Goal: Information Seeking & Learning: Learn about a topic

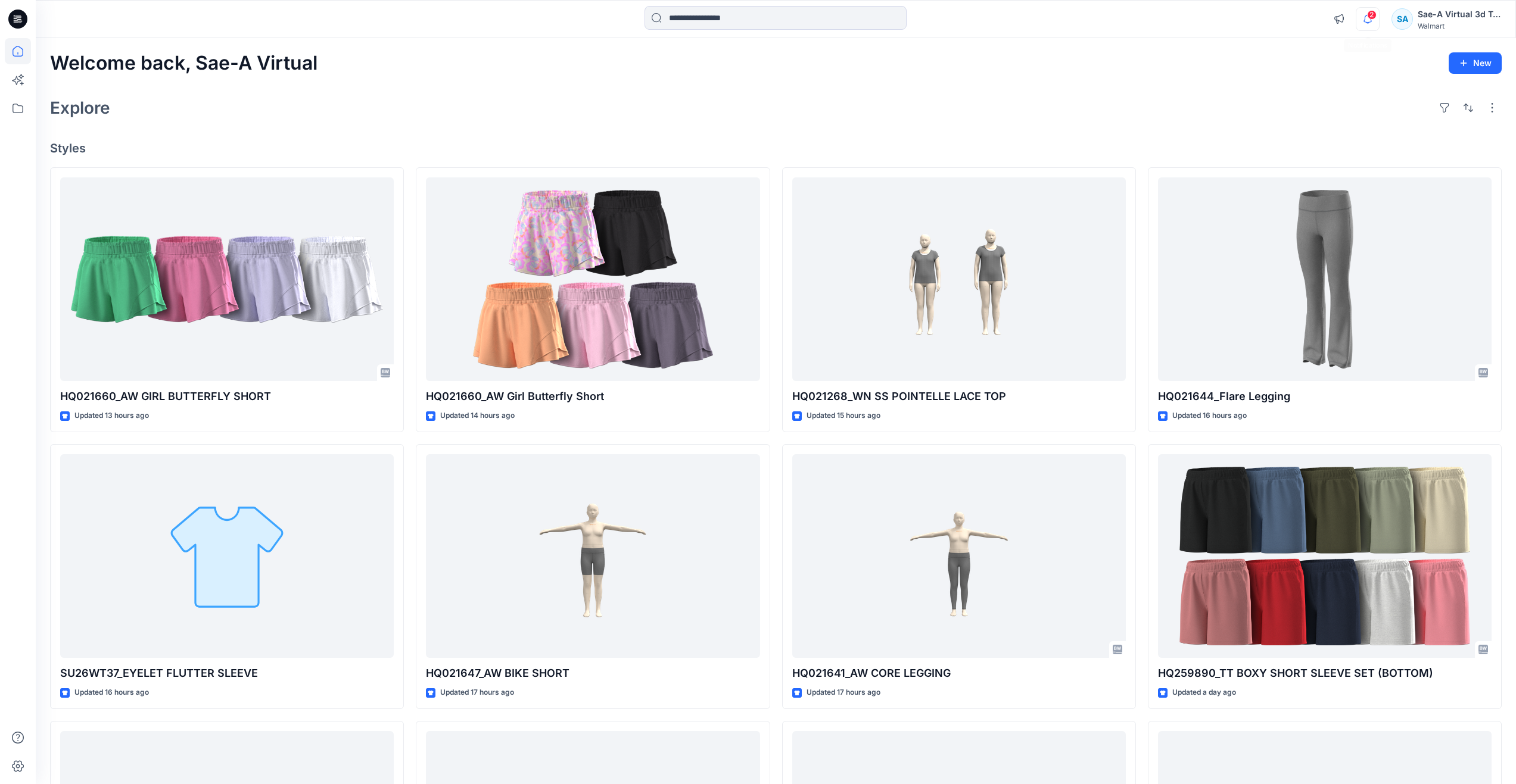
click at [1366, 25] on icon "button" at bounding box center [1367, 19] width 23 height 24
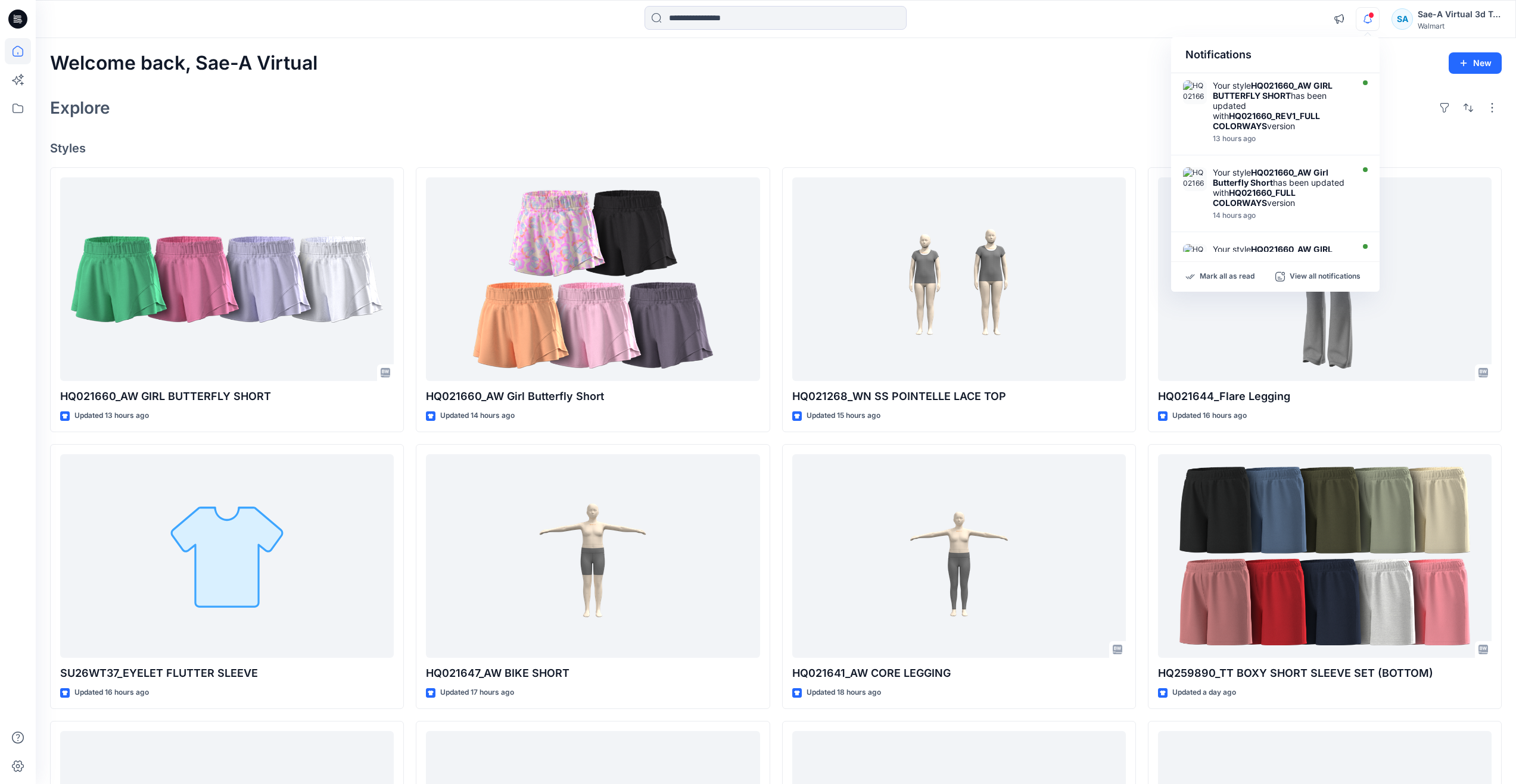
click at [569, 108] on div "Explore" at bounding box center [776, 108] width 1451 height 28
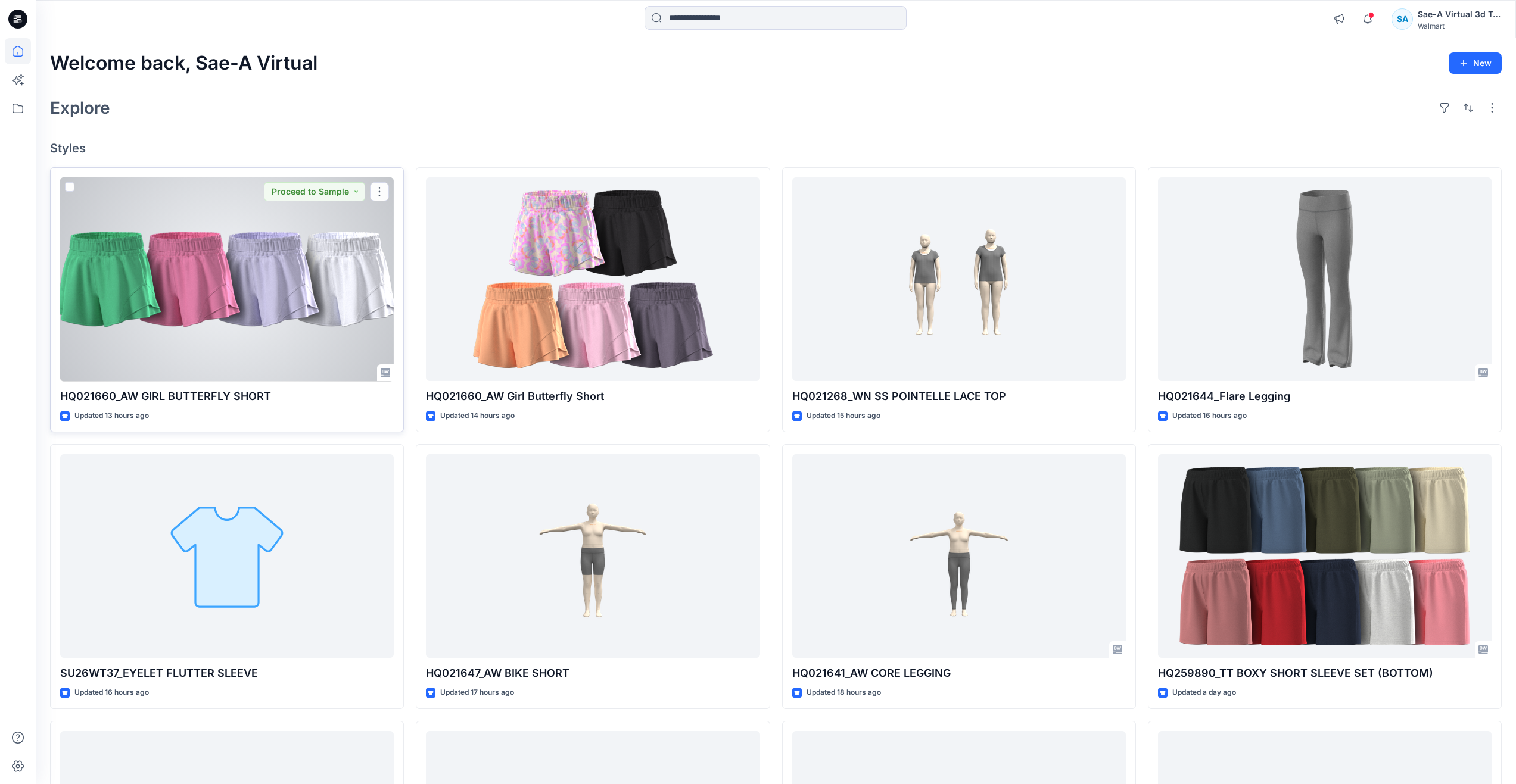
click at [199, 307] on div at bounding box center [227, 279] width 334 height 204
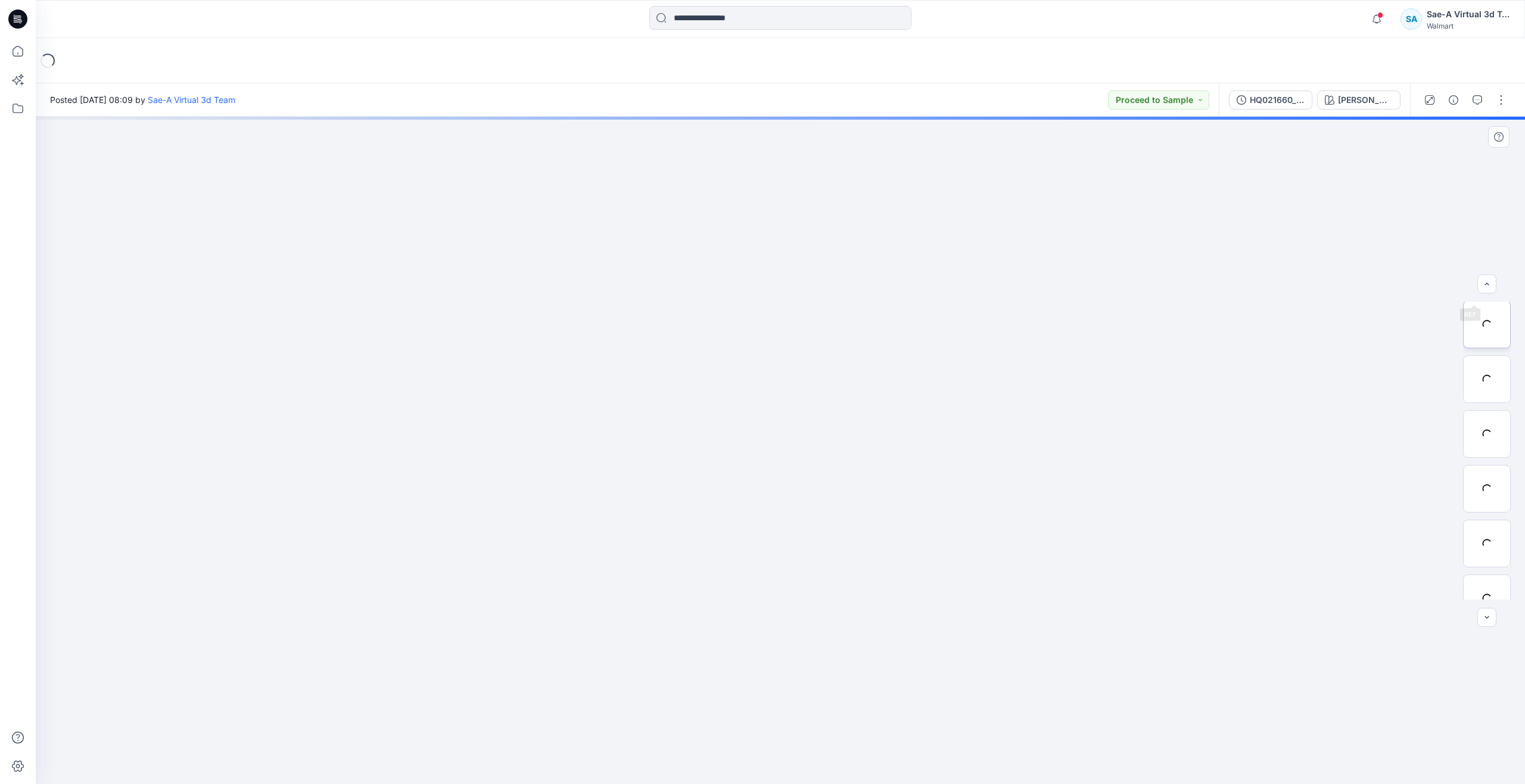
scroll to position [119, 0]
click at [1480, 97] on icon "button" at bounding box center [1477, 100] width 9 height 9
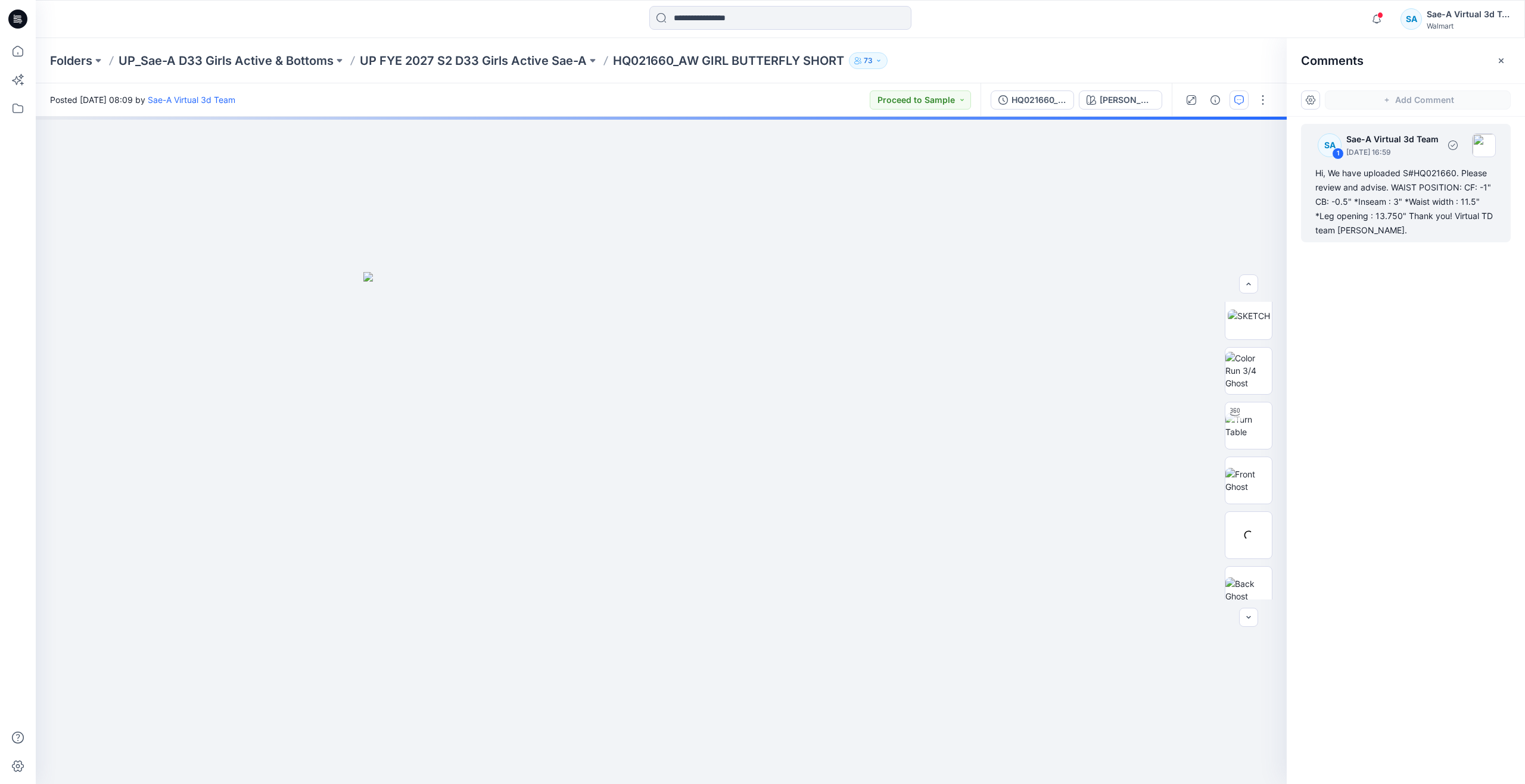
click at [1353, 210] on div "Hi, We have uploaded S#HQ021660. Please review and advise. WAIST POSITION: CF: …" at bounding box center [1406, 202] width 181 height 71
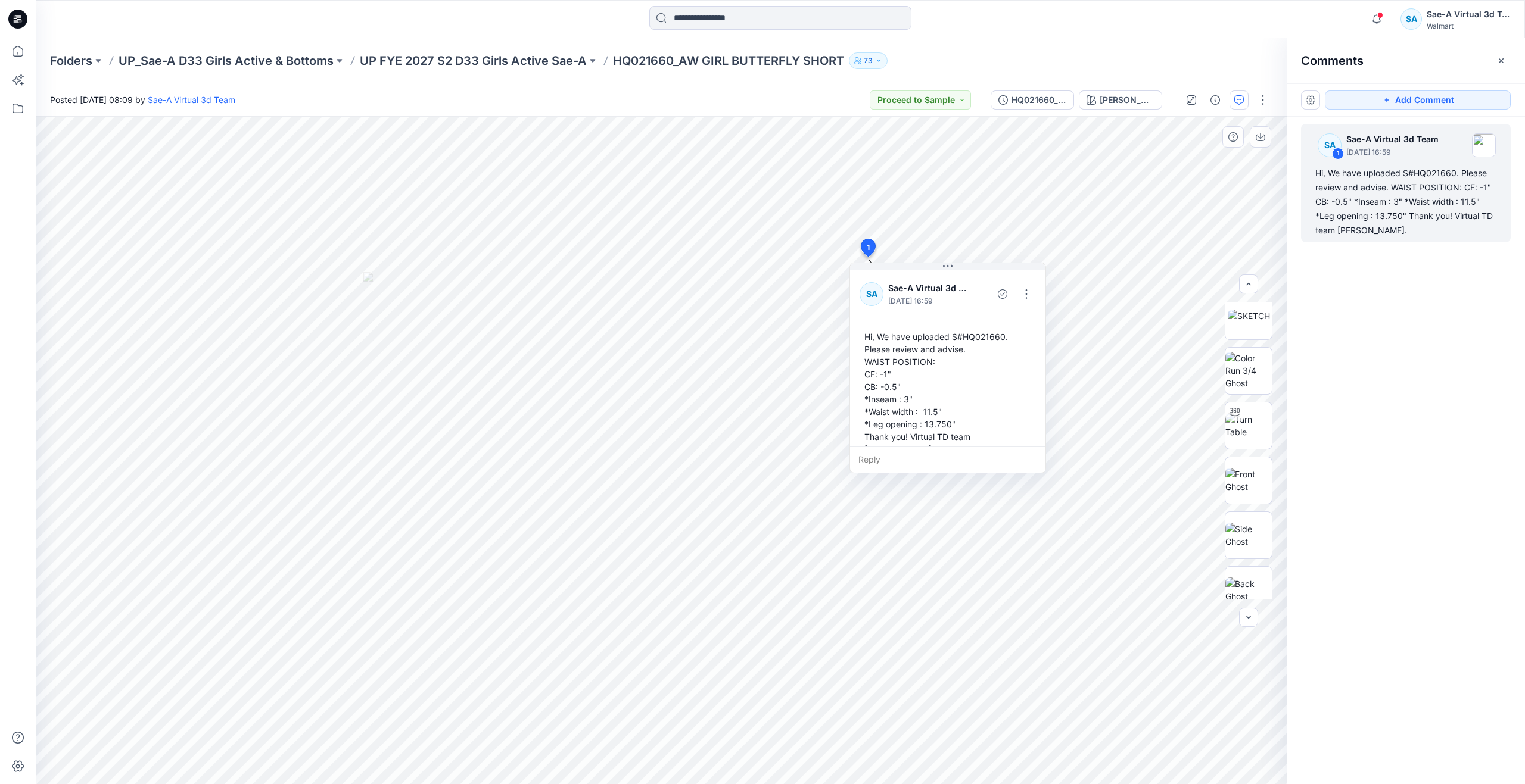
scroll to position [9, 0]
click at [12, 40] on icon at bounding box center [18, 51] width 26 height 26
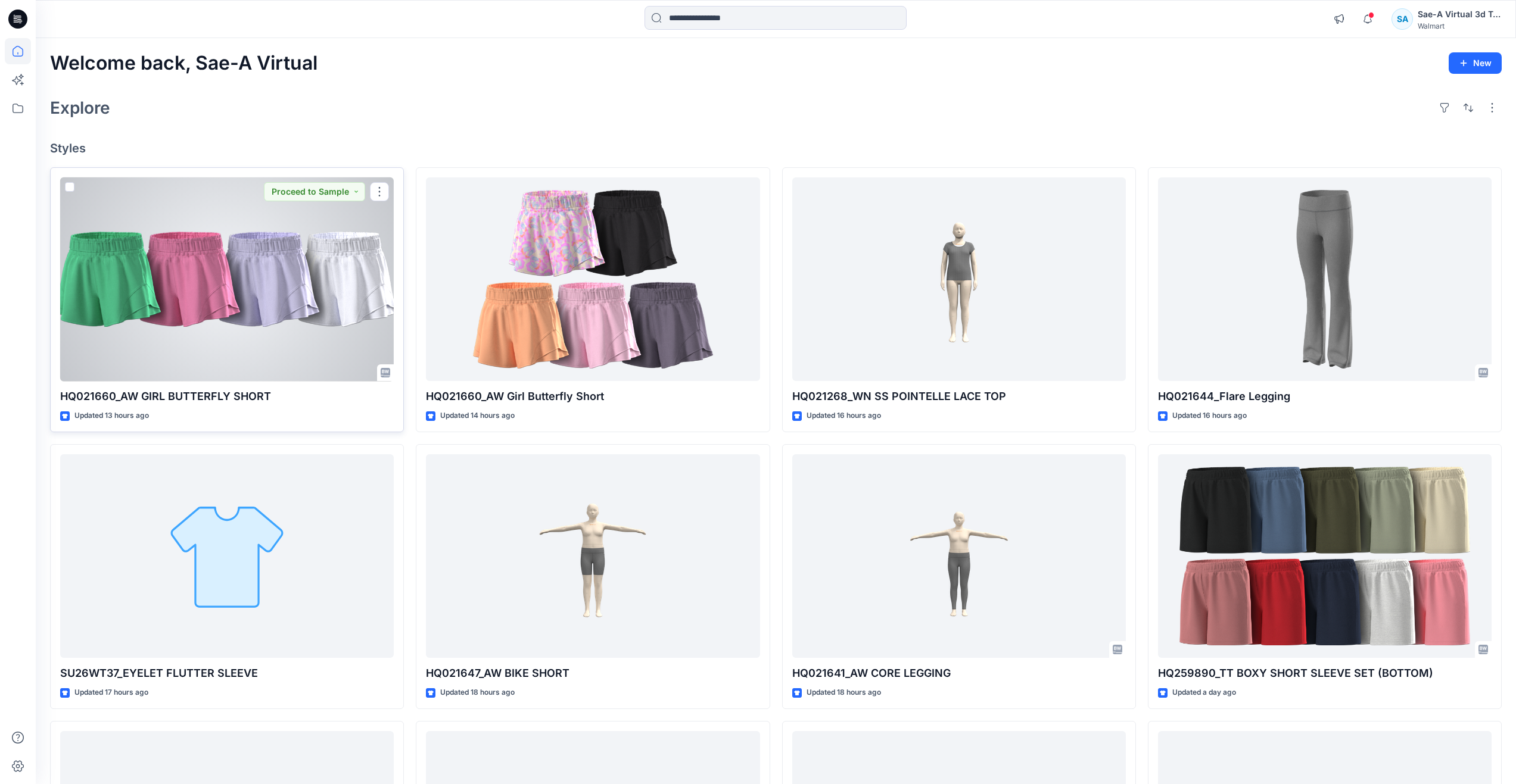
click at [244, 337] on div at bounding box center [227, 279] width 334 height 204
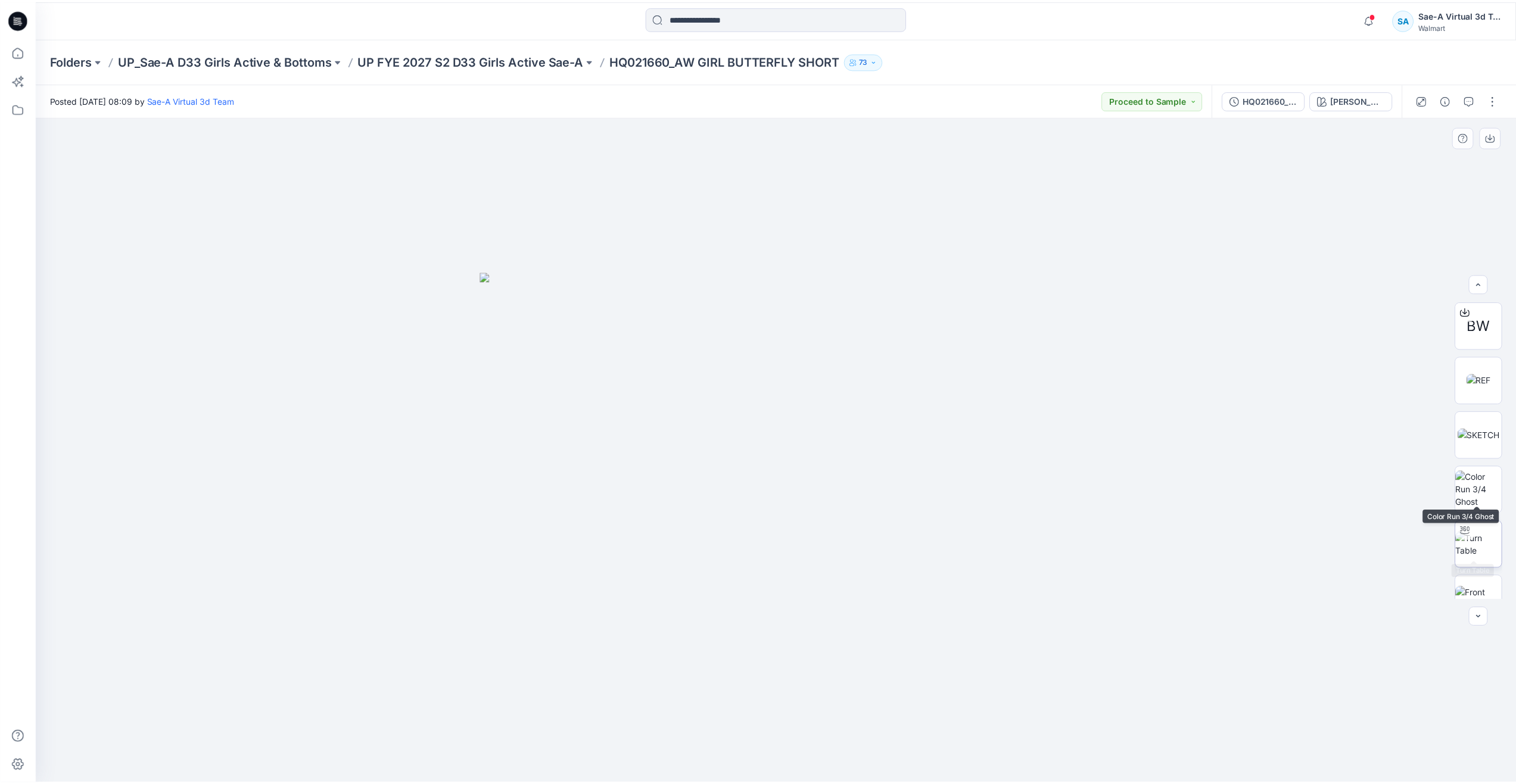
scroll to position [119, 0]
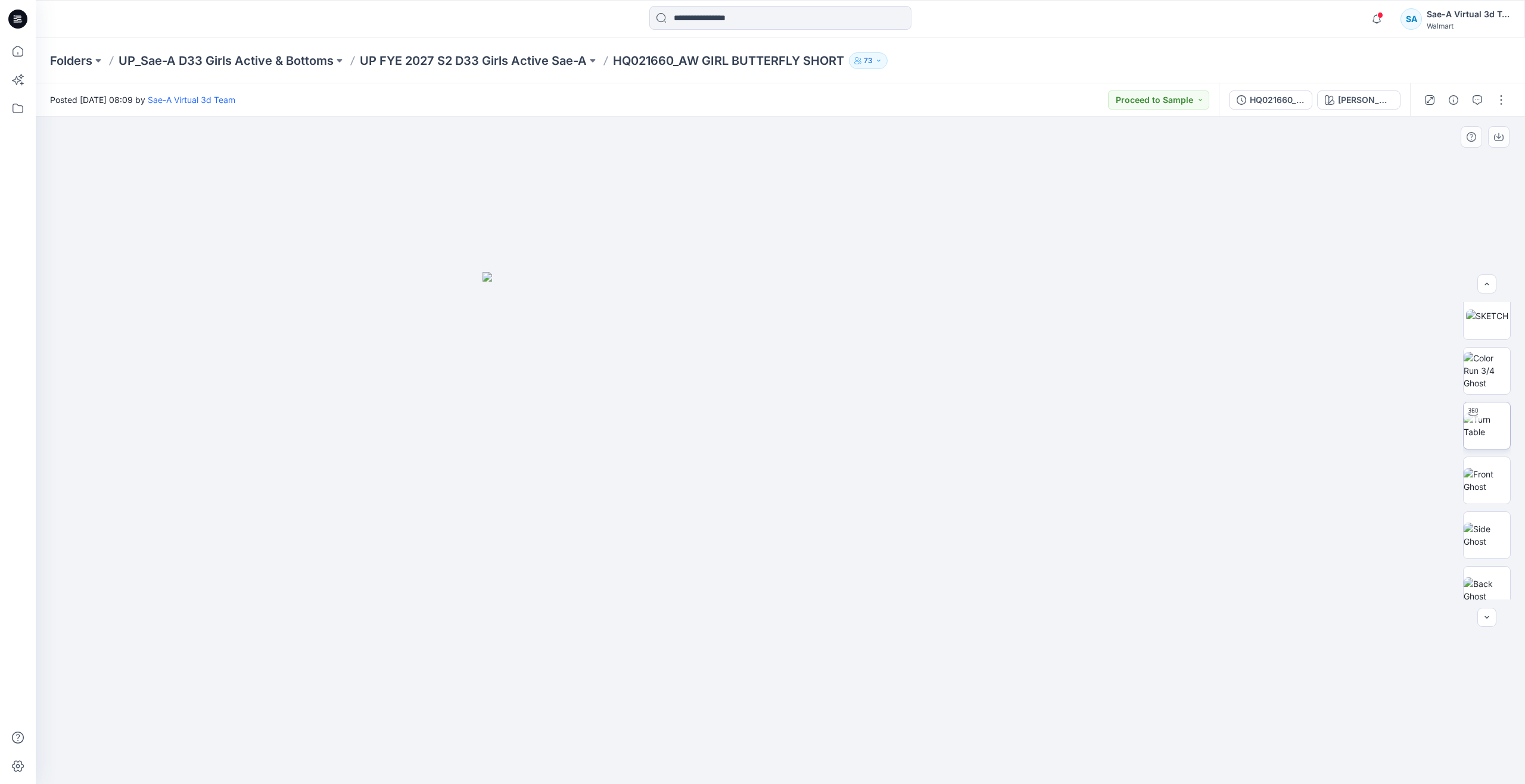
click at [1474, 432] on img at bounding box center [1487, 426] width 46 height 25
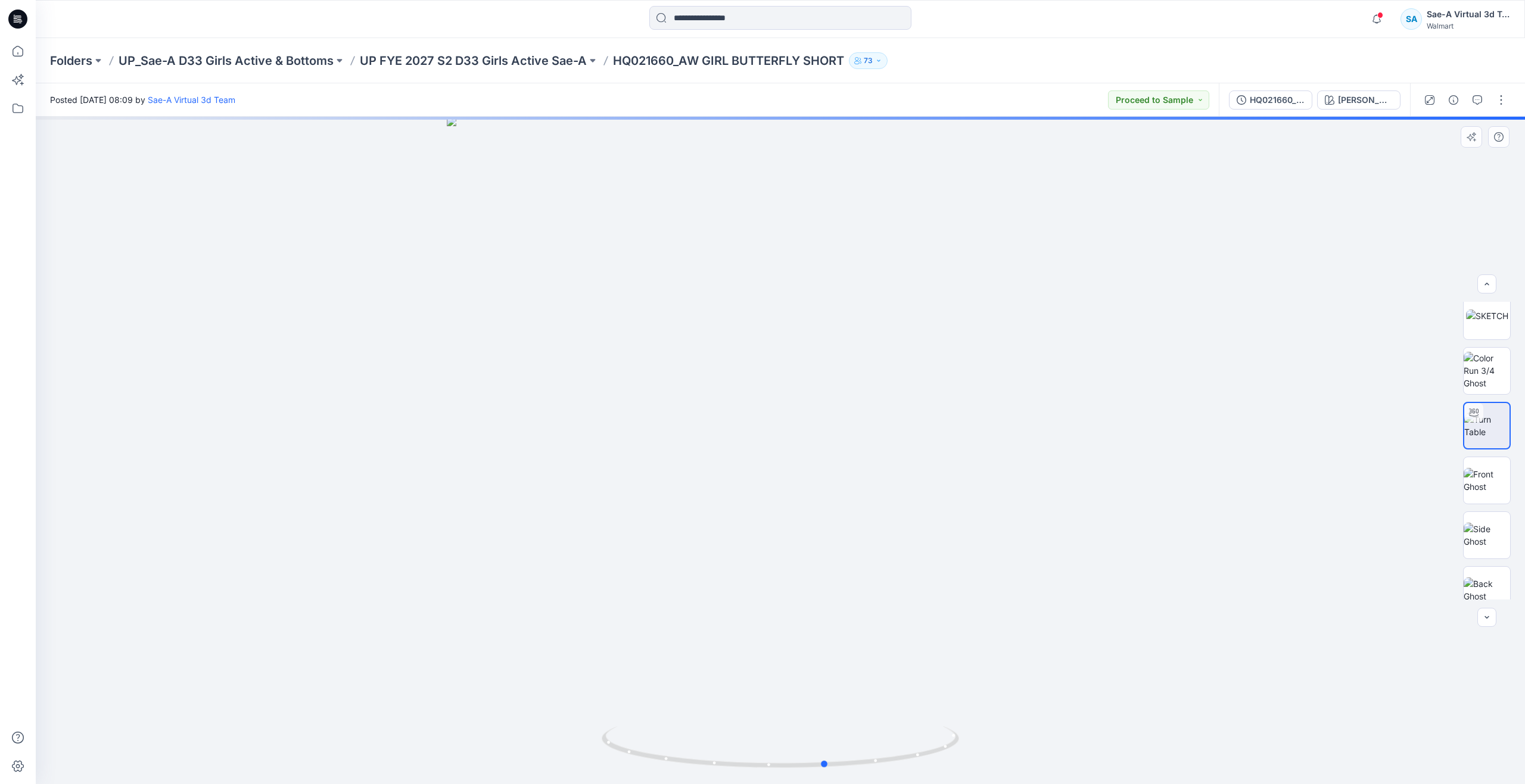
drag, startPoint x: 783, startPoint y: 764, endPoint x: 829, endPoint y: 659, distance: 114.6
click at [829, 659] on div at bounding box center [780, 450] width 1489 height 668
click at [23, 53] on icon at bounding box center [17, 51] width 10 height 10
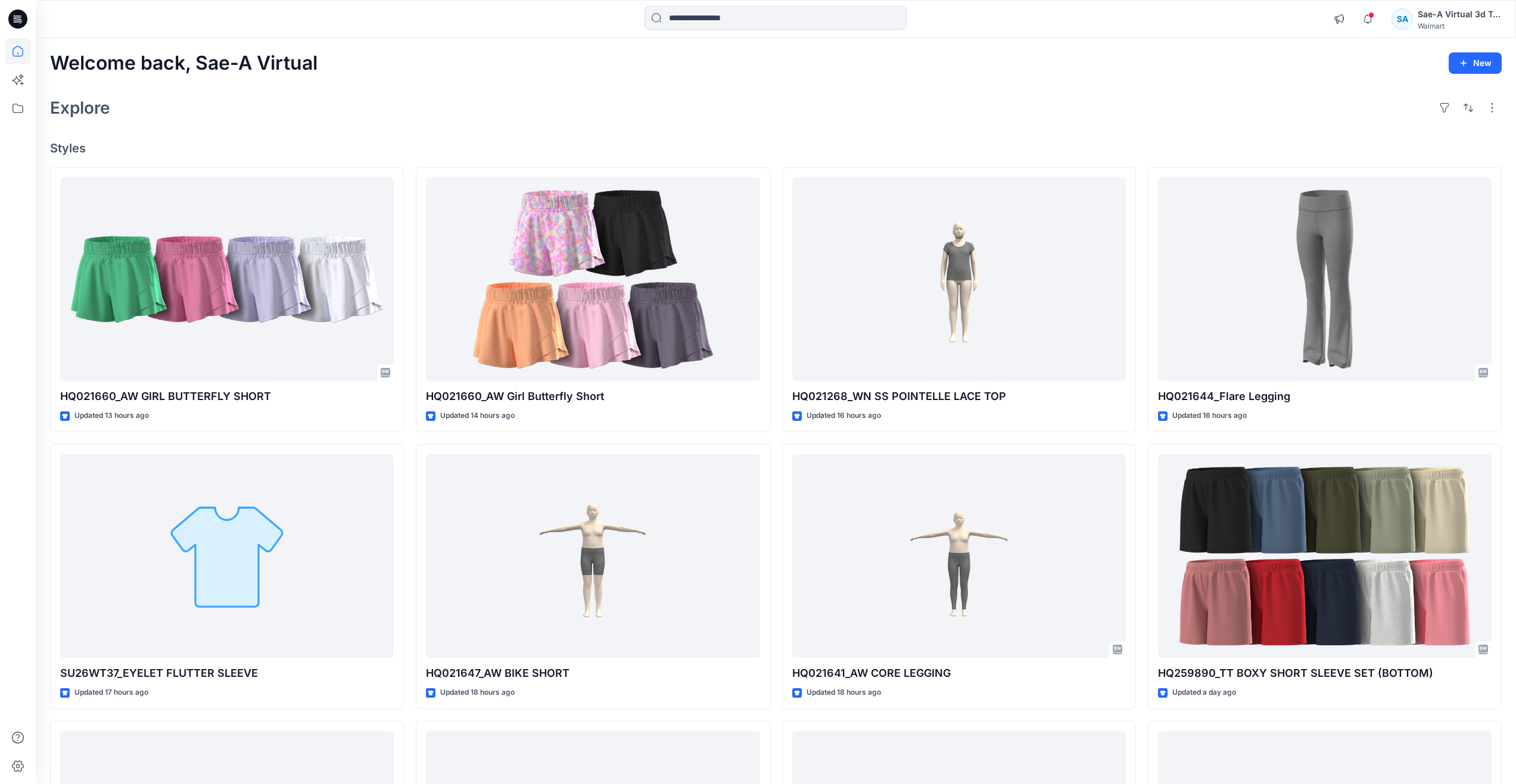
click at [359, 112] on div "Explore" at bounding box center [776, 108] width 1451 height 28
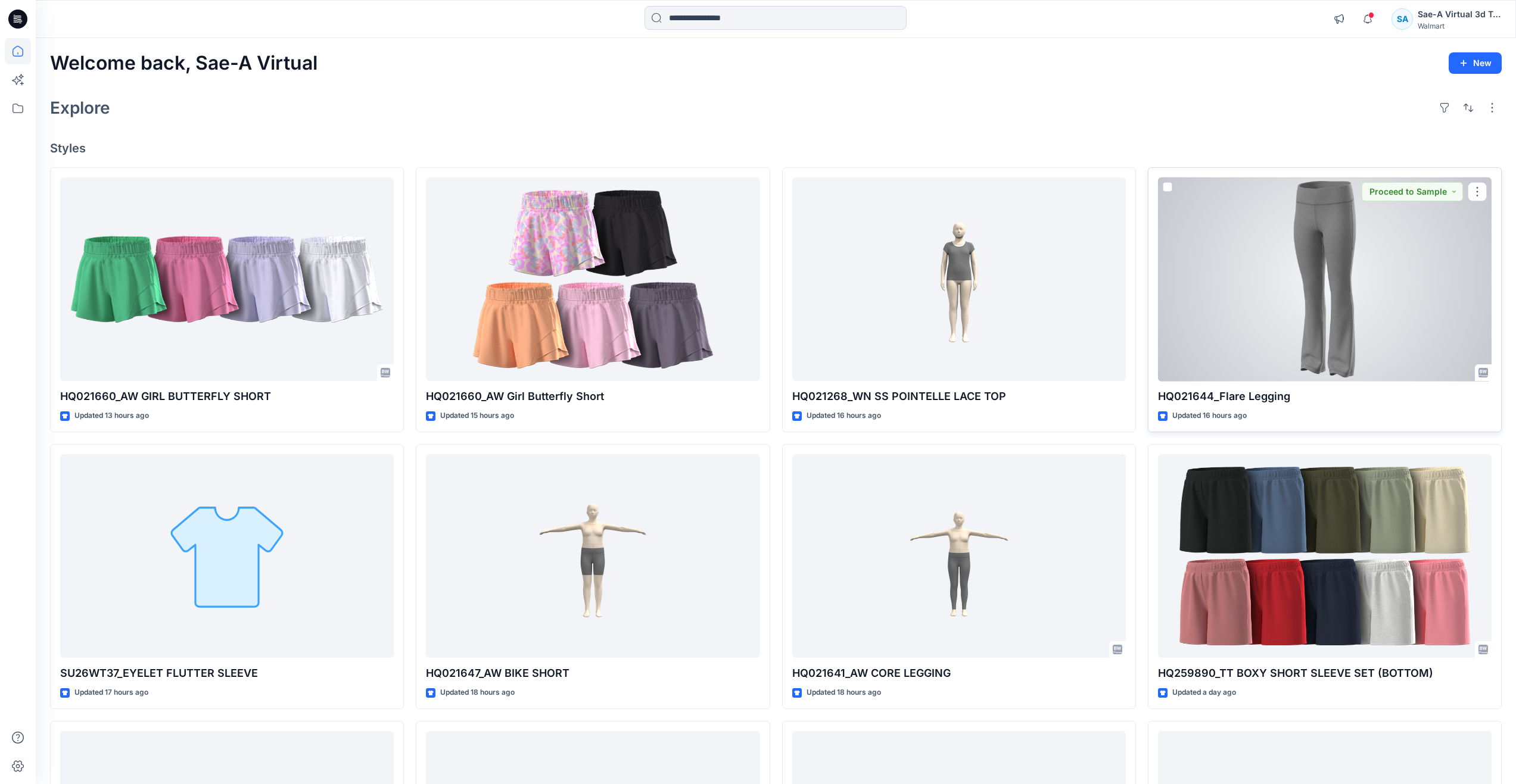
click at [1299, 359] on div at bounding box center [1325, 279] width 334 height 204
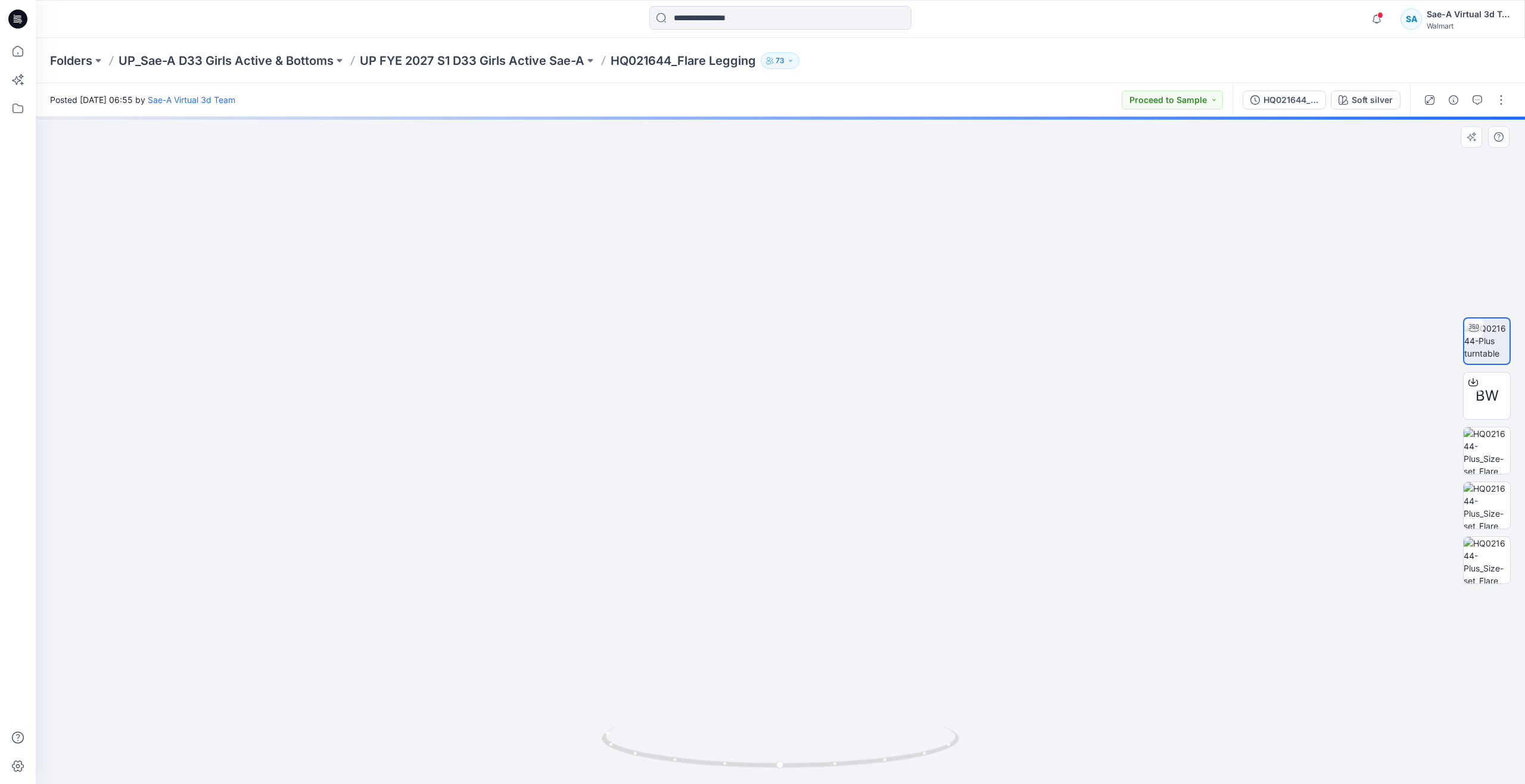
drag, startPoint x: 795, startPoint y: 653, endPoint x: 747, endPoint y: 382, distance: 275.2
drag, startPoint x: 786, startPoint y: 764, endPoint x: 623, endPoint y: 636, distance: 207.3
click at [623, 636] on div at bounding box center [780, 450] width 1489 height 668
click at [1478, 557] on img at bounding box center [1487, 560] width 46 height 46
click at [1121, 505] on div at bounding box center [780, 450] width 1489 height 668
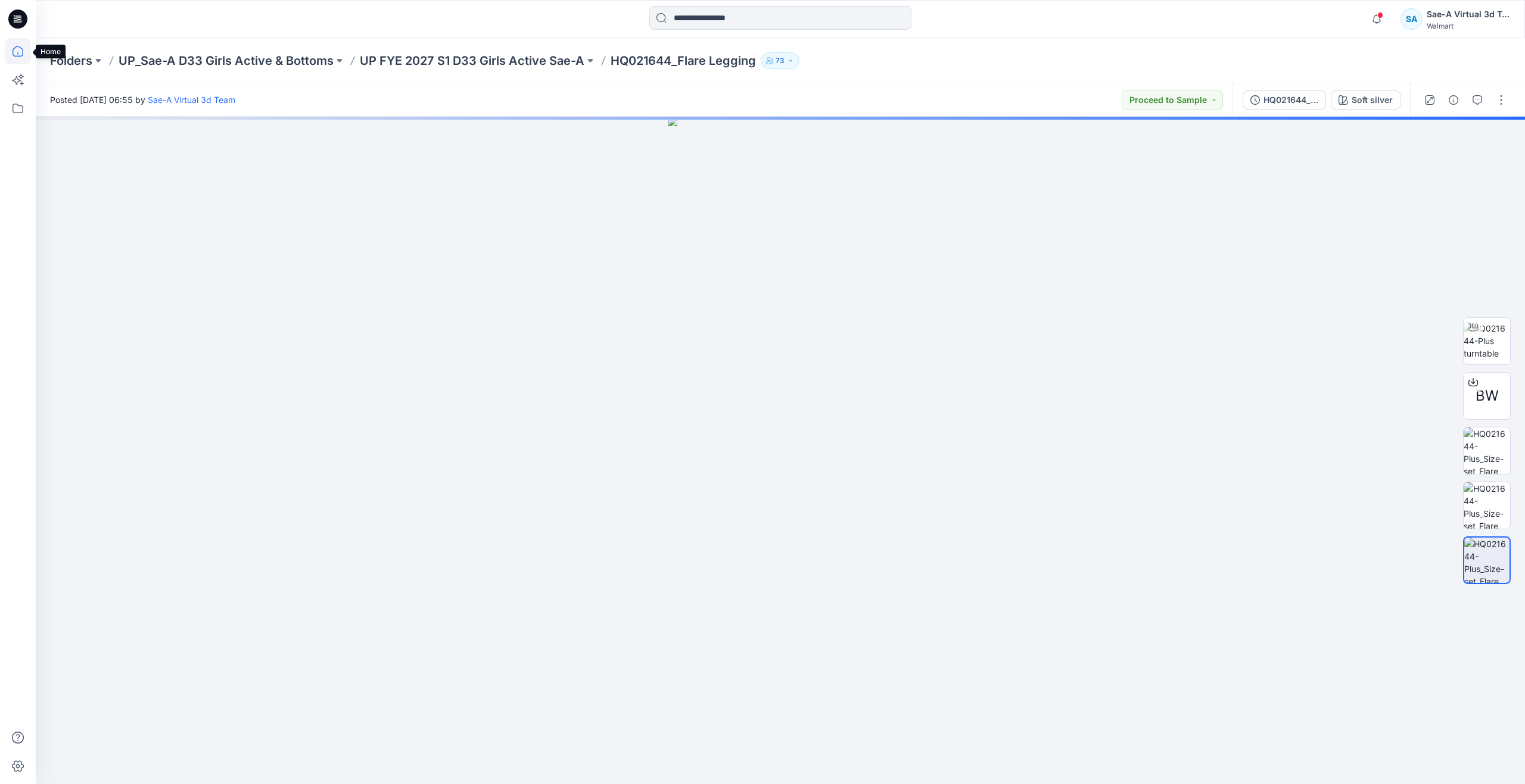
click at [18, 57] on icon at bounding box center [18, 51] width 26 height 26
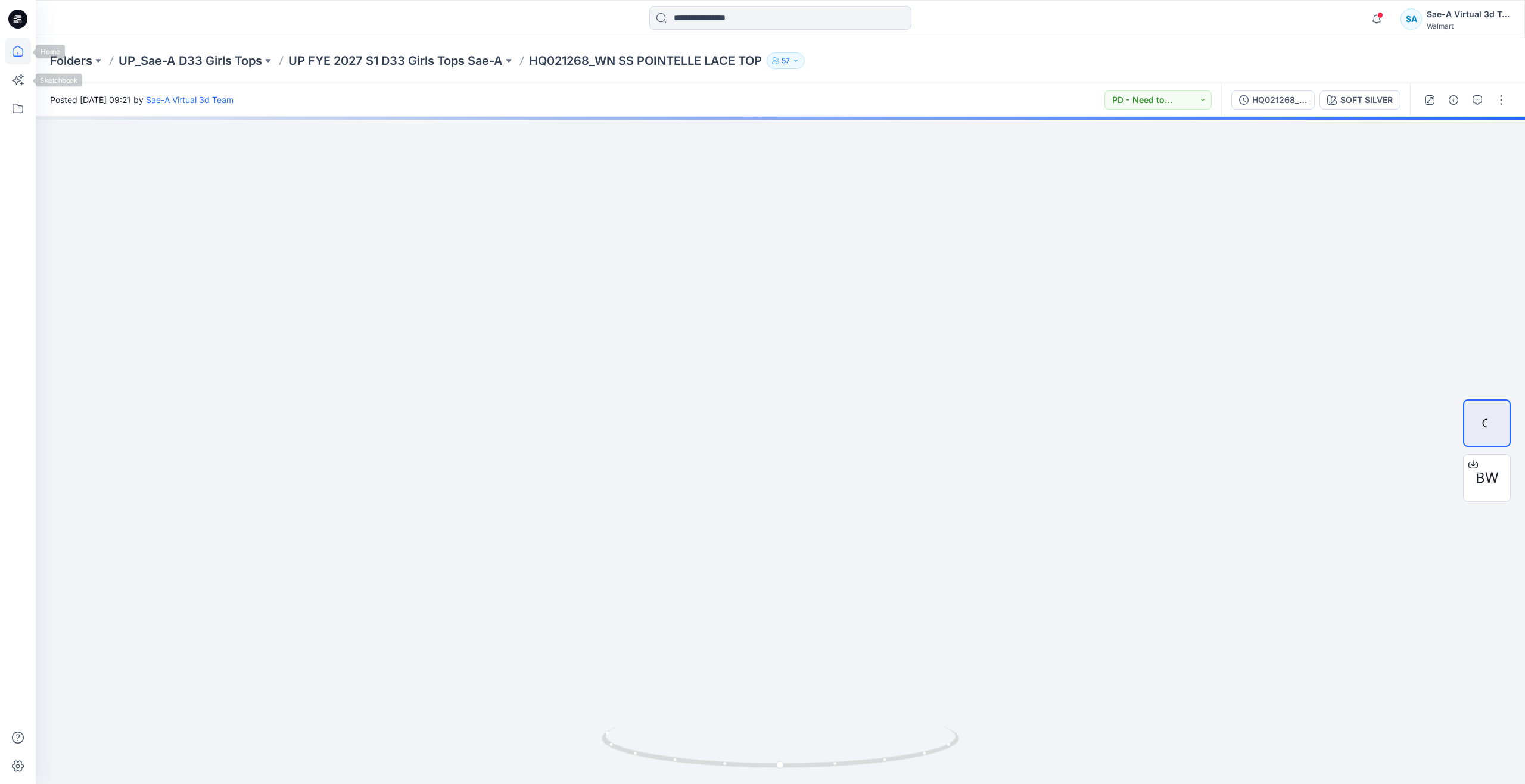
click at [19, 61] on icon at bounding box center [18, 51] width 26 height 26
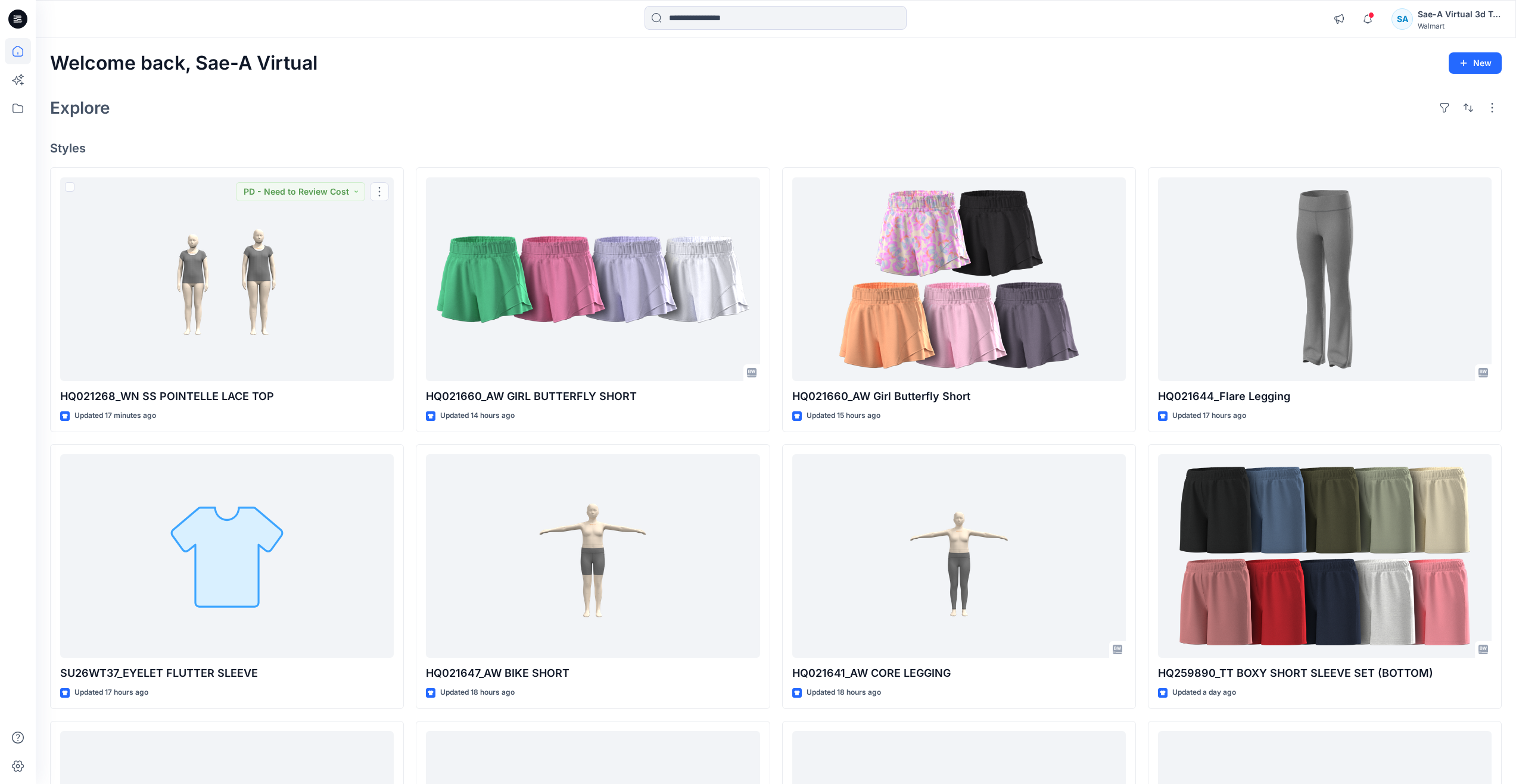
click at [143, 105] on div "Explore" at bounding box center [776, 108] width 1451 height 28
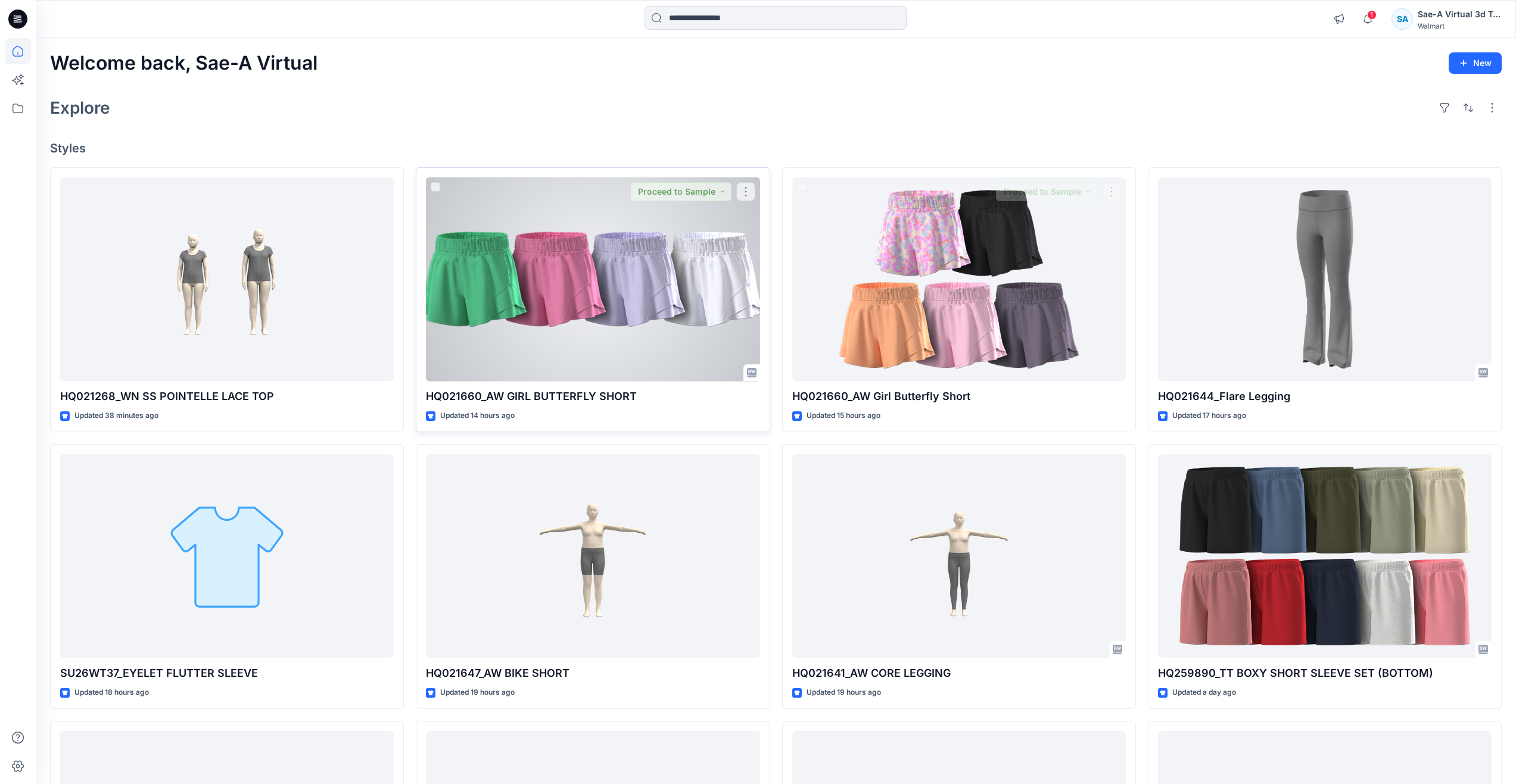
click at [583, 287] on div at bounding box center [593, 279] width 334 height 204
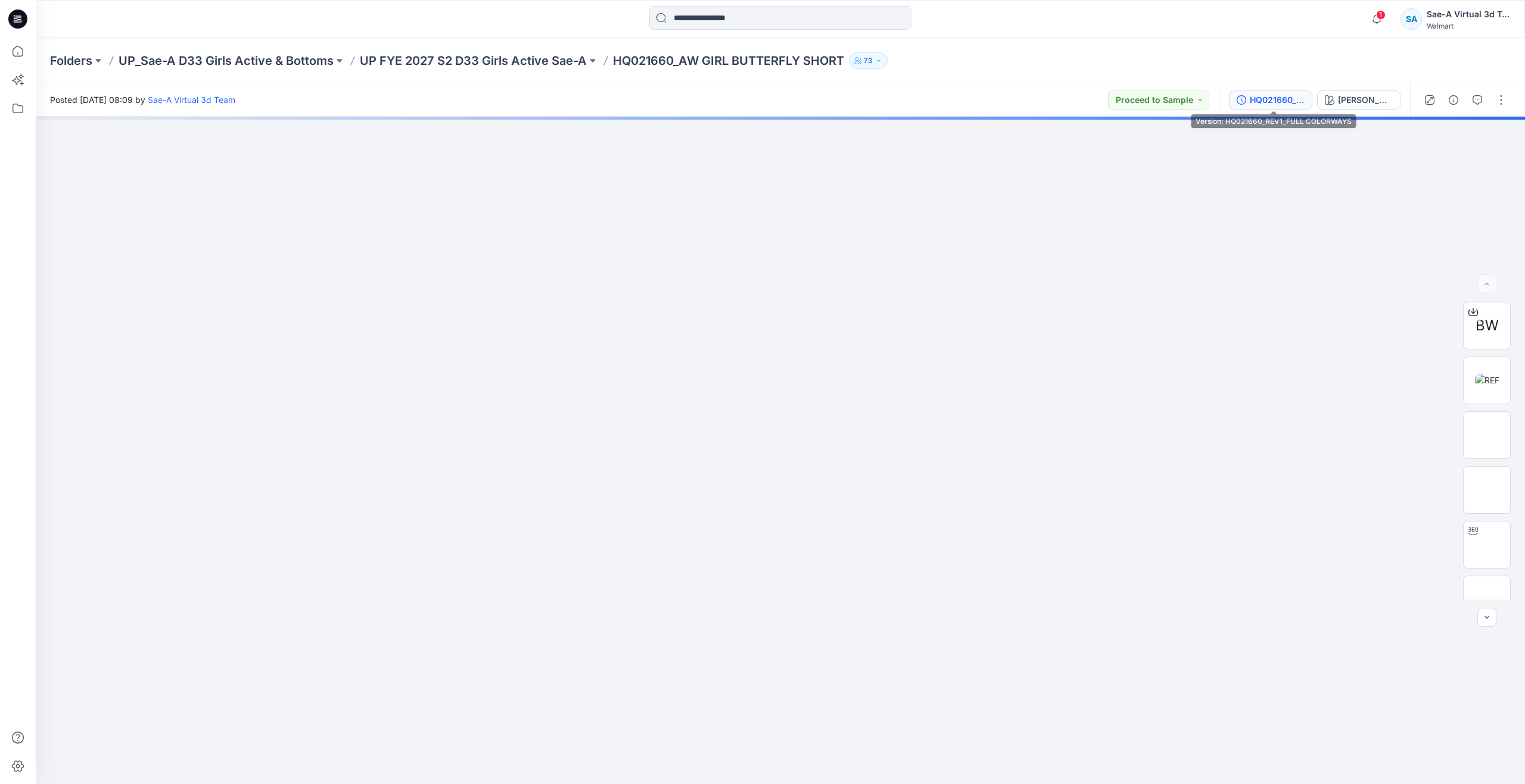
click at [1274, 103] on div "HQ021660_REV1_FULL COLORWAYS" at bounding box center [1277, 100] width 55 height 13
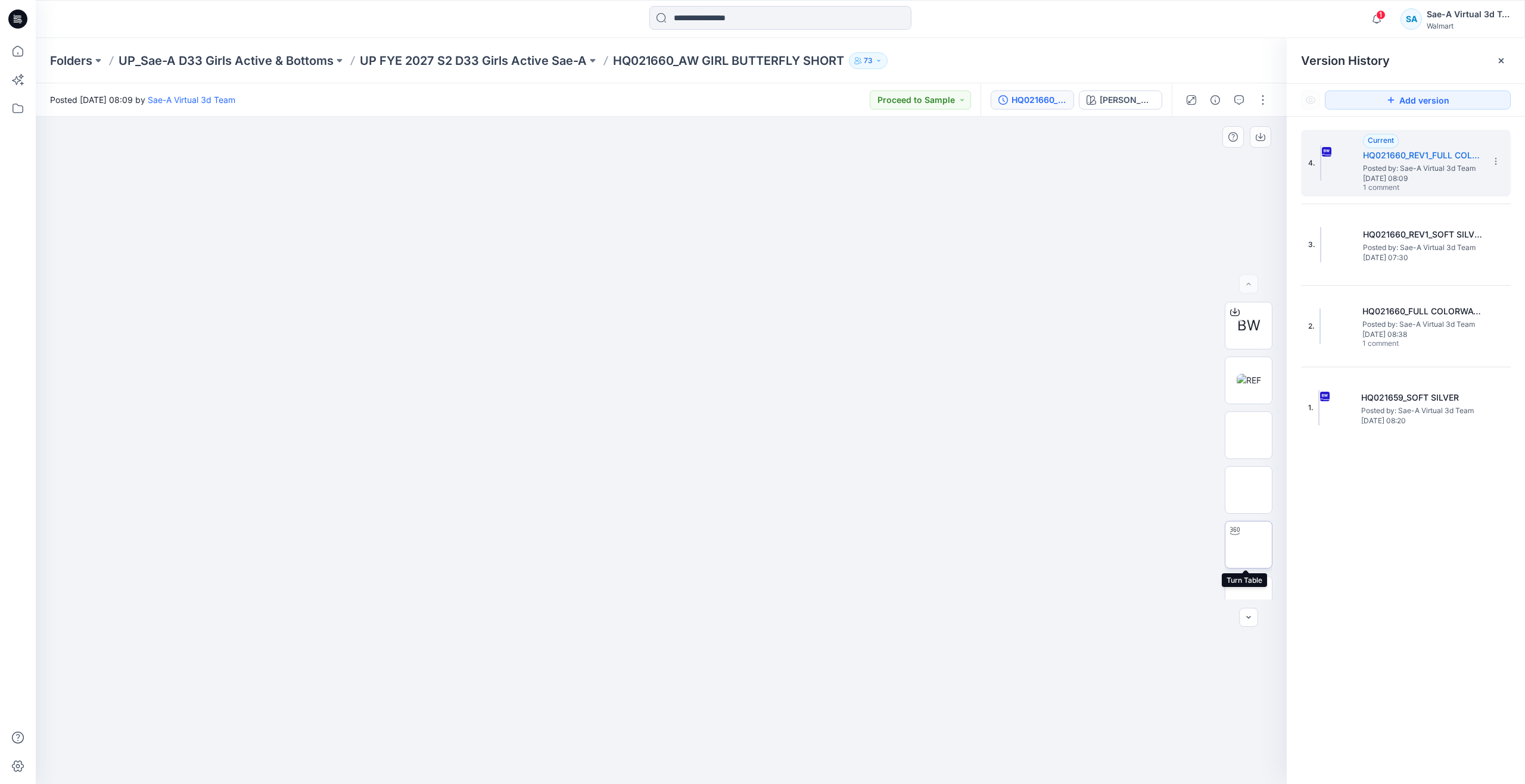
click at [1249, 545] on img at bounding box center [1249, 545] width 0 height 0
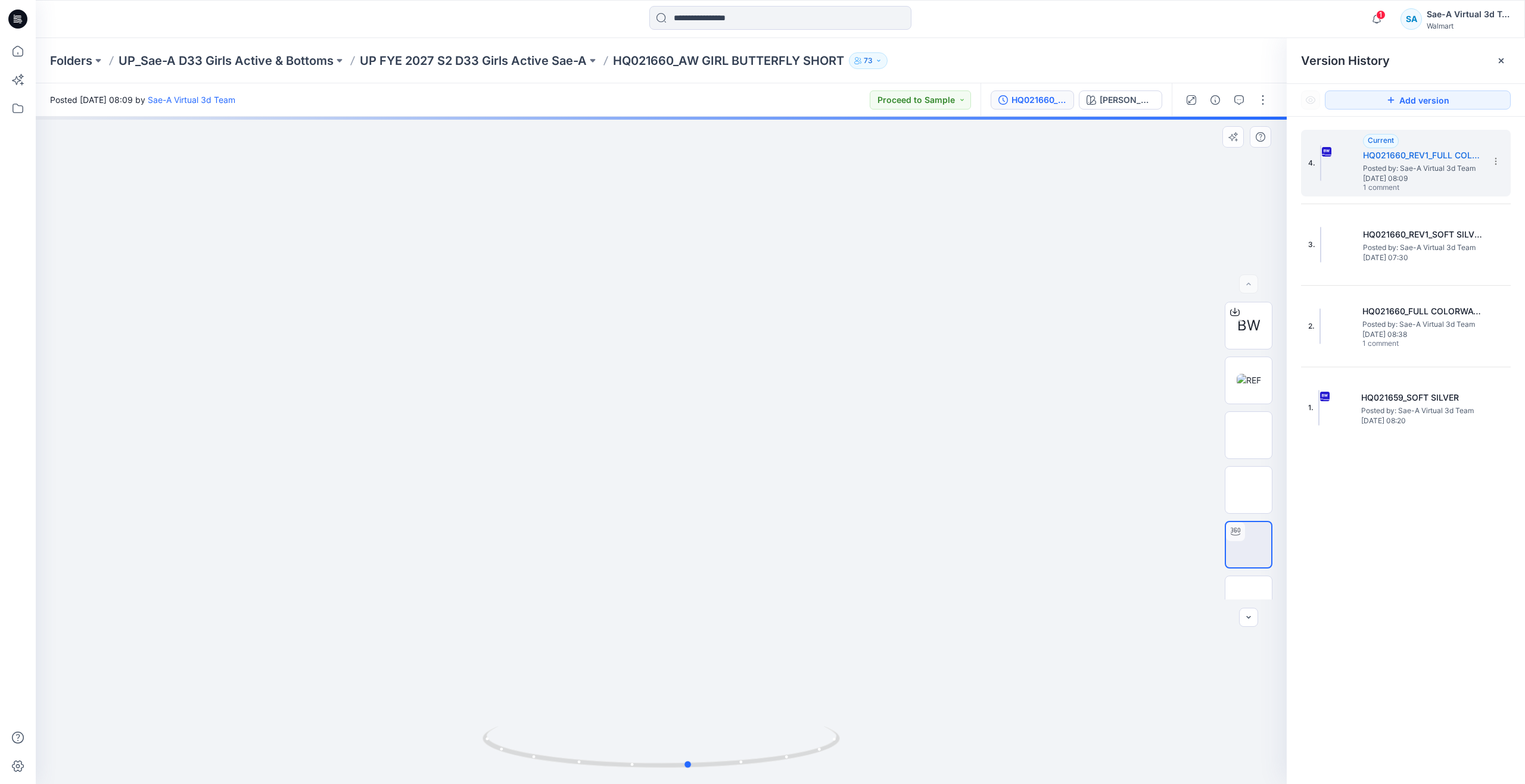
drag, startPoint x: 661, startPoint y: 760, endPoint x: 331, endPoint y: 591, distance: 370.8
click at [331, 591] on div at bounding box center [661, 450] width 1251 height 668
click at [470, 62] on p "UP FYE 2027 S2 D33 Girls Active Sae-A" at bounding box center [473, 60] width 227 height 17
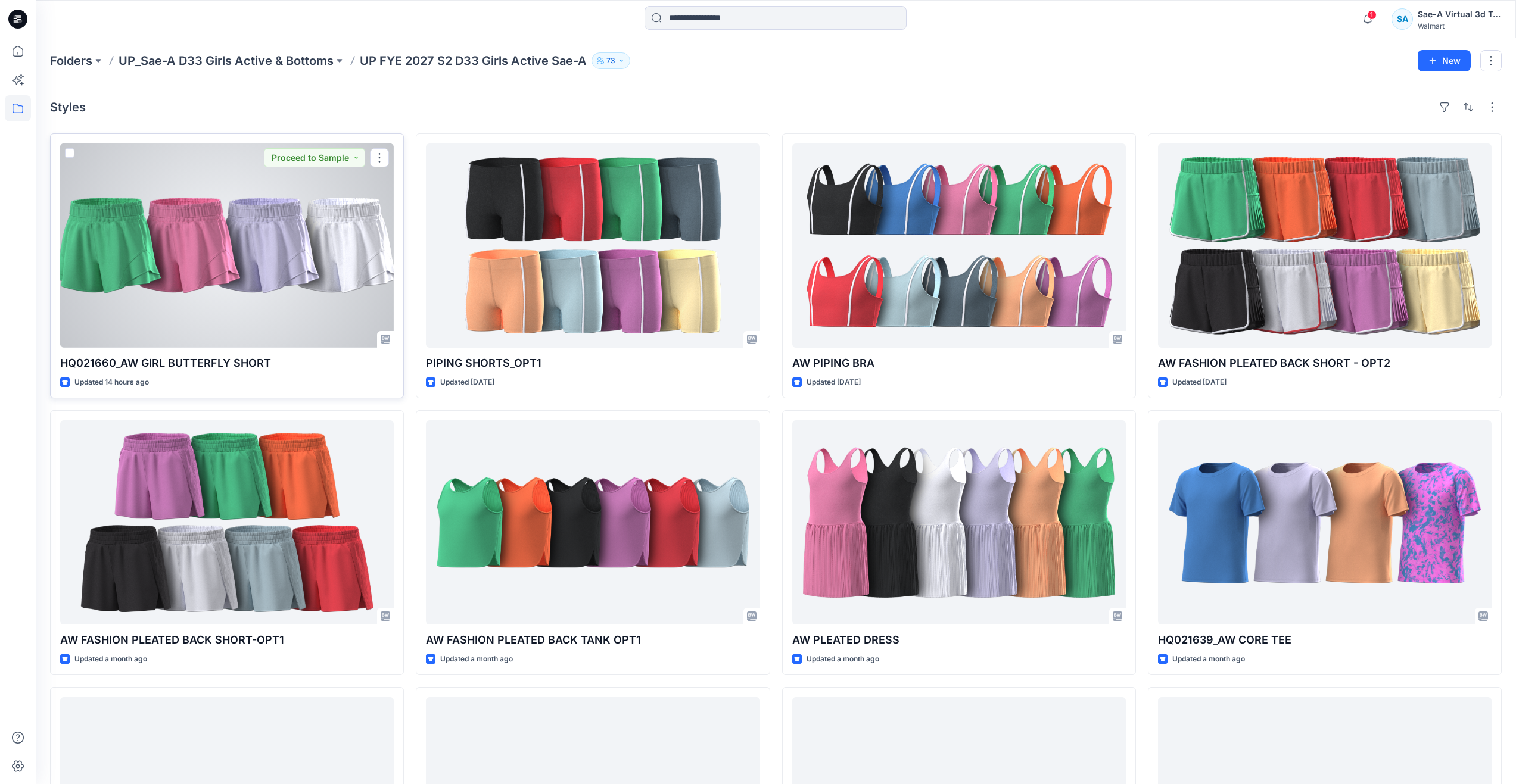
click at [272, 259] on div at bounding box center [227, 246] width 334 height 204
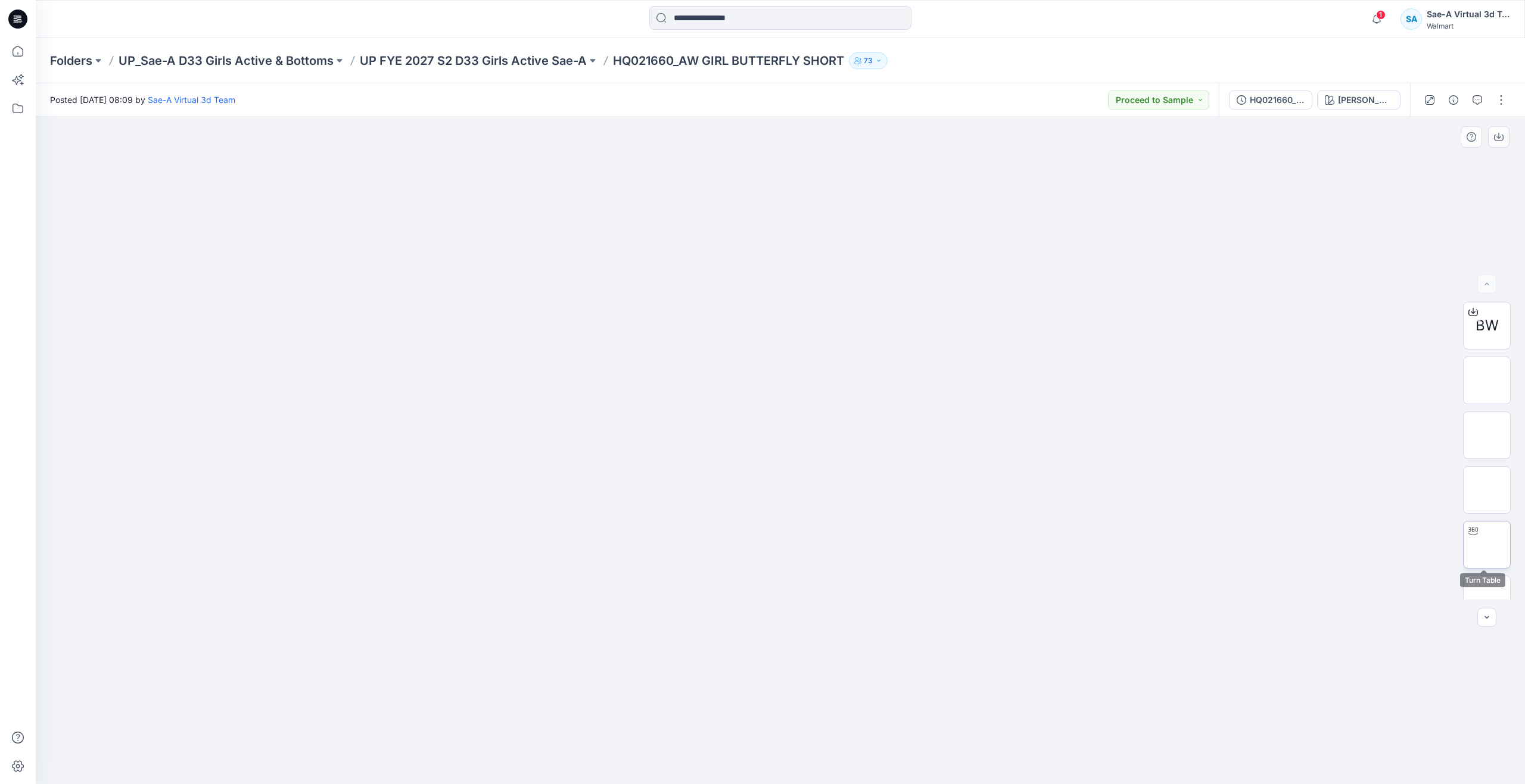
click at [1487, 545] on img at bounding box center [1487, 545] width 0 height 0
drag, startPoint x: 784, startPoint y: 758, endPoint x: 734, endPoint y: 749, distance: 50.8
click at [734, 749] on icon at bounding box center [781, 749] width 360 height 45
drag, startPoint x: 786, startPoint y: 769, endPoint x: 793, endPoint y: 685, distance: 84.3
click at [793, 685] on div at bounding box center [780, 450] width 1489 height 668
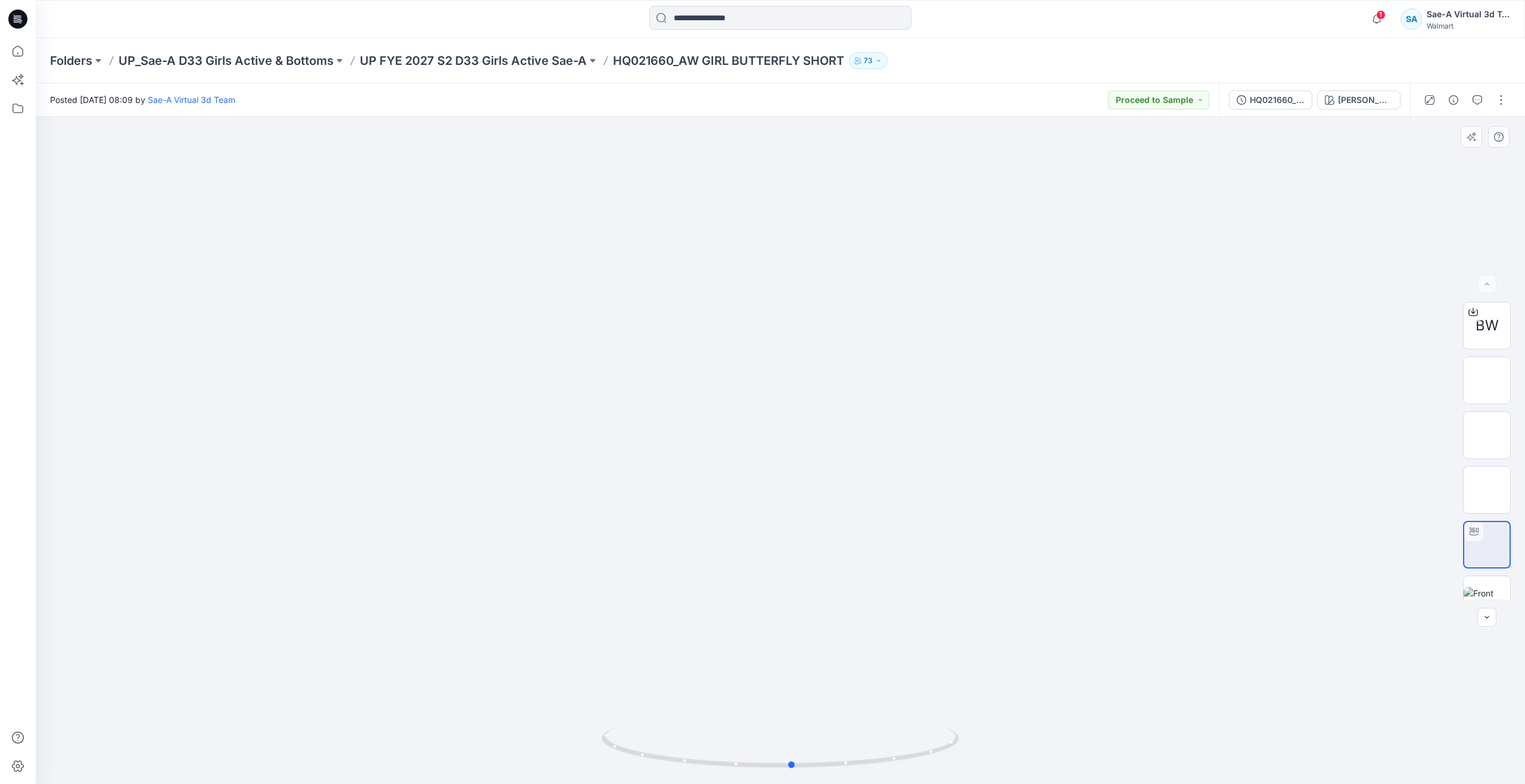
drag, startPoint x: 787, startPoint y: 764, endPoint x: 435, endPoint y: 678, distance: 362.4
click at [602, 725] on div at bounding box center [780, 754] width 358 height 60
click at [7, 57] on icon at bounding box center [18, 51] width 26 height 26
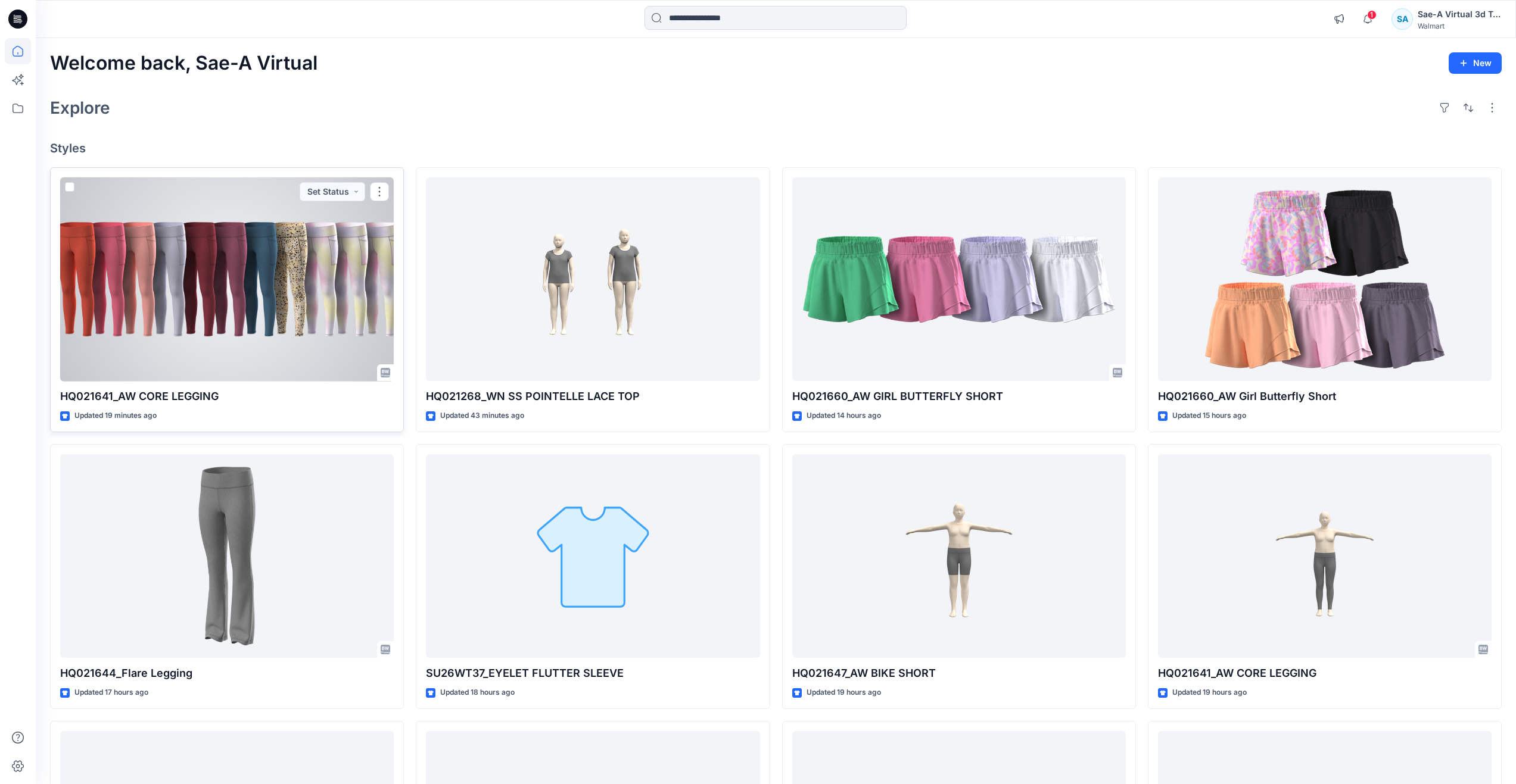
click at [143, 269] on div at bounding box center [227, 279] width 334 height 204
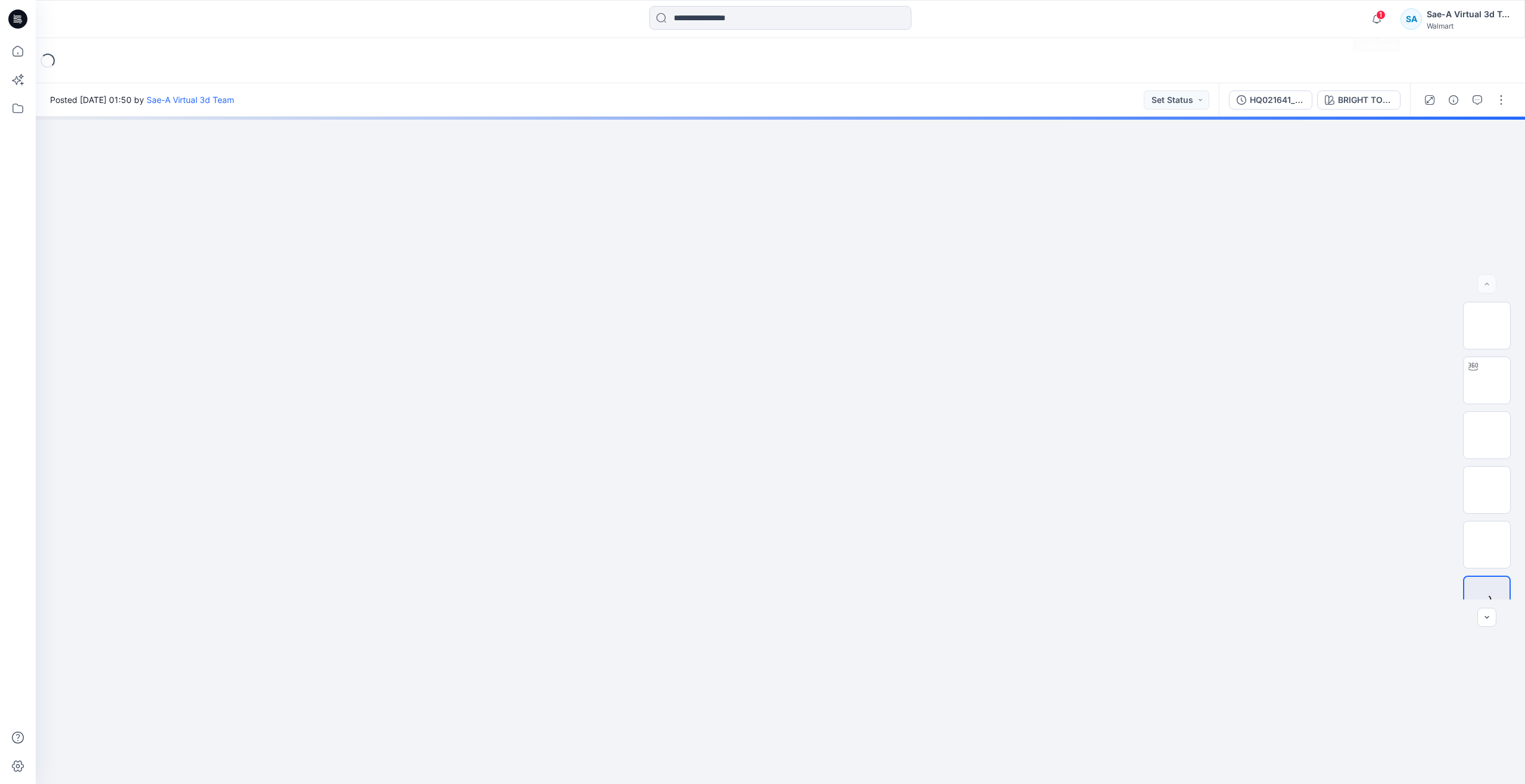
click at [1379, 19] on span "1" at bounding box center [1380, 14] width 9 height 9
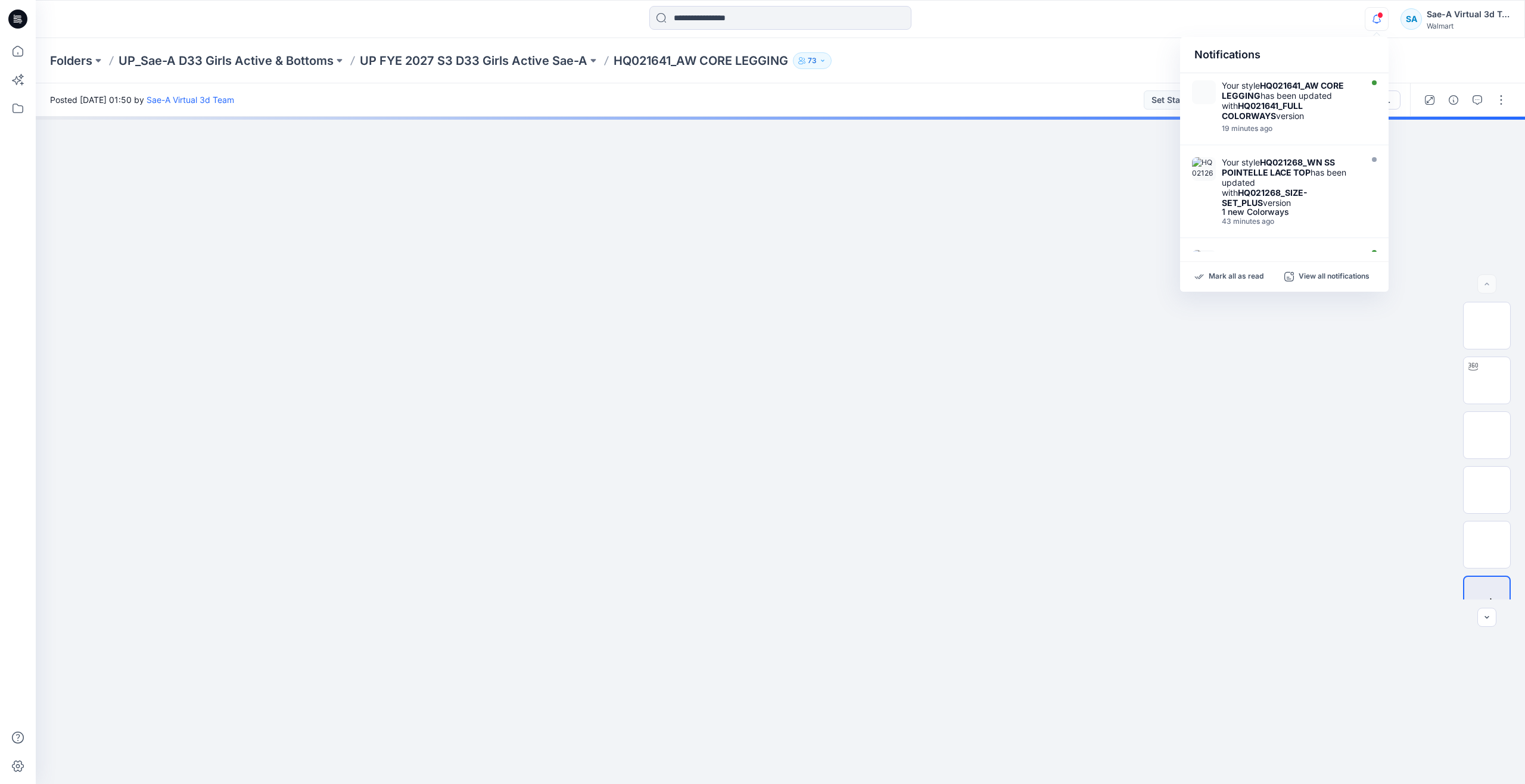
click at [1018, 54] on div "Folders UP_Sae-A D33 Girls Active & Bottoms UP FYE 2027 S3 D33 Girls Active Sae…" at bounding box center [734, 60] width 1368 height 17
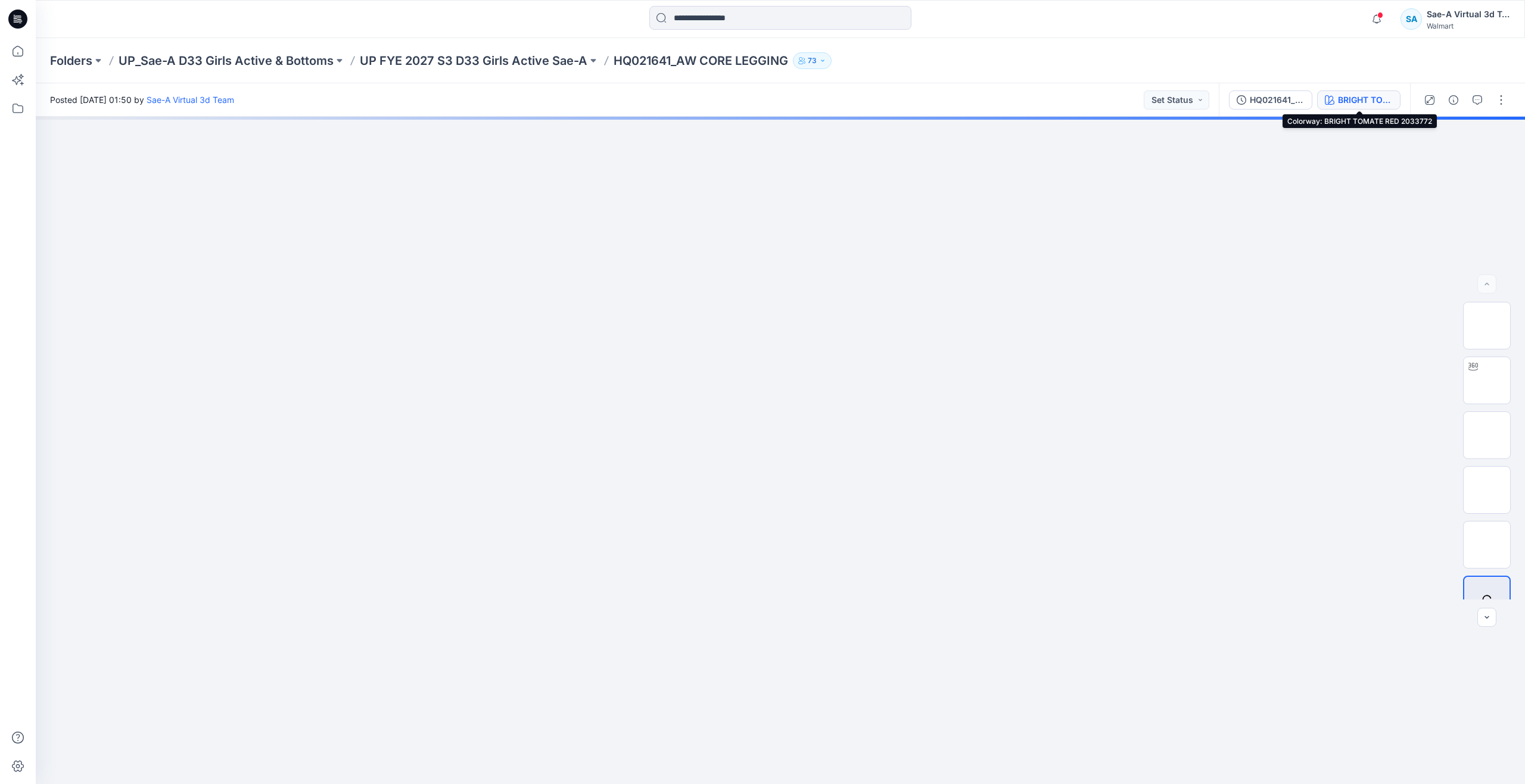
click at [1336, 101] on button "BRIGHT TOMATE RED 2033772" at bounding box center [1359, 100] width 83 height 19
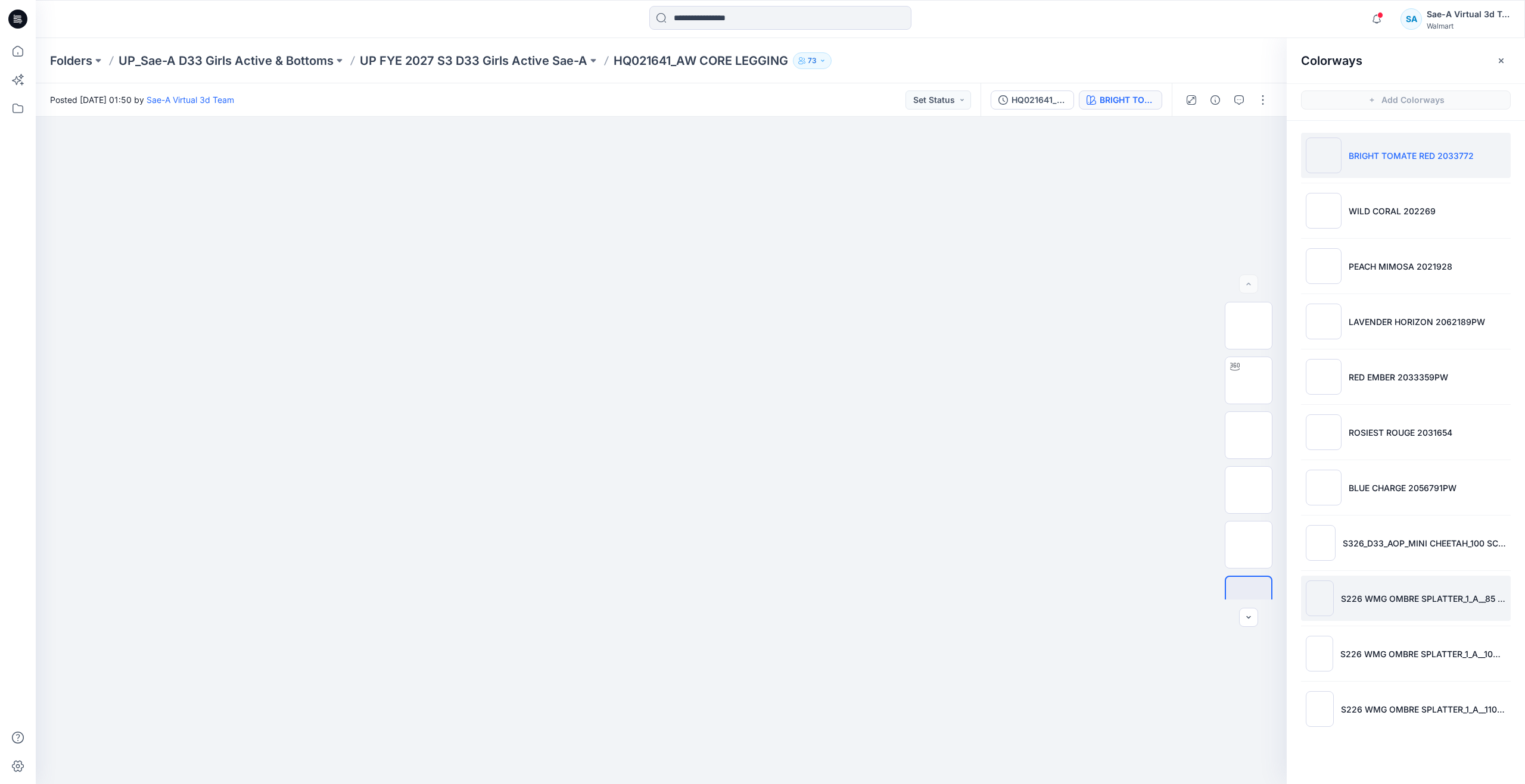
click at [1364, 611] on li "S226 WMG OMBRE SPLATTER_1_A__85 SCALE(0806)" at bounding box center [1406, 599] width 210 height 46
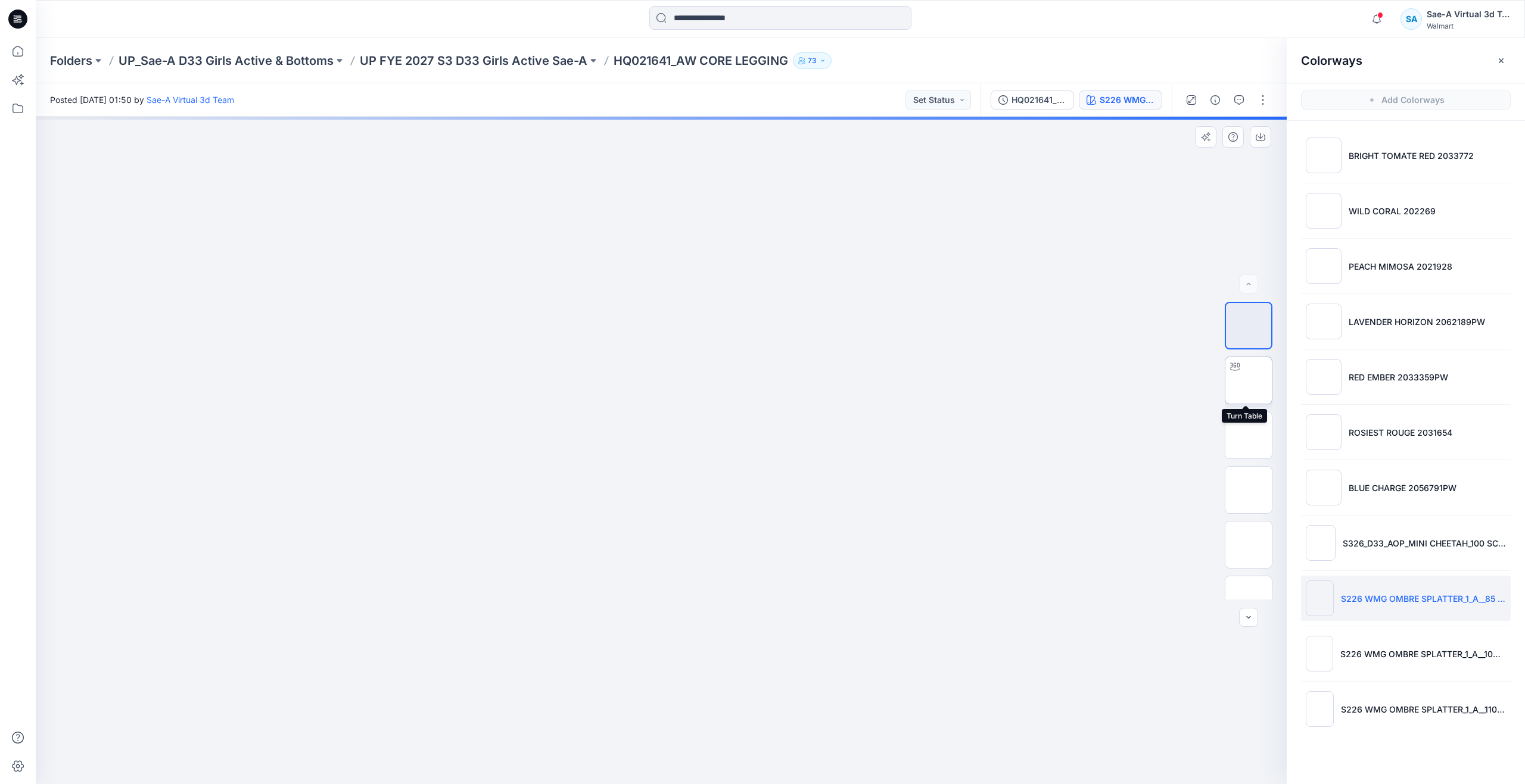
click at [1249, 380] on img at bounding box center [1249, 380] width 0 height 0
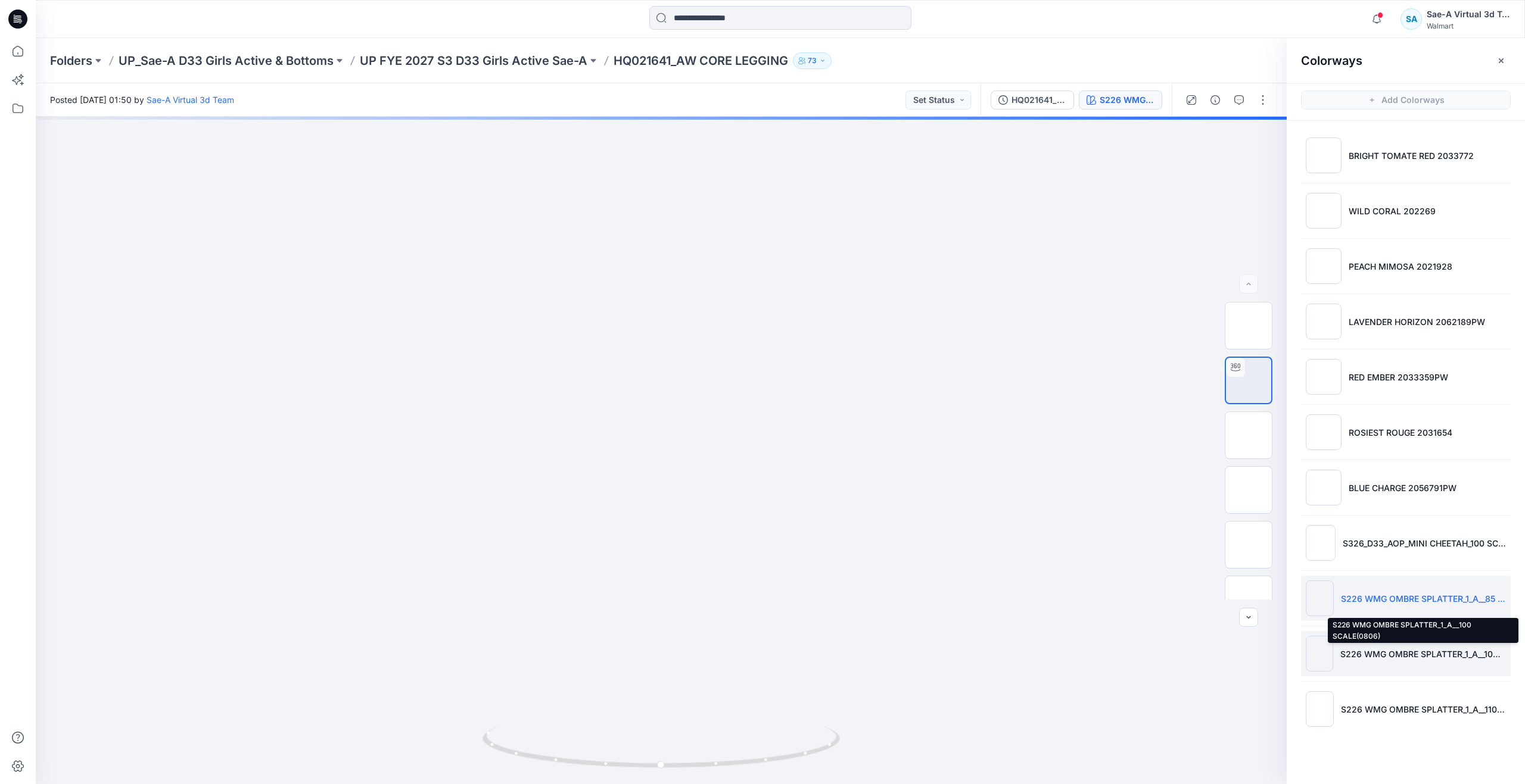
click at [1439, 655] on p "S226 WMG OMBRE SPLATTER_1_A__100 SCALE(0806)" at bounding box center [1423, 654] width 166 height 12
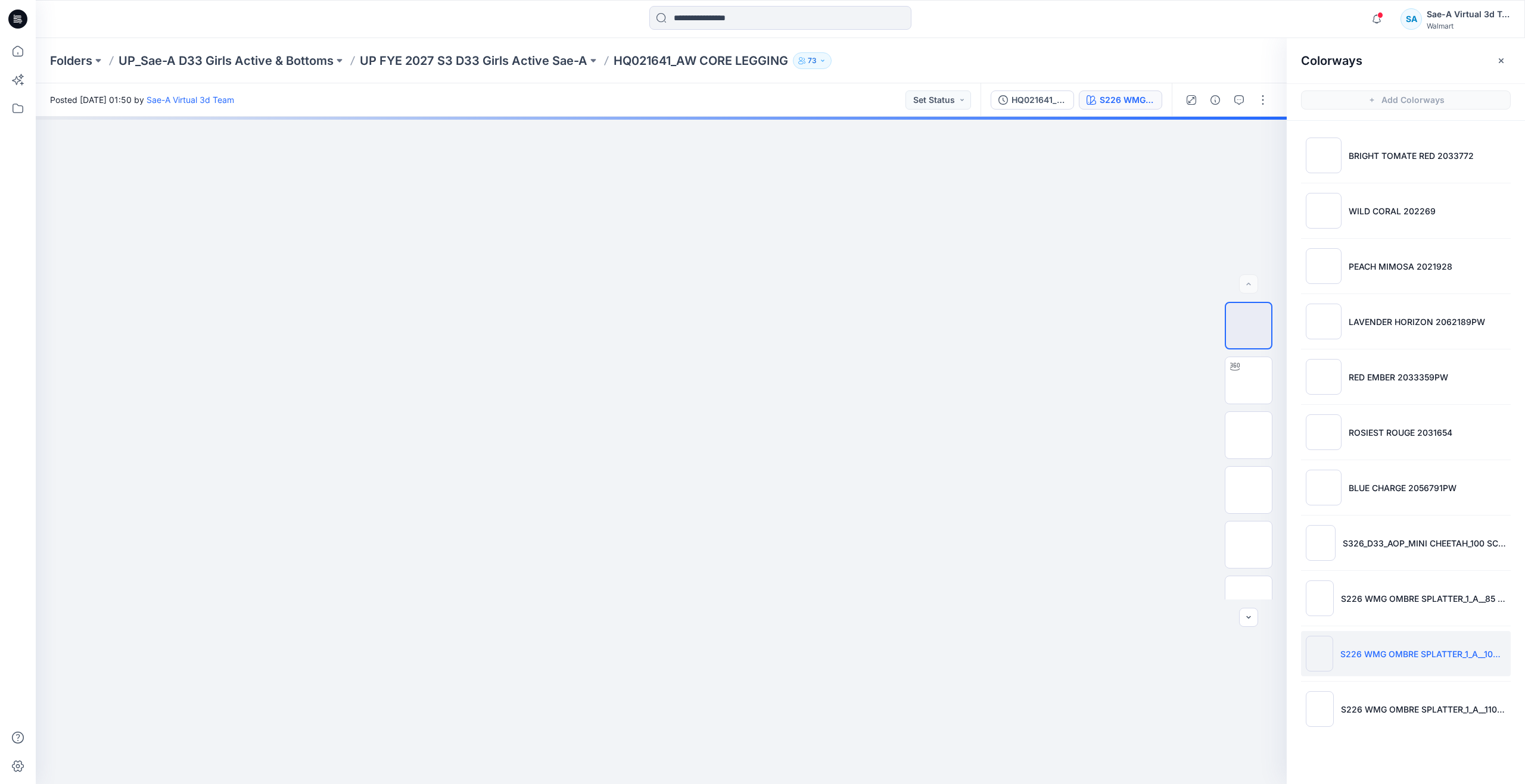
click at [1, 51] on div at bounding box center [18, 392] width 36 height 784
click at [18, 53] on icon at bounding box center [18, 51] width 26 height 26
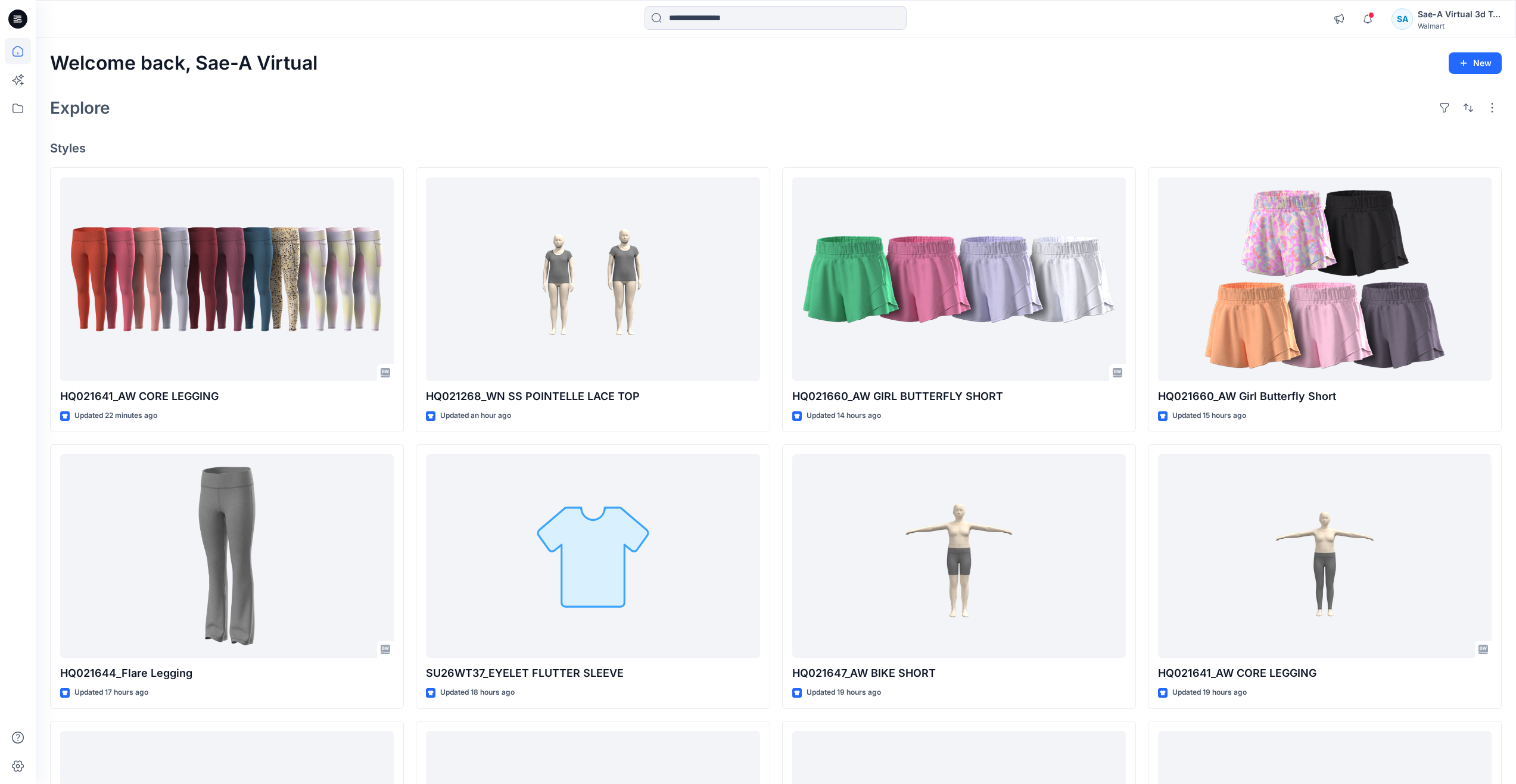
click at [354, 75] on div "Welcome back, Sae-A Virtual New Explore Styles HQ021641_AW CORE LEGGING Updated…" at bounding box center [776, 540] width 1480 height 1005
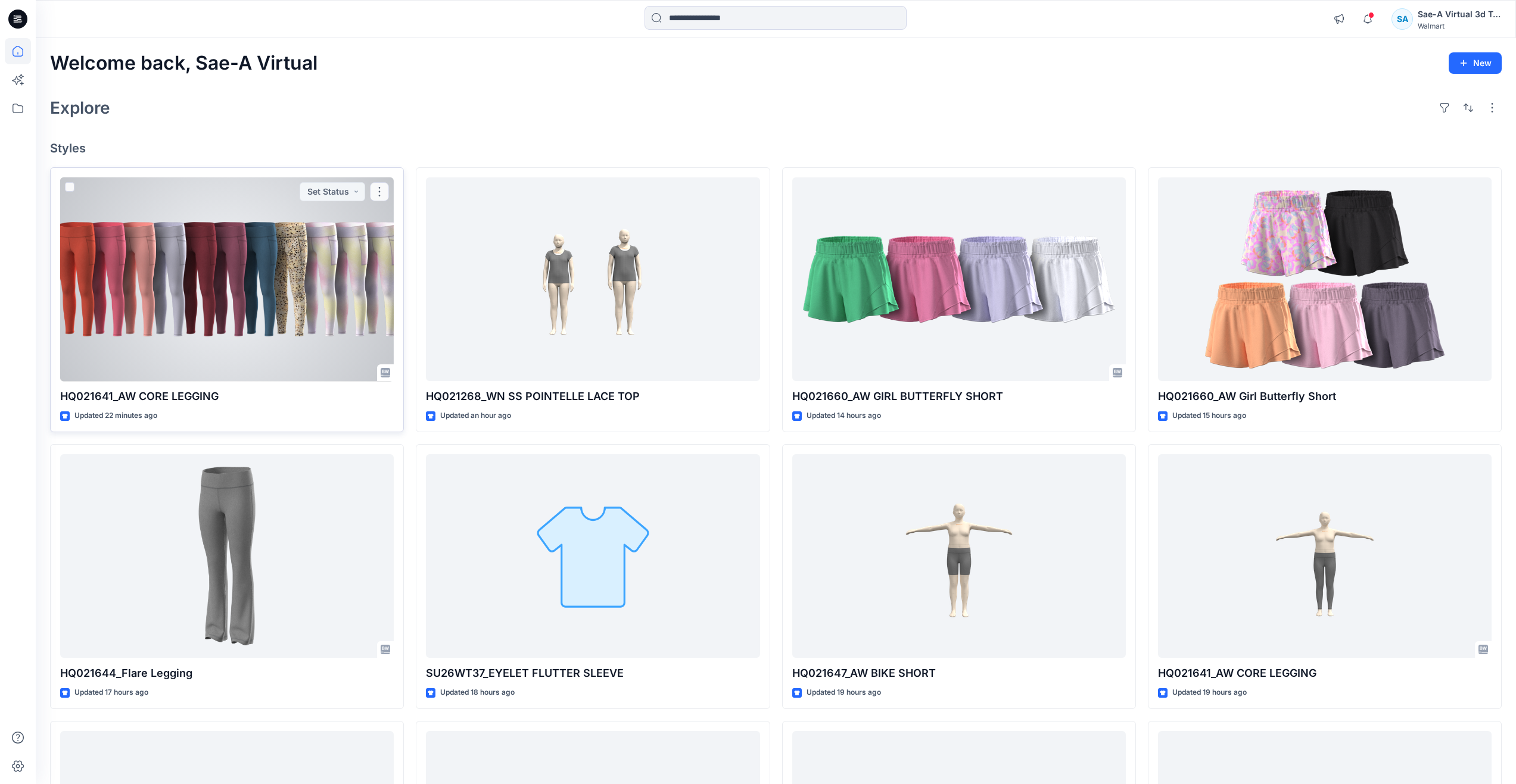
click at [279, 250] on div at bounding box center [227, 279] width 334 height 204
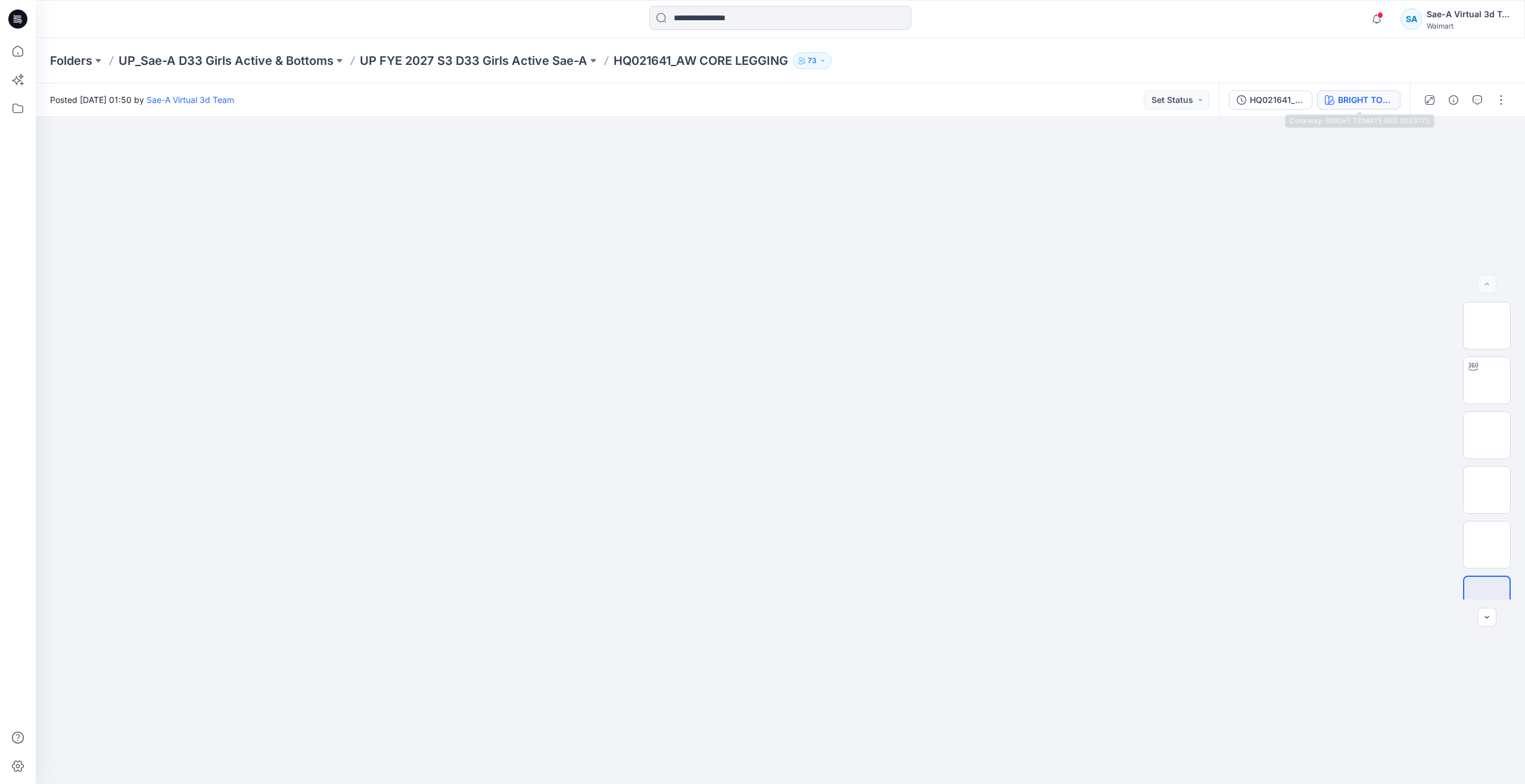
click at [1342, 97] on div "BRIGHT TOMATE RED 2033772" at bounding box center [1365, 100] width 55 height 13
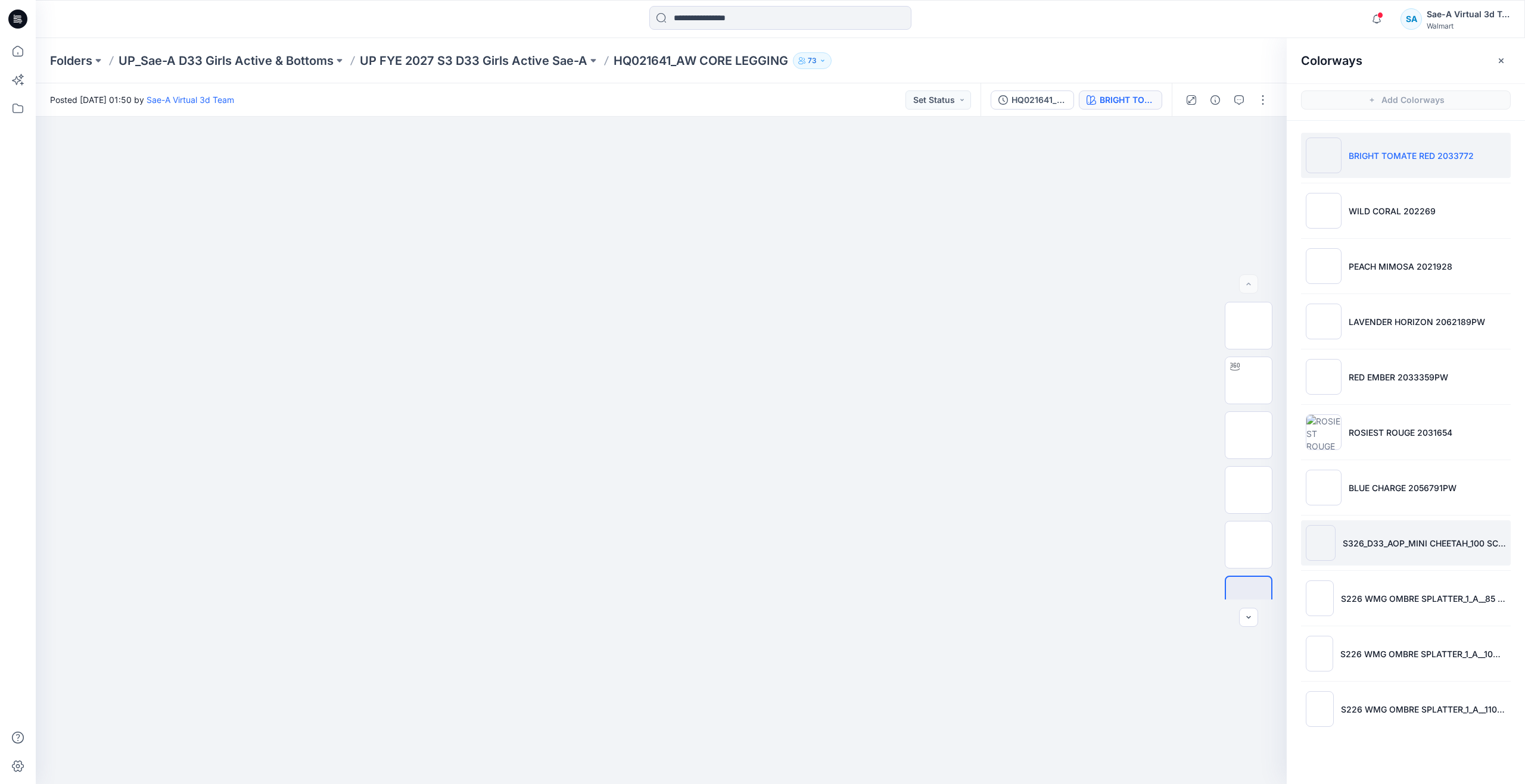
click at [1350, 560] on li "S326_D33_AOP_MINI CHEETAH_100 SCALE(0725)" at bounding box center [1406, 543] width 210 height 46
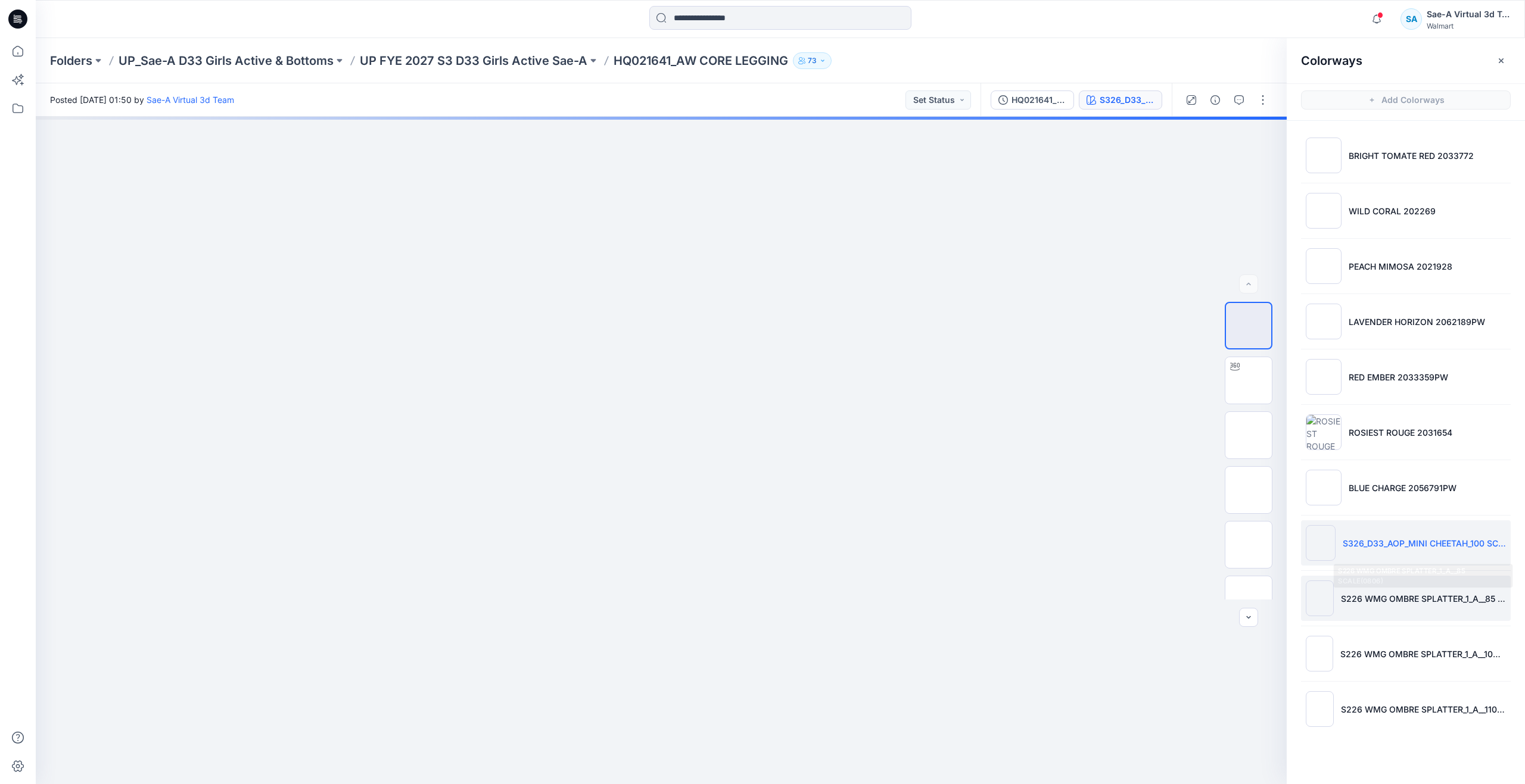
click at [1378, 602] on p "S226 WMG OMBRE SPLATTER_1_A__85 SCALE(0806)" at bounding box center [1423, 599] width 165 height 12
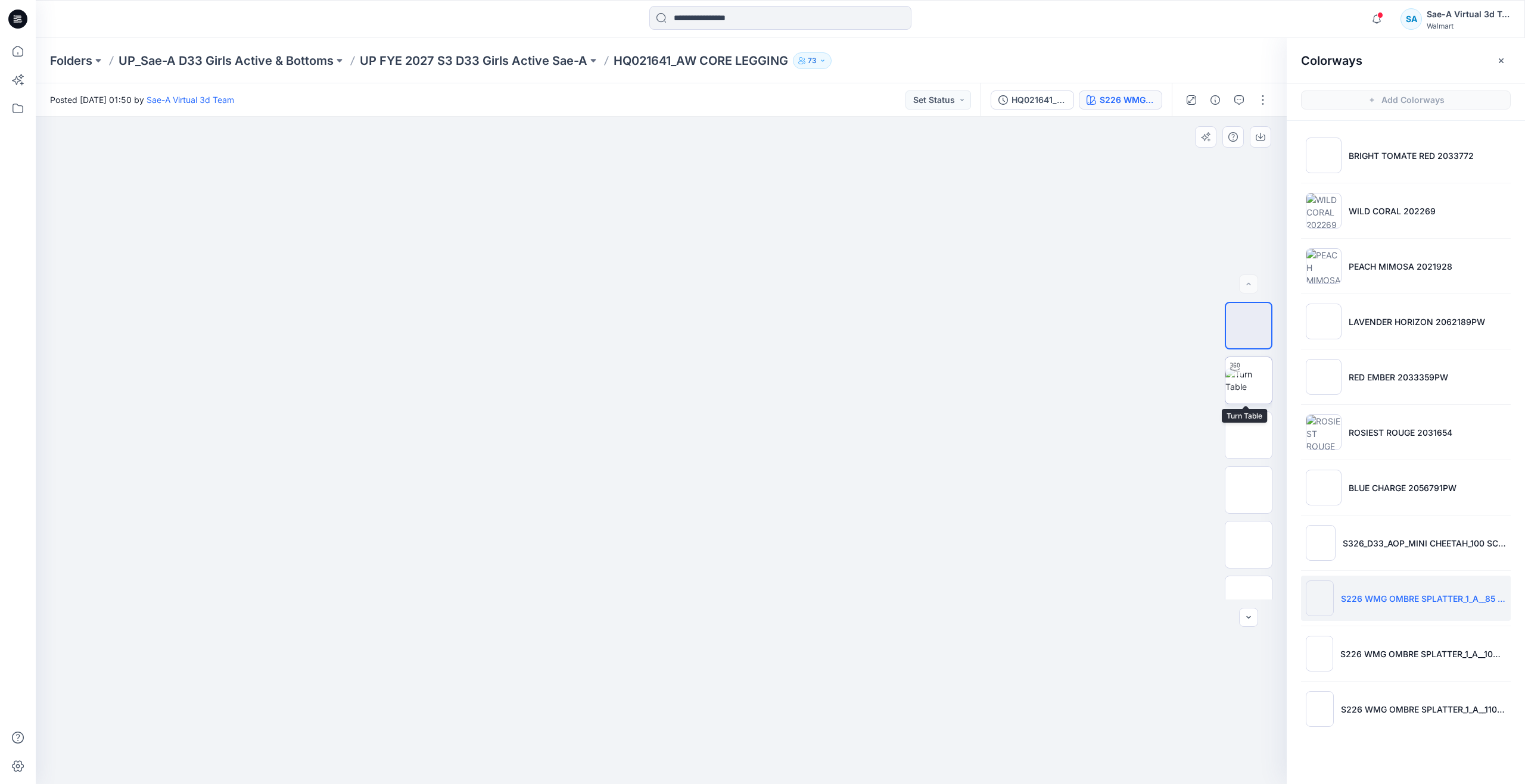
click at [1242, 382] on img at bounding box center [1249, 380] width 46 height 25
drag, startPoint x: 660, startPoint y: 764, endPoint x: 663, endPoint y: 724, distance: 40.1
click at [663, 724] on div at bounding box center [661, 450] width 1251 height 668
drag, startPoint x: 684, startPoint y: 616, endPoint x: 679, endPoint y: 378, distance: 238.1
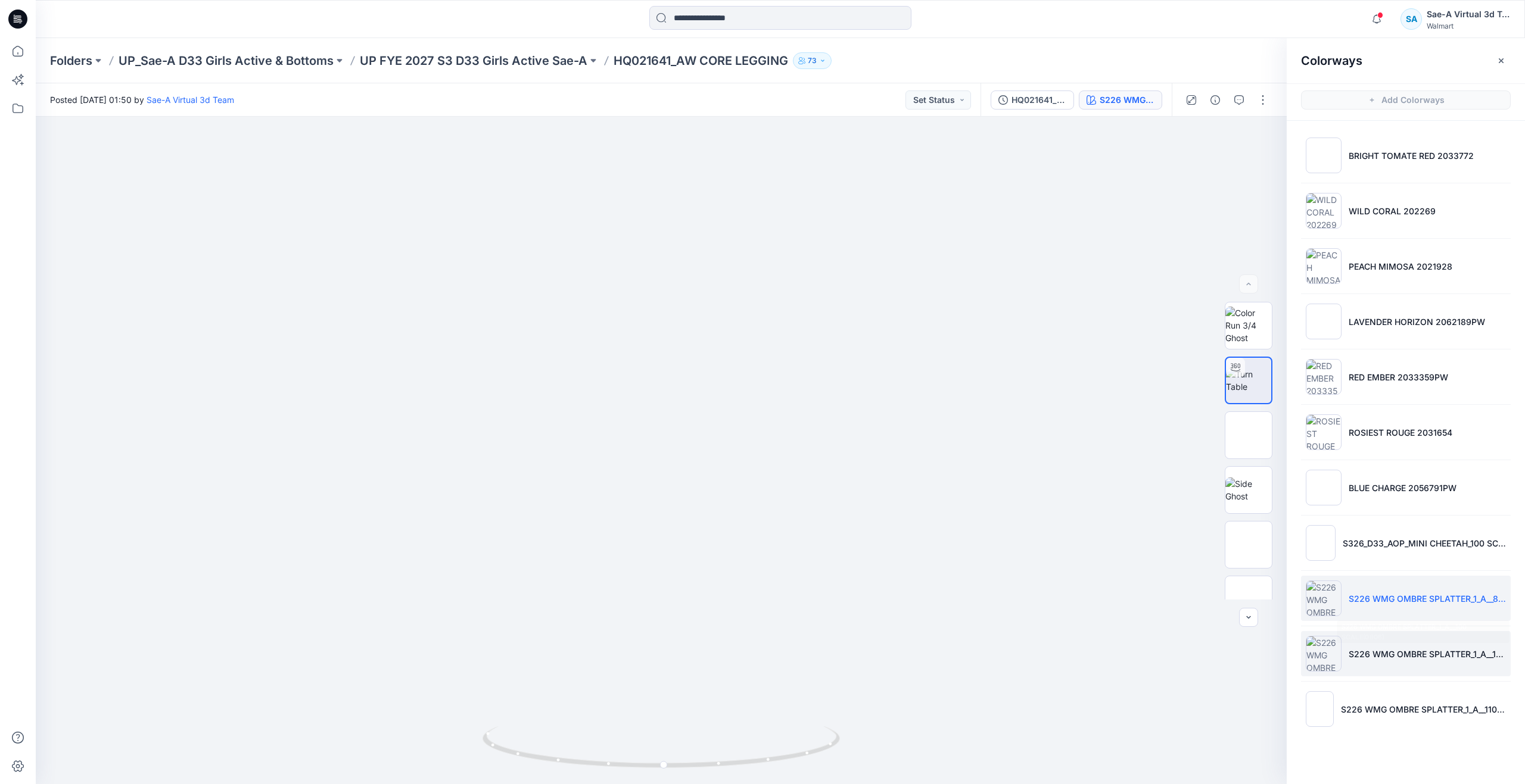
click at [1351, 654] on p "S226 WMG OMBRE SPLATTER_1_A__100 SCALE(0806)" at bounding box center [1427, 654] width 157 height 12
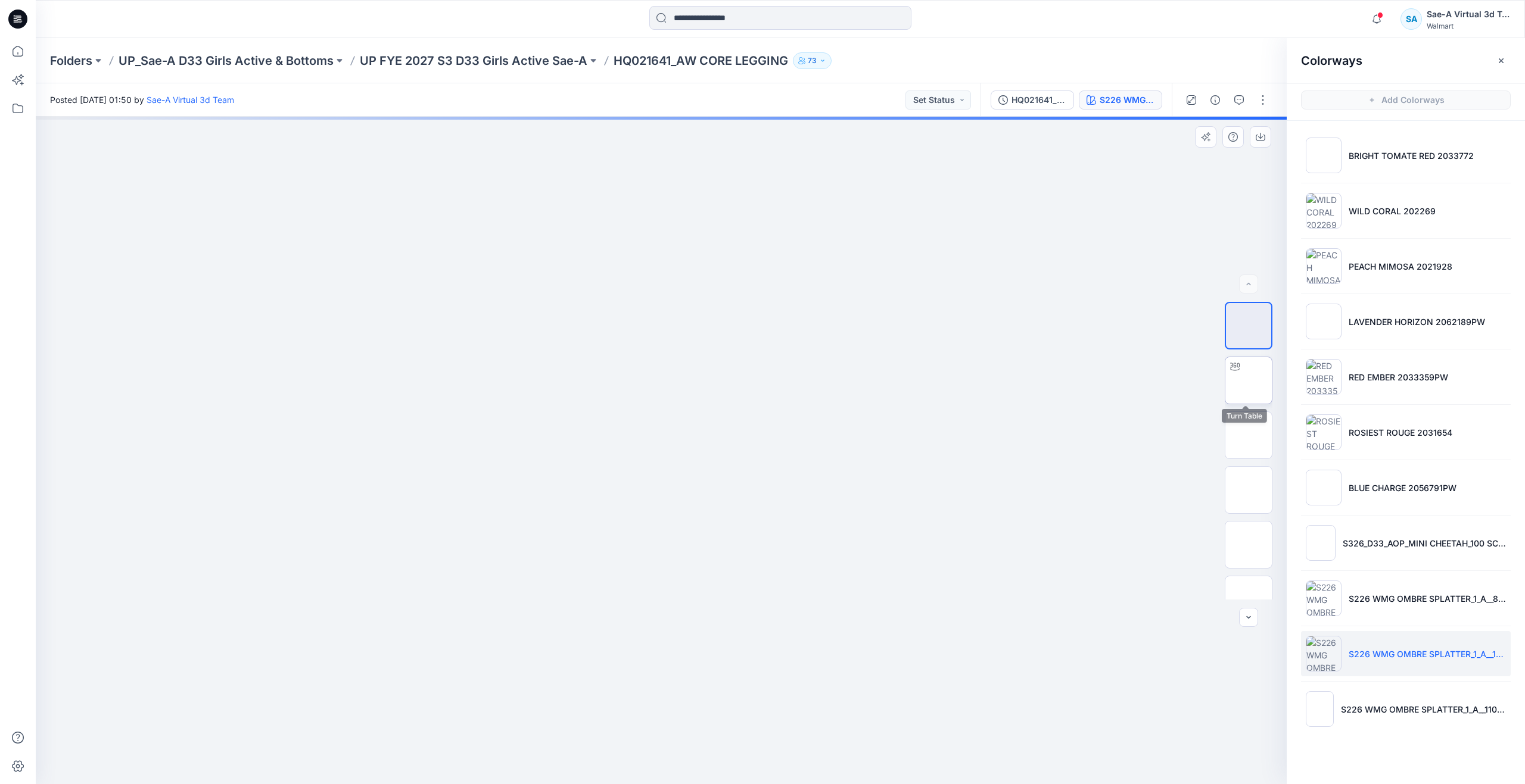
click at [1249, 380] on img at bounding box center [1249, 380] width 0 height 0
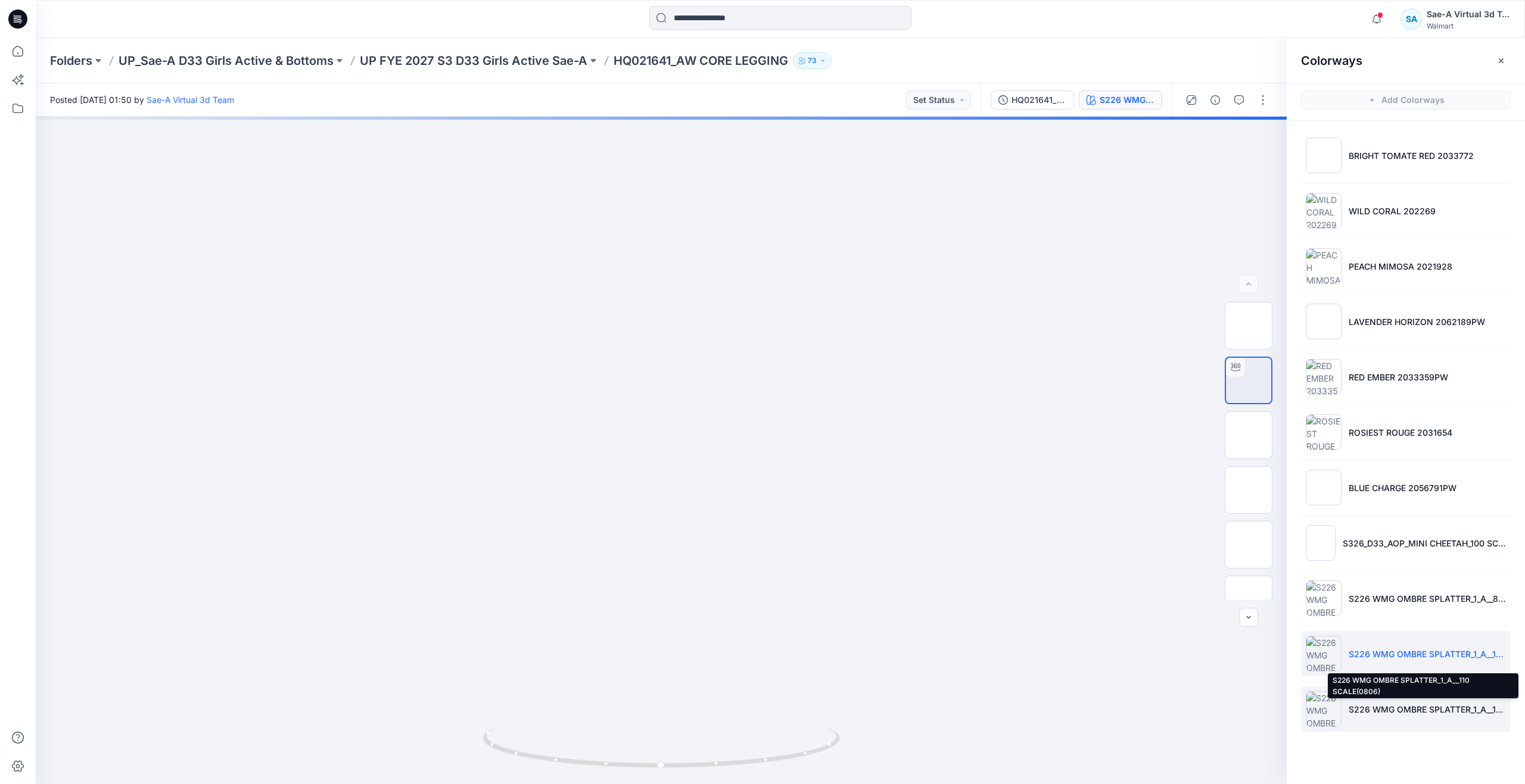
click at [1483, 708] on p "S226 WMG OMBRE SPLATTER_1_A__110 SCALE(0806)" at bounding box center [1427, 710] width 157 height 12
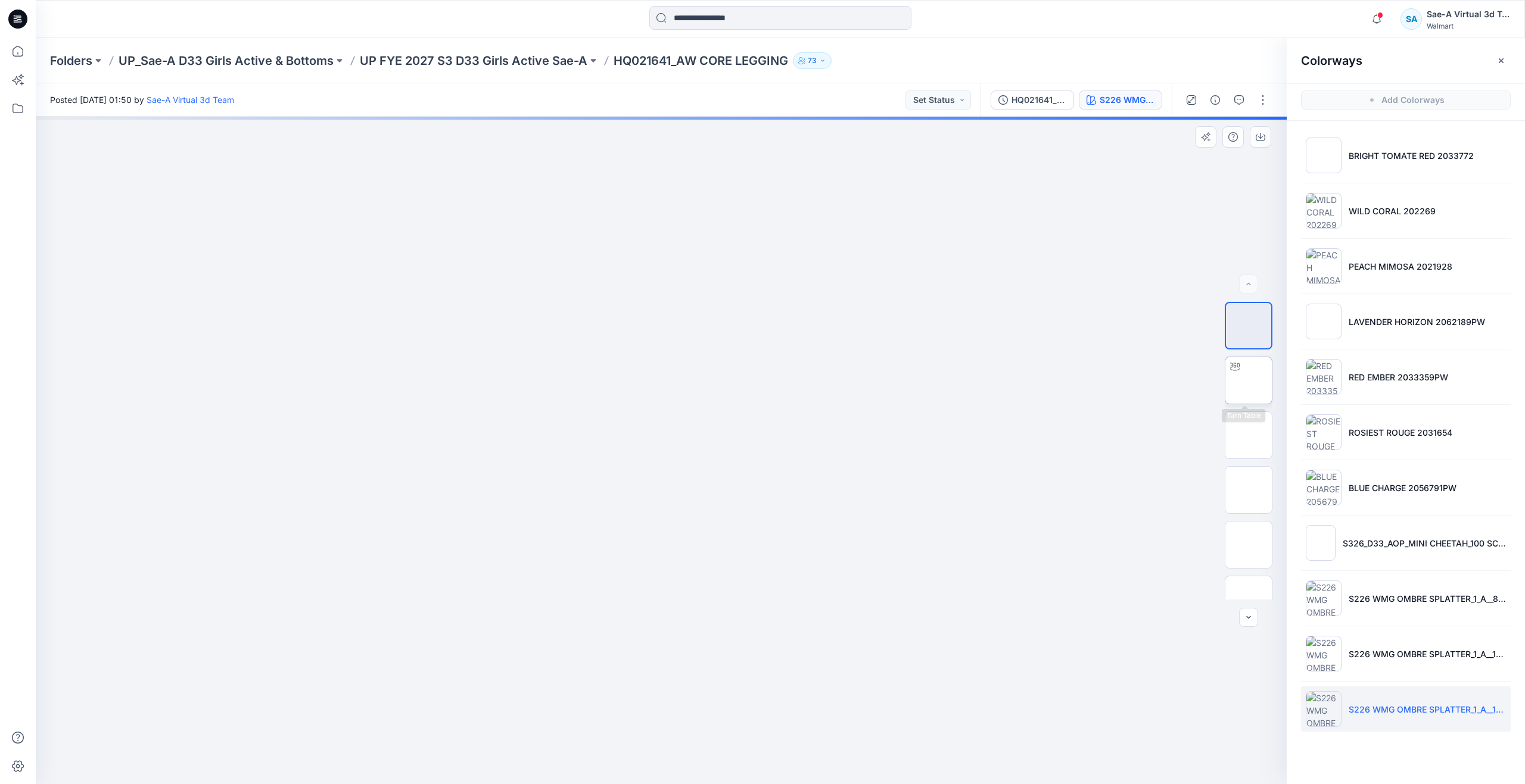
click at [1249, 380] on img at bounding box center [1249, 380] width 0 height 0
click at [450, 62] on p "UP FYE 2027 S3 D33 Girls Active Sae-A" at bounding box center [473, 60] width 228 height 17
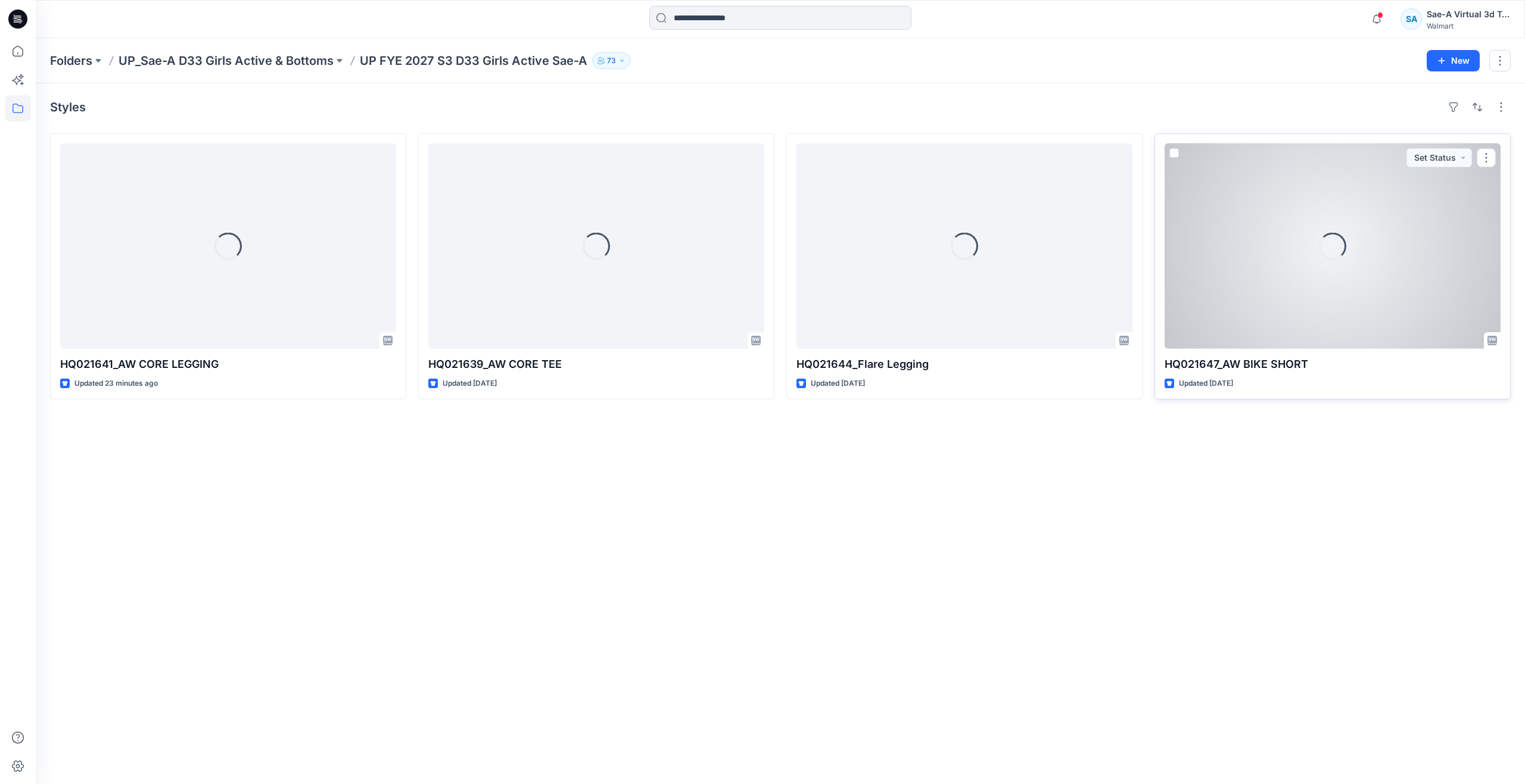
click at [1247, 306] on div "Loading..." at bounding box center [1333, 246] width 336 height 206
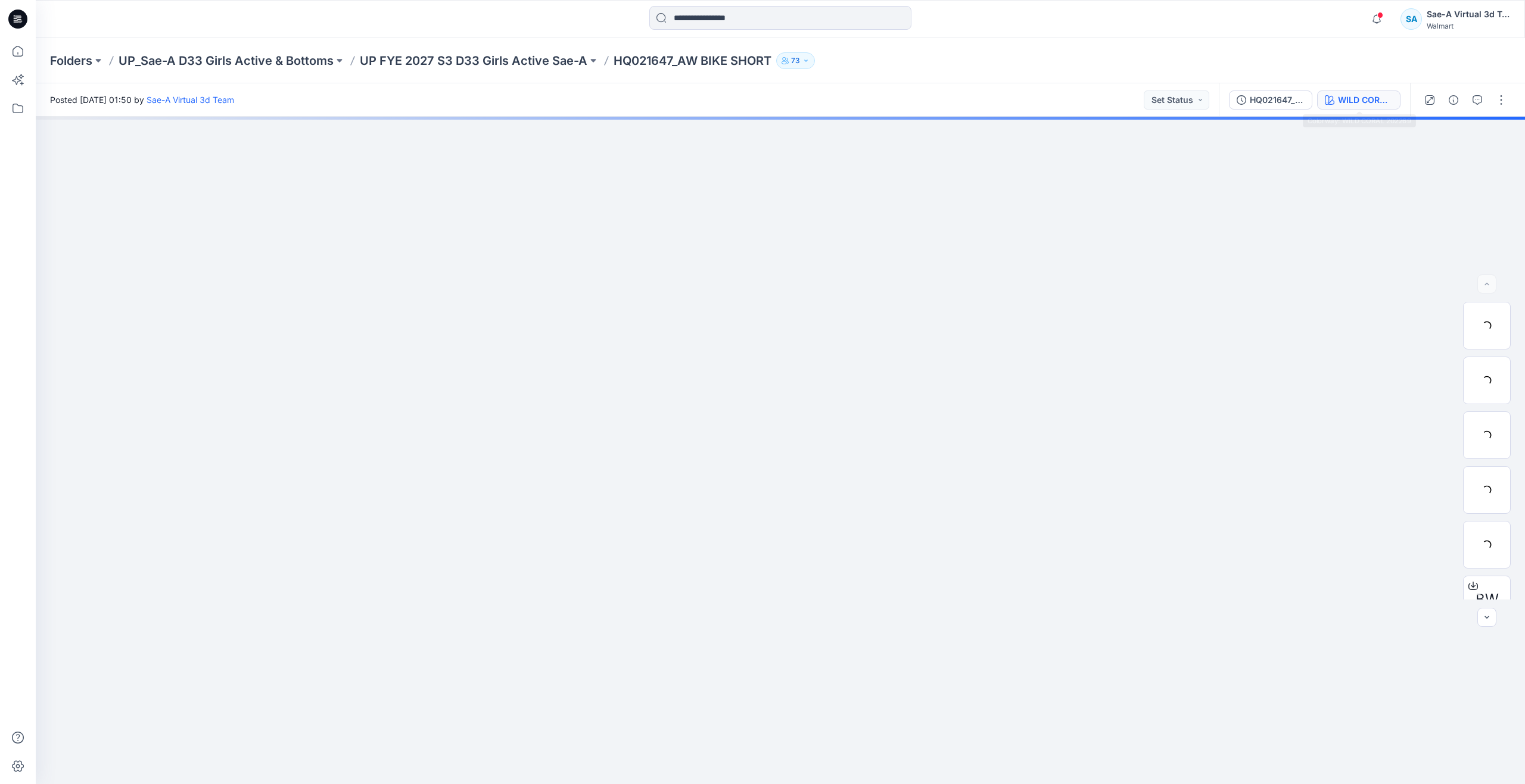
click at [1346, 105] on div "WILD CORAL 202269" at bounding box center [1365, 100] width 55 height 13
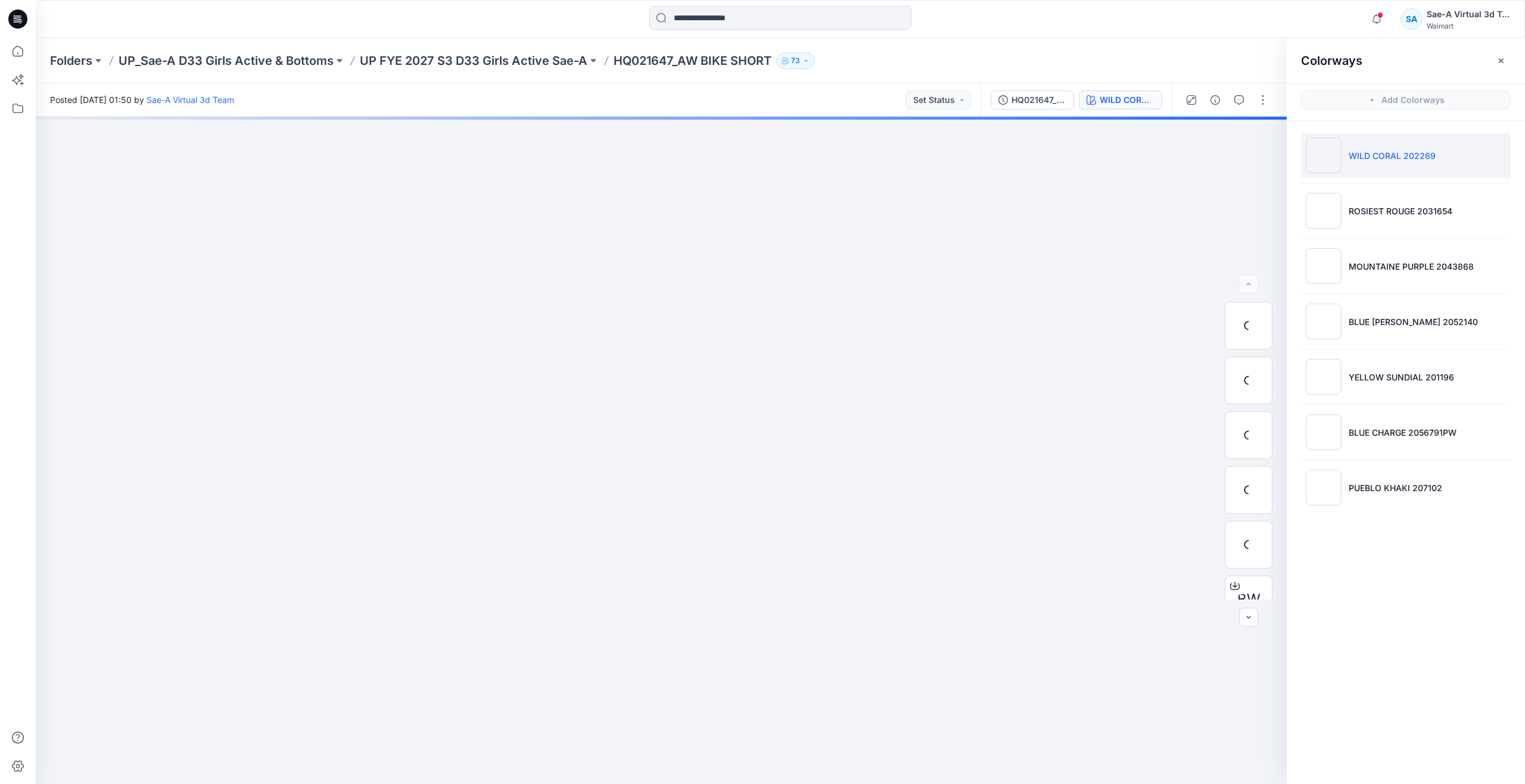
click at [1374, 294] on hr at bounding box center [1406, 294] width 210 height 1
click at [1380, 435] on p "BLUE CHARGE 2056791PW" at bounding box center [1402, 433] width 108 height 12
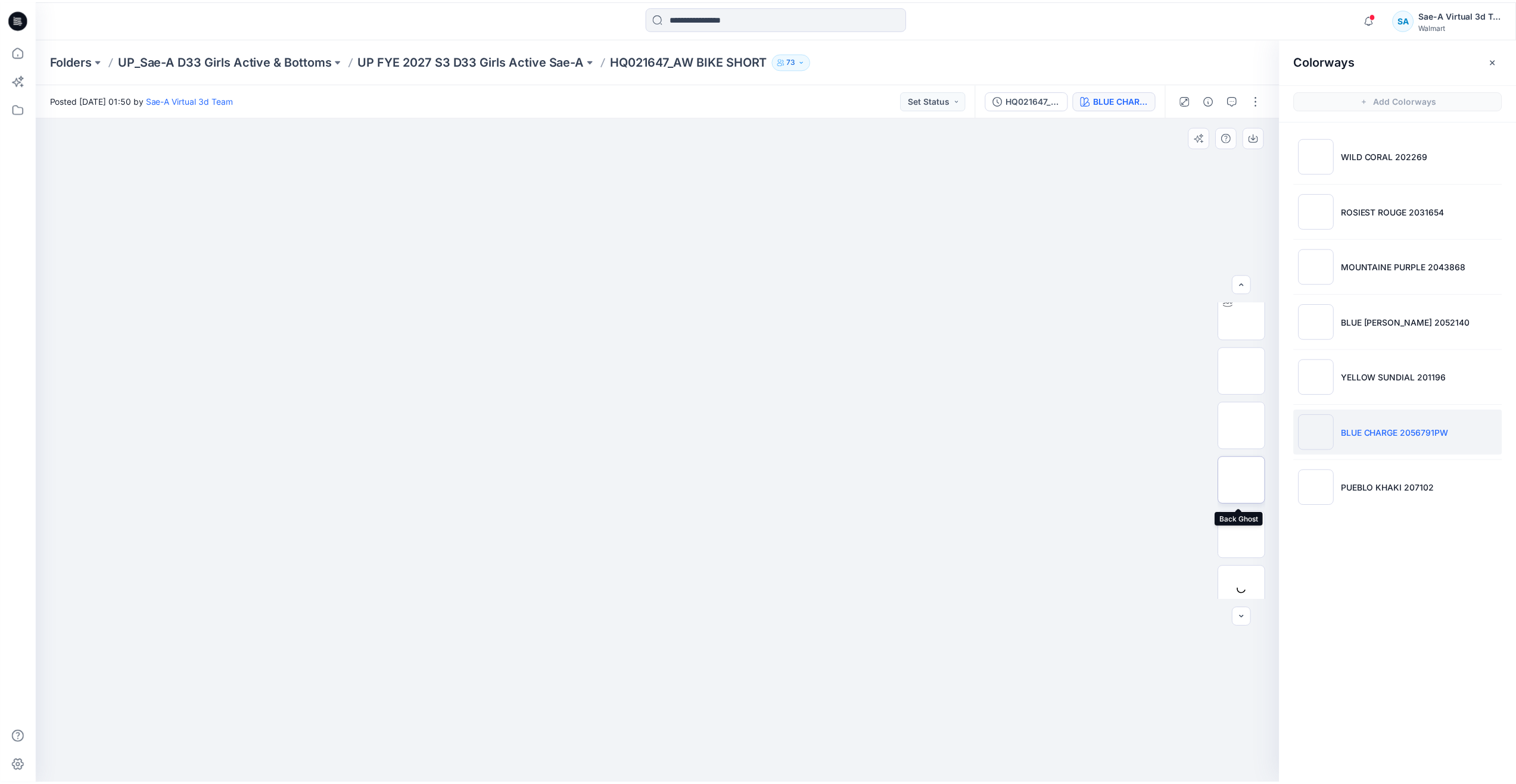
scroll to position [60, 0]
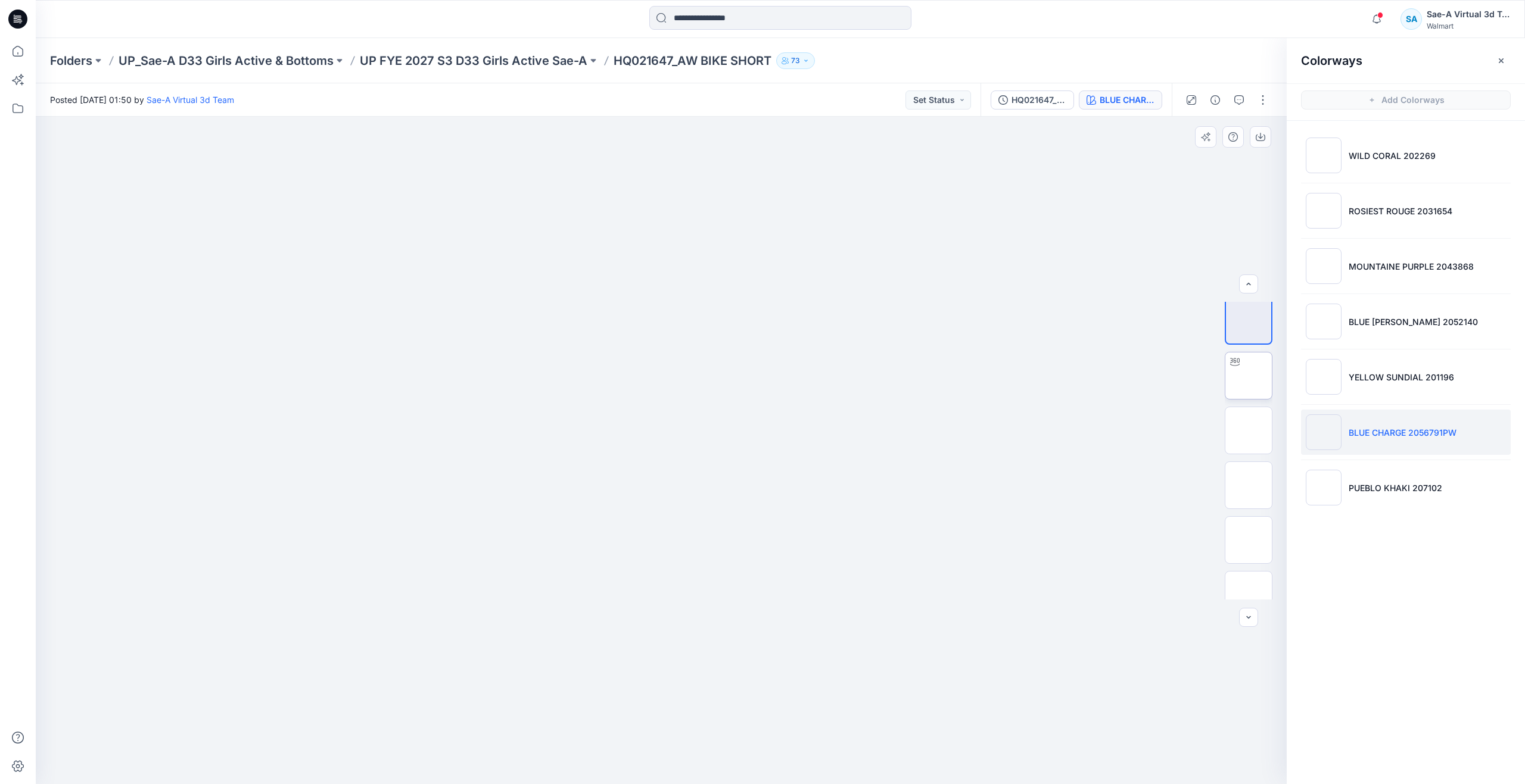
click at [1249, 376] on img at bounding box center [1249, 376] width 0 height 0
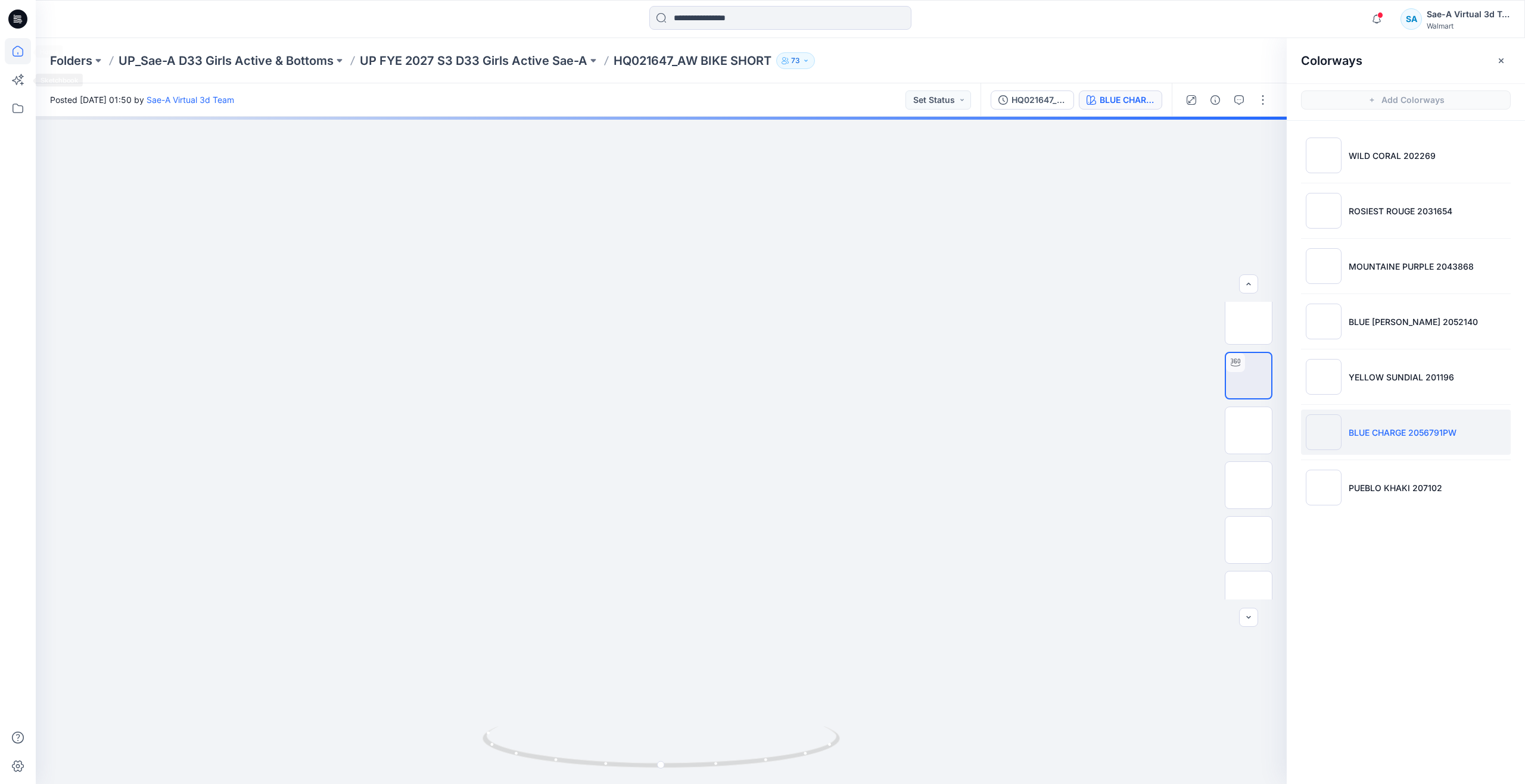
click at [14, 52] on icon at bounding box center [18, 51] width 26 height 26
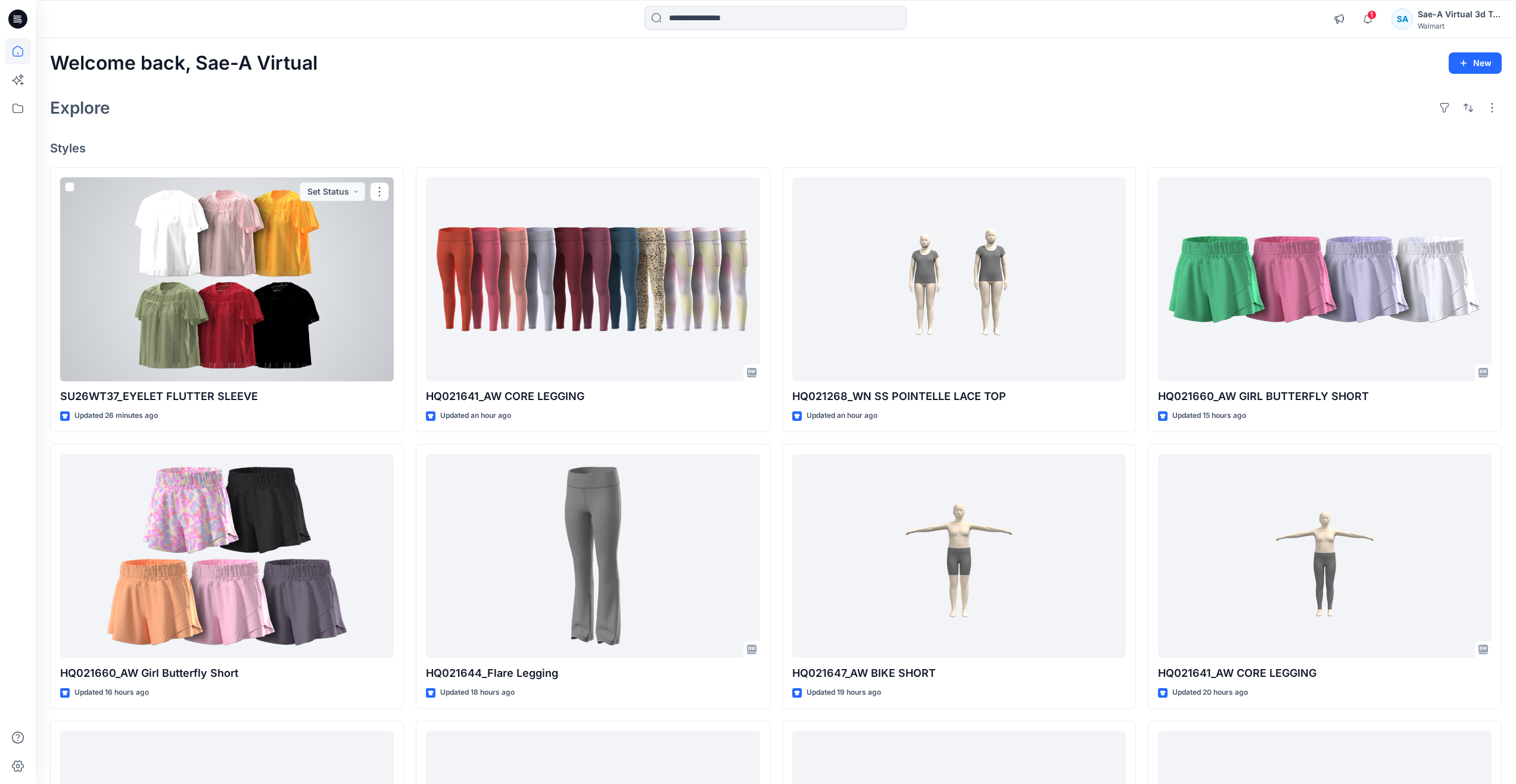
click at [275, 322] on div at bounding box center [227, 279] width 334 height 204
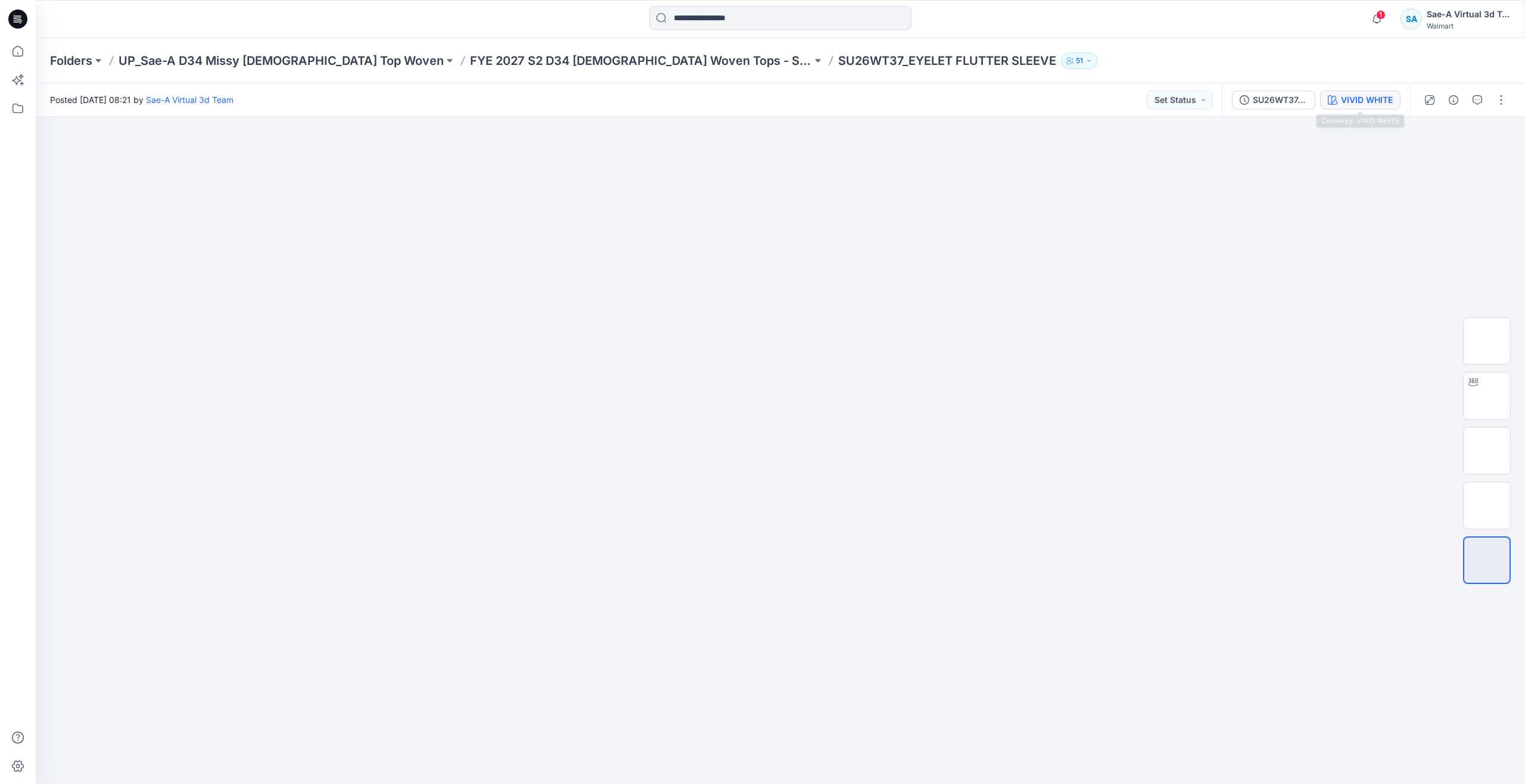
click at [1339, 102] on button "VIVID WHITE" at bounding box center [1360, 100] width 81 height 19
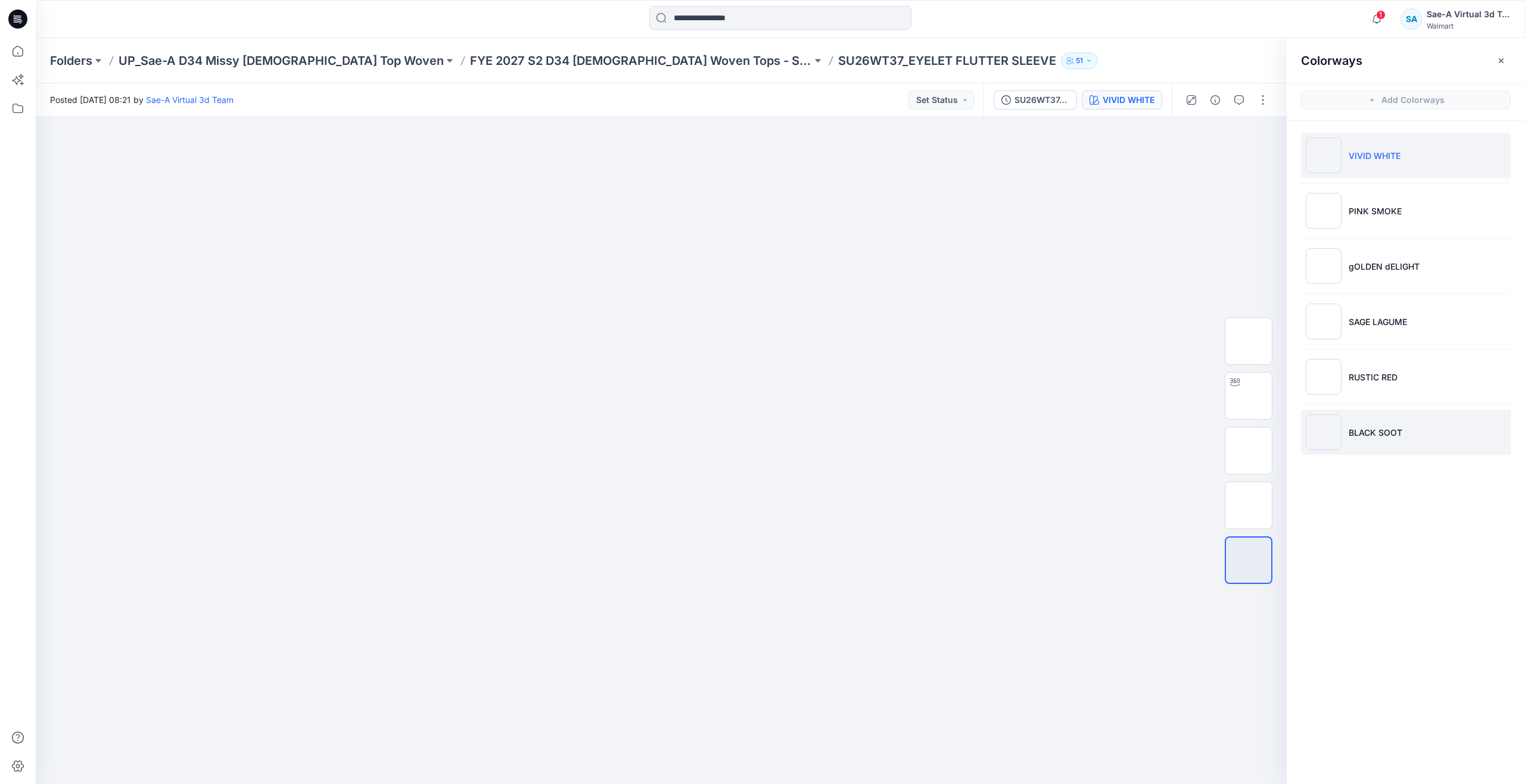
click at [1365, 439] on li "BLACK SOOT" at bounding box center [1406, 433] width 210 height 46
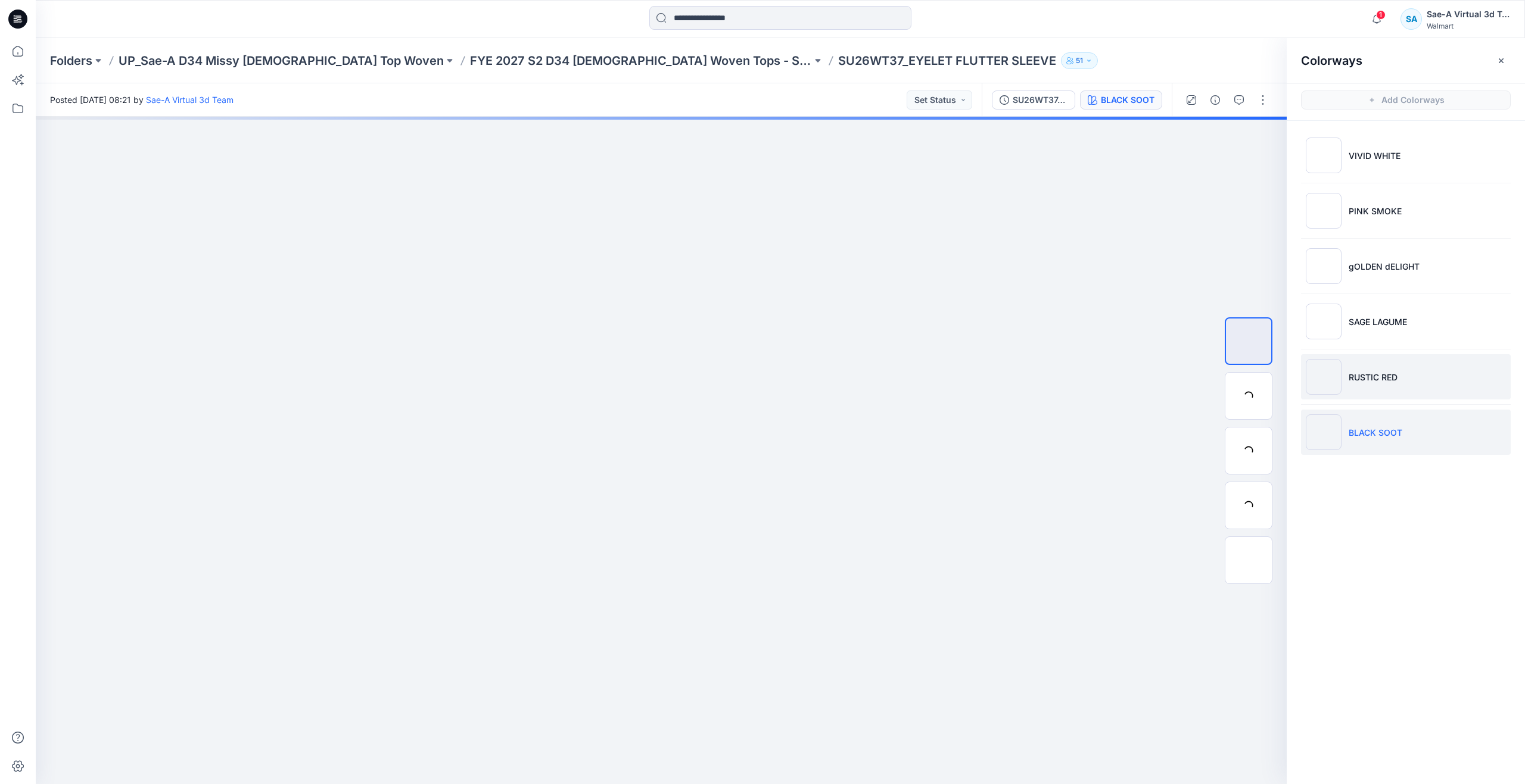
click at [1348, 373] on li "RUSTIC RED" at bounding box center [1406, 377] width 210 height 46
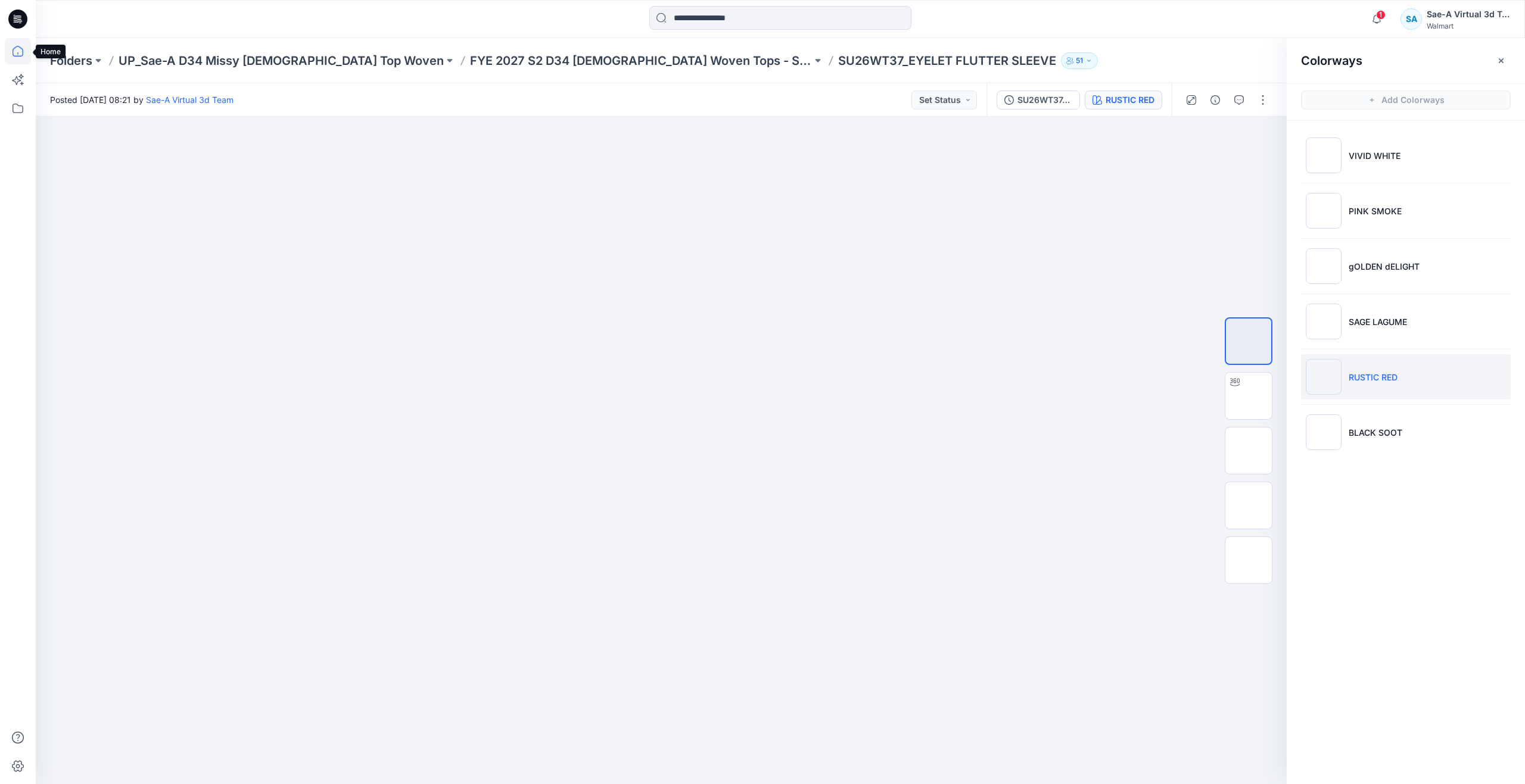
click at [16, 54] on icon at bounding box center [18, 51] width 26 height 26
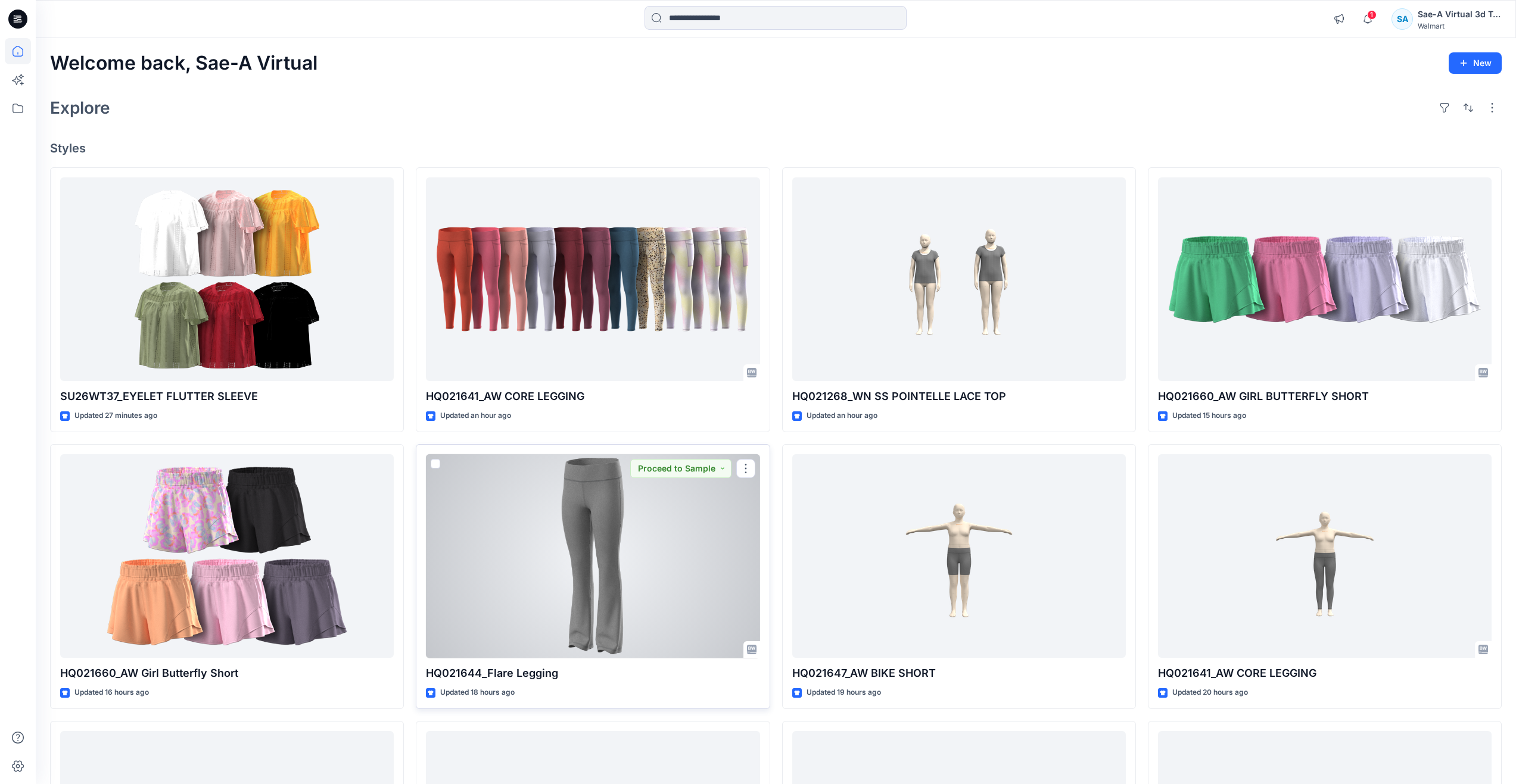
click at [545, 570] on div at bounding box center [593, 556] width 334 height 204
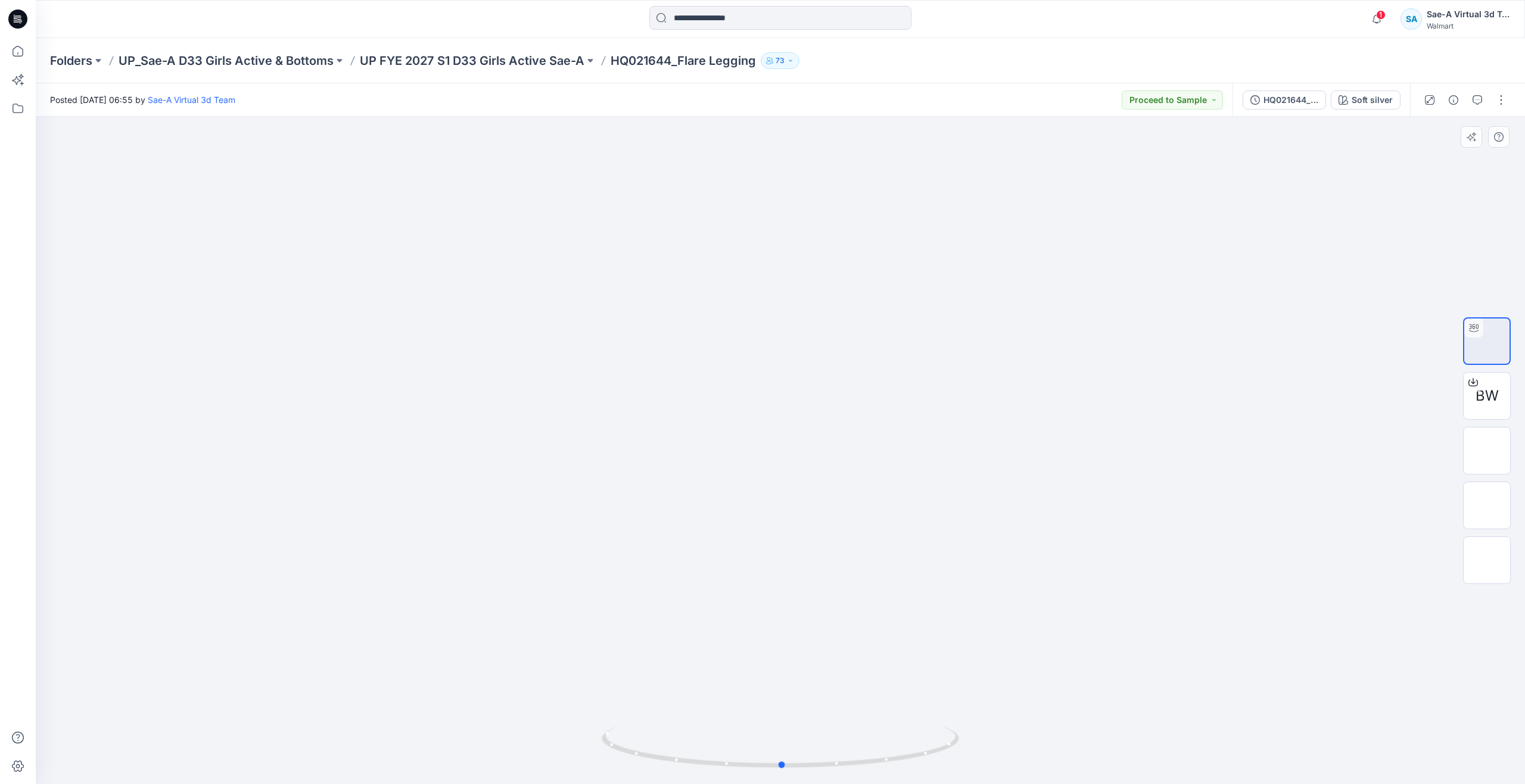
drag, startPoint x: 791, startPoint y: 766, endPoint x: 435, endPoint y: 691, distance: 363.8
click at [435, 691] on div at bounding box center [780, 450] width 1489 height 668
click at [25, 46] on icon at bounding box center [18, 51] width 26 height 26
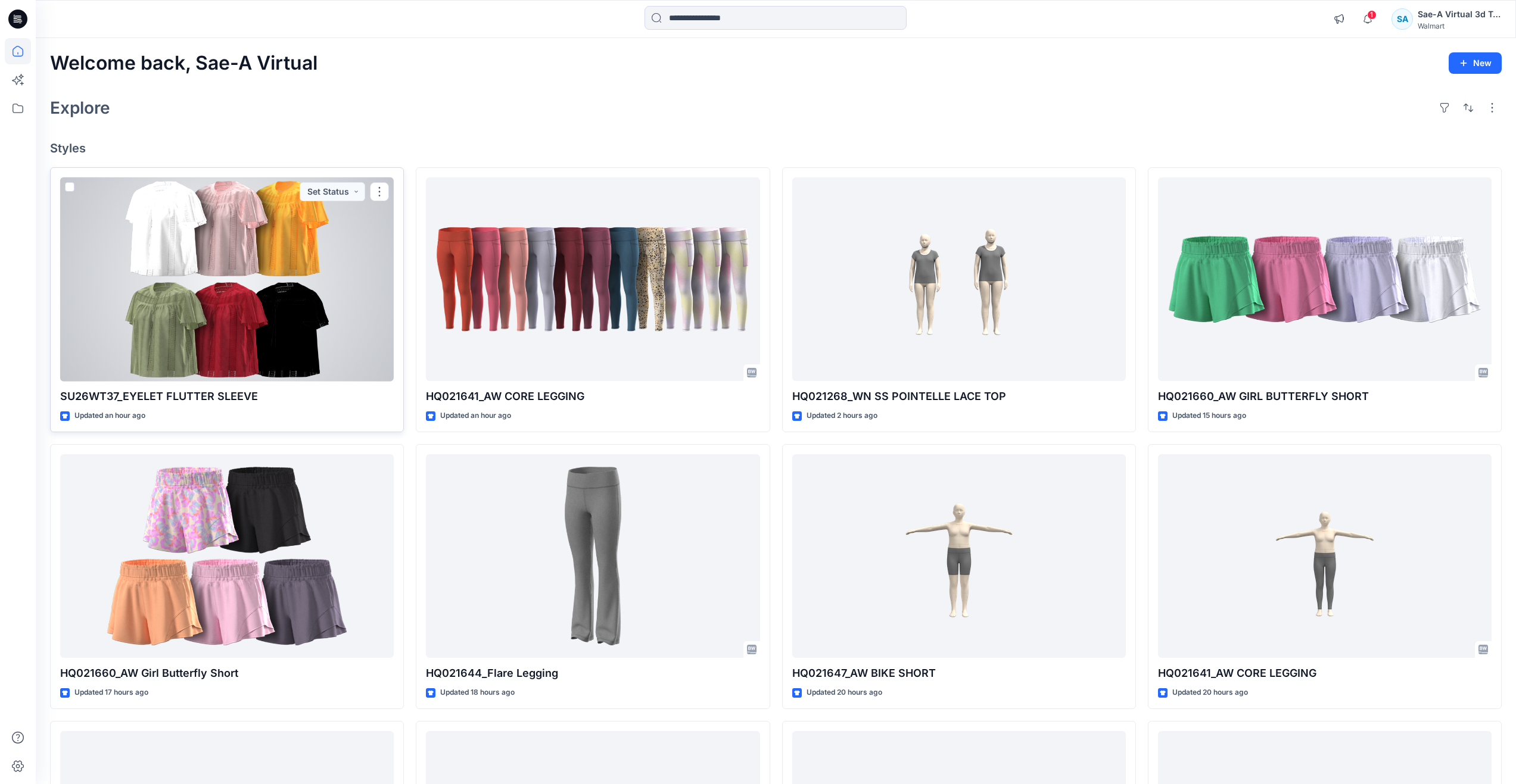
click at [216, 273] on div at bounding box center [227, 279] width 334 height 204
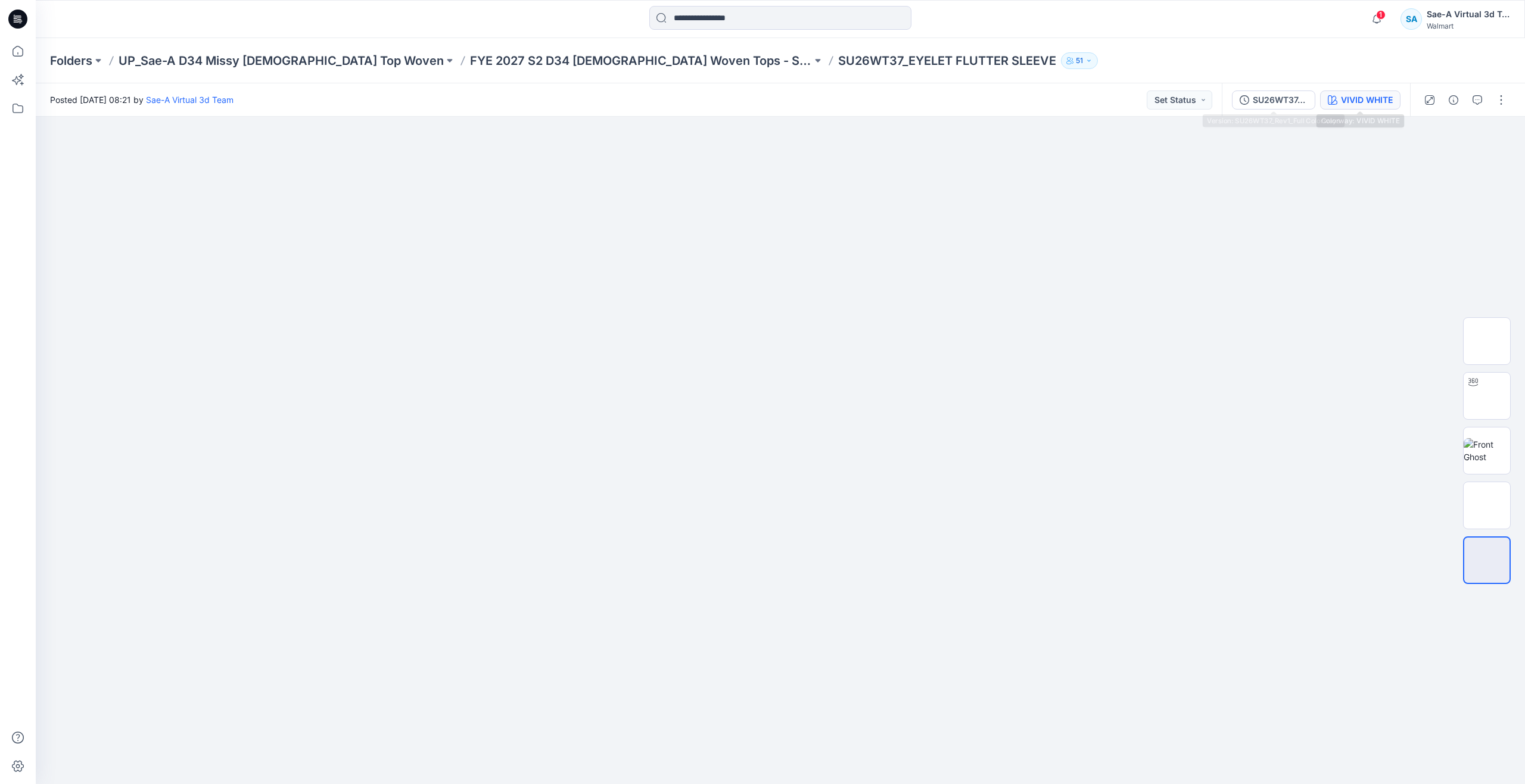
click at [1352, 97] on div "VIVID WHITE" at bounding box center [1367, 100] width 52 height 13
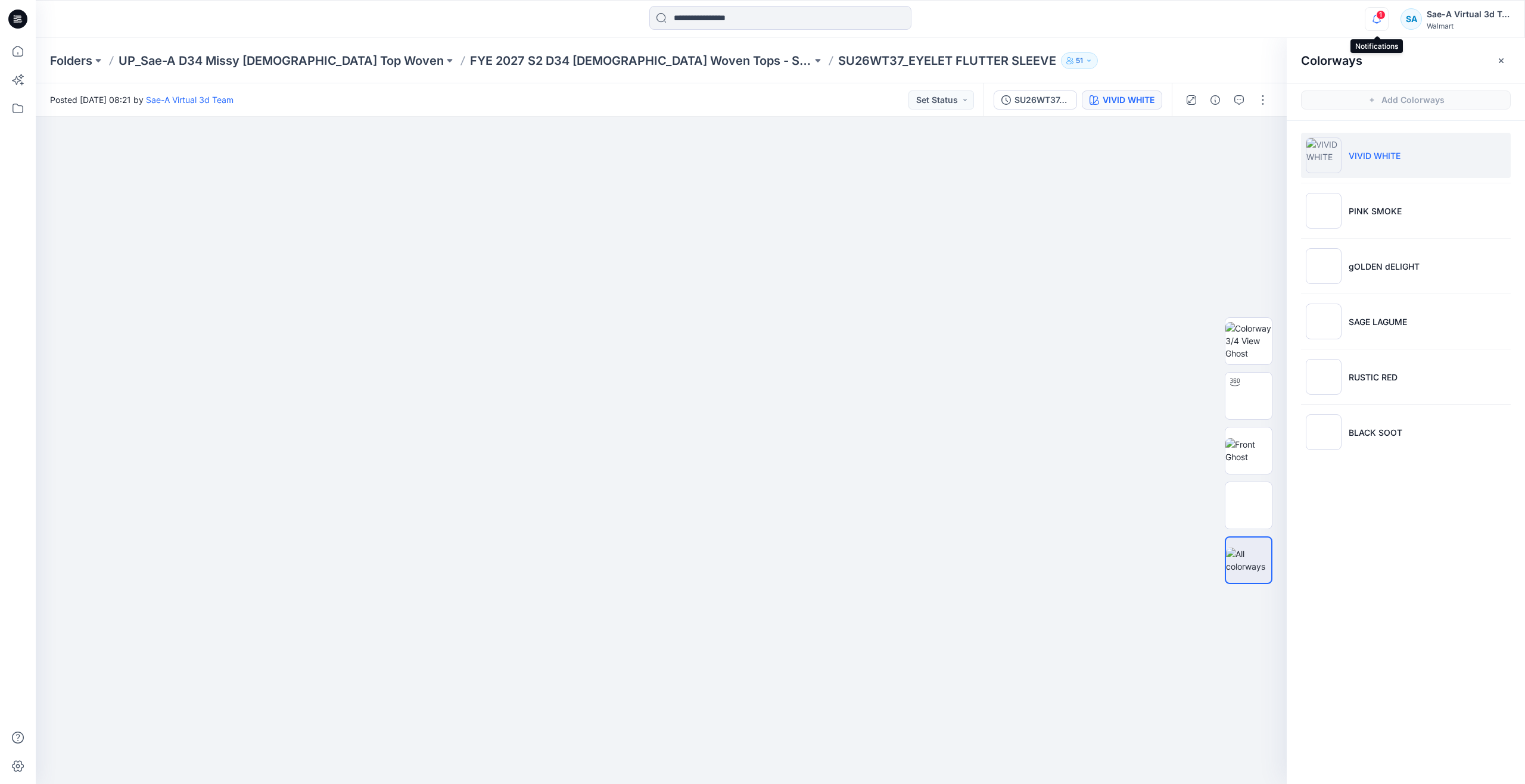
click at [1385, 22] on icon "button" at bounding box center [1377, 19] width 23 height 24
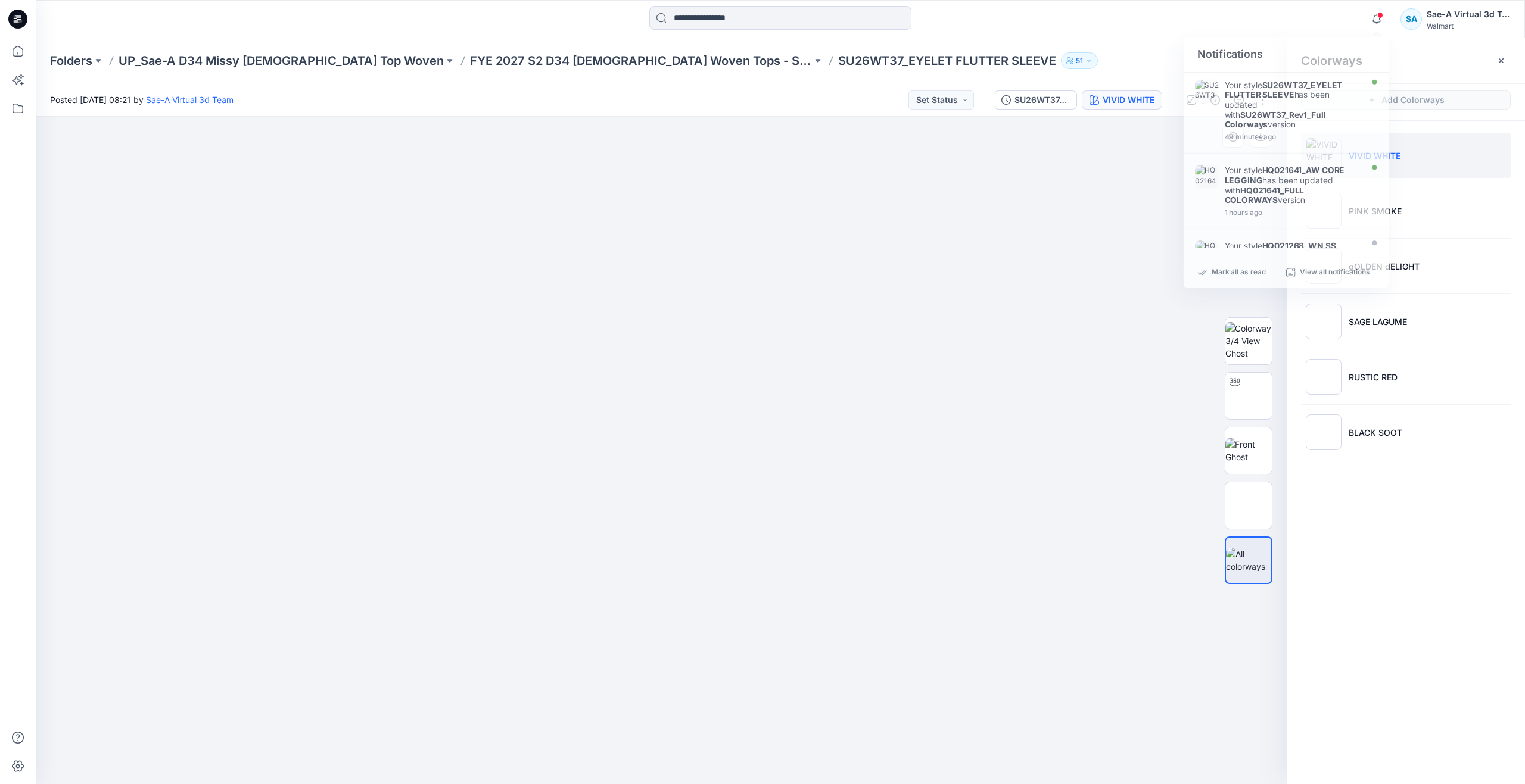
click at [938, 272] on img at bounding box center [661, 272] width 596 height 0
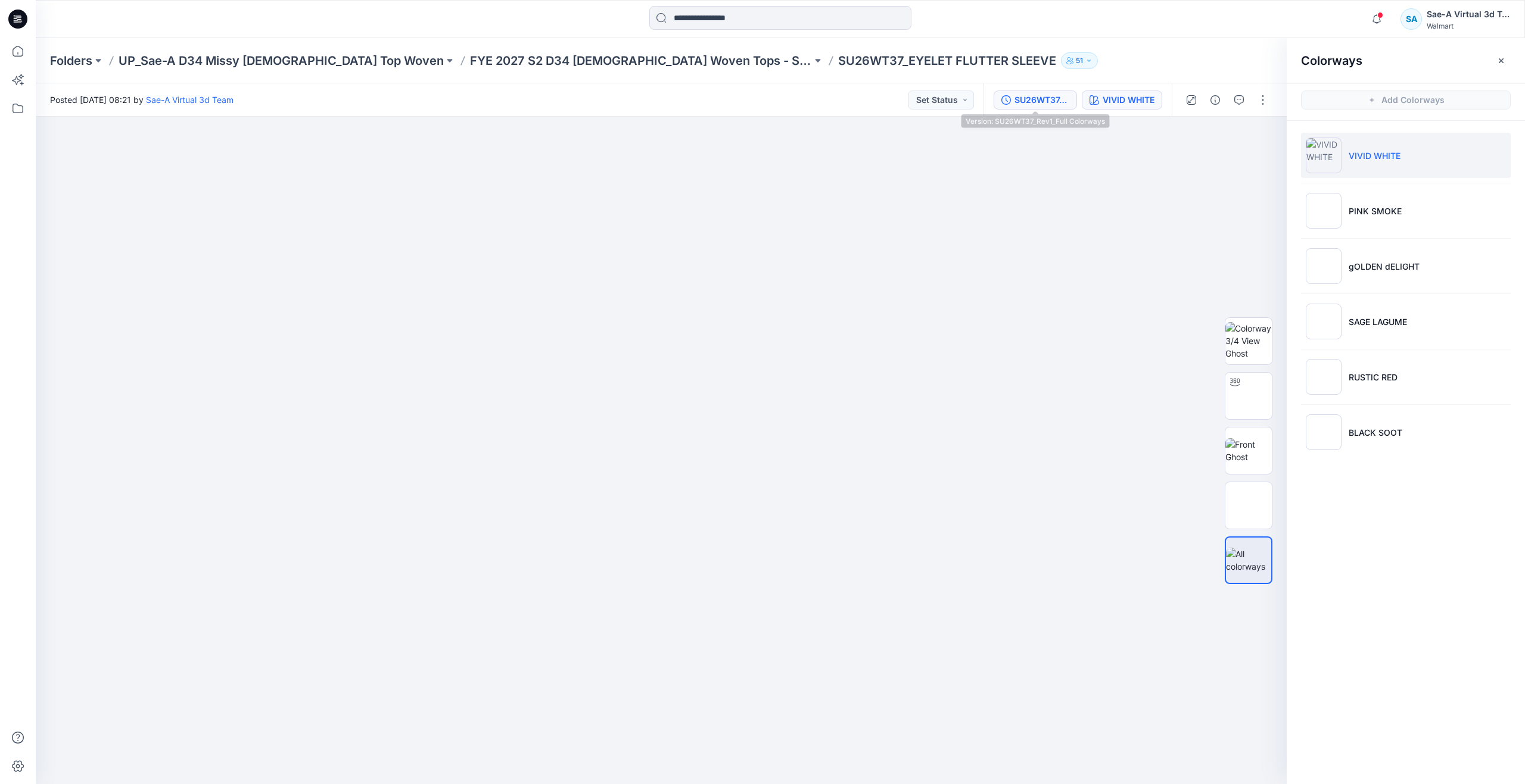
click at [1039, 97] on div "SU26WT37_Rev1_Full Colorways" at bounding box center [1042, 100] width 55 height 13
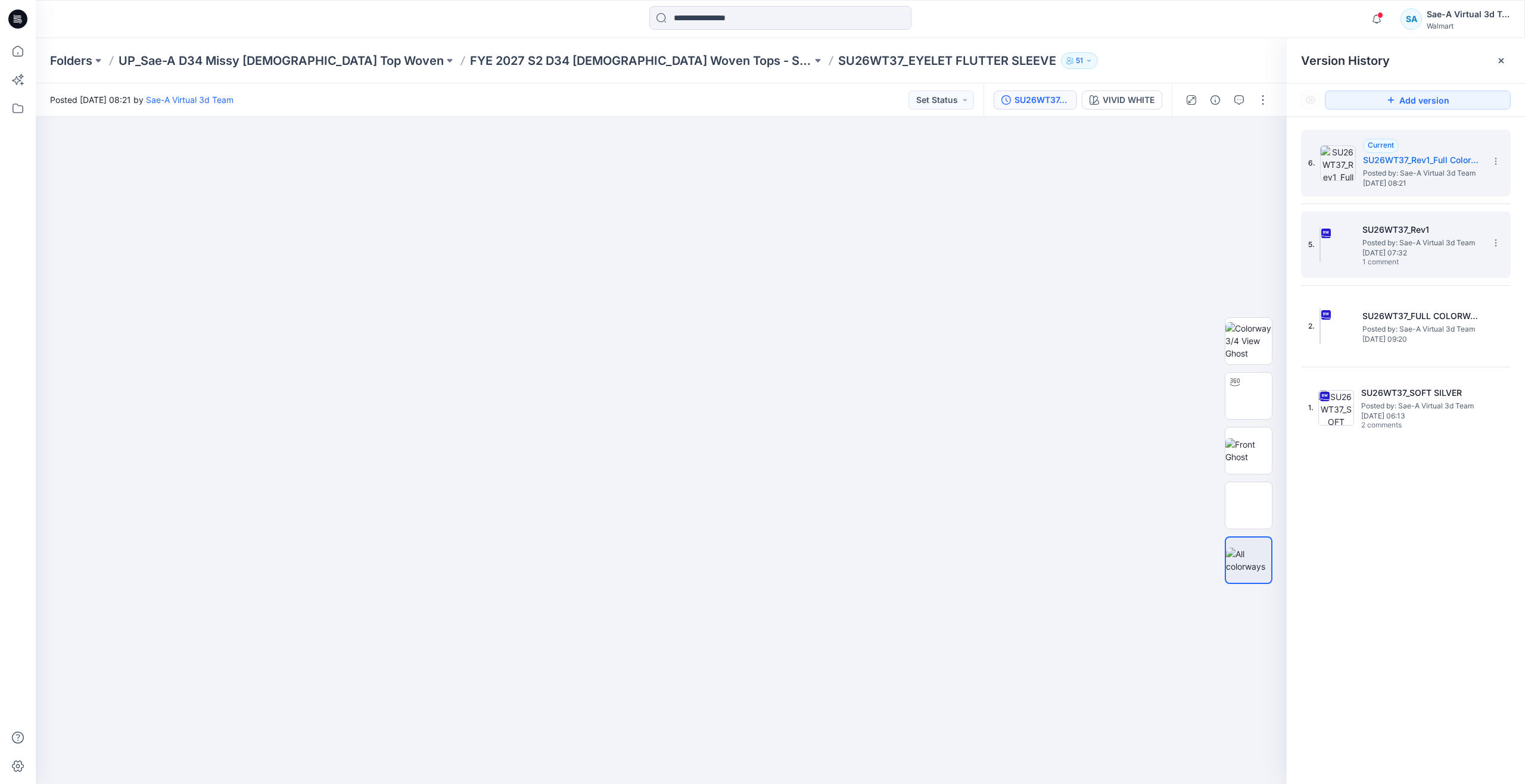
click at [1363, 244] on span "Posted by: Sae-A Virtual 3d Team" at bounding box center [1422, 242] width 119 height 12
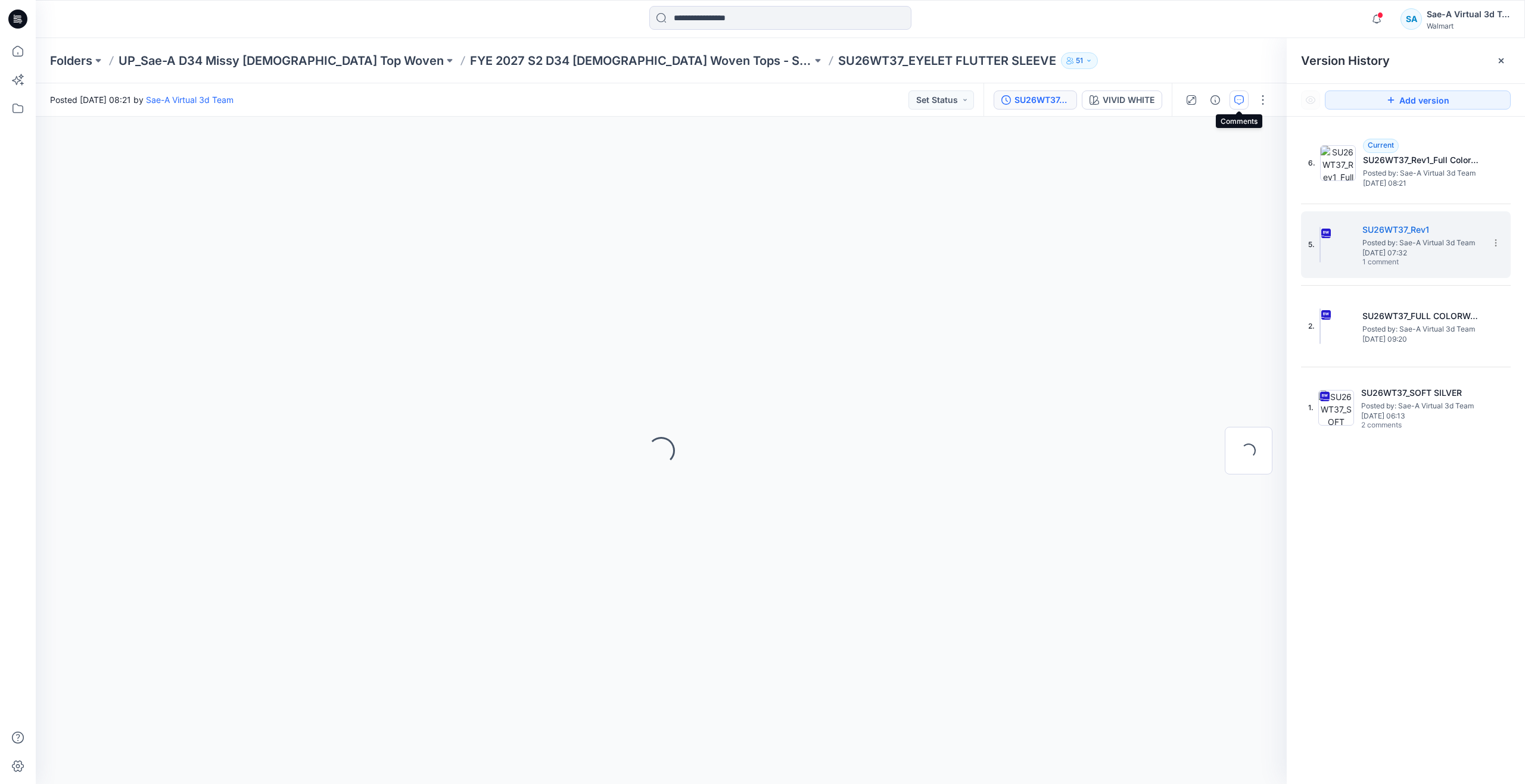
click at [1240, 96] on icon "button" at bounding box center [1239, 100] width 9 height 9
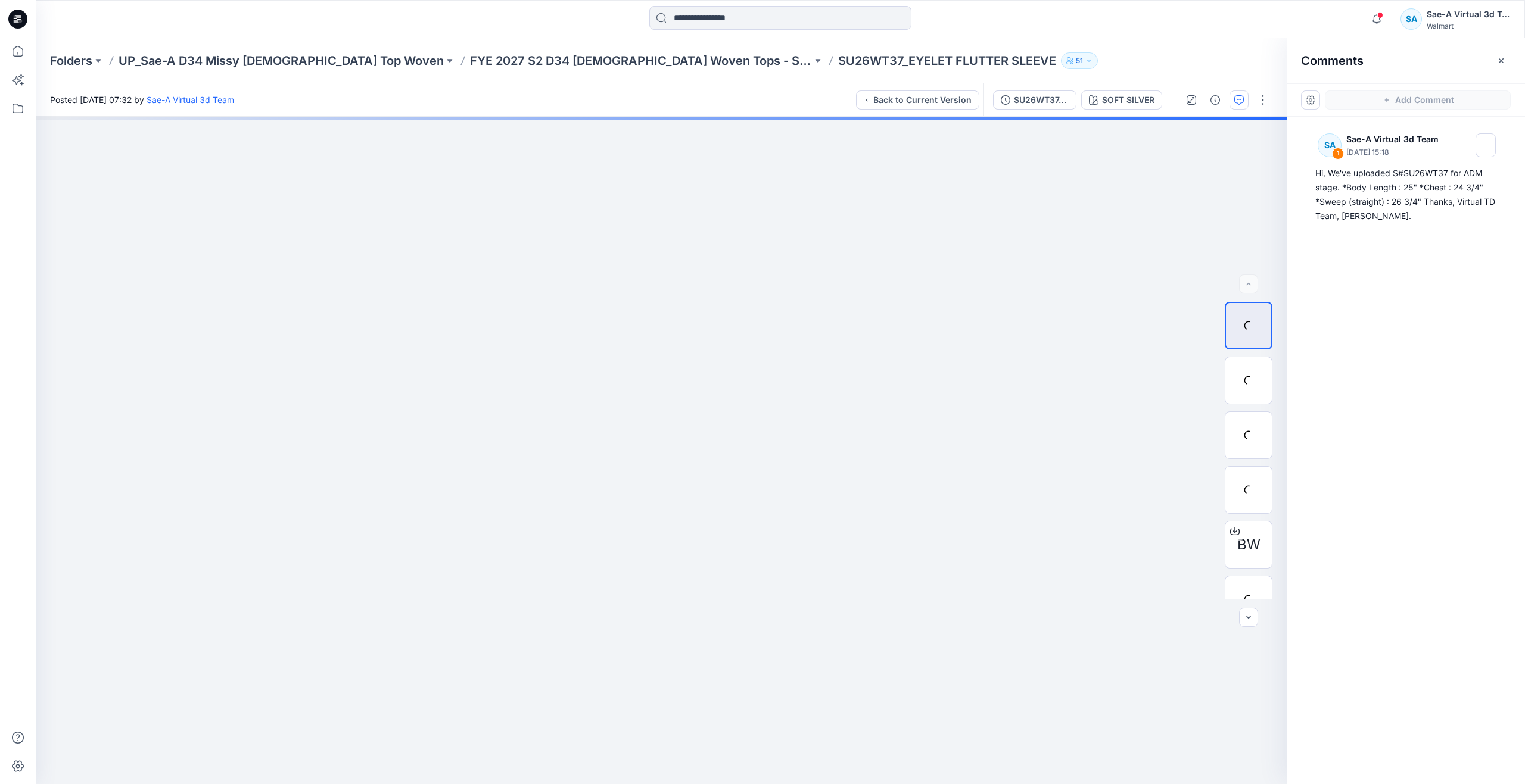
click at [1048, 110] on div "SU26WT37_Rev1 SOFT SILVER" at bounding box center [1077, 100] width 189 height 33
click at [1049, 90] on button "SU26WT37_Rev1" at bounding box center [1034, 100] width 83 height 19
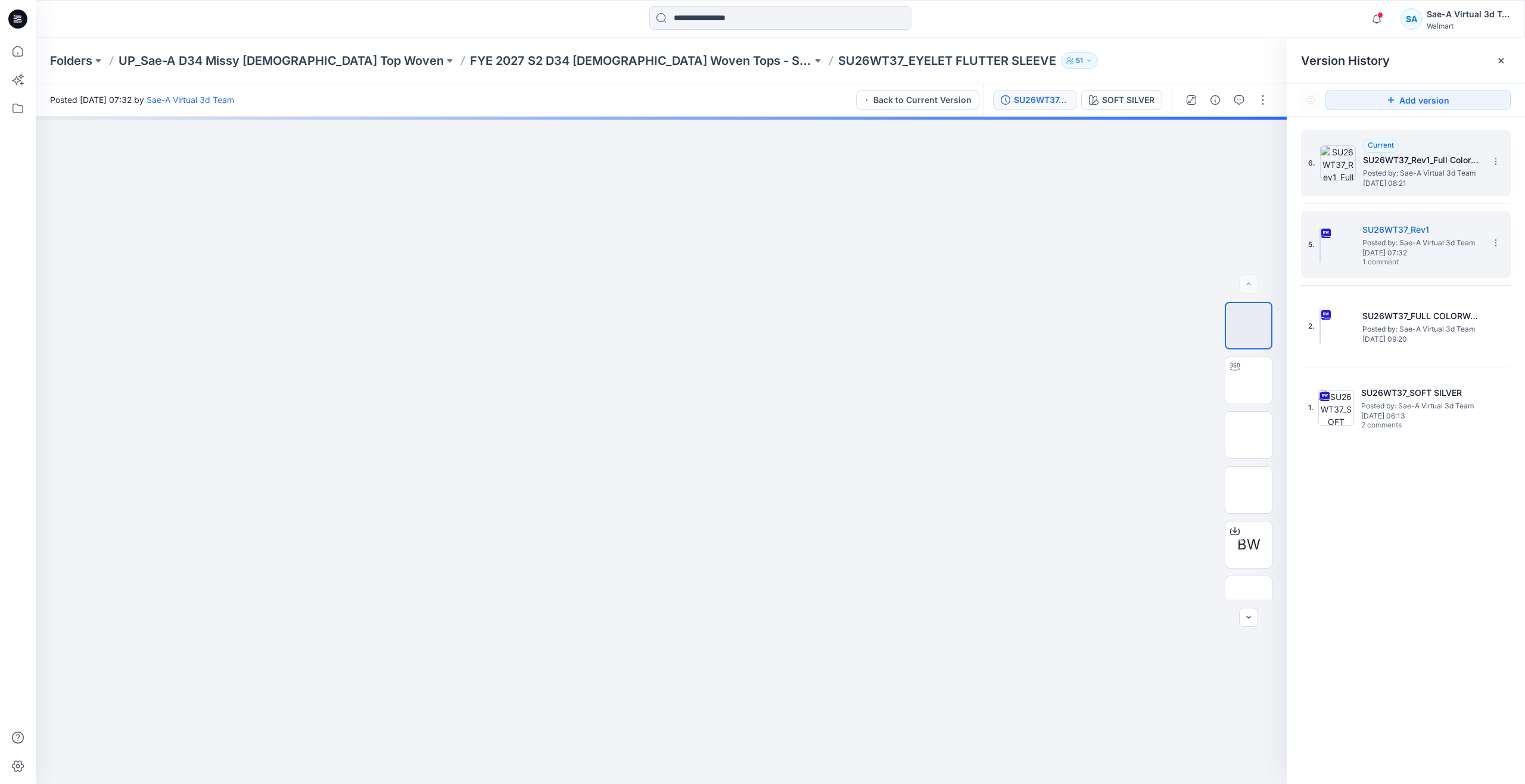
click at [1435, 171] on span "Posted by: Sae-A Virtual 3d Team" at bounding box center [1423, 173] width 119 height 12
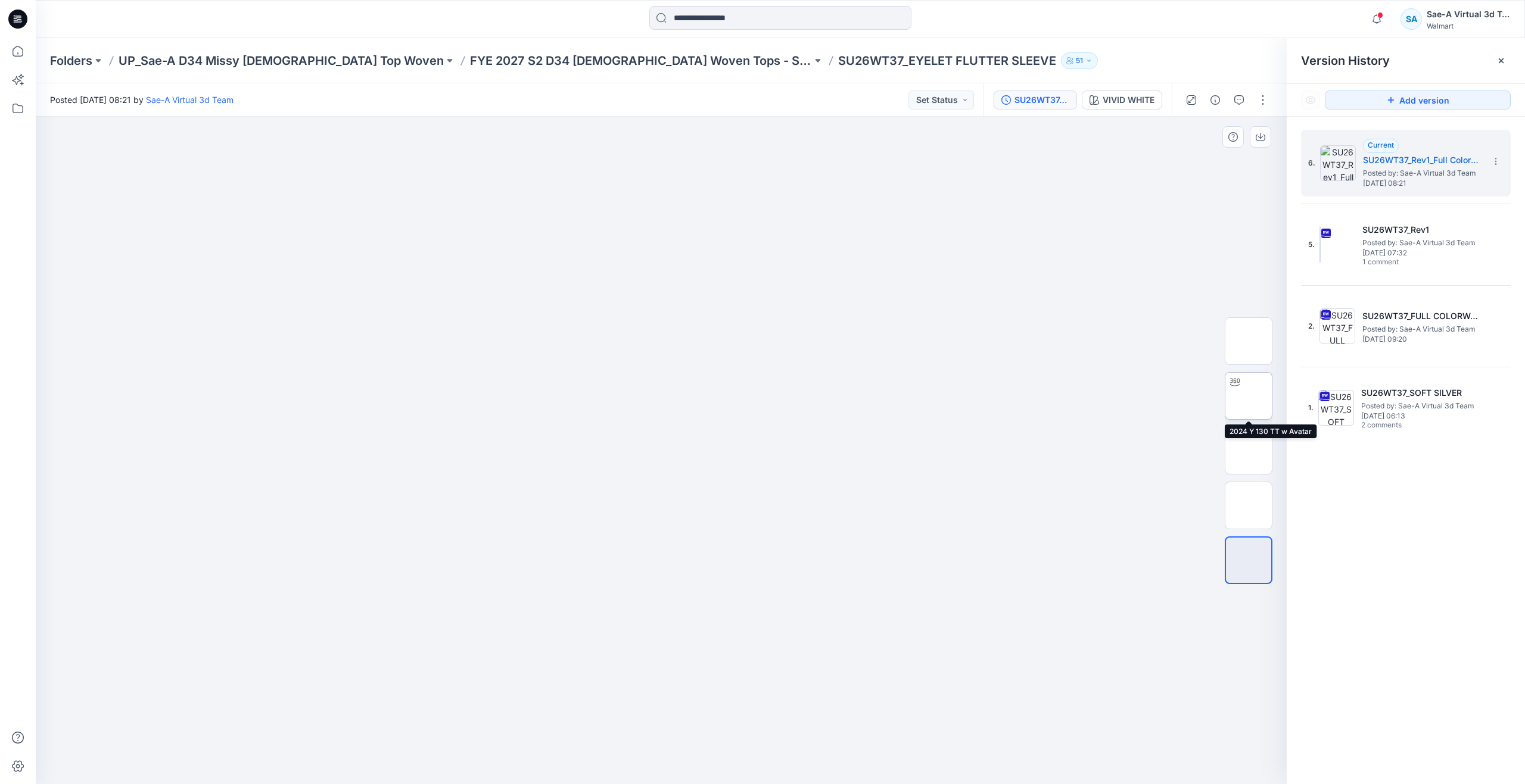
click at [1249, 396] on img at bounding box center [1249, 396] width 0 height 0
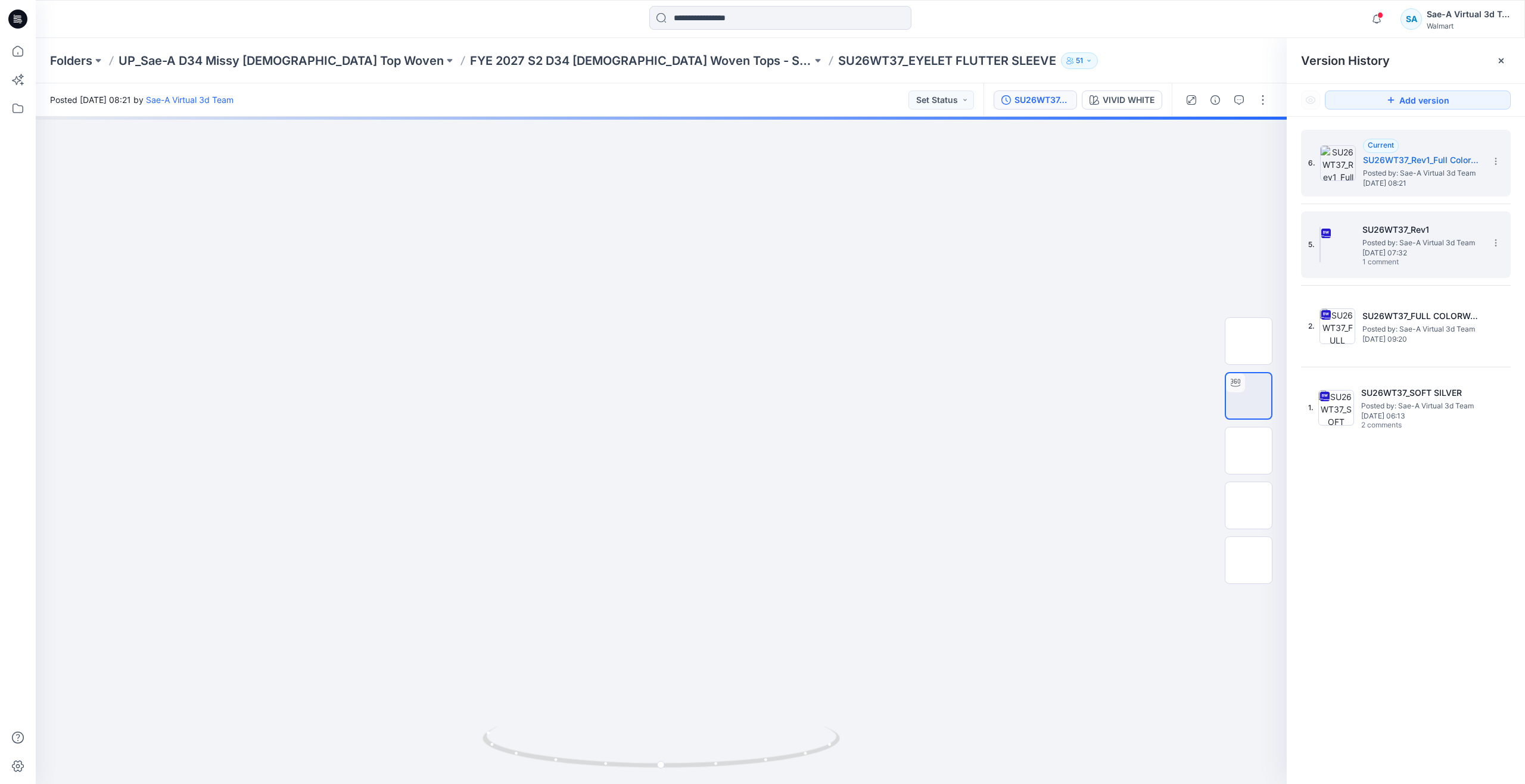
click at [1367, 252] on span "Monday, August 25, 2025 07:32" at bounding box center [1422, 253] width 119 height 9
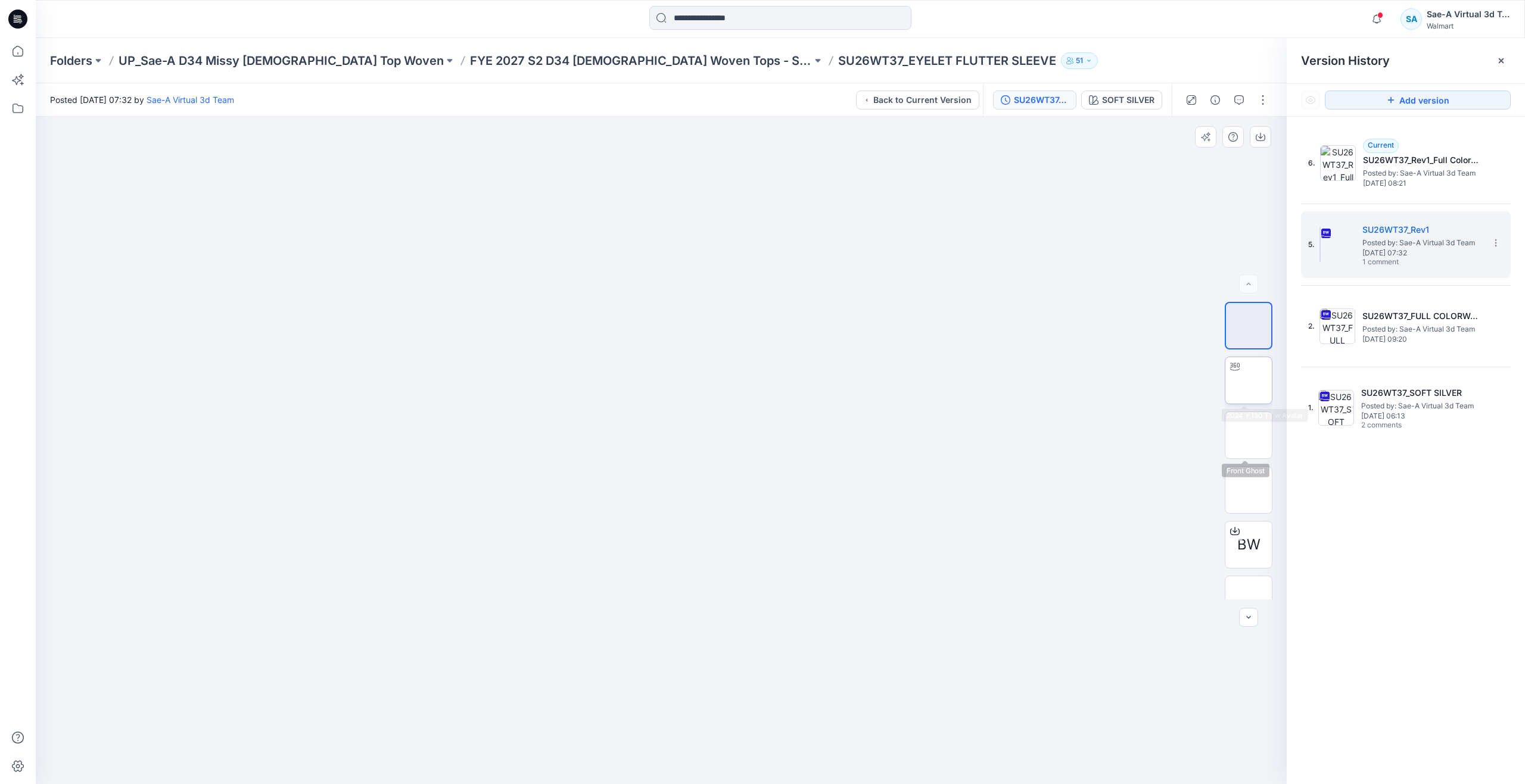
click at [1249, 380] on img at bounding box center [1249, 380] width 0 height 0
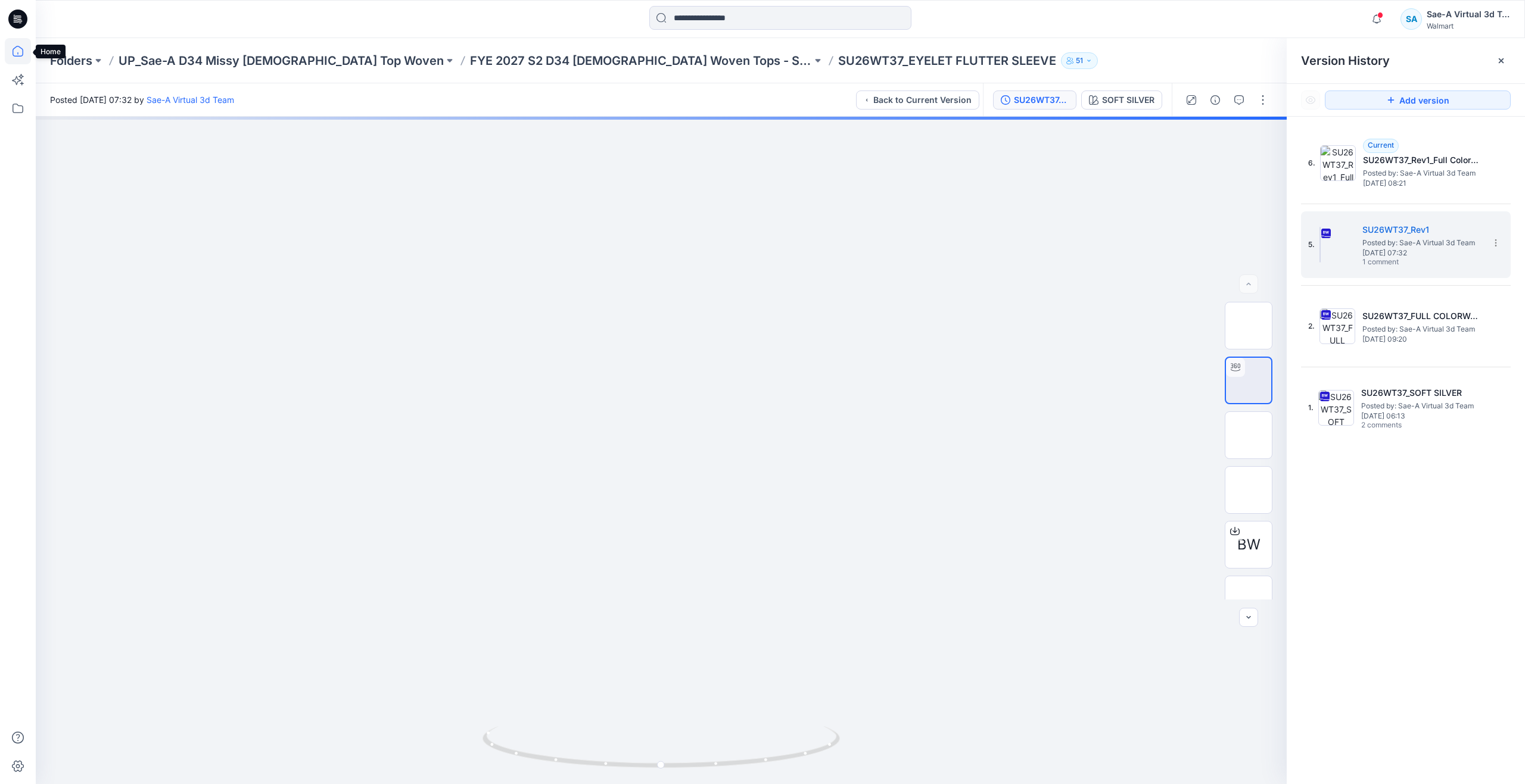
click at [17, 52] on icon at bounding box center [18, 51] width 26 height 26
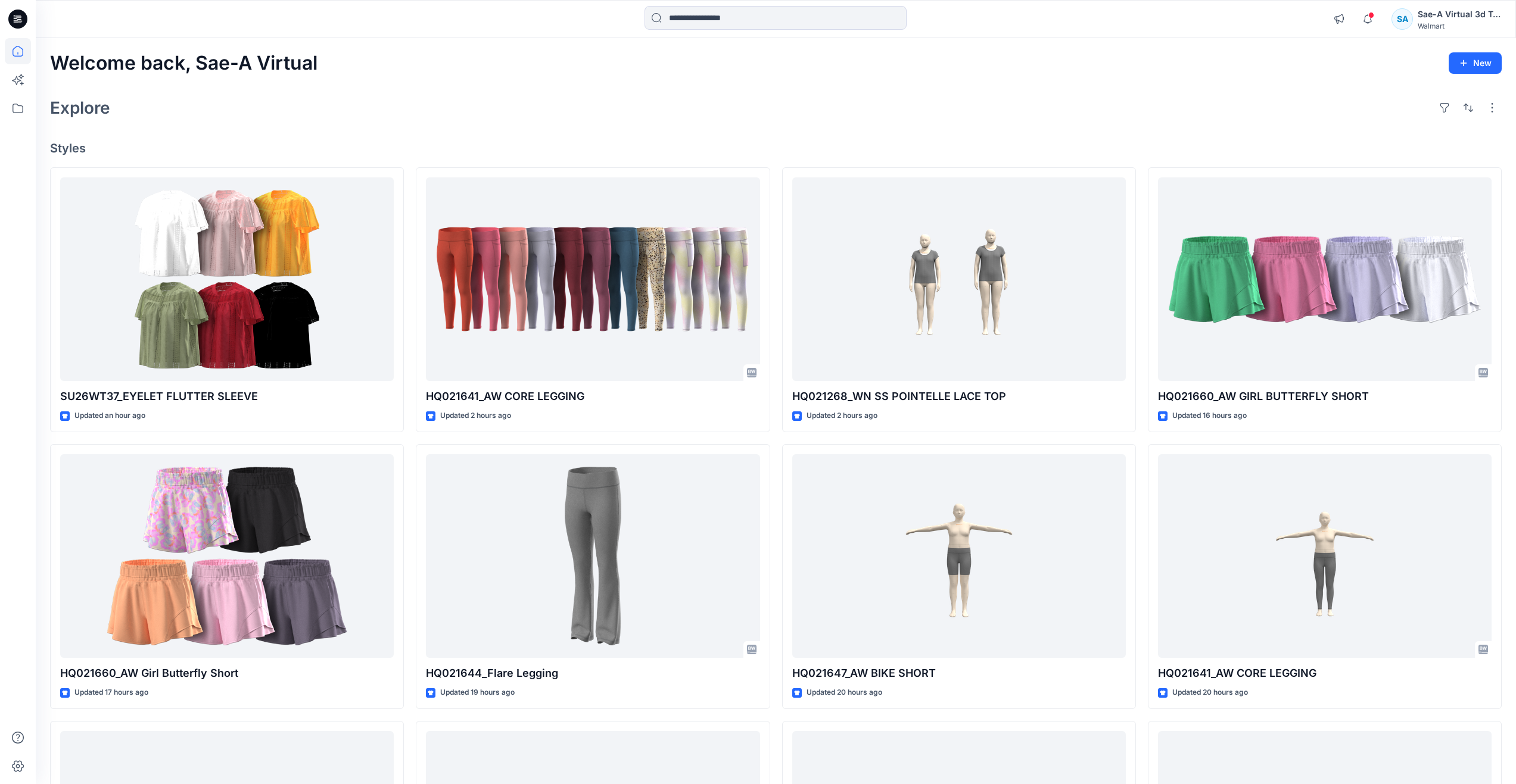
click at [679, 108] on div "Explore" at bounding box center [776, 108] width 1451 height 28
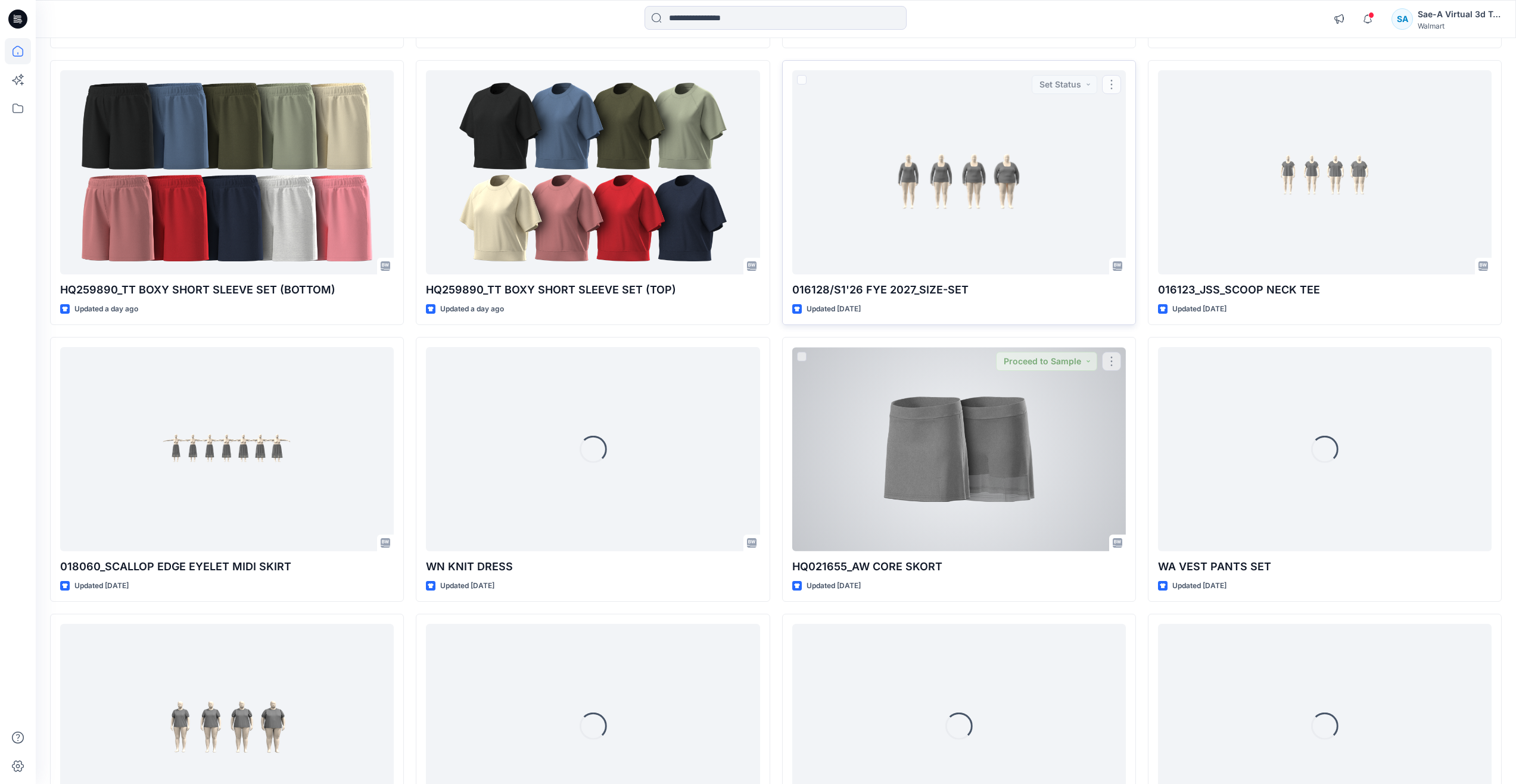
scroll to position [676, 0]
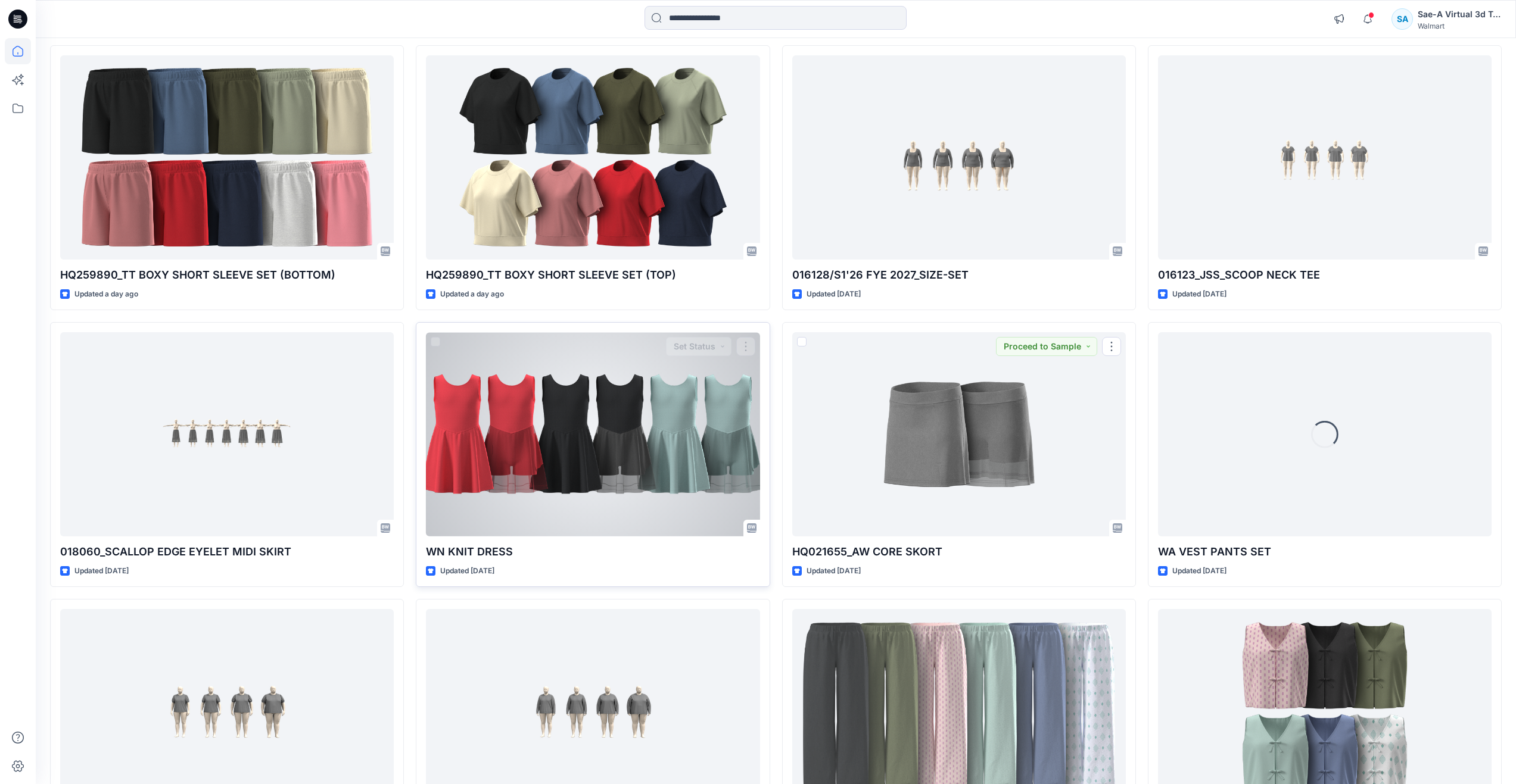
click at [507, 447] on div at bounding box center [593, 434] width 334 height 204
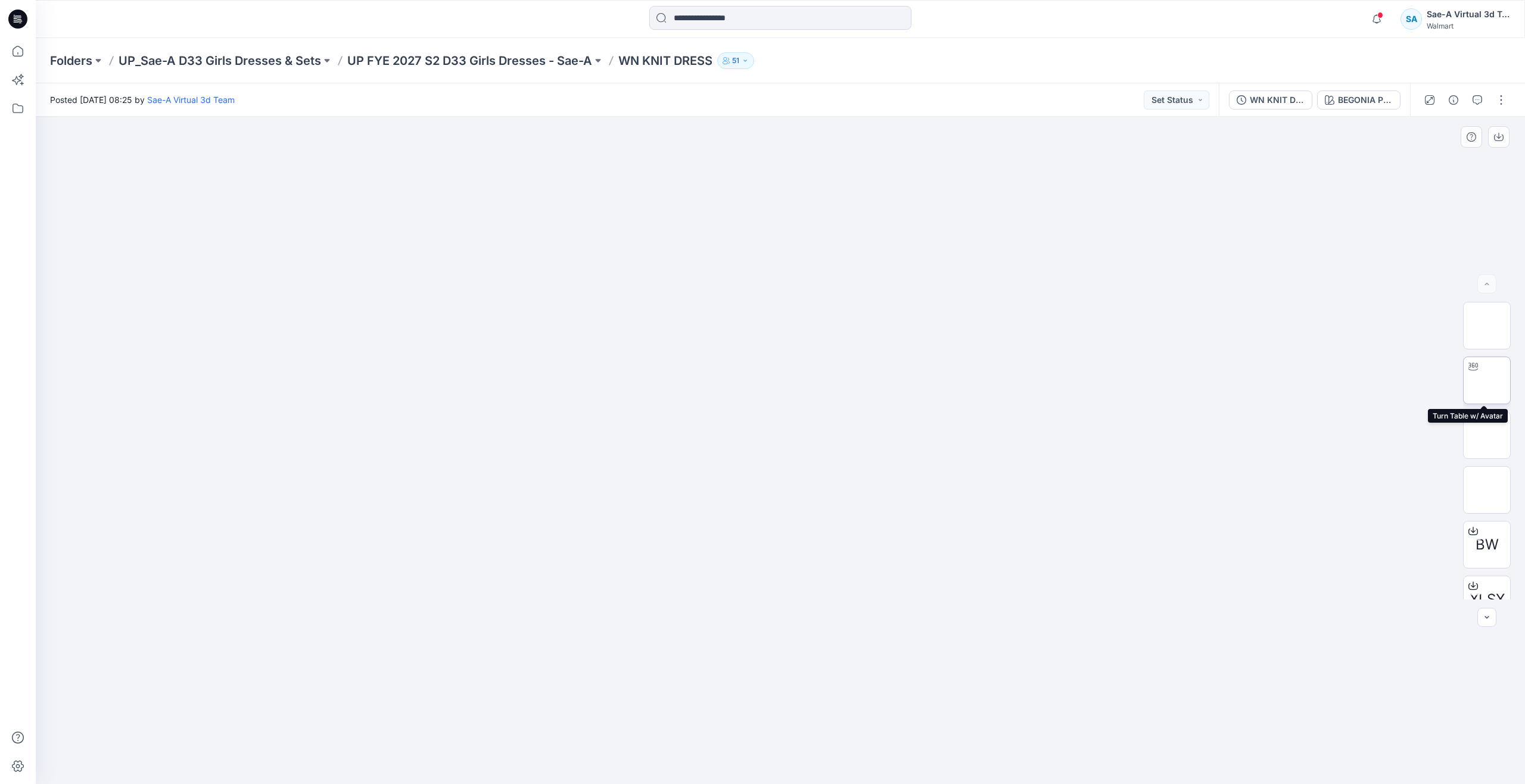
click at [1487, 380] on img at bounding box center [1487, 380] width 0 height 0
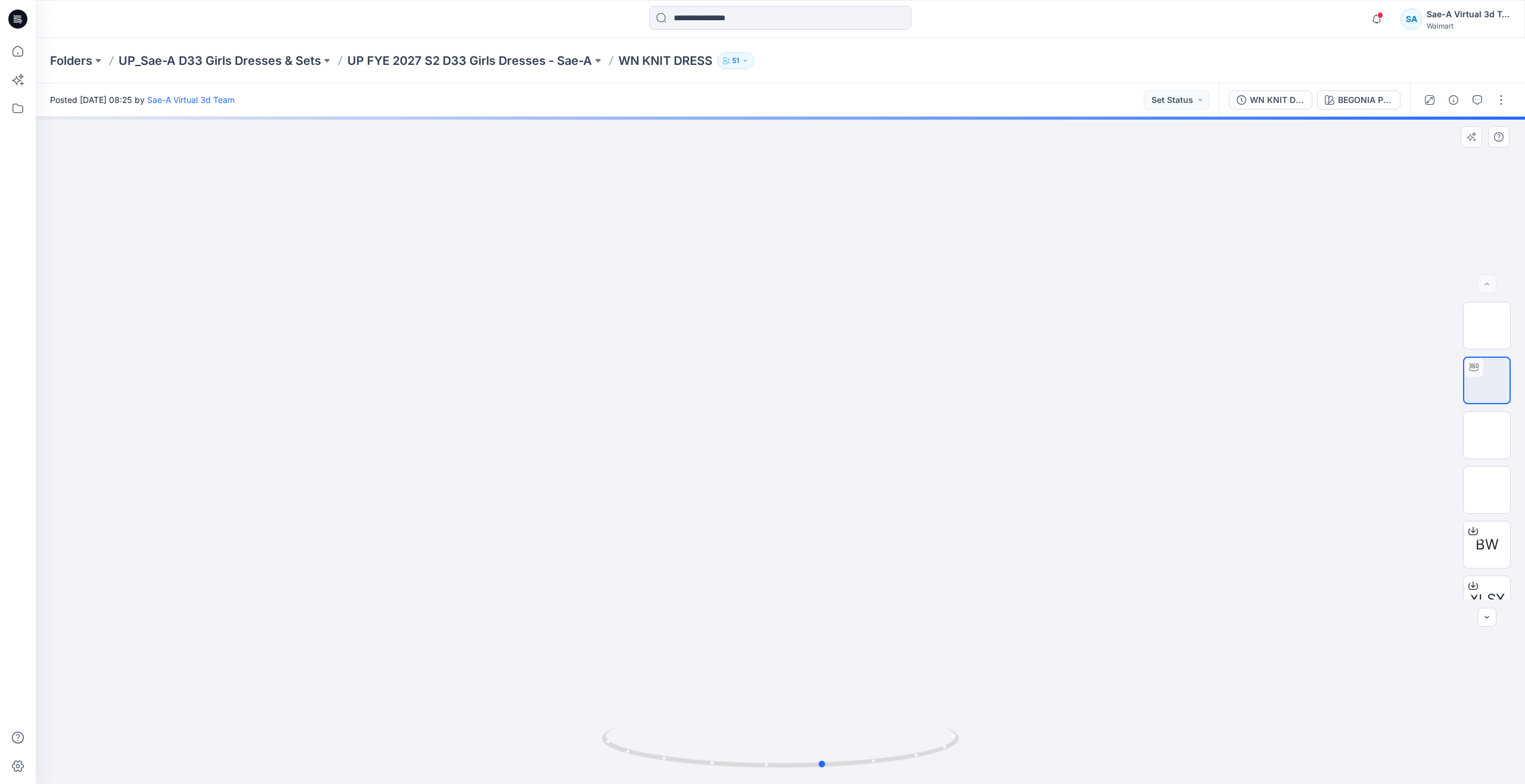
drag, startPoint x: 779, startPoint y: 768, endPoint x: 465, endPoint y: 664, distance: 330.8
click at [465, 664] on div at bounding box center [780, 450] width 1489 height 668
click at [1276, 104] on div "WN KNIT DRESS_REV2_FULL COLORWAYS" at bounding box center [1277, 100] width 55 height 13
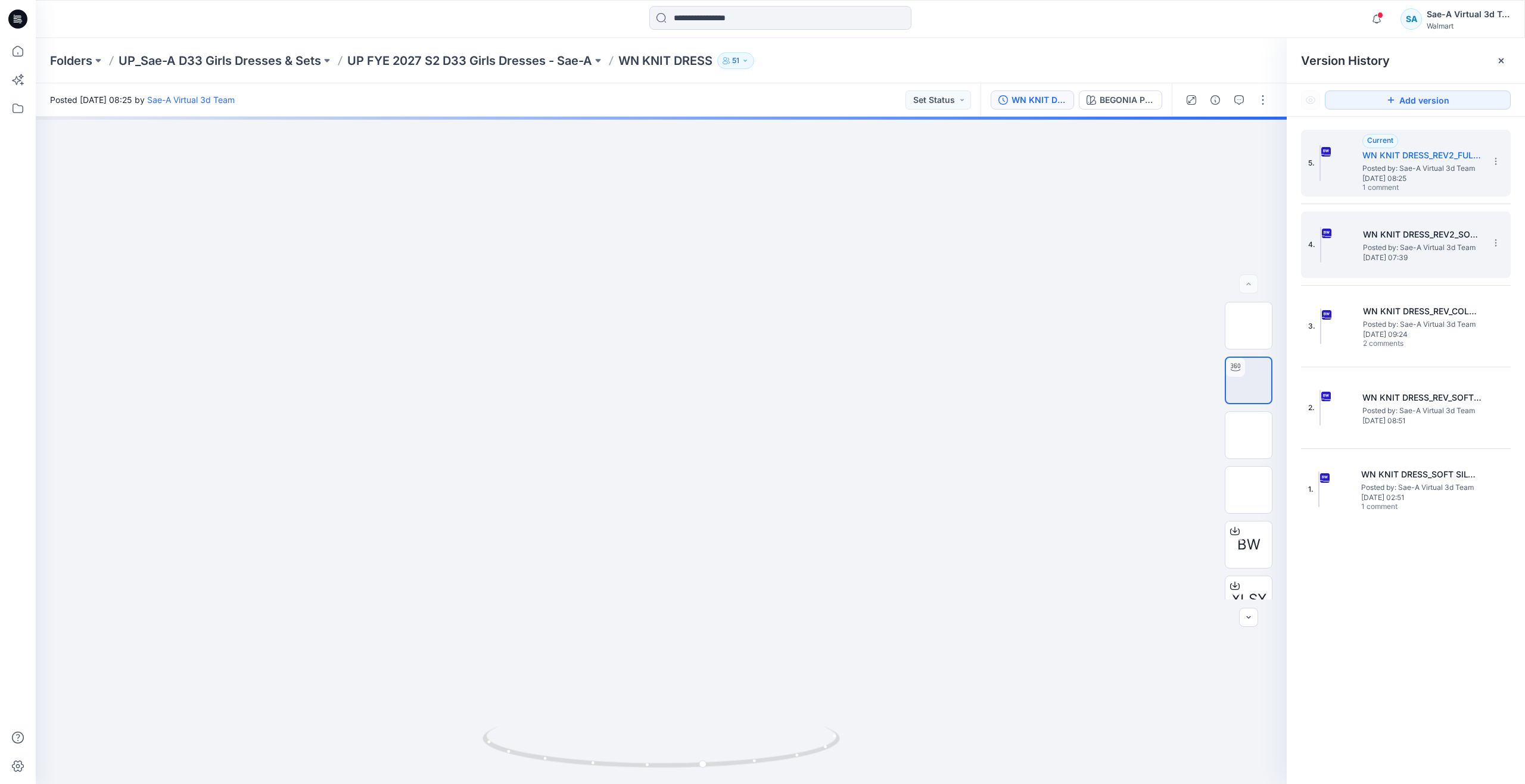
click at [1373, 245] on span "Posted by: Sae-A Virtual 3d Team" at bounding box center [1423, 247] width 119 height 12
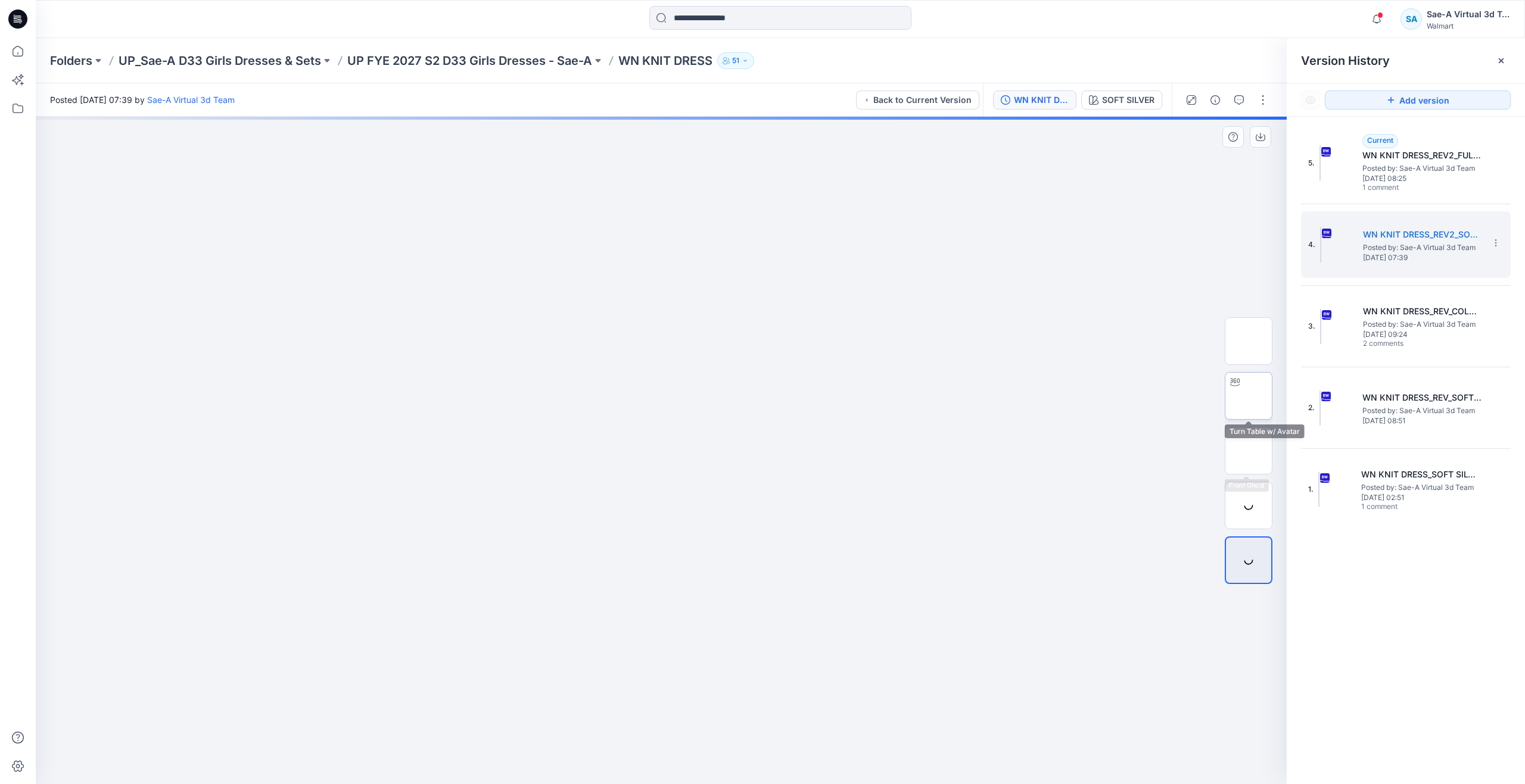
click at [1249, 396] on img at bounding box center [1249, 396] width 0 height 0
click at [662, 752] on icon at bounding box center [661, 751] width 3 height 3
drag, startPoint x: 667, startPoint y: 762, endPoint x: 697, endPoint y: 644, distance: 121.8
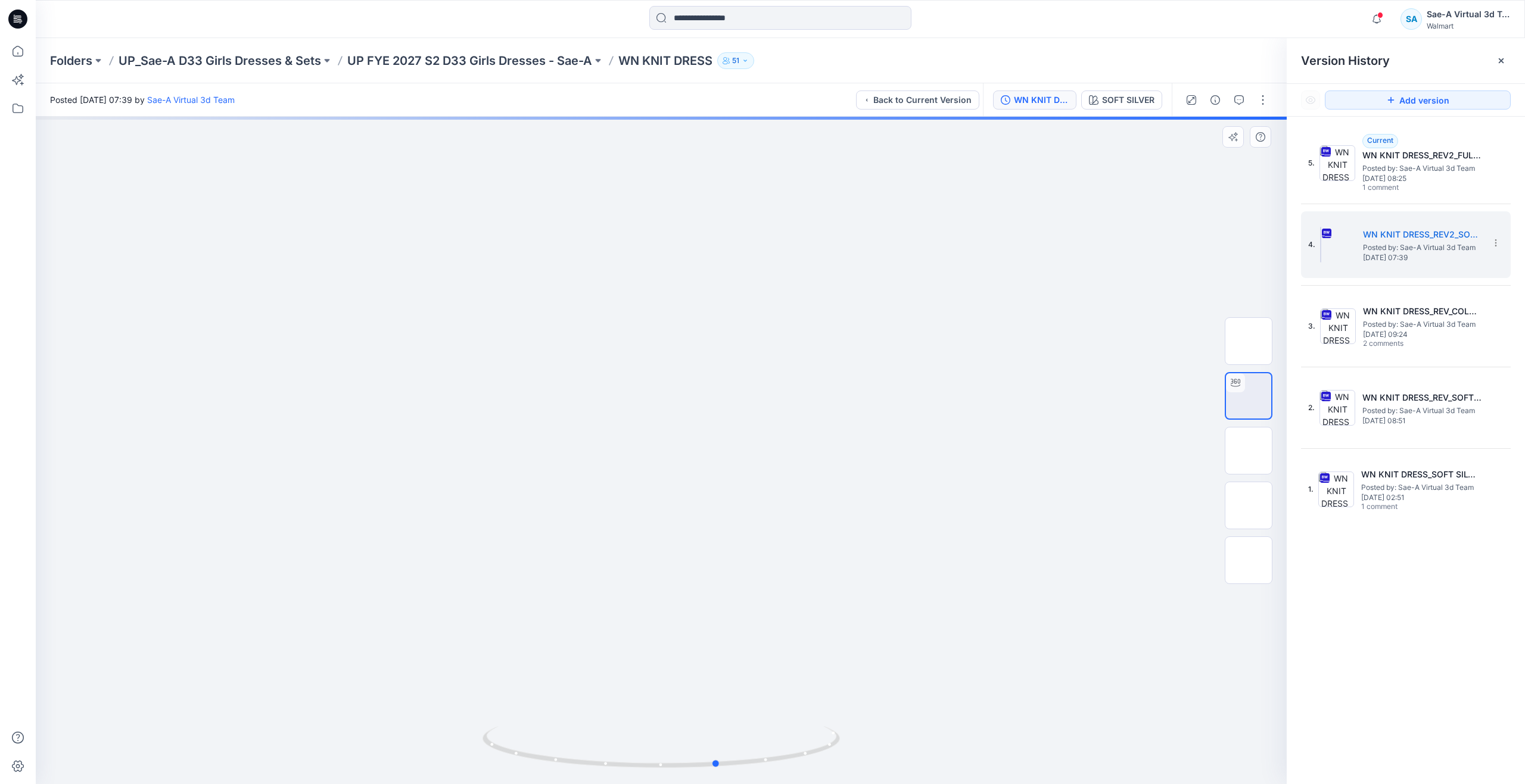
click at [697, 644] on div at bounding box center [661, 450] width 1251 height 668
click at [1378, 387] on div "2. WN KNIT DRESS_REV_SOFT SILVER Posted by: Sae-A Virtual 3d Team Tuesday, Augu…" at bounding box center [1398, 407] width 179 height 57
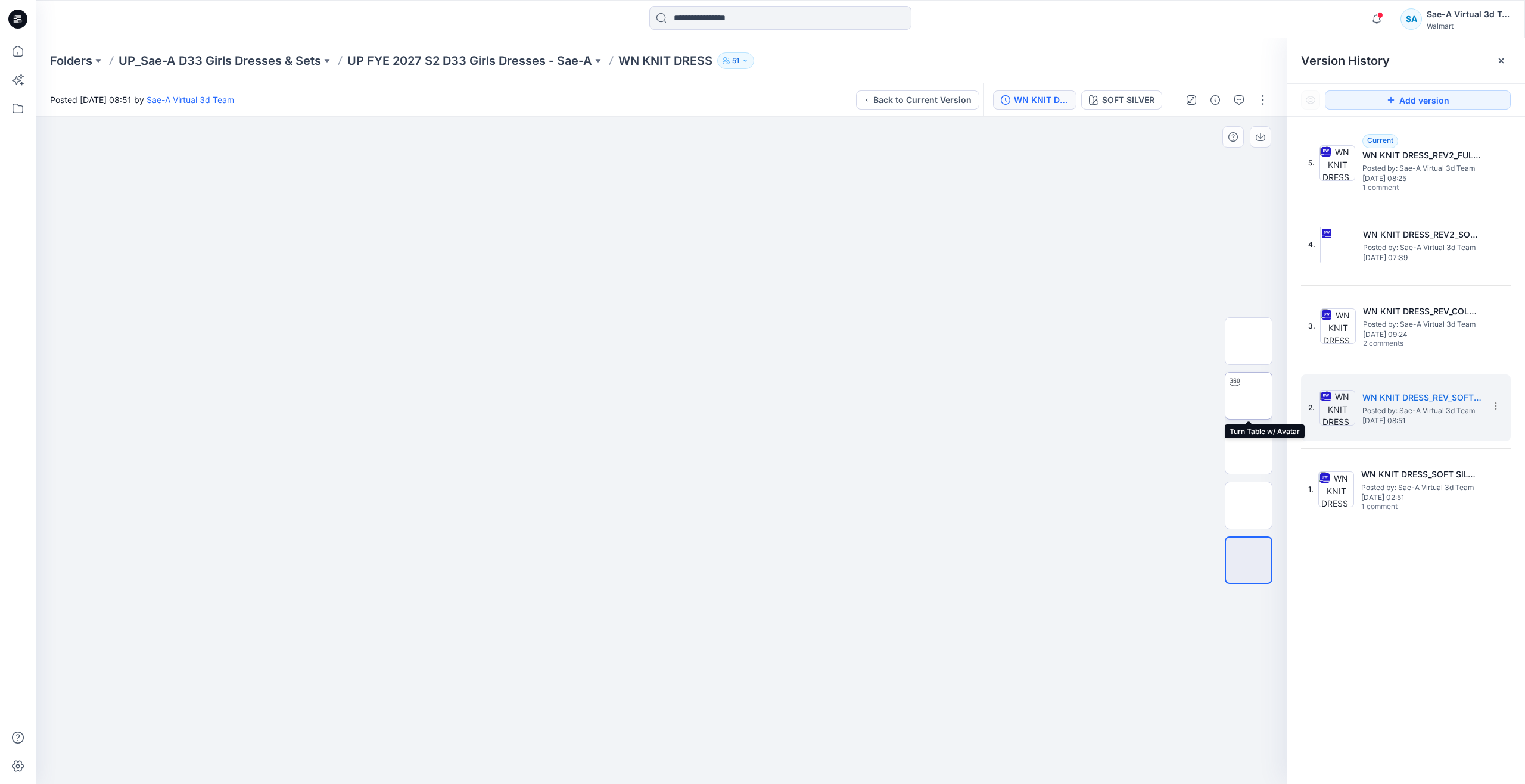
click at [1239, 390] on div at bounding box center [1235, 382] width 19 height 19
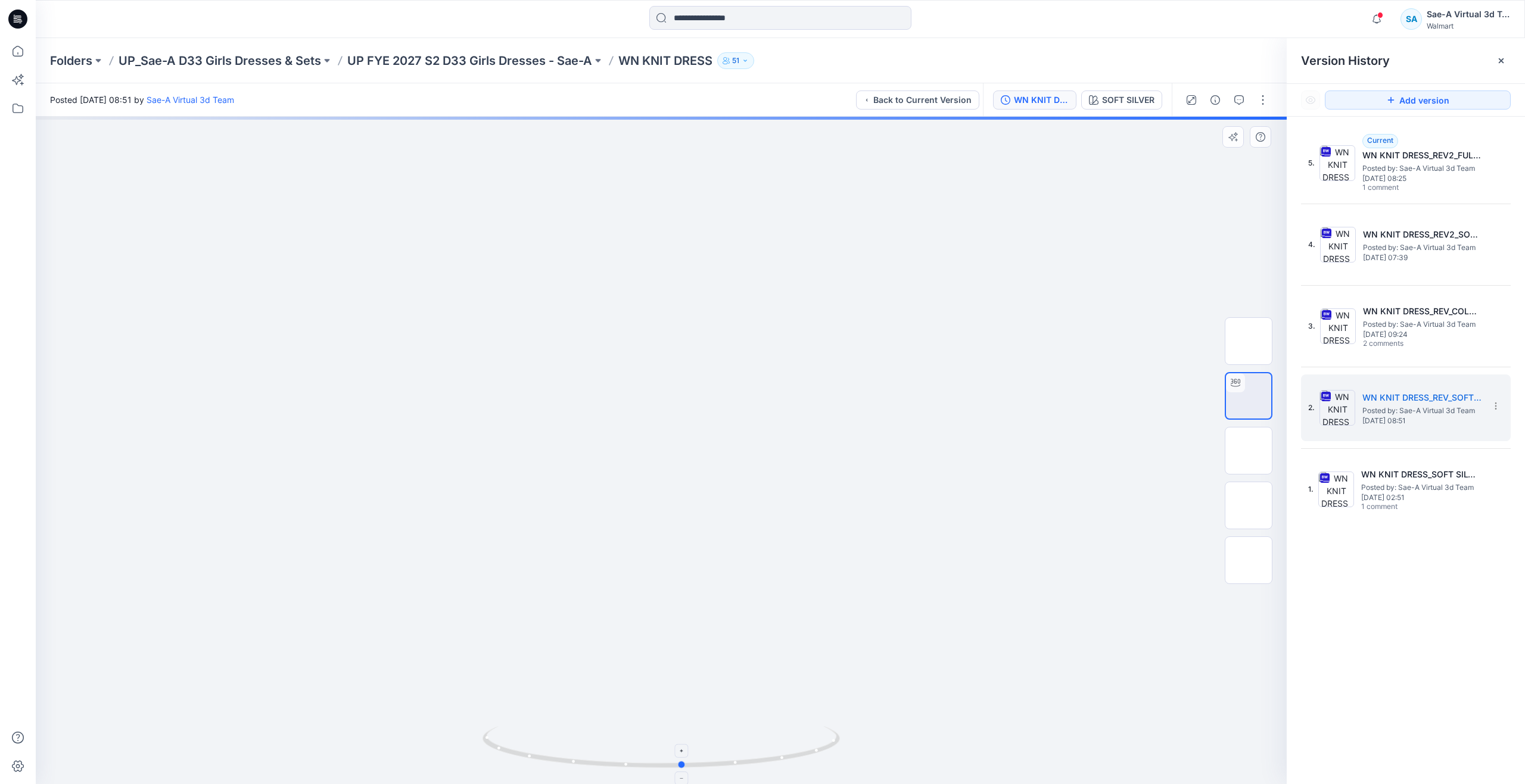
drag, startPoint x: 603, startPoint y: 759, endPoint x: 678, endPoint y: 735, distance: 78.7
click at [678, 735] on icon at bounding box center [662, 749] width 360 height 45
drag, startPoint x: 1352, startPoint y: 247, endPoint x: 1352, endPoint y: 255, distance: 8.0
click at [1352, 255] on img at bounding box center [1338, 245] width 36 height 36
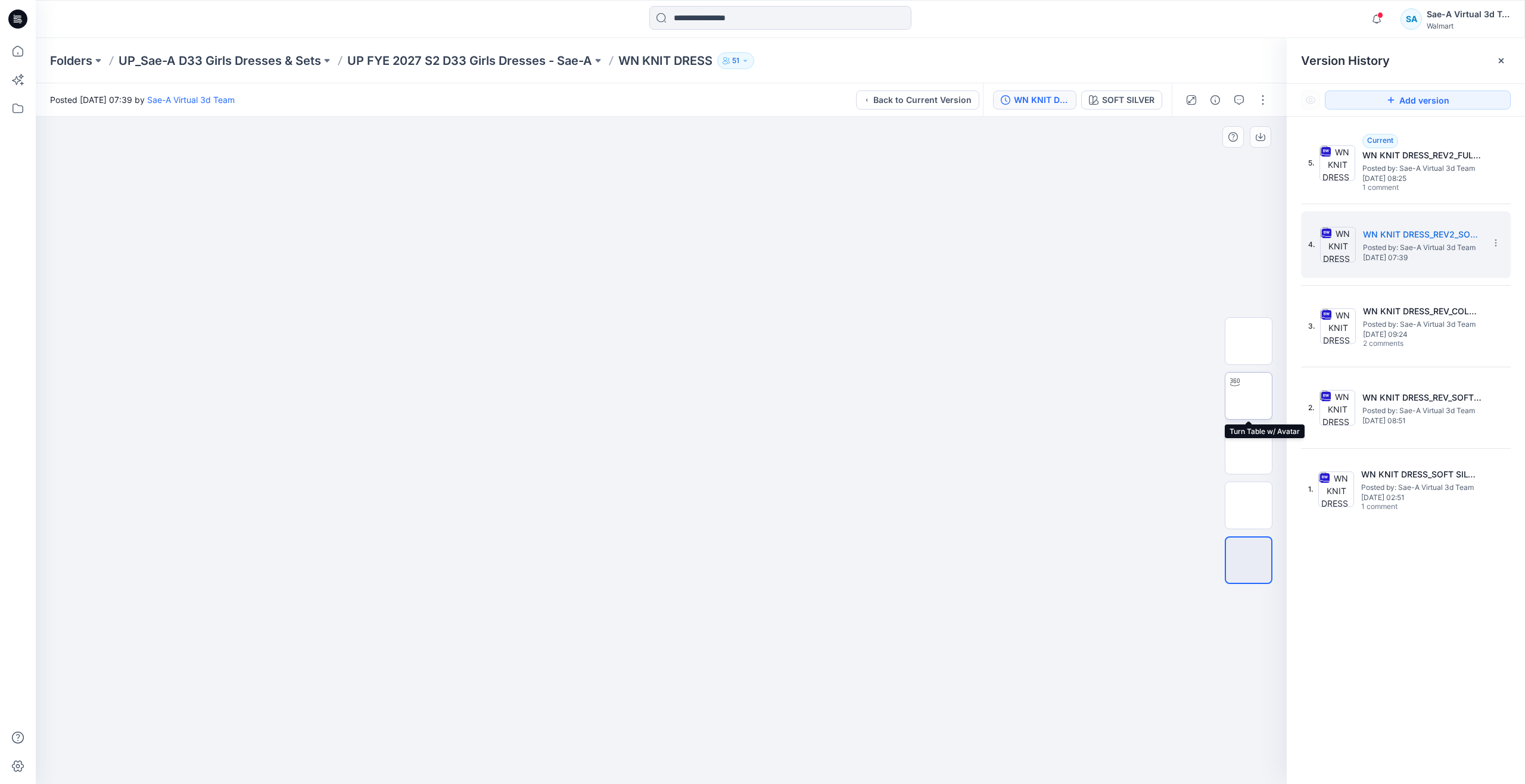
click at [1249, 396] on img at bounding box center [1249, 396] width 0 height 0
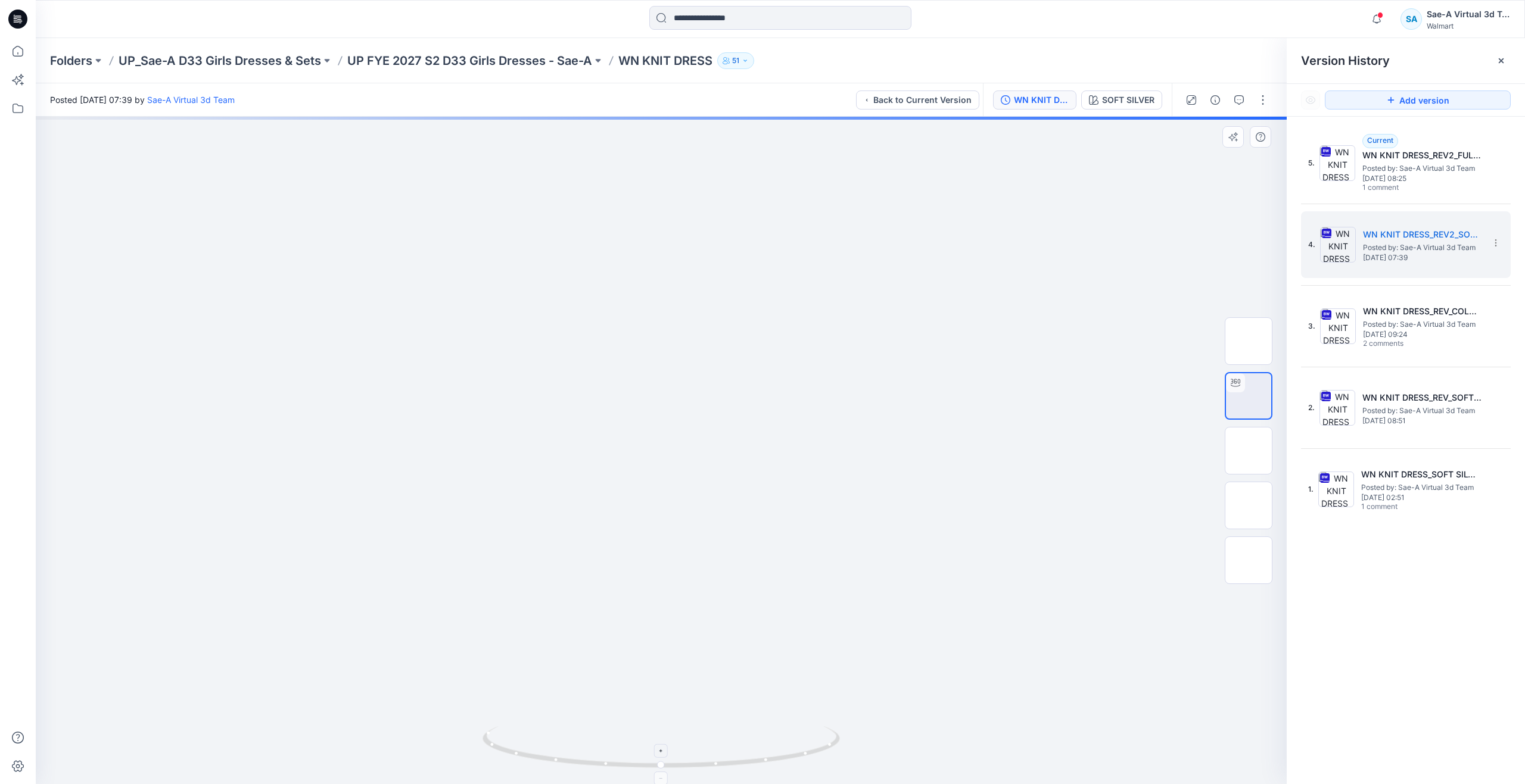
drag, startPoint x: 656, startPoint y: 772, endPoint x: 562, endPoint y: 759, distance: 94.9
click at [562, 759] on icon at bounding box center [662, 749] width 360 height 45
drag, startPoint x: 654, startPoint y: 766, endPoint x: 834, endPoint y: 720, distance: 185.8
click at [834, 720] on div at bounding box center [661, 450] width 1251 height 668
drag, startPoint x: 788, startPoint y: 745, endPoint x: 587, endPoint y: 812, distance: 211.9
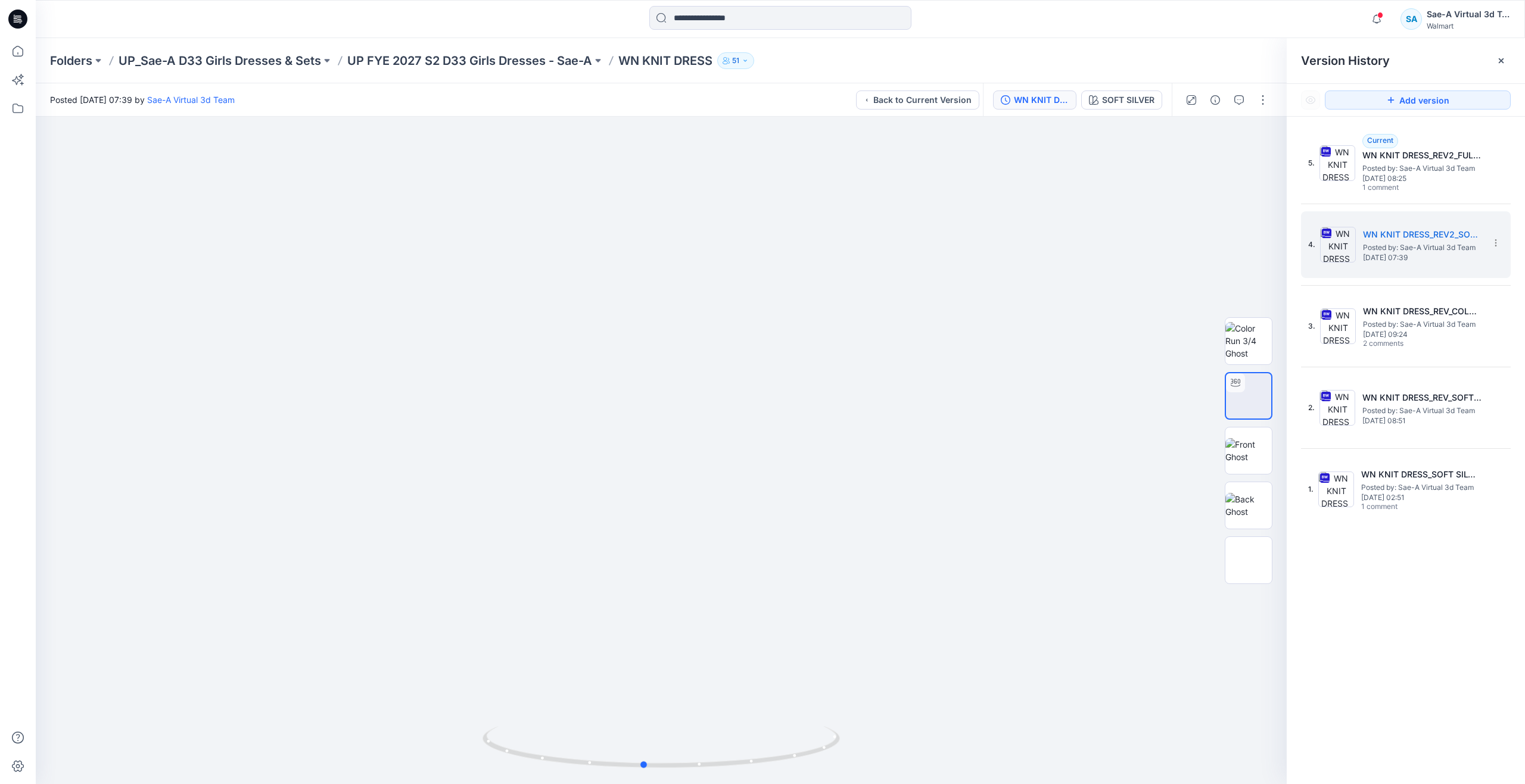
click at [587, 783] on html "Notifications Your style SU26WT37_EYELET FLUTTER SLEEVE has been updated with S…" at bounding box center [762, 392] width 1525 height 784
click at [1385, 183] on span "1 comment" at bounding box center [1404, 188] width 83 height 9
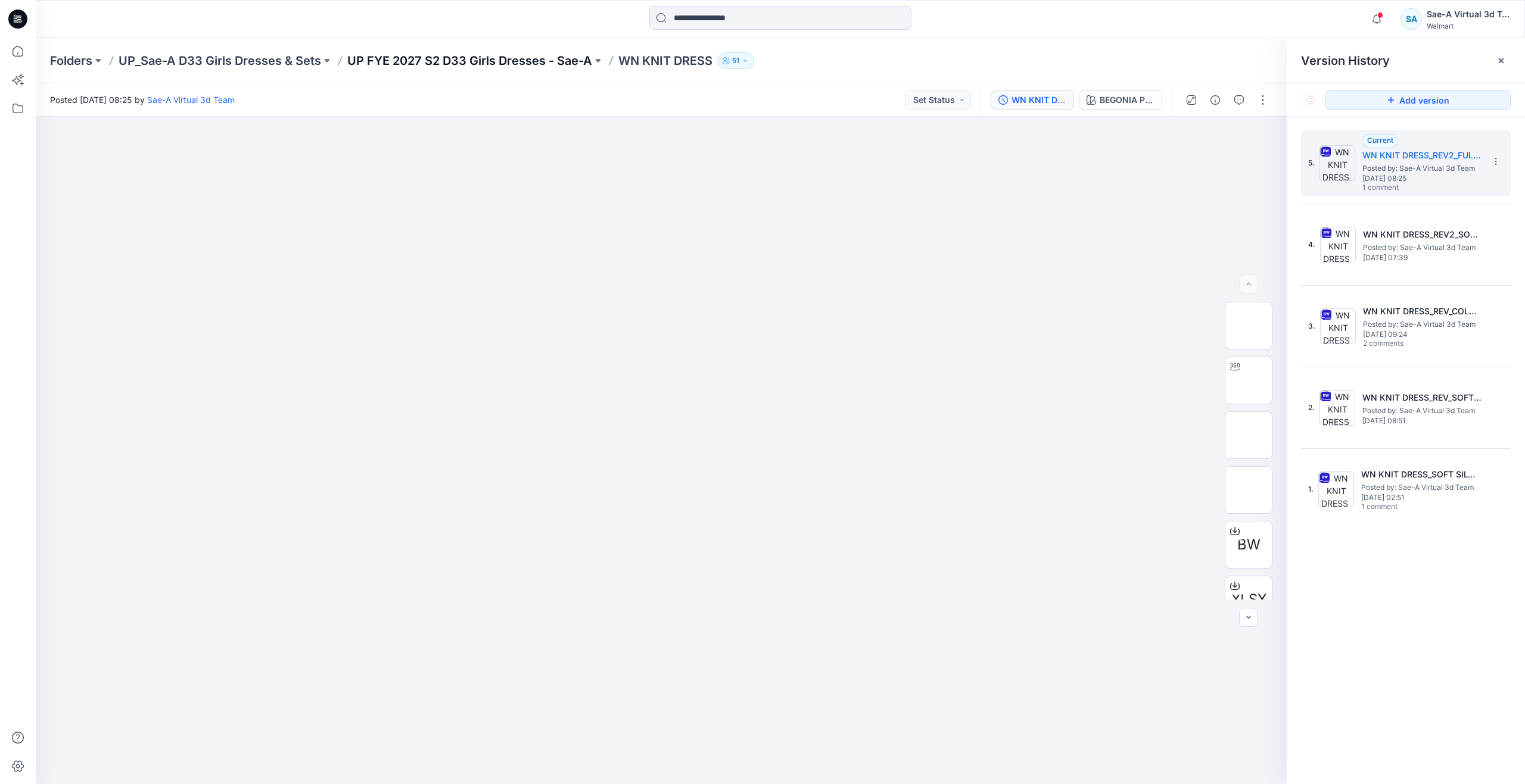
click at [523, 65] on p "UP FYE 2027 S2 D33 Girls Dresses - Sae-A" at bounding box center [470, 60] width 245 height 17
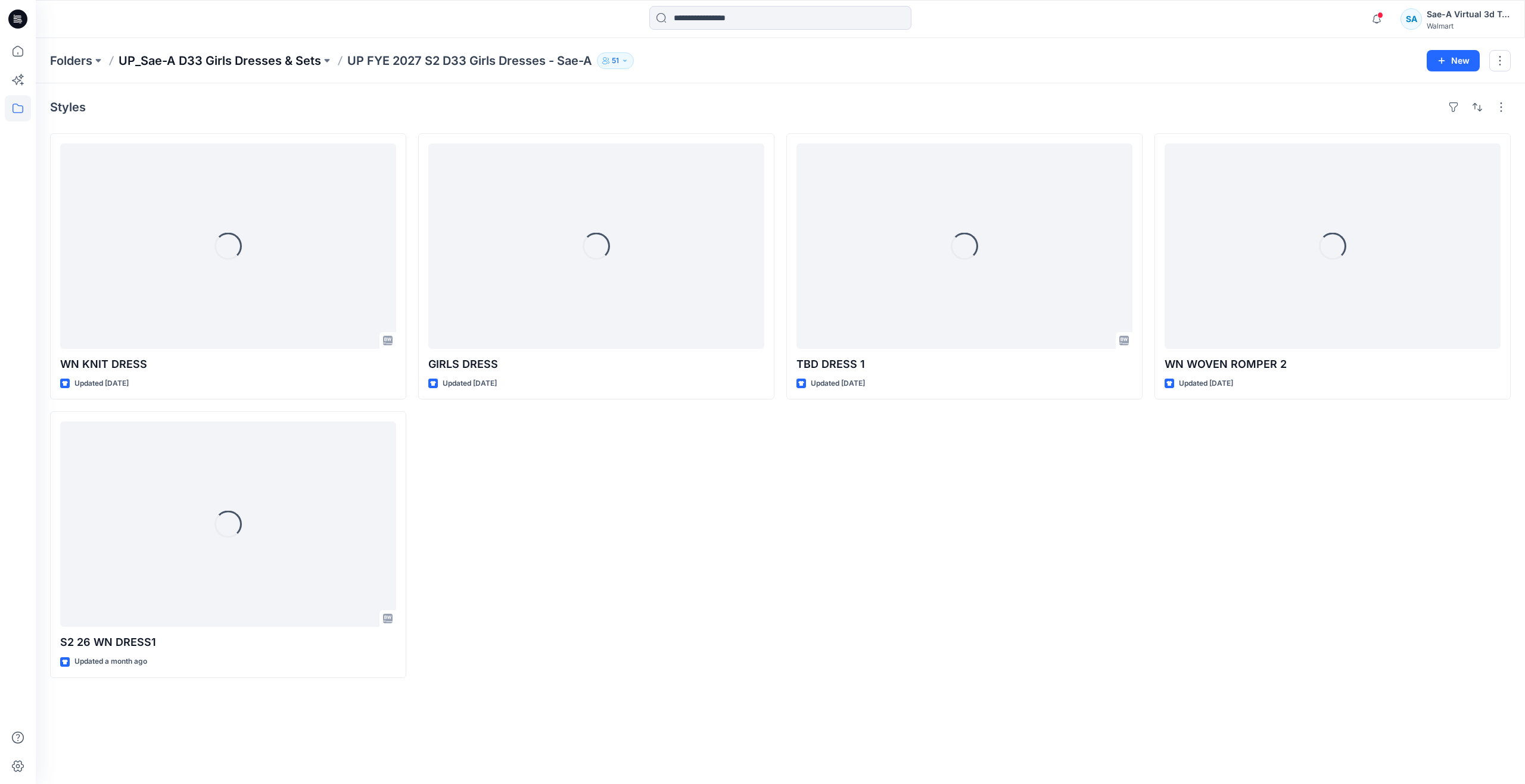
click at [302, 65] on p "UP_Sae-A D33 Girls Dresses & Sets" at bounding box center [220, 60] width 203 height 17
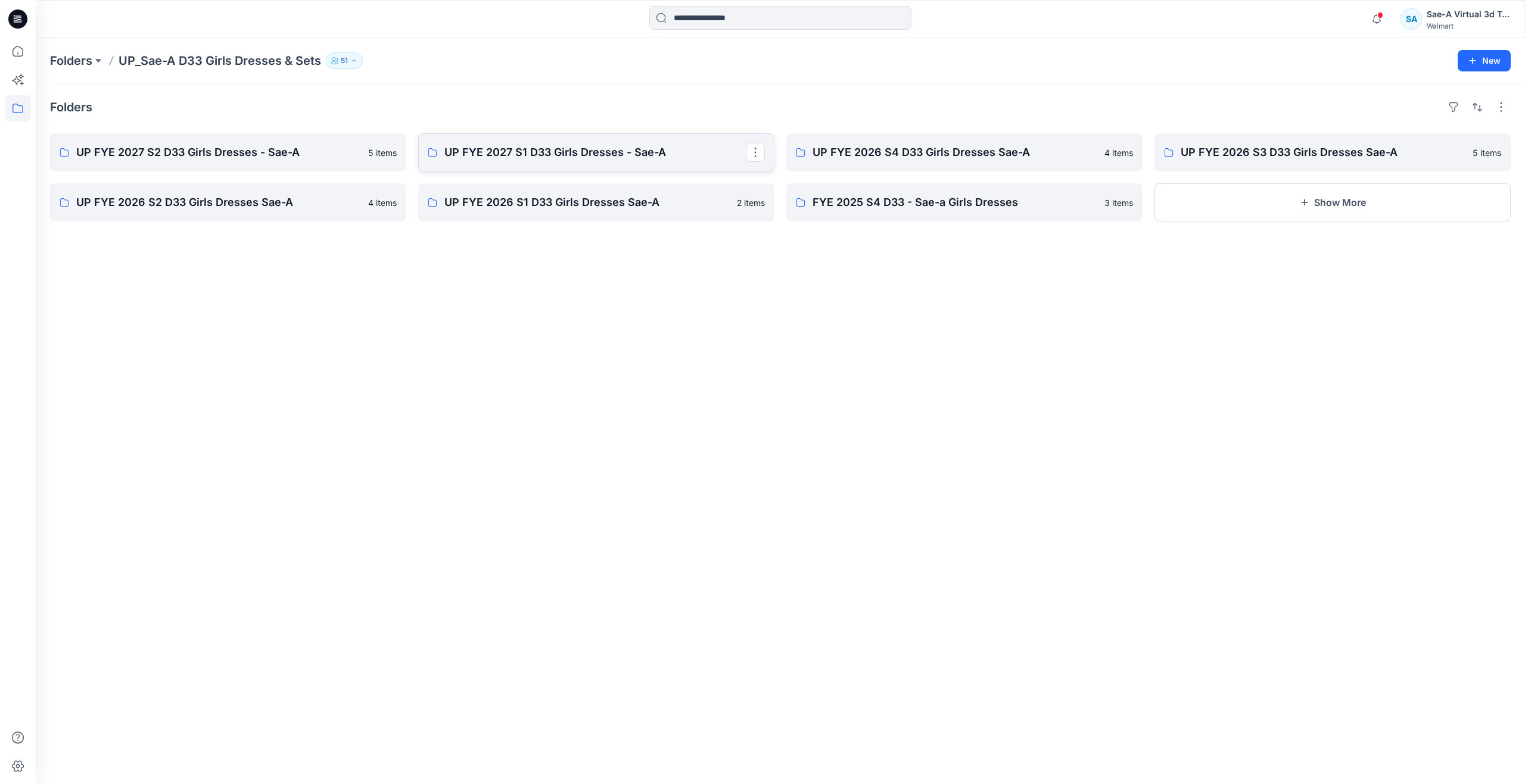
click at [550, 152] on p "UP FYE 2027 S1 D33 Girls Dresses - Sae-A" at bounding box center [595, 152] width 302 height 17
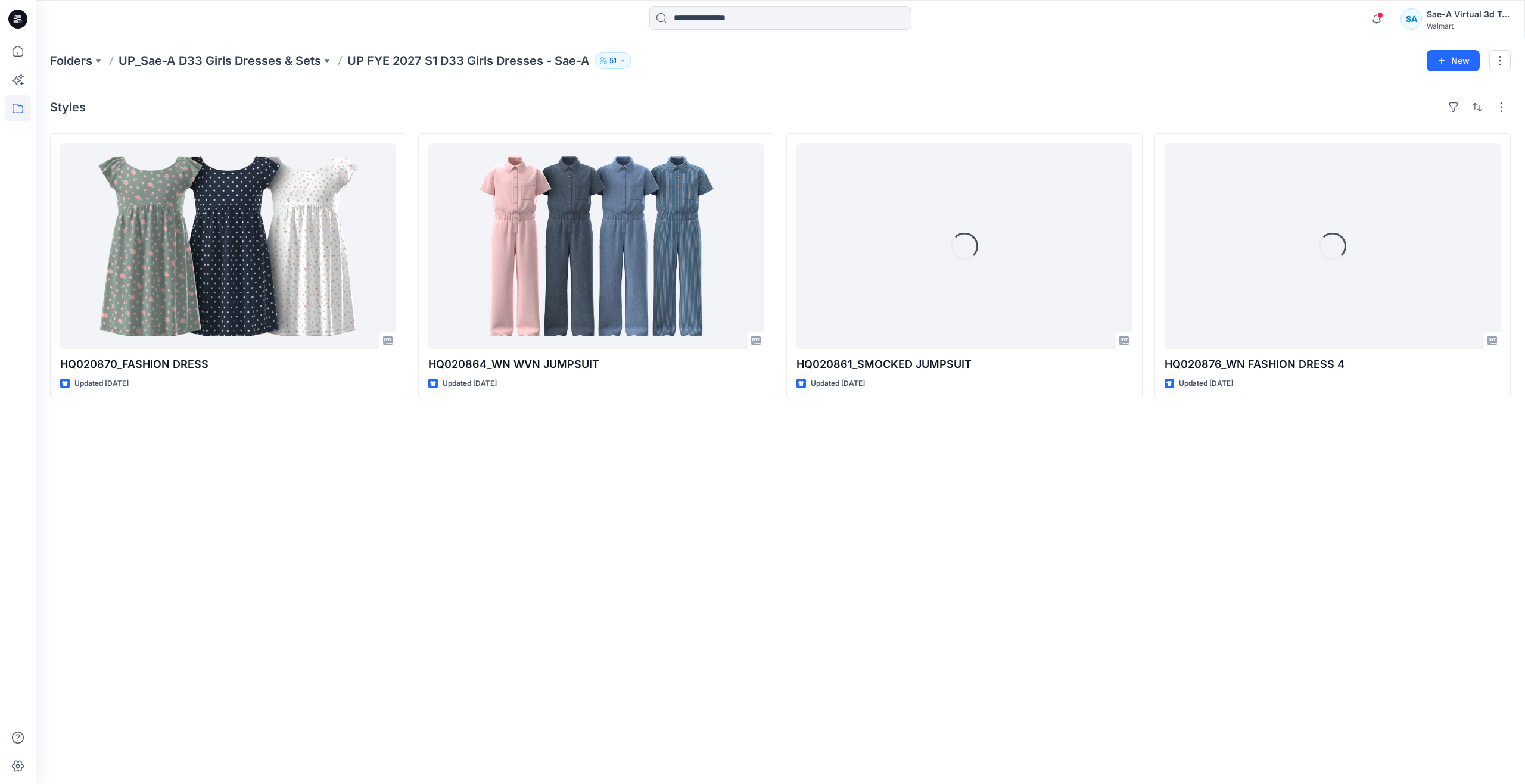
click at [642, 499] on div "Styles HQ020870_FASHION DRESS Updated 3 months ago HQ020864_WN WVN JUMPSUIT Upd…" at bounding box center [780, 433] width 1489 height 701
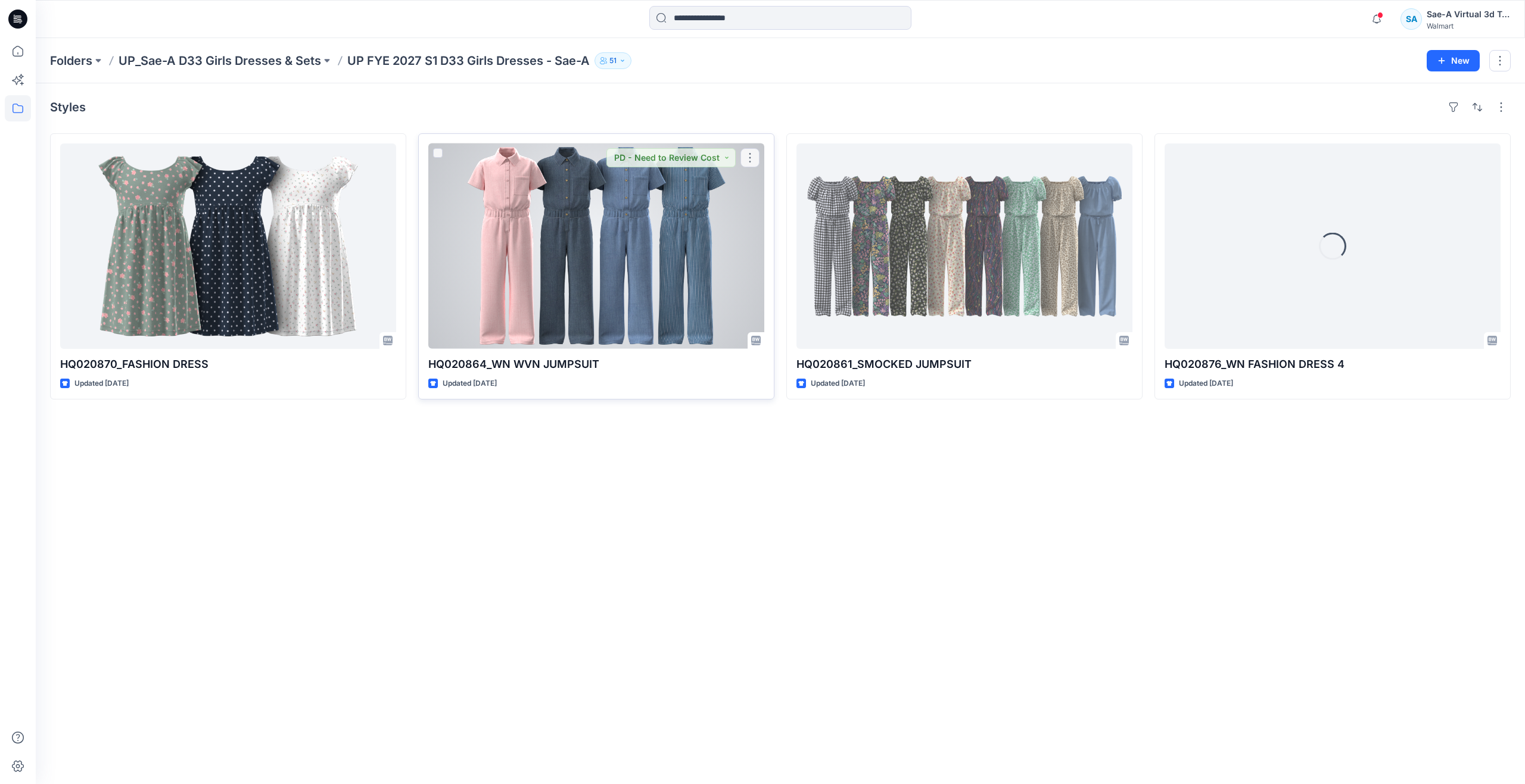
click at [565, 281] on div at bounding box center [597, 246] width 336 height 206
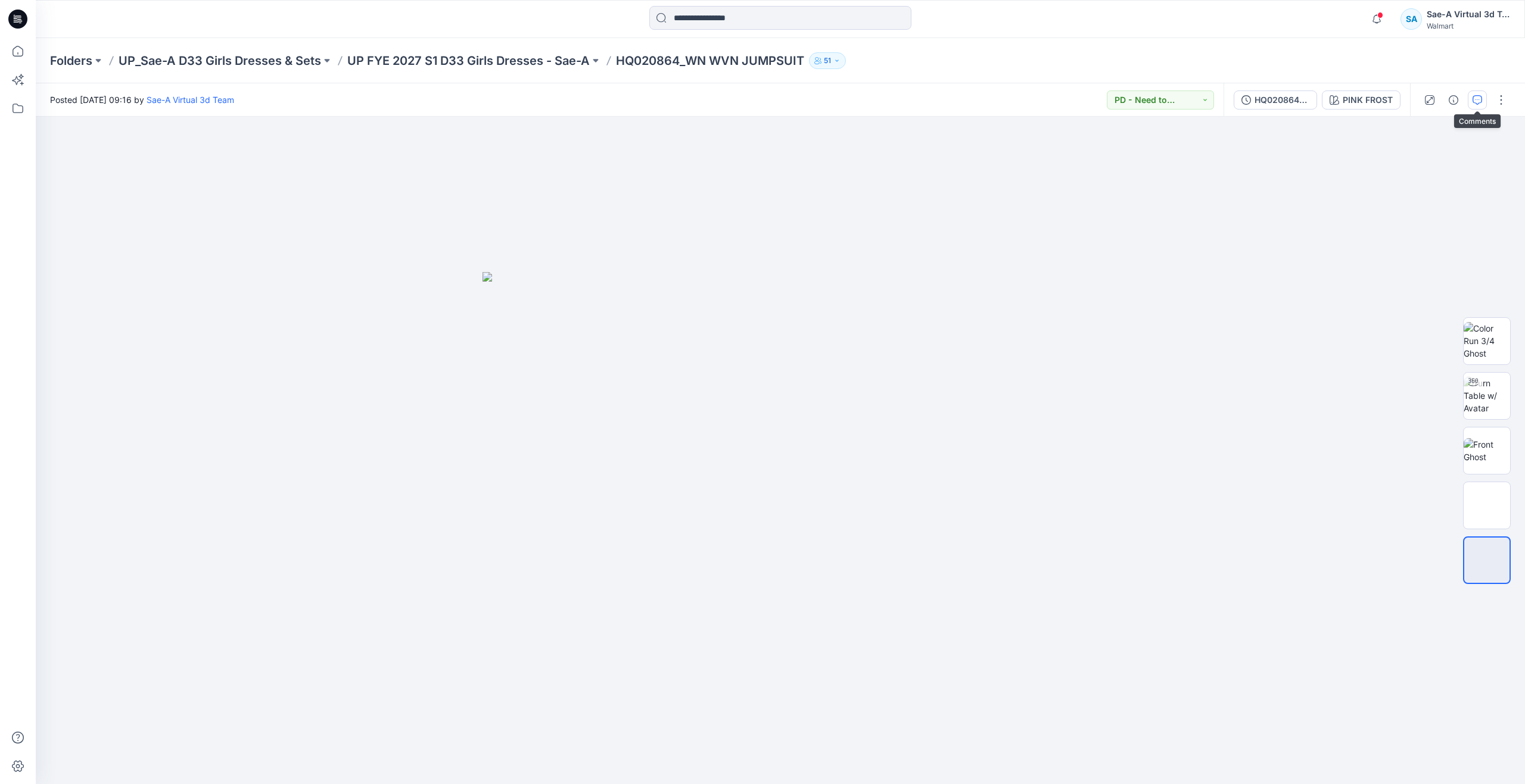
click at [1483, 100] on button "button" at bounding box center [1477, 100] width 19 height 19
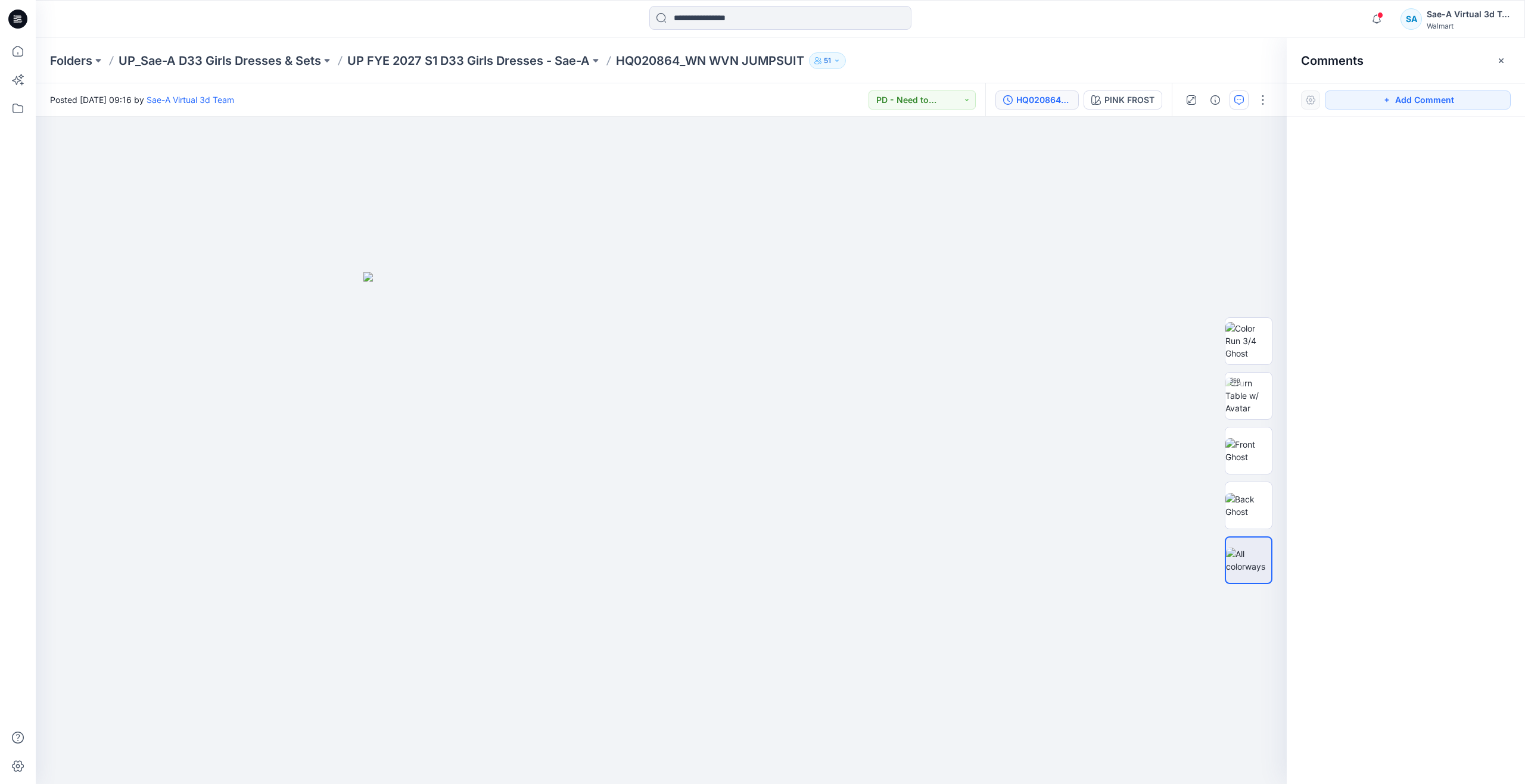
click at [1029, 107] on button "HQ020864_REV3_all colorways" at bounding box center [1037, 100] width 83 height 19
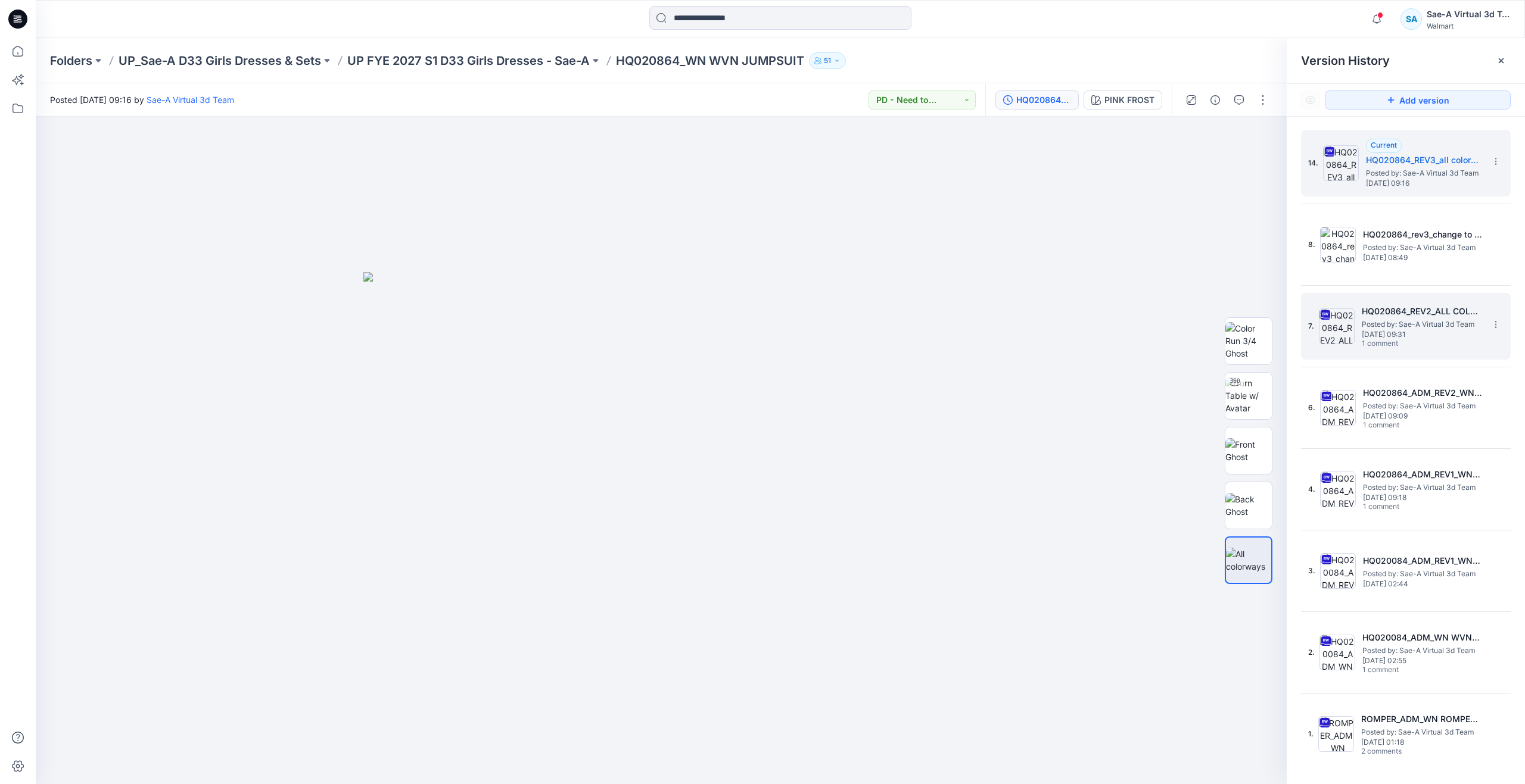
click at [1383, 319] on span "Posted by: Sae-A Virtual 3d Team" at bounding box center [1422, 324] width 119 height 12
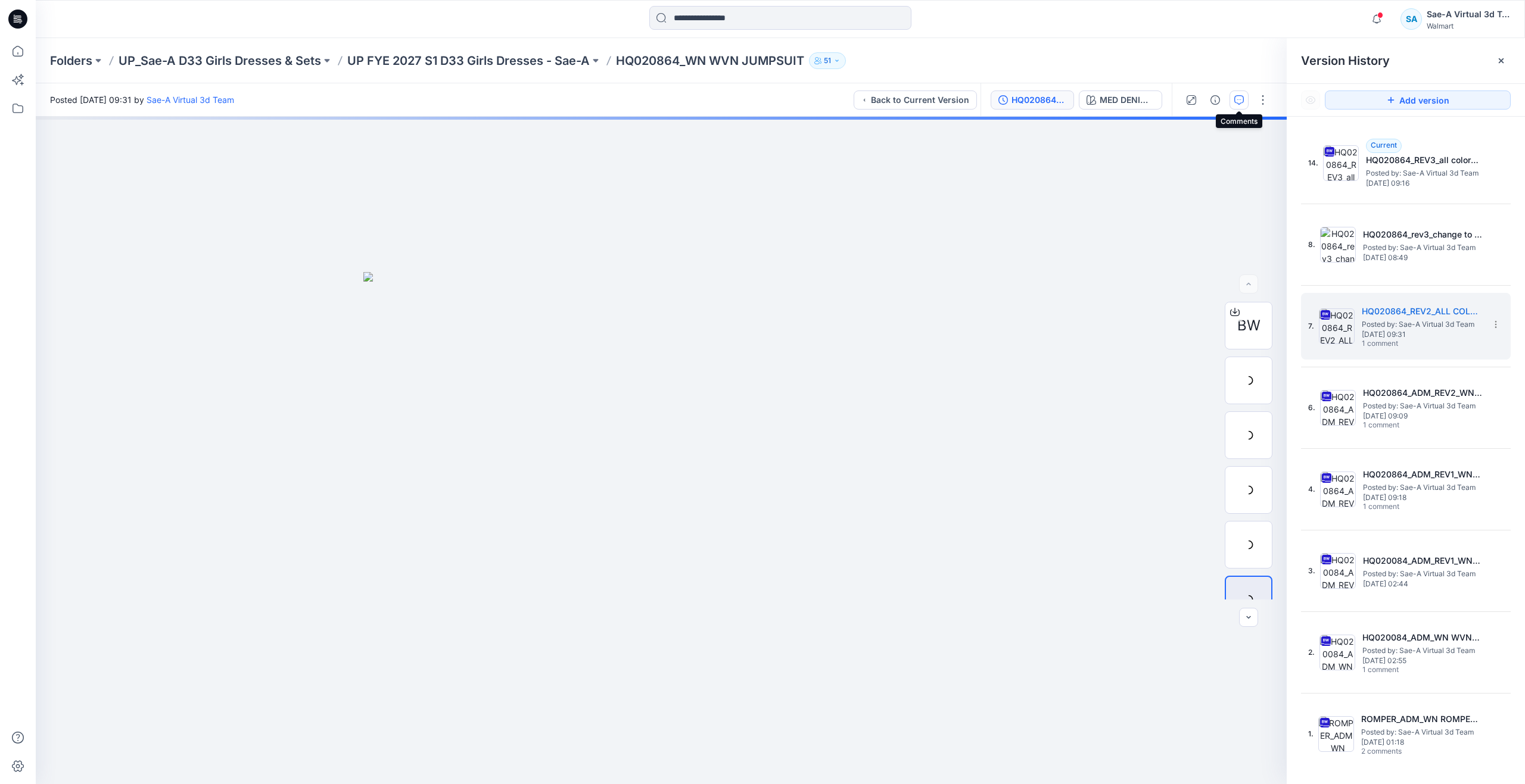
click at [1237, 102] on icon "button" at bounding box center [1239, 100] width 9 height 9
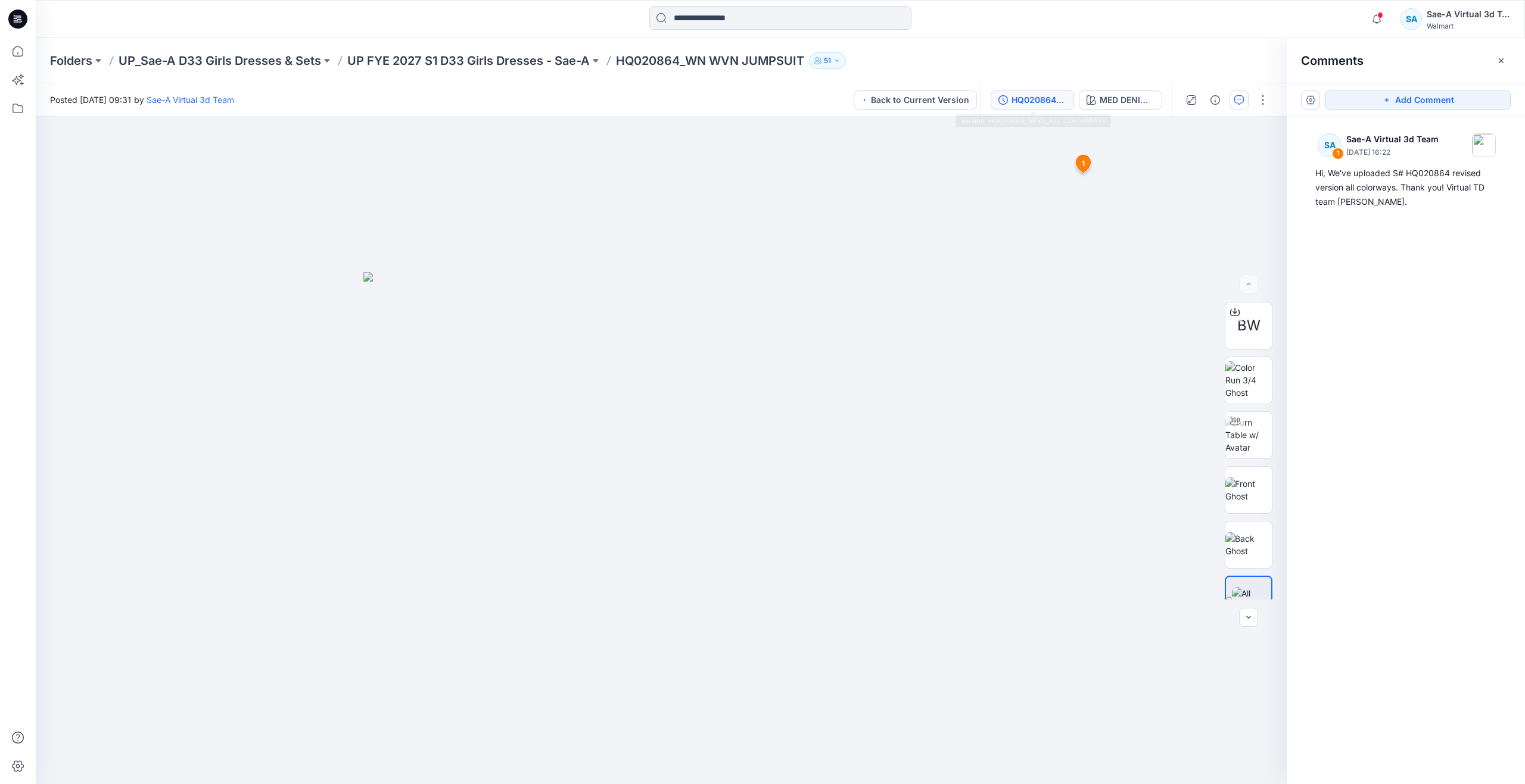
click at [1029, 101] on div "HQ020864_REV2_ALL COLORWAYS" at bounding box center [1039, 100] width 55 height 13
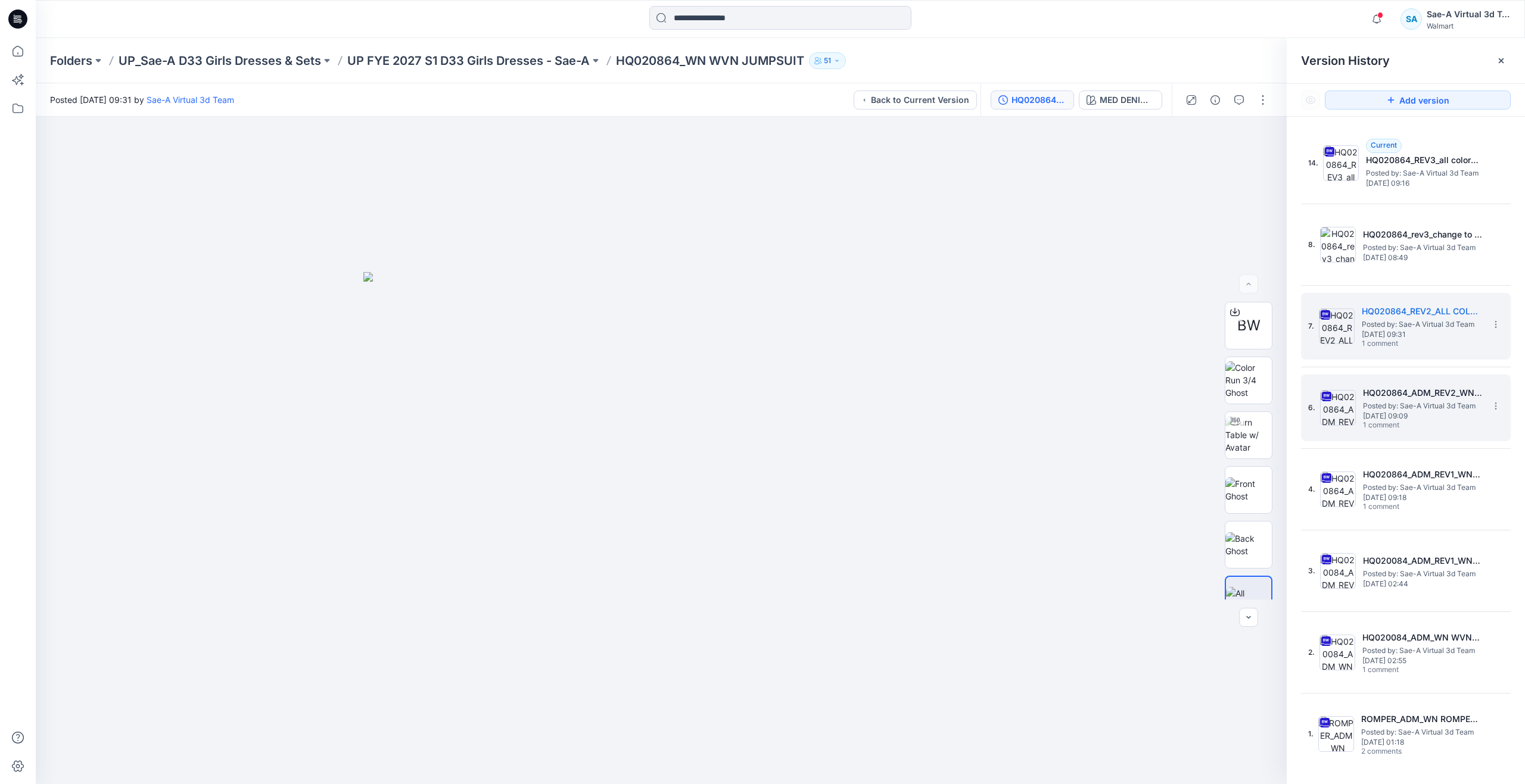
click at [1375, 421] on span "1 comment" at bounding box center [1404, 425] width 83 height 9
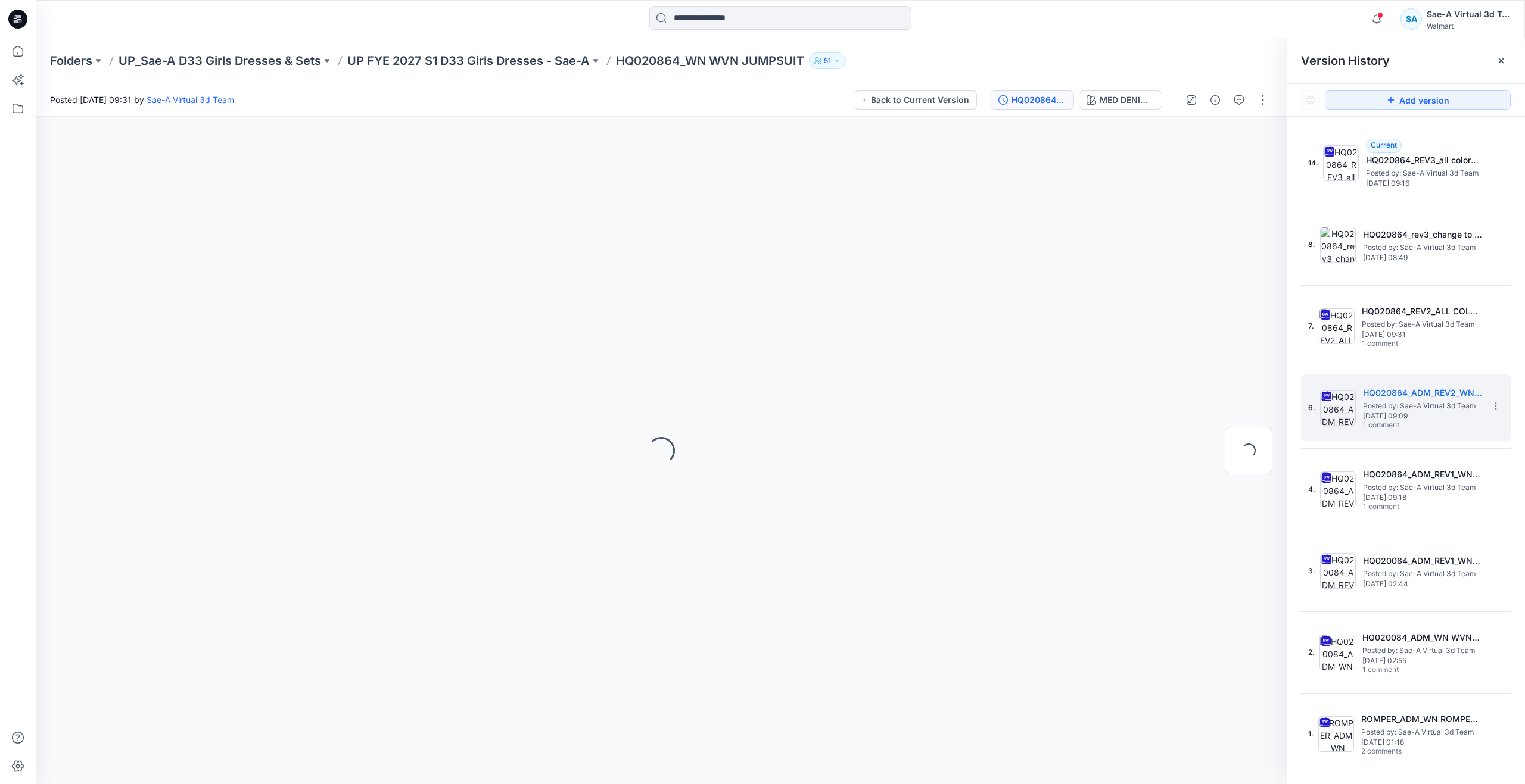
click at [1242, 110] on div at bounding box center [1226, 100] width 110 height 33
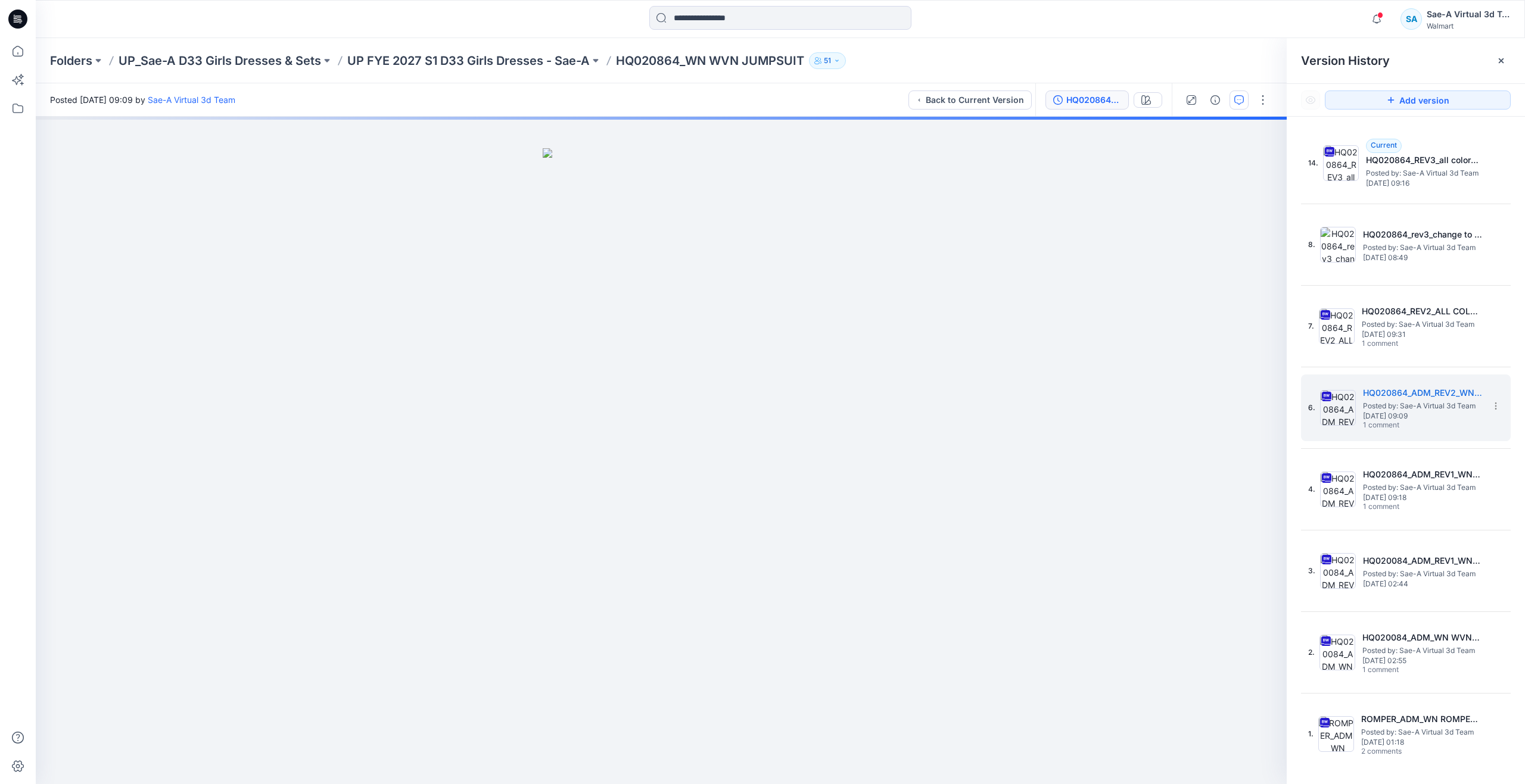
click at [1241, 102] on icon "button" at bounding box center [1239, 100] width 9 height 9
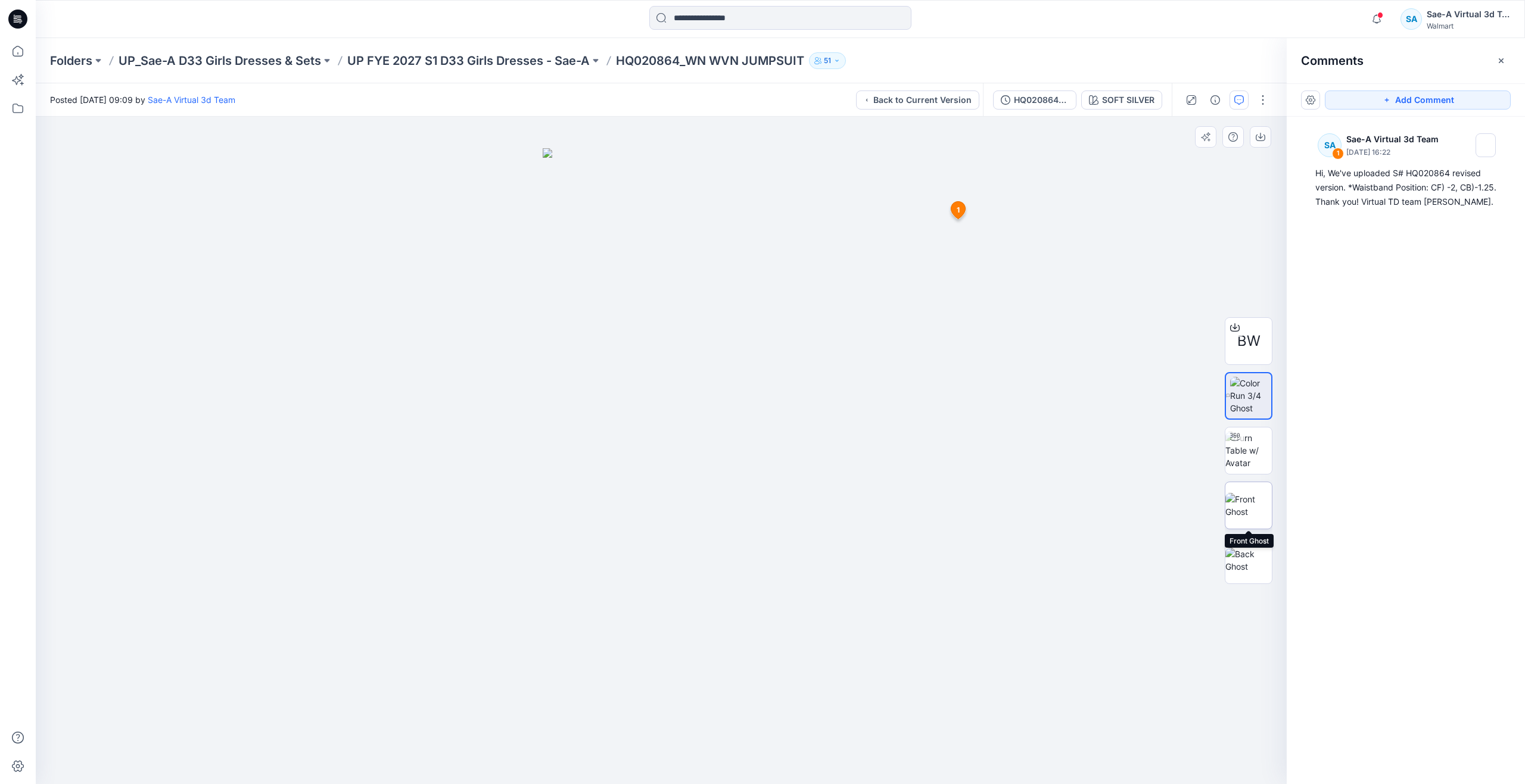
click at [1236, 498] on img at bounding box center [1249, 505] width 46 height 25
click at [1244, 558] on img at bounding box center [1249, 560] width 46 height 25
click at [1247, 455] on img at bounding box center [1249, 450] width 46 height 38
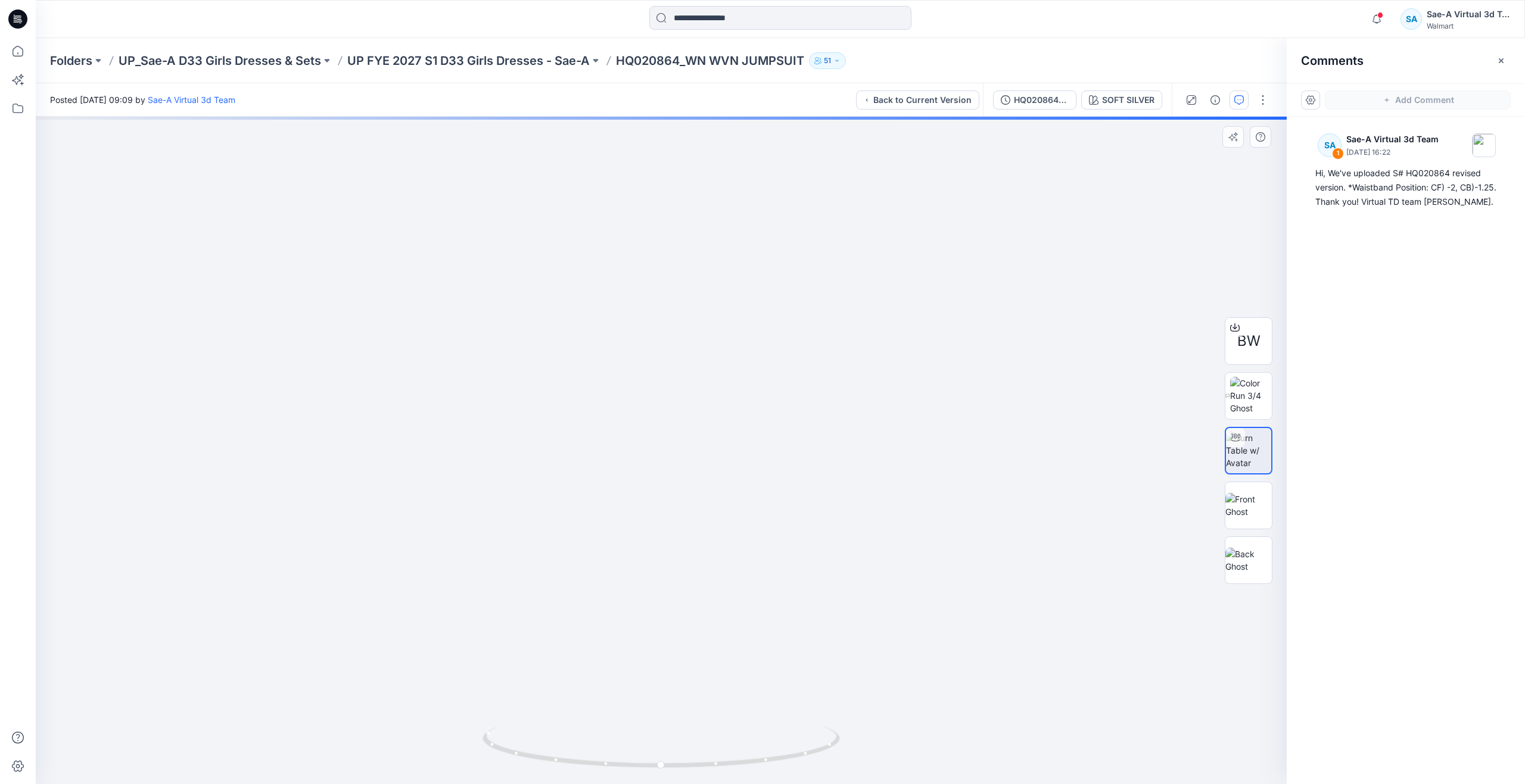
drag, startPoint x: 786, startPoint y: 679, endPoint x: 792, endPoint y: 517, distance: 162.1
drag, startPoint x: 662, startPoint y: 761, endPoint x: 710, endPoint y: 726, distance: 59.4
click at [710, 726] on div at bounding box center [661, 754] width 358 height 60
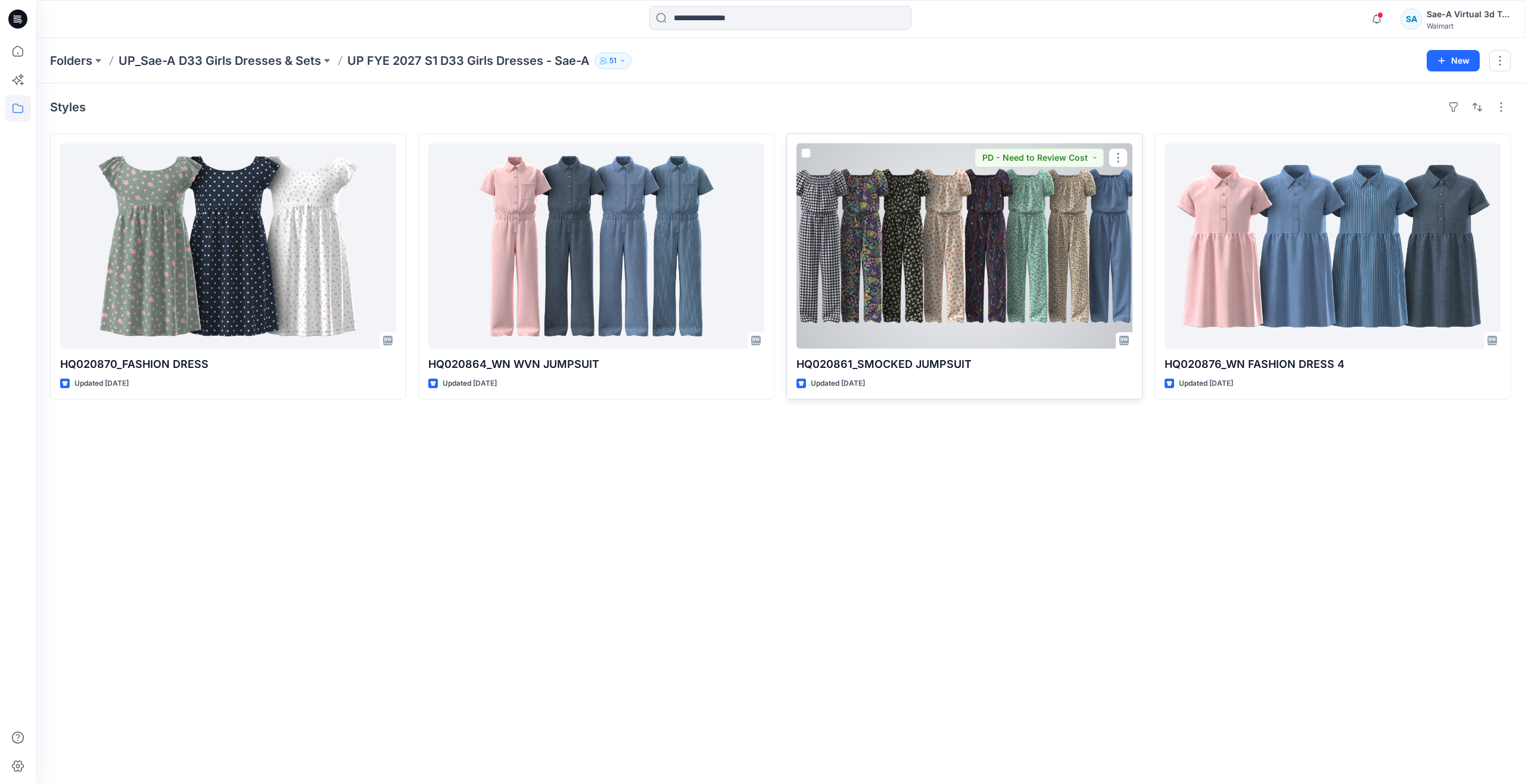
click at [911, 249] on div at bounding box center [965, 246] width 336 height 206
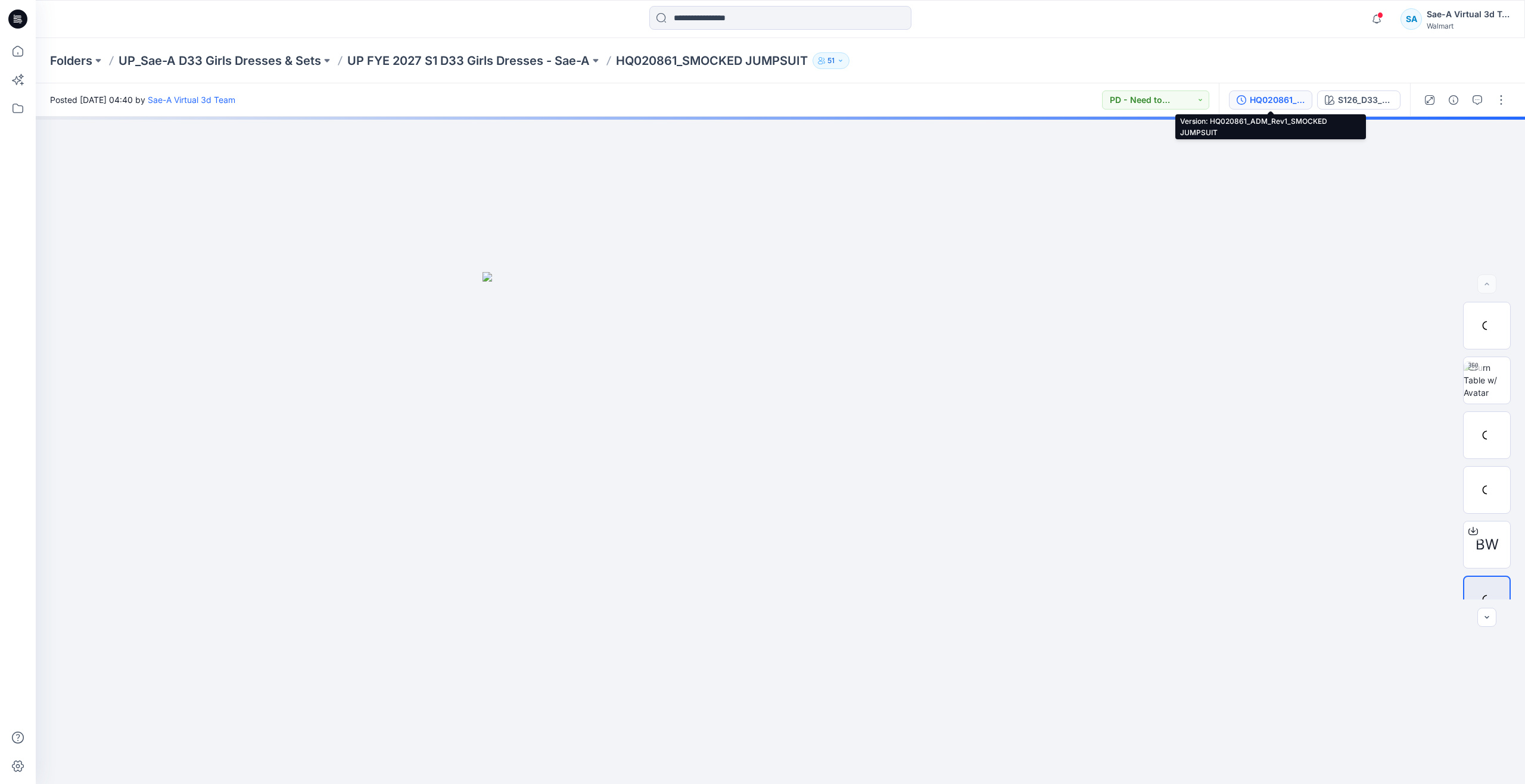
click at [1271, 97] on div "HQ020861_ADM_Rev1_SMOCKED JUMPSUIT" at bounding box center [1277, 100] width 55 height 13
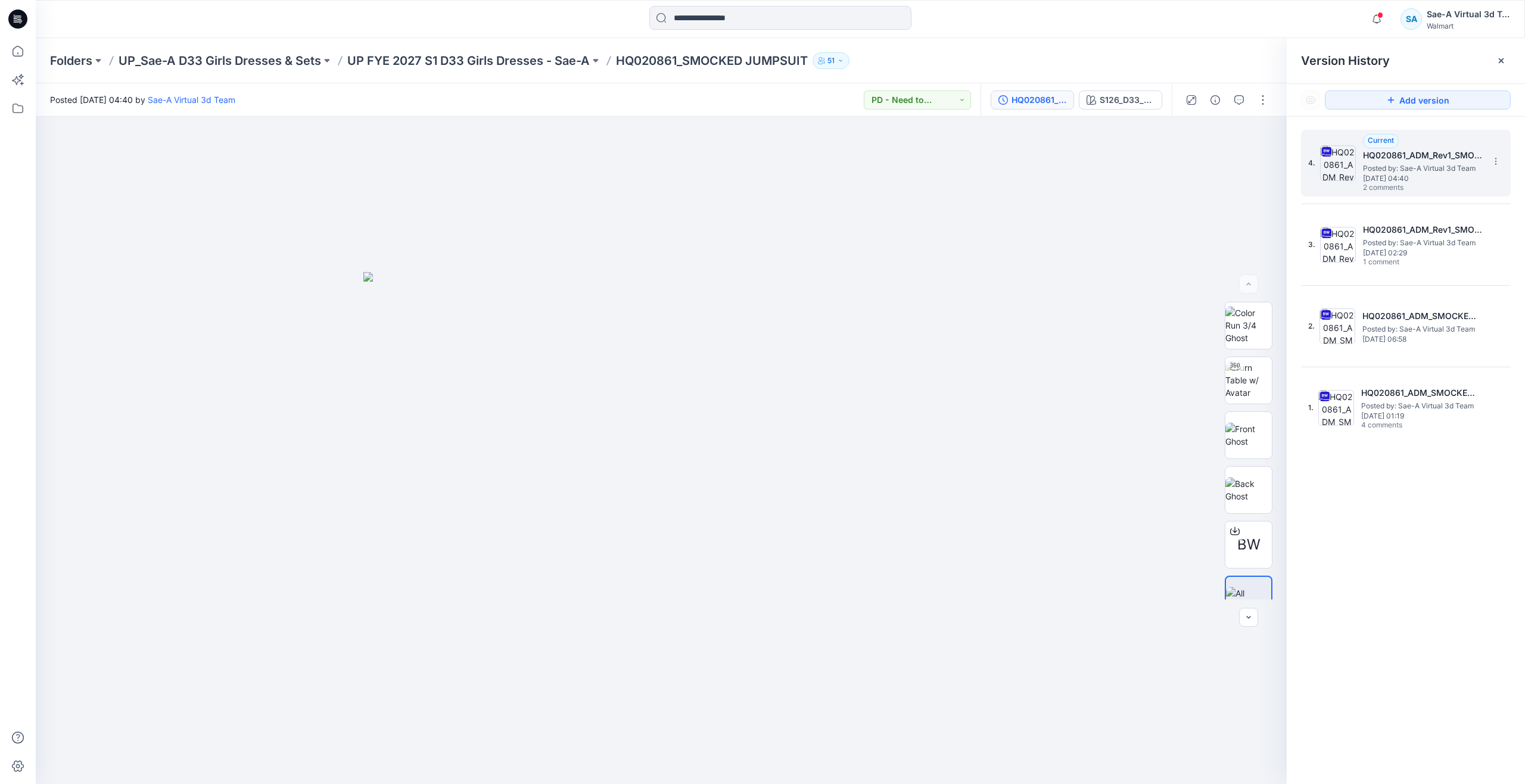
click at [1341, 189] on div "4. Current HQ020861_ADM_Rev1_SMOCKED JUMPSUIT Posted by: Sae-A Virtual 3d Team …" at bounding box center [1398, 163] width 179 height 57
click at [1348, 238] on img at bounding box center [1338, 245] width 36 height 36
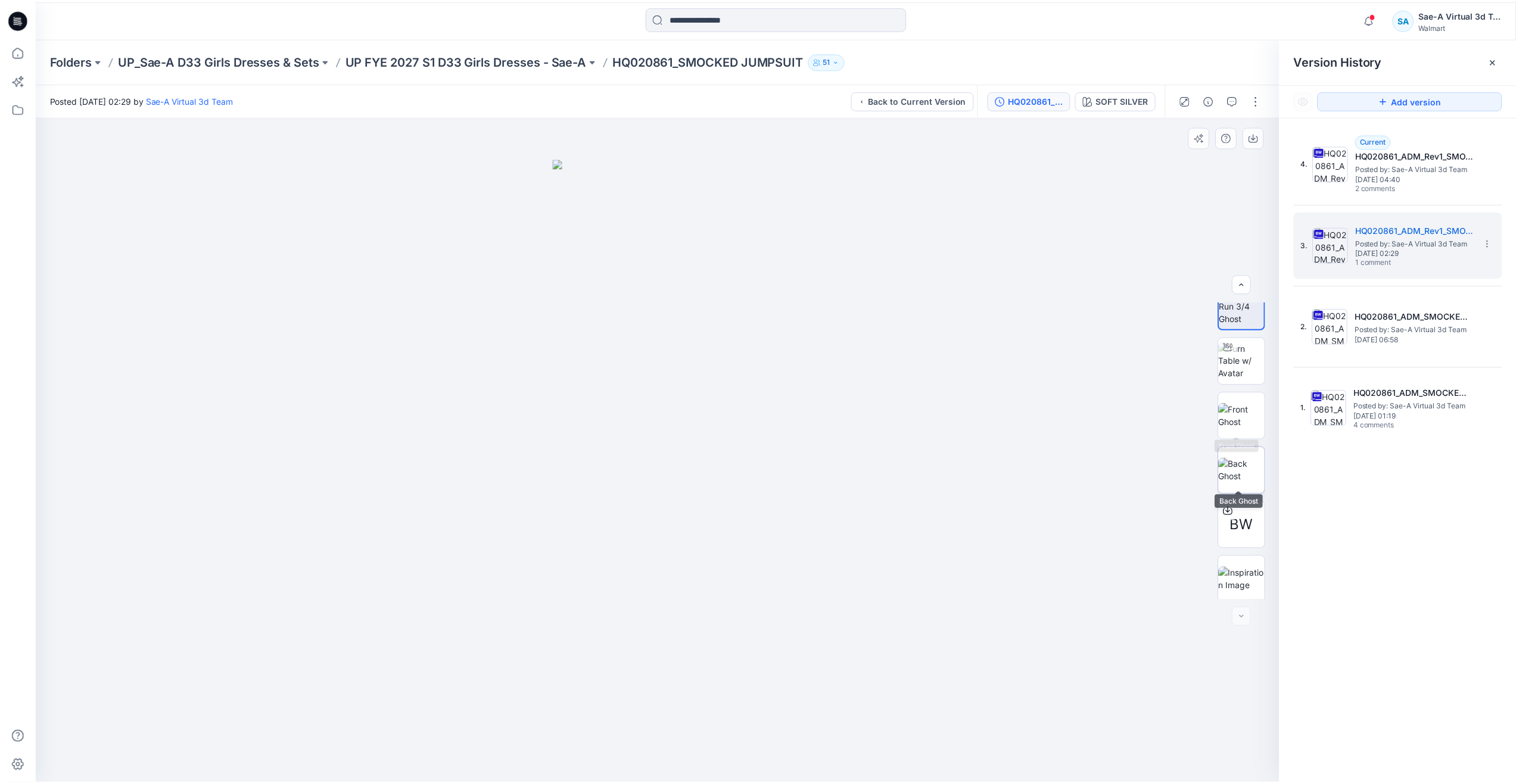
scroll to position [24, 0]
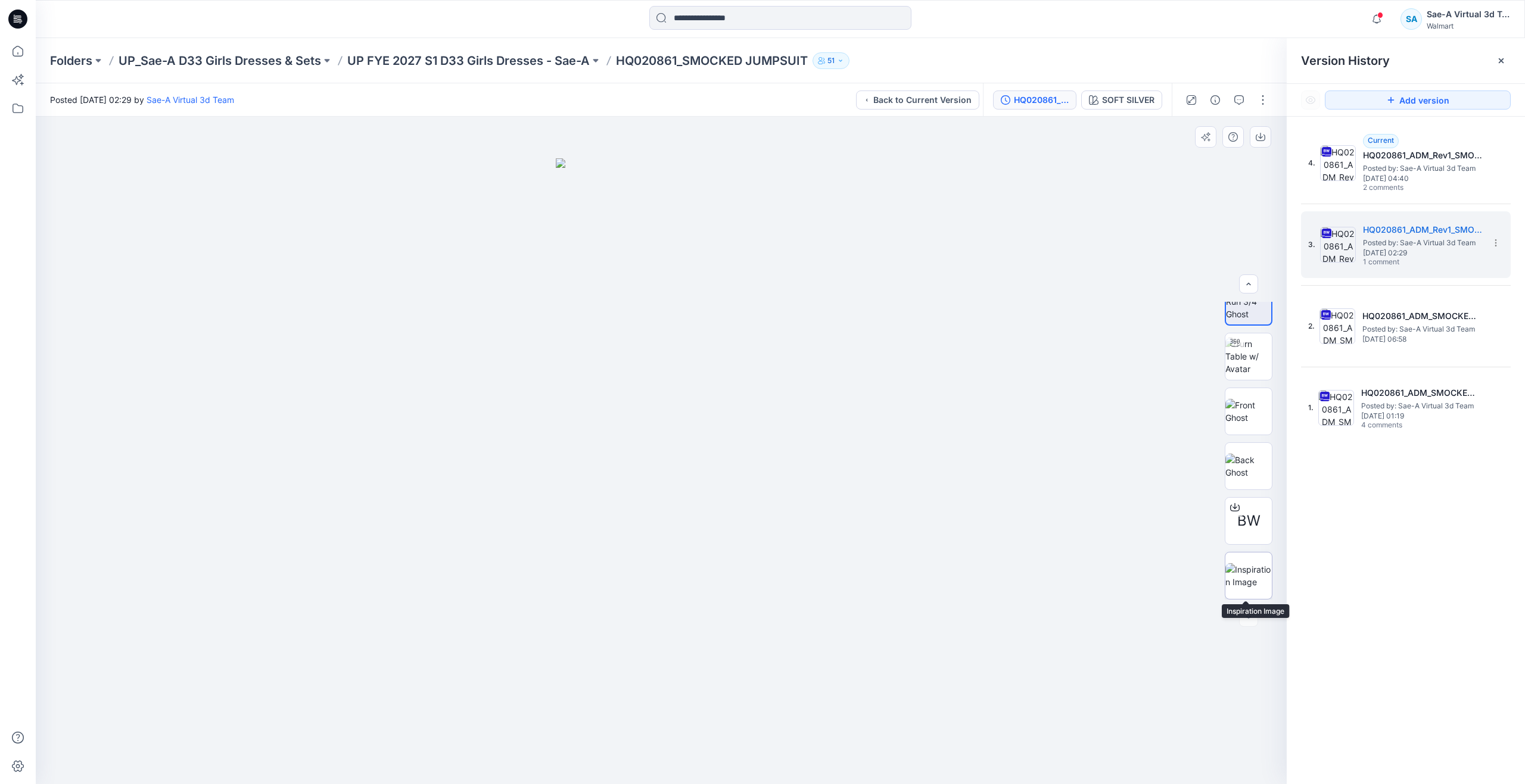
click at [1247, 574] on img at bounding box center [1249, 575] width 46 height 25
click at [1259, 362] on img at bounding box center [1249, 356] width 46 height 38
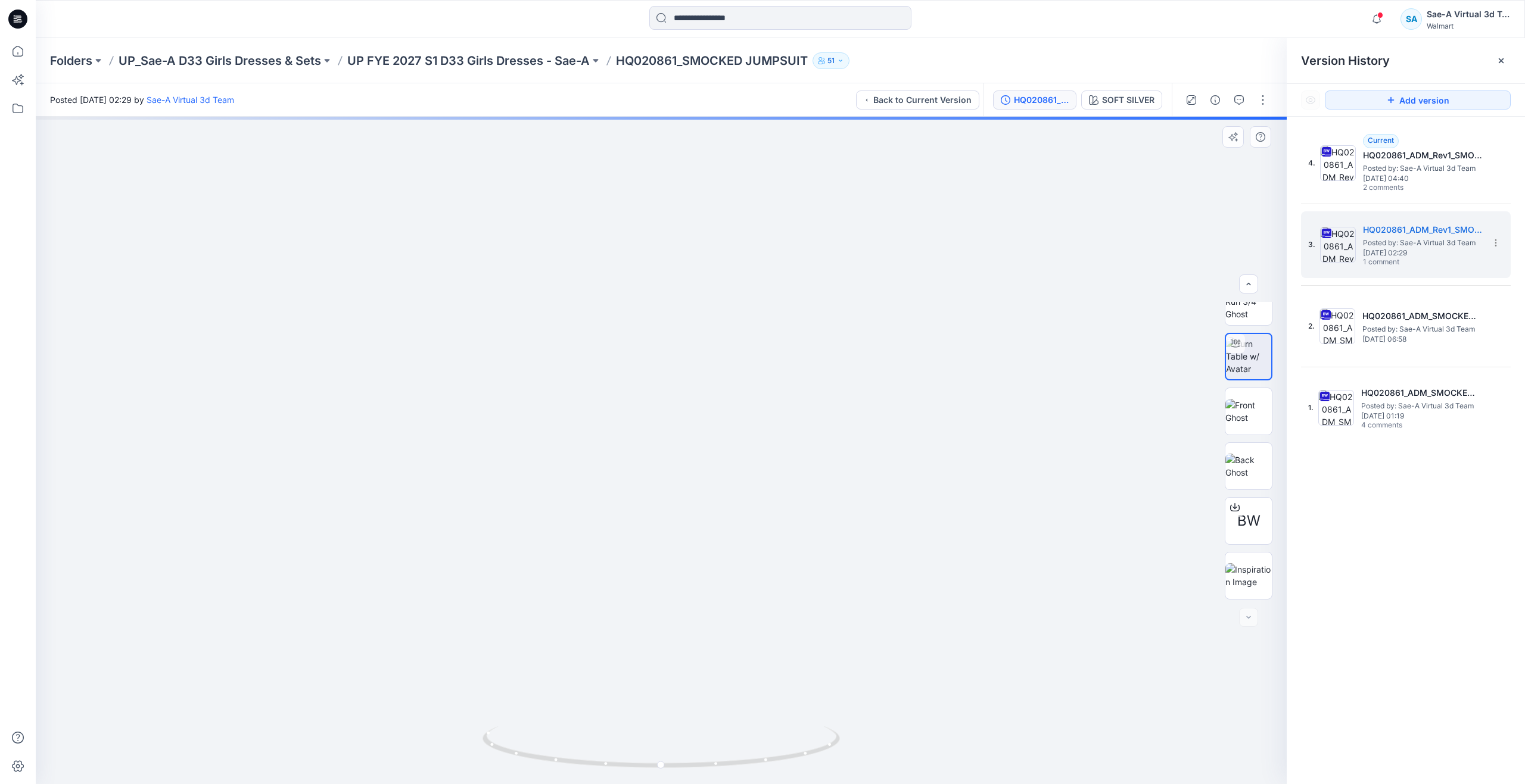
drag, startPoint x: 724, startPoint y: 654, endPoint x: 757, endPoint y: 451, distance: 205.7
drag, startPoint x: 654, startPoint y: 766, endPoint x: 666, endPoint y: 740, distance: 28.6
click at [666, 740] on icon at bounding box center [662, 749] width 360 height 45
drag, startPoint x: 683, startPoint y: 767, endPoint x: 687, endPoint y: 729, distance: 38.2
click at [687, 729] on icon at bounding box center [662, 749] width 360 height 45
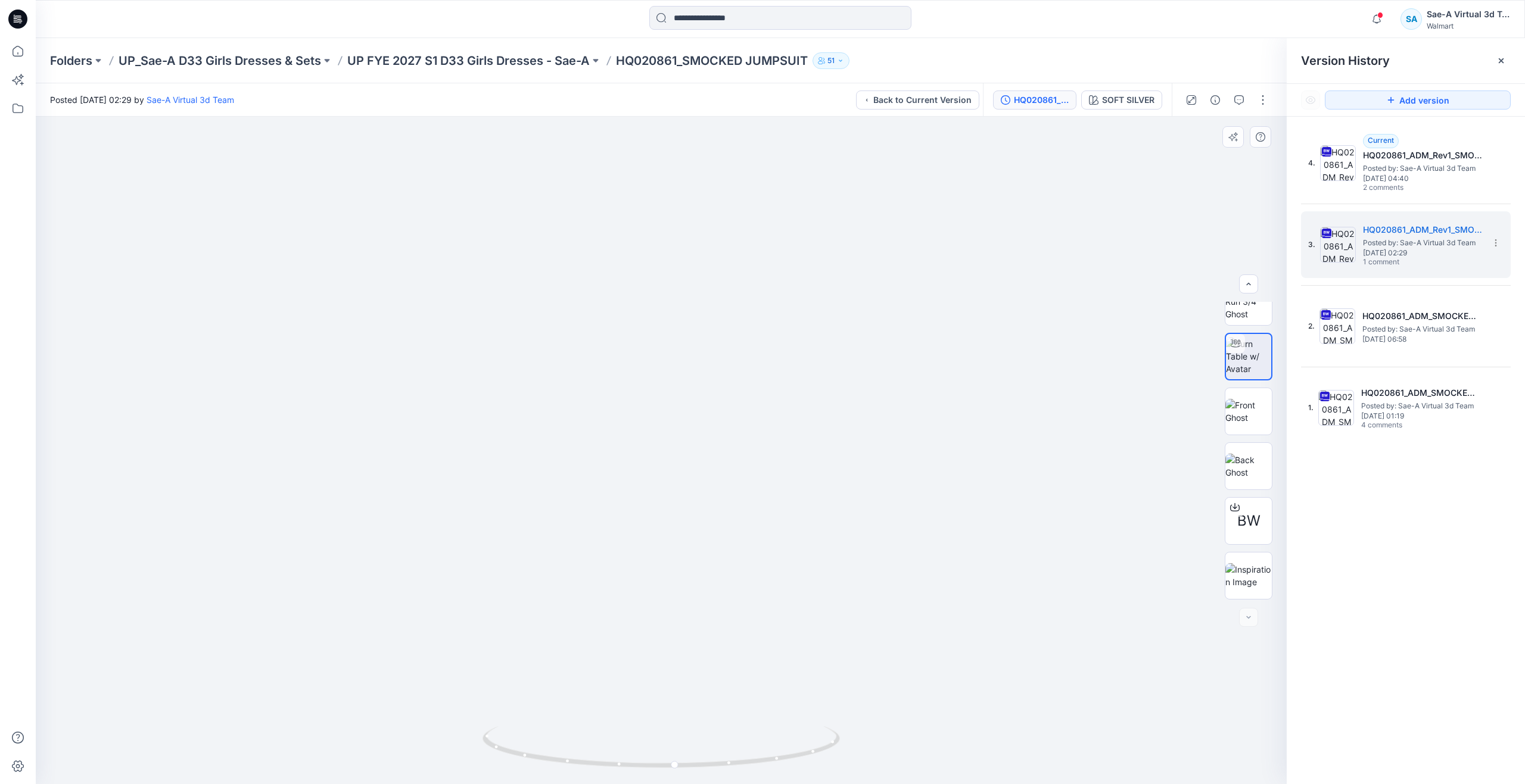
drag, startPoint x: 739, startPoint y: 302, endPoint x: 731, endPoint y: 666, distance: 364.1
drag, startPoint x: 747, startPoint y: 361, endPoint x: 727, endPoint y: 626, distance: 265.8
drag, startPoint x: 736, startPoint y: 576, endPoint x: 788, endPoint y: 553, distance: 56.9
click at [23, 57] on icon at bounding box center [18, 51] width 26 height 26
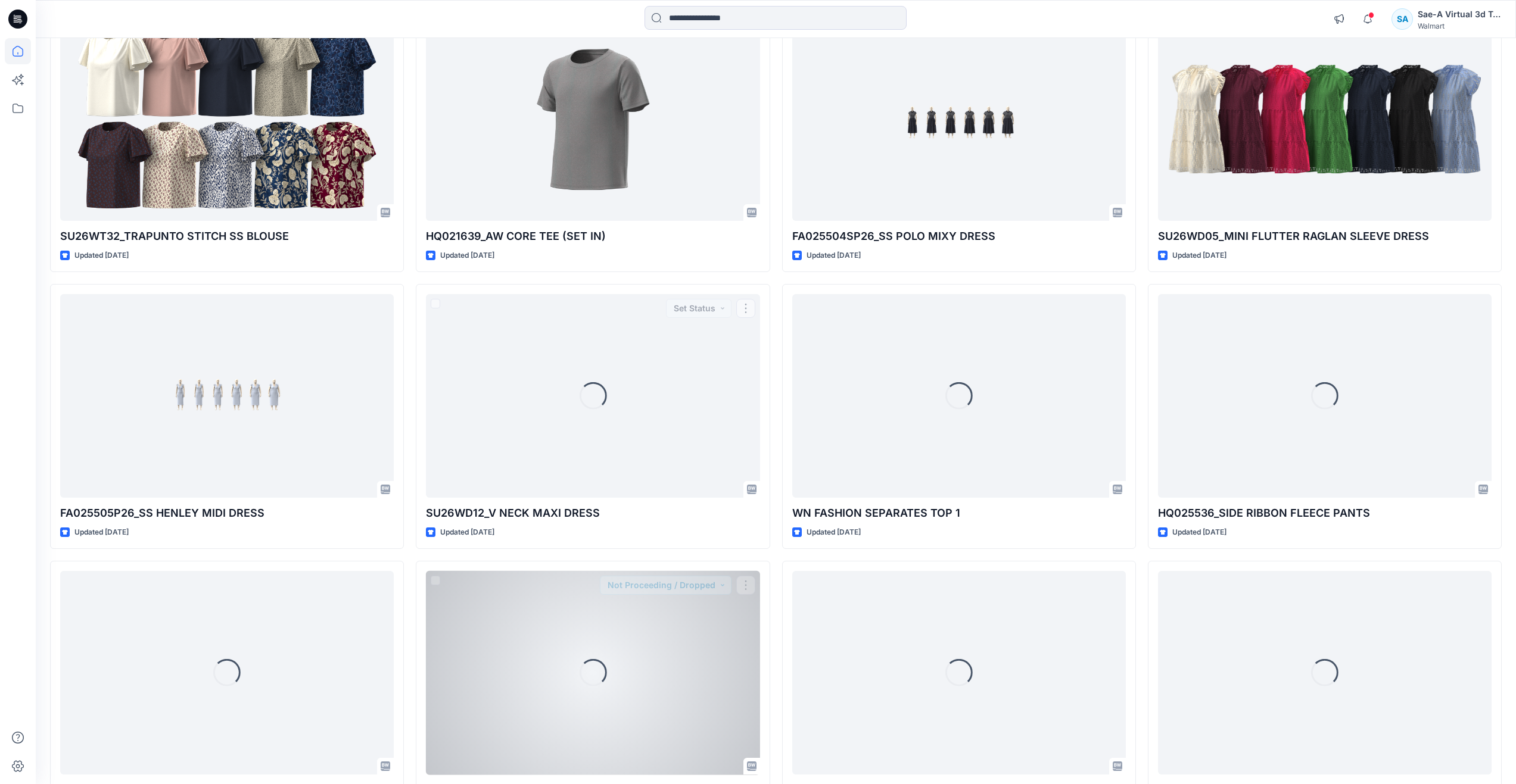
scroll to position [2398, 0]
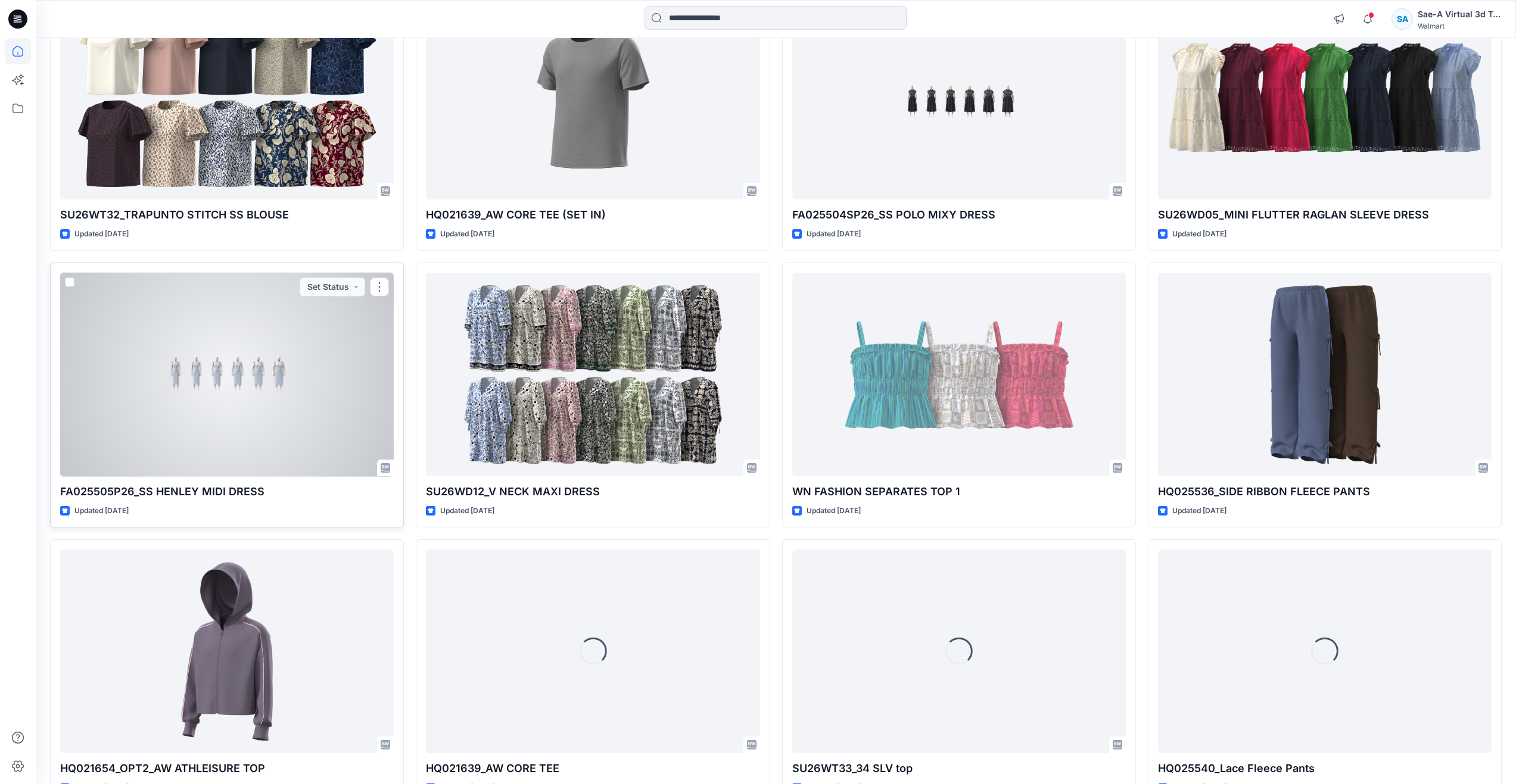
click at [239, 432] on div at bounding box center [227, 375] width 334 height 204
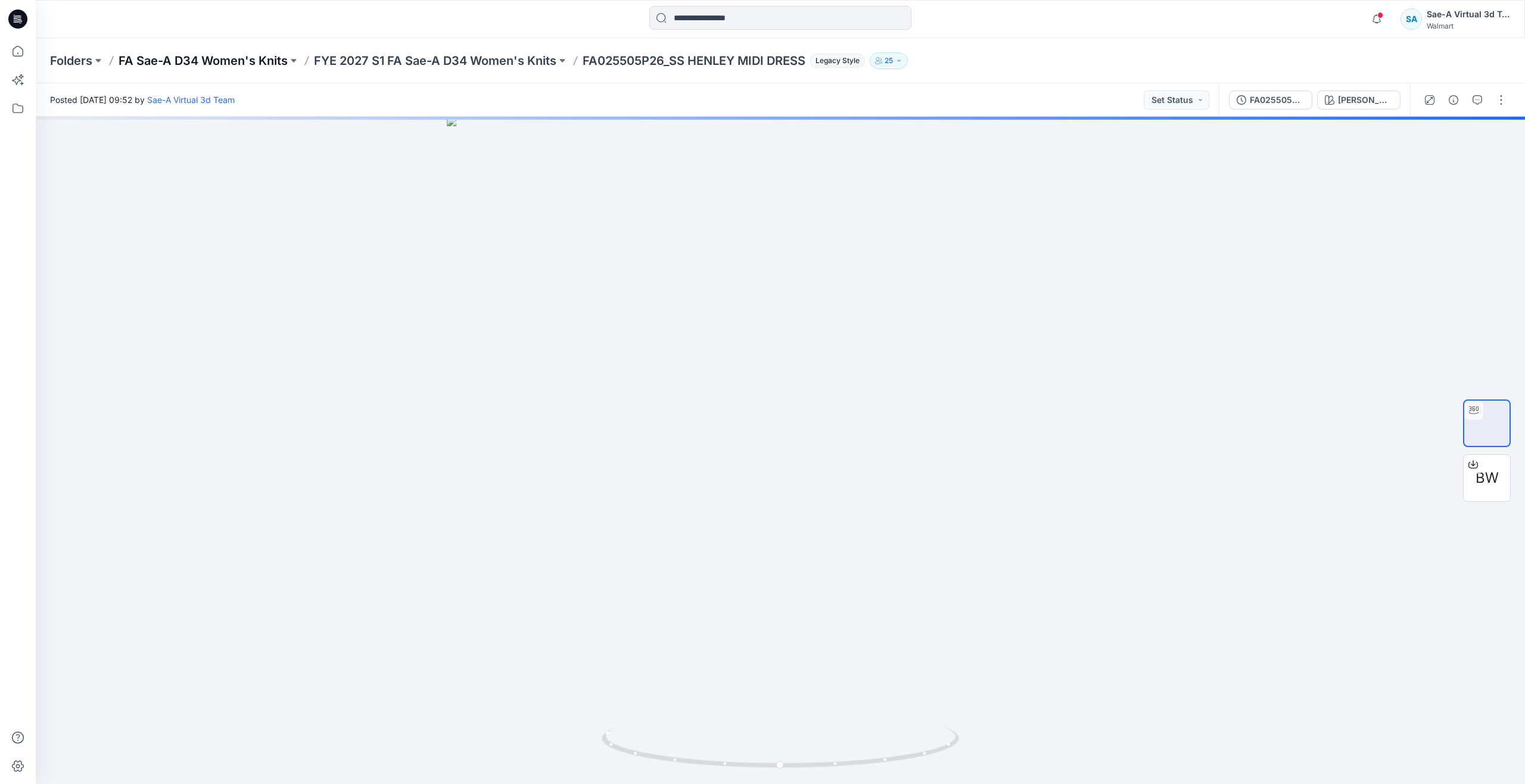
click at [206, 61] on p "FA Sae-A D34 Women's Knits" at bounding box center [203, 60] width 169 height 17
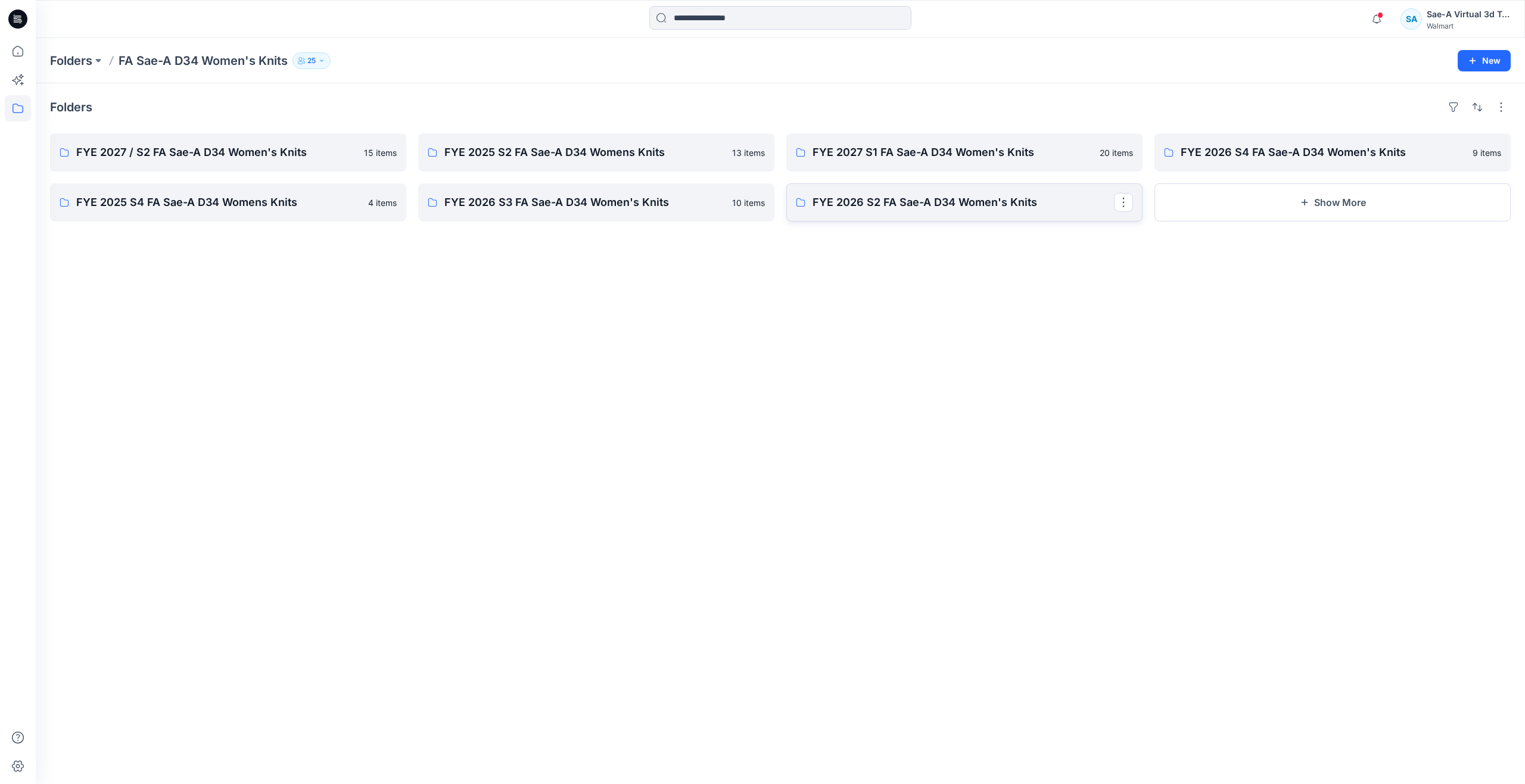
click at [976, 198] on p "FYE 2026 S2 FA Sae-A D34 Women's Knits" at bounding box center [964, 202] width 302 height 17
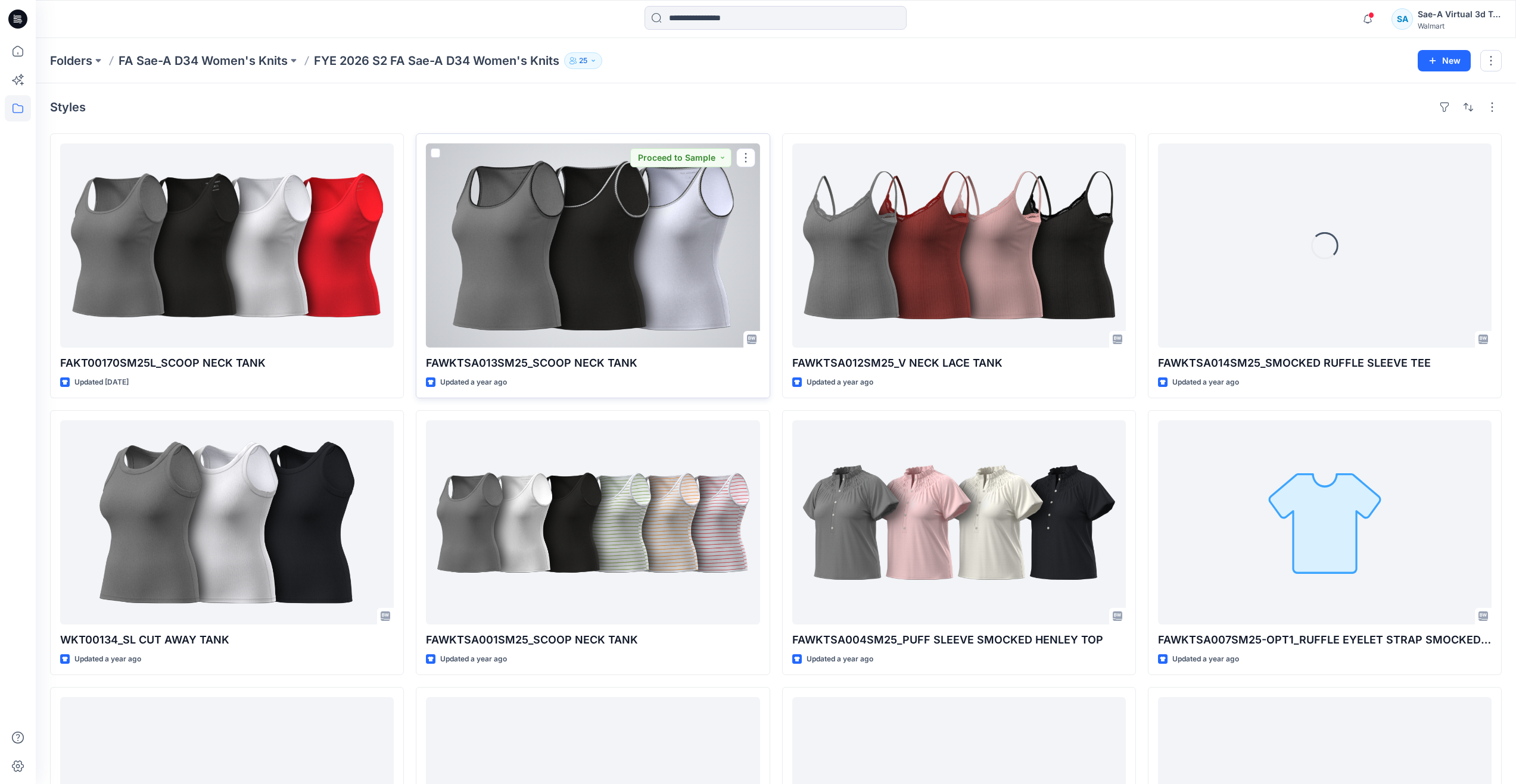
click at [704, 269] on div at bounding box center [593, 246] width 334 height 204
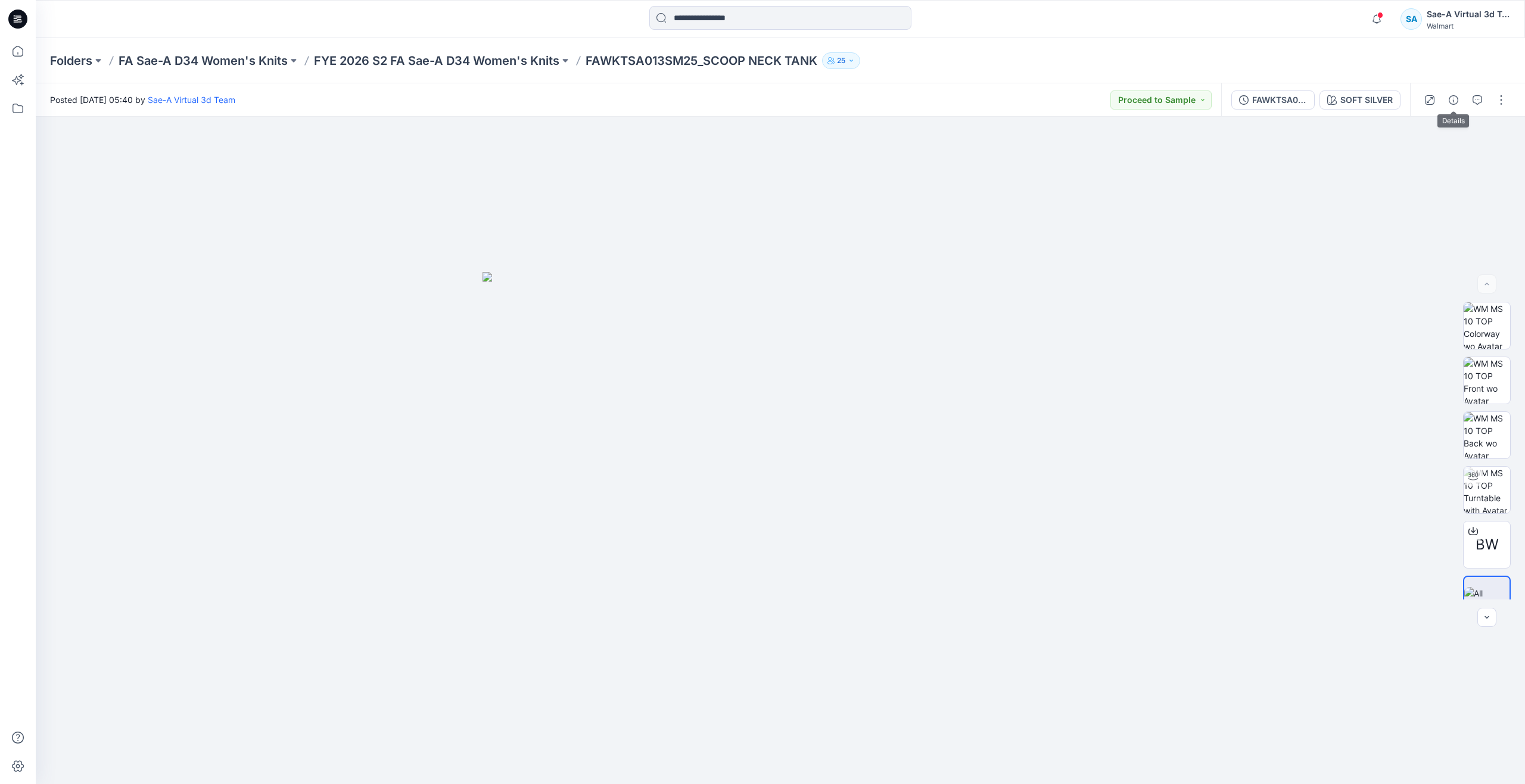
click at [1466, 95] on div at bounding box center [1465, 100] width 110 height 33
click at [1474, 100] on icon "button" at bounding box center [1477, 100] width 9 height 9
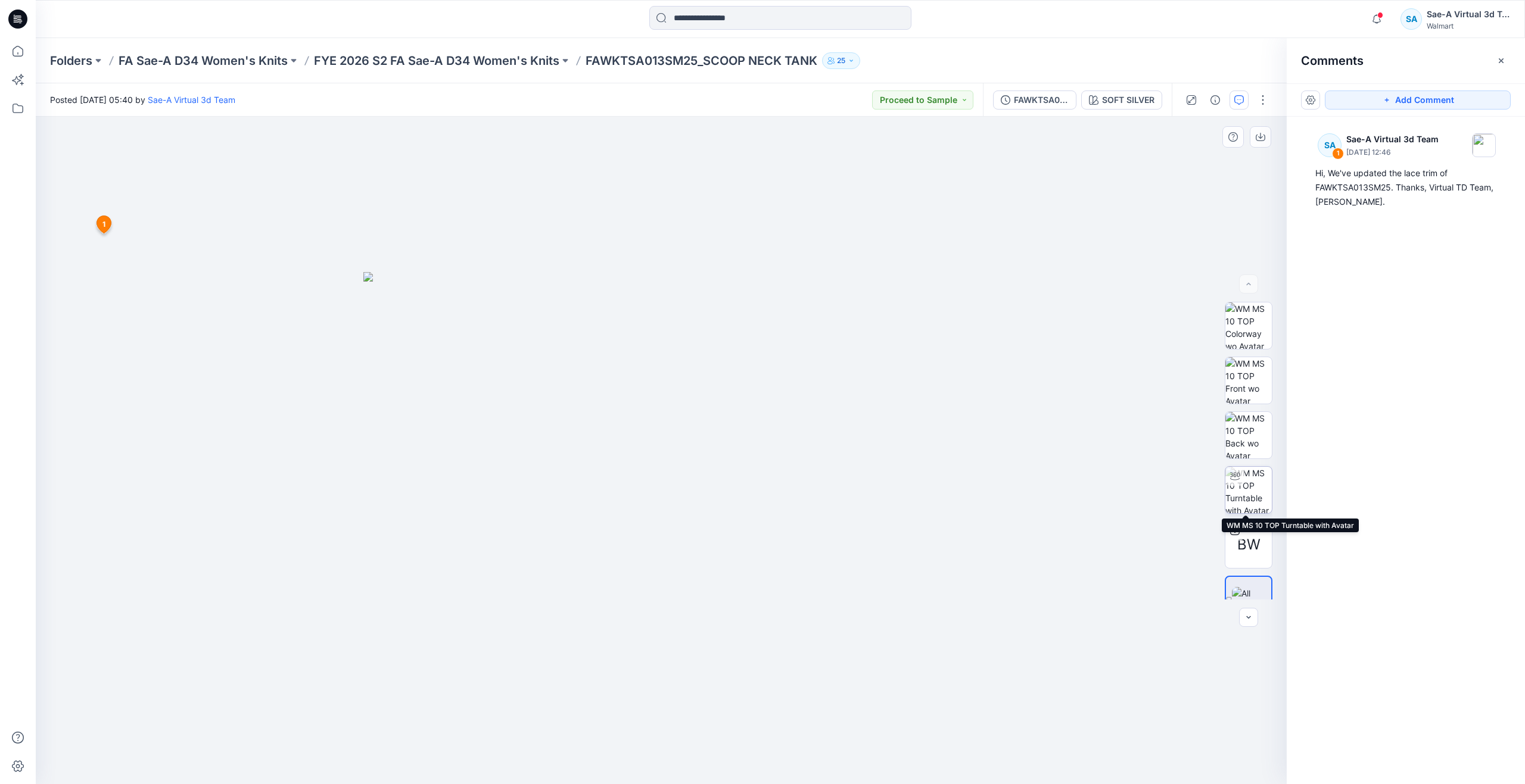
click at [1252, 490] on img at bounding box center [1249, 490] width 46 height 46
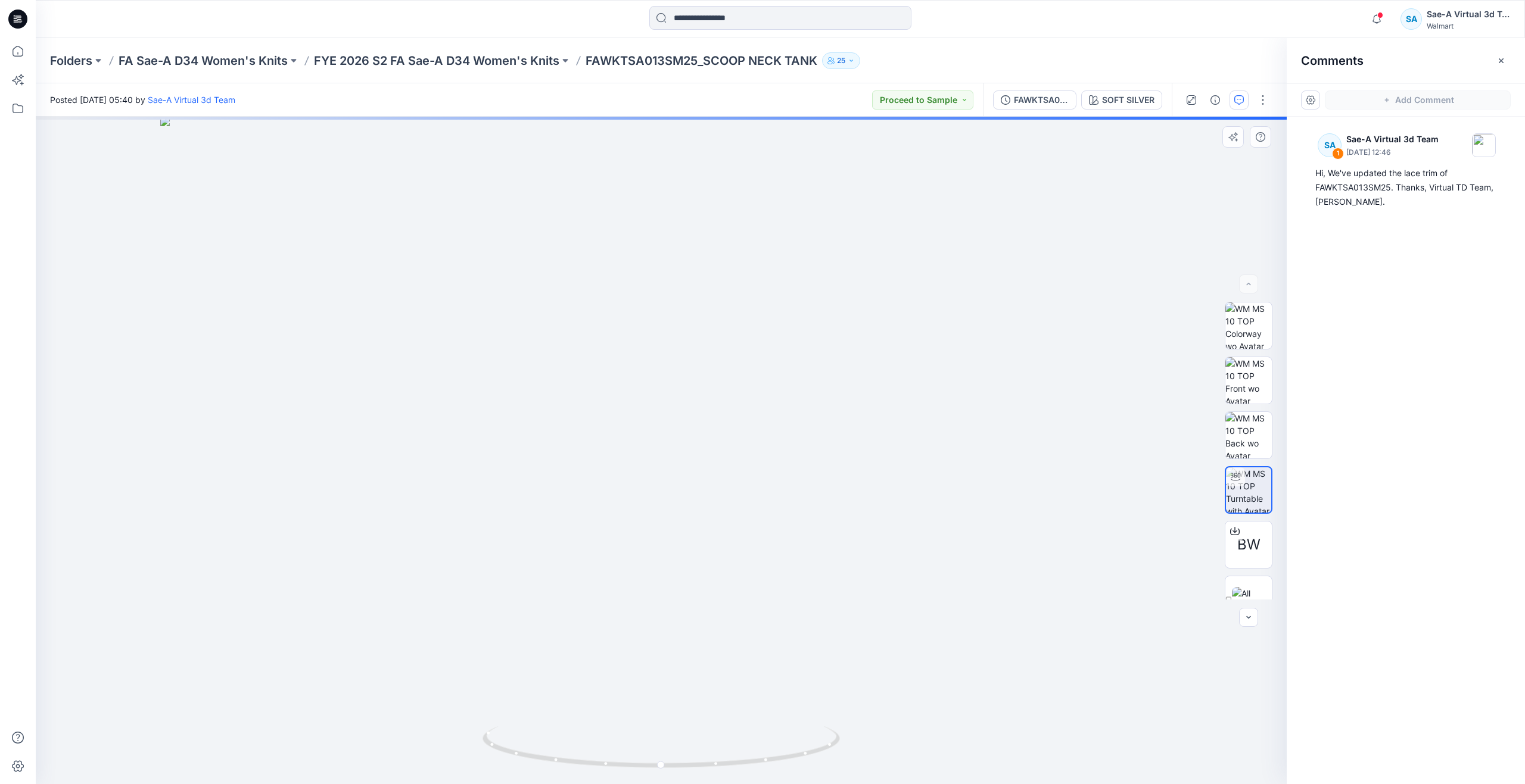
drag, startPoint x: 794, startPoint y: 346, endPoint x: 798, endPoint y: 718, distance: 372.0
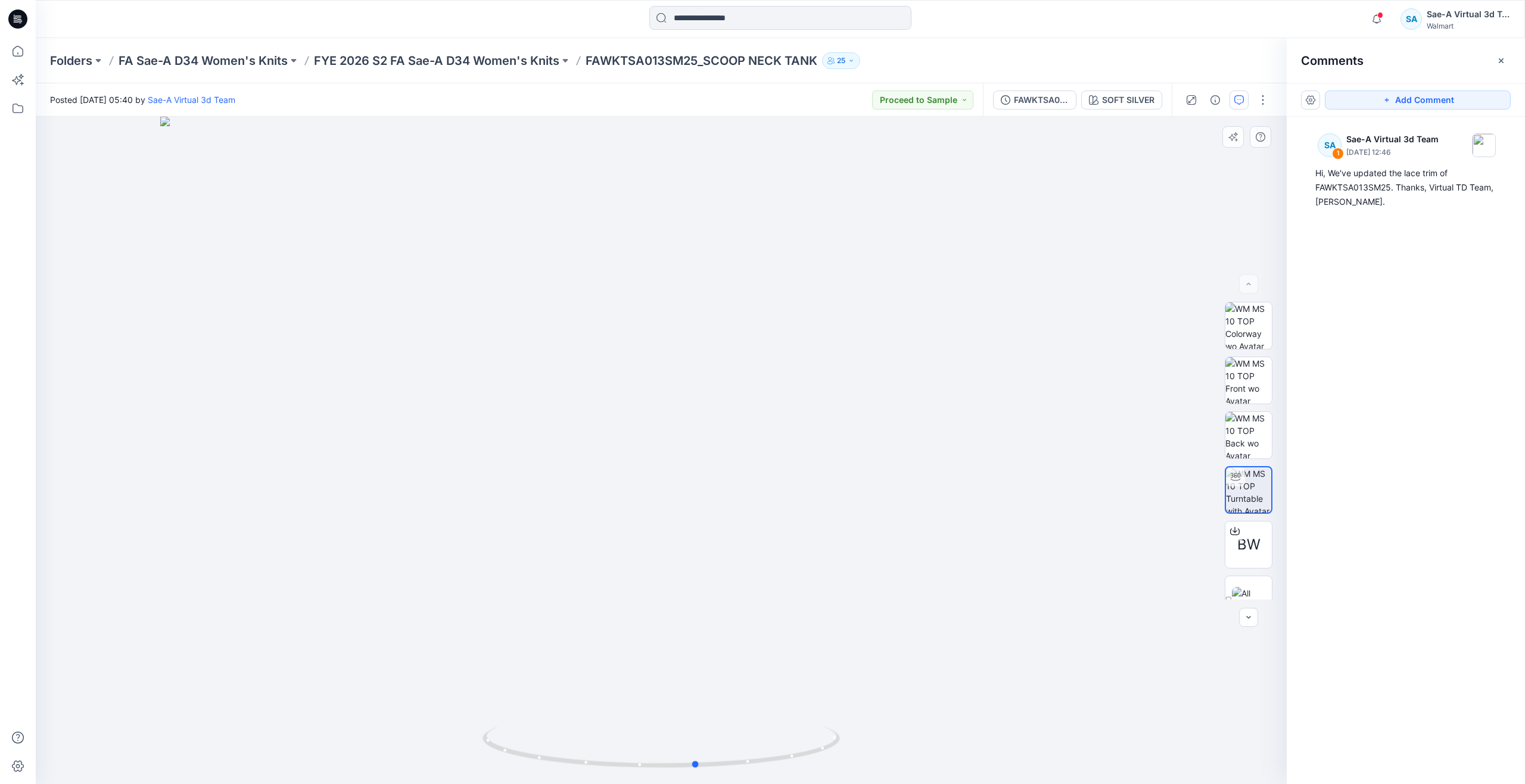
drag, startPoint x: 670, startPoint y: 760, endPoint x: 348, endPoint y: 758, distance: 322.0
click at [348, 758] on div at bounding box center [661, 450] width 1251 height 668
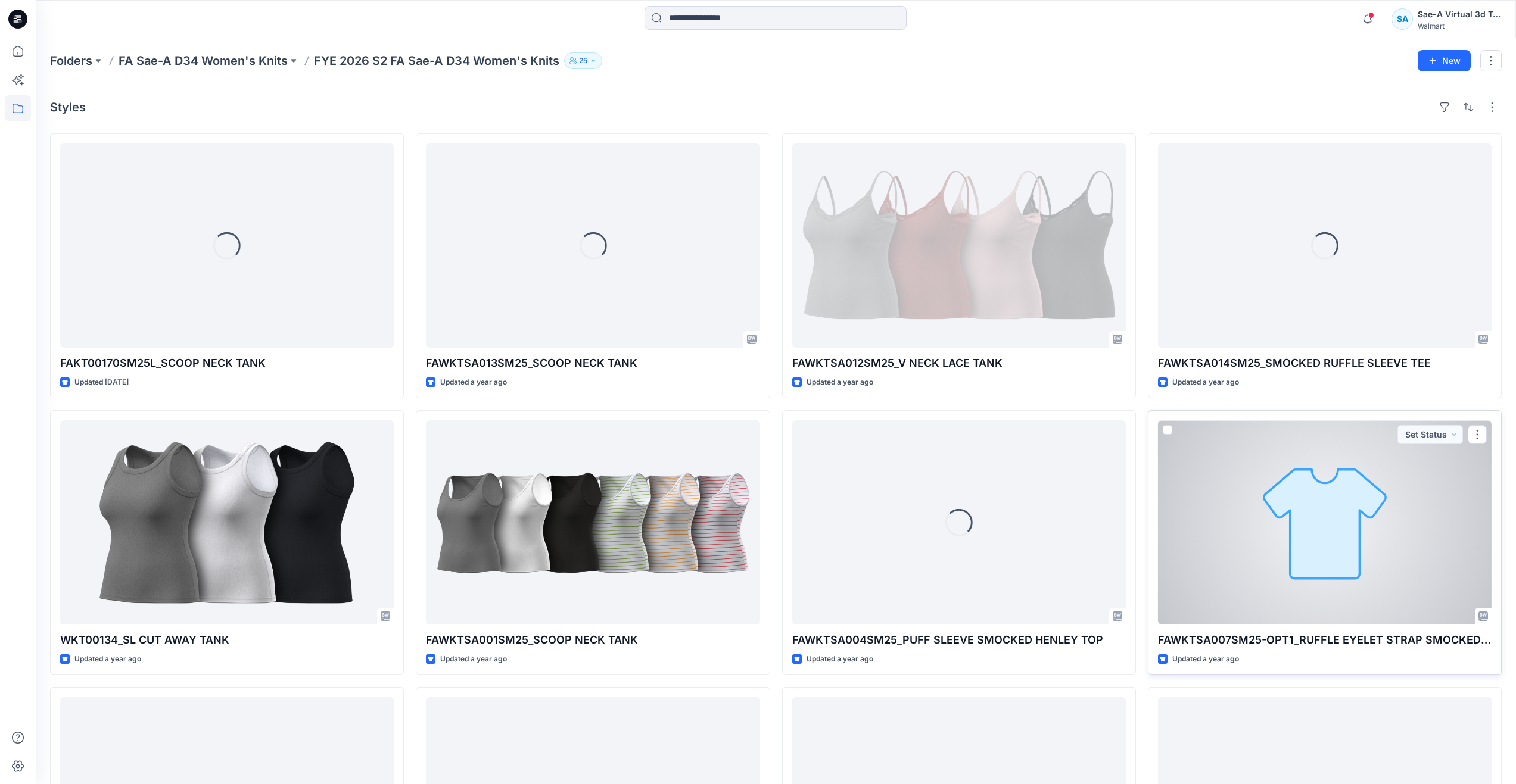
click at [1370, 601] on div at bounding box center [1325, 522] width 334 height 204
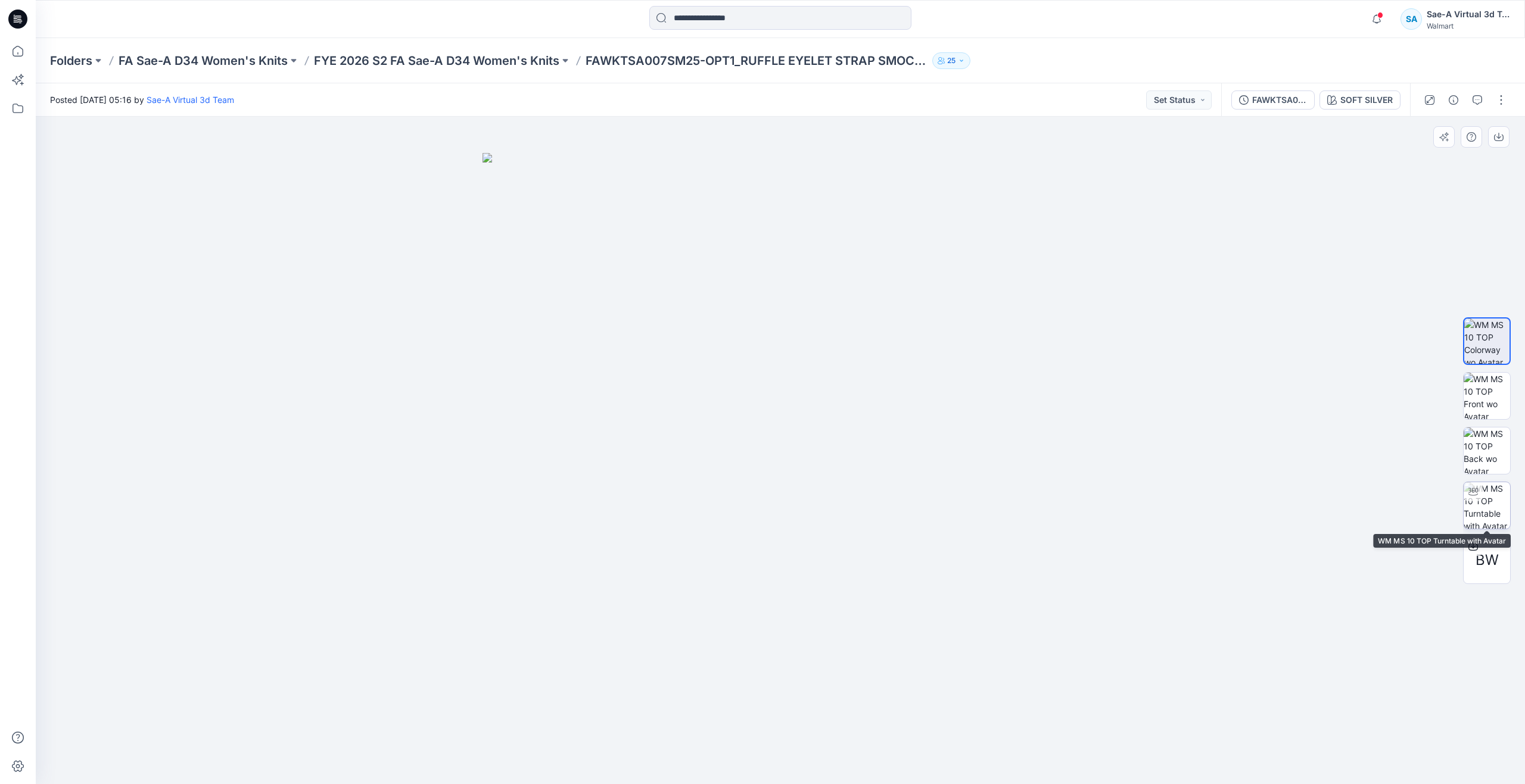
click at [1491, 497] on img at bounding box center [1487, 505] width 46 height 46
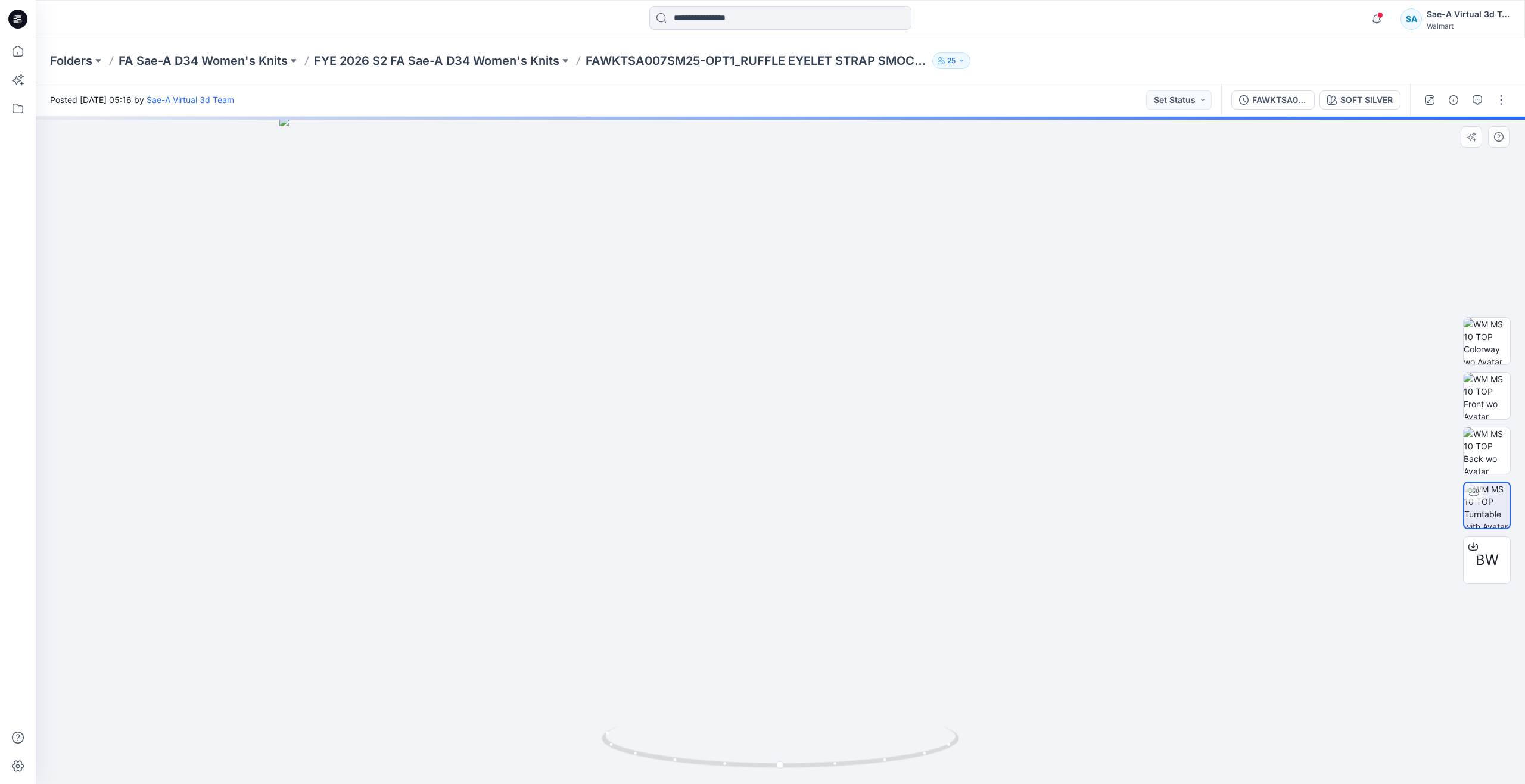
drag, startPoint x: 875, startPoint y: 318, endPoint x: 882, endPoint y: 562, distance: 244.1
click at [1468, 106] on button "button" at bounding box center [1477, 100] width 19 height 19
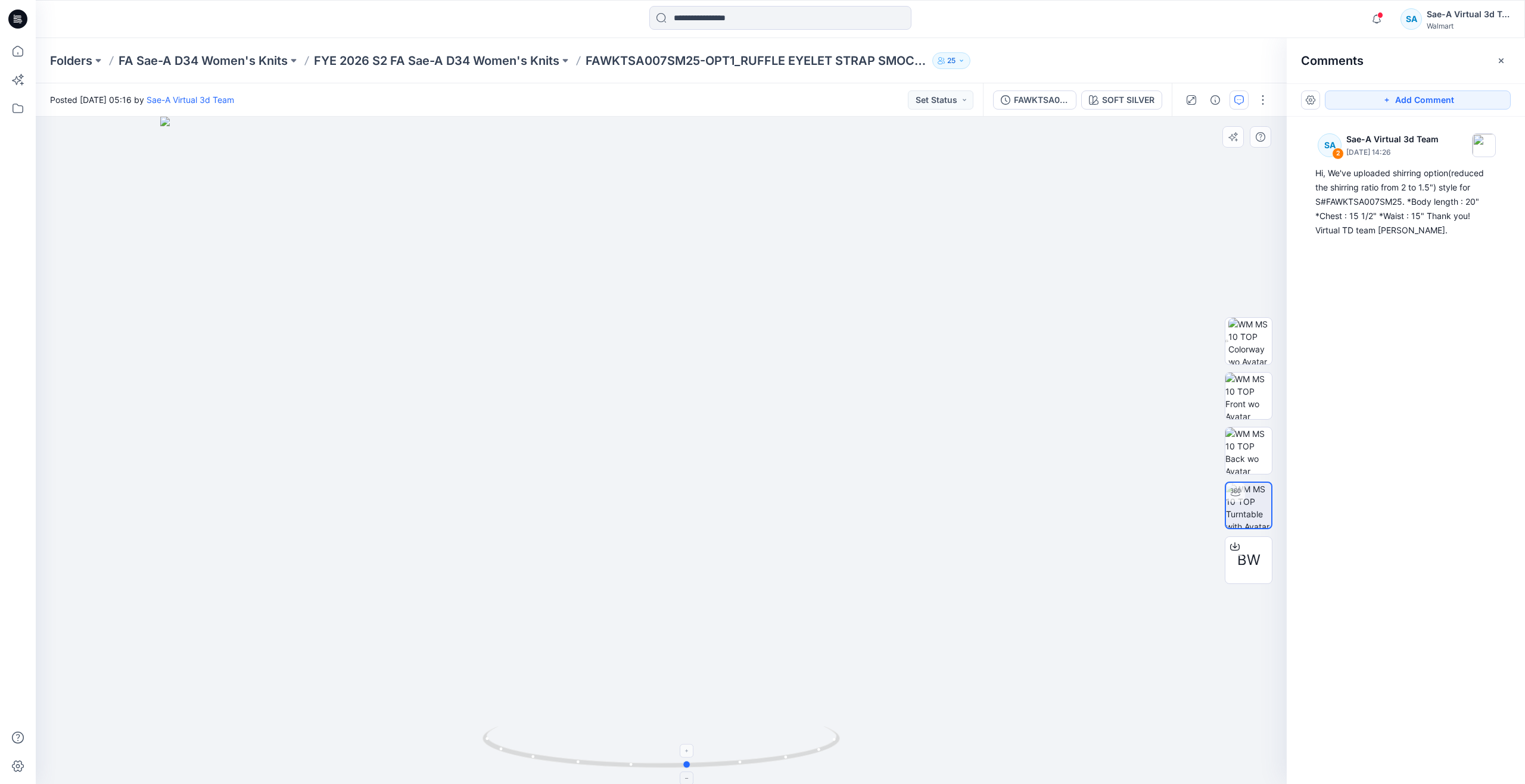
drag, startPoint x: 667, startPoint y: 764, endPoint x: 694, endPoint y: 750, distance: 30.4
click at [694, 750] on icon at bounding box center [662, 749] width 360 height 45
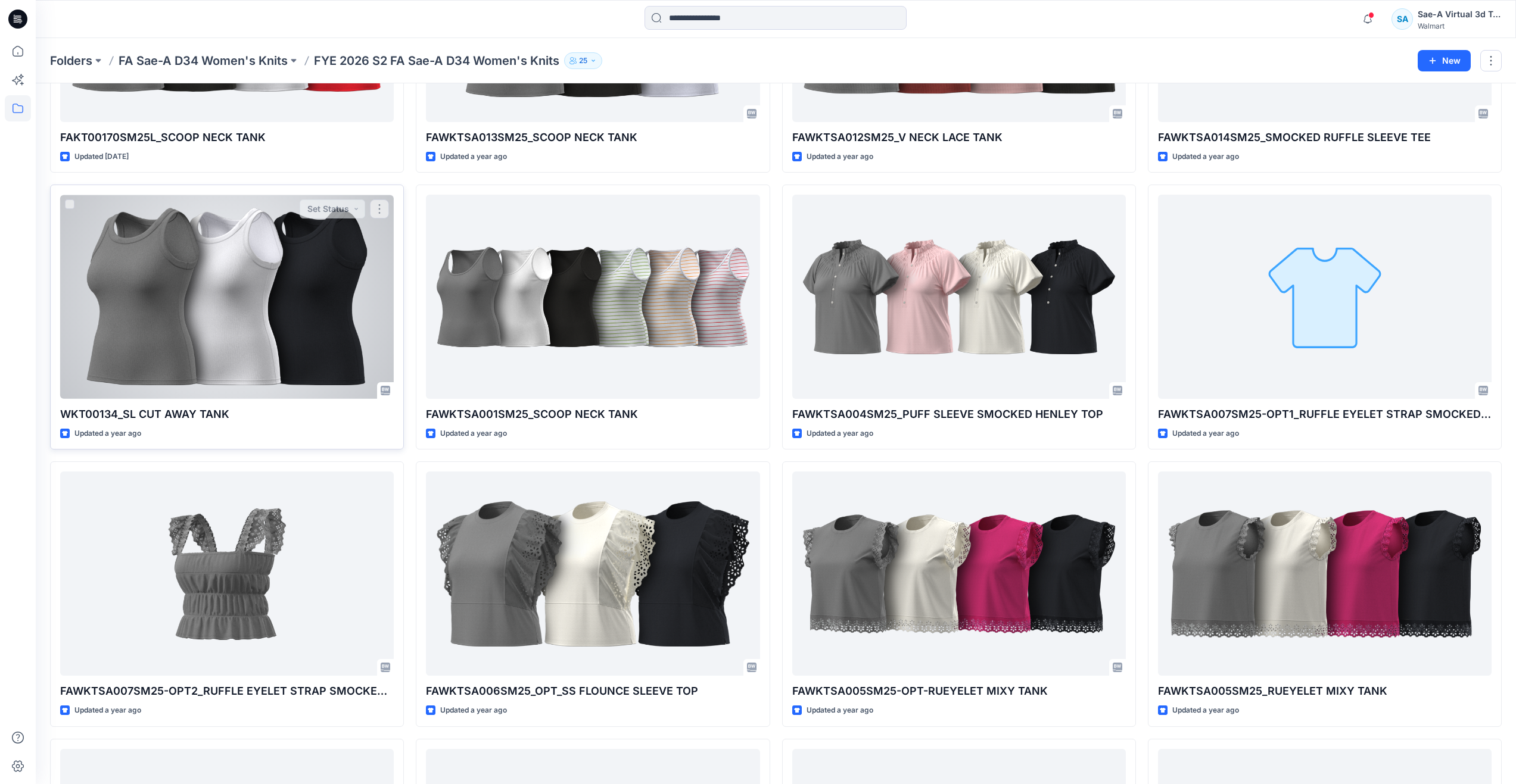
scroll to position [404, 0]
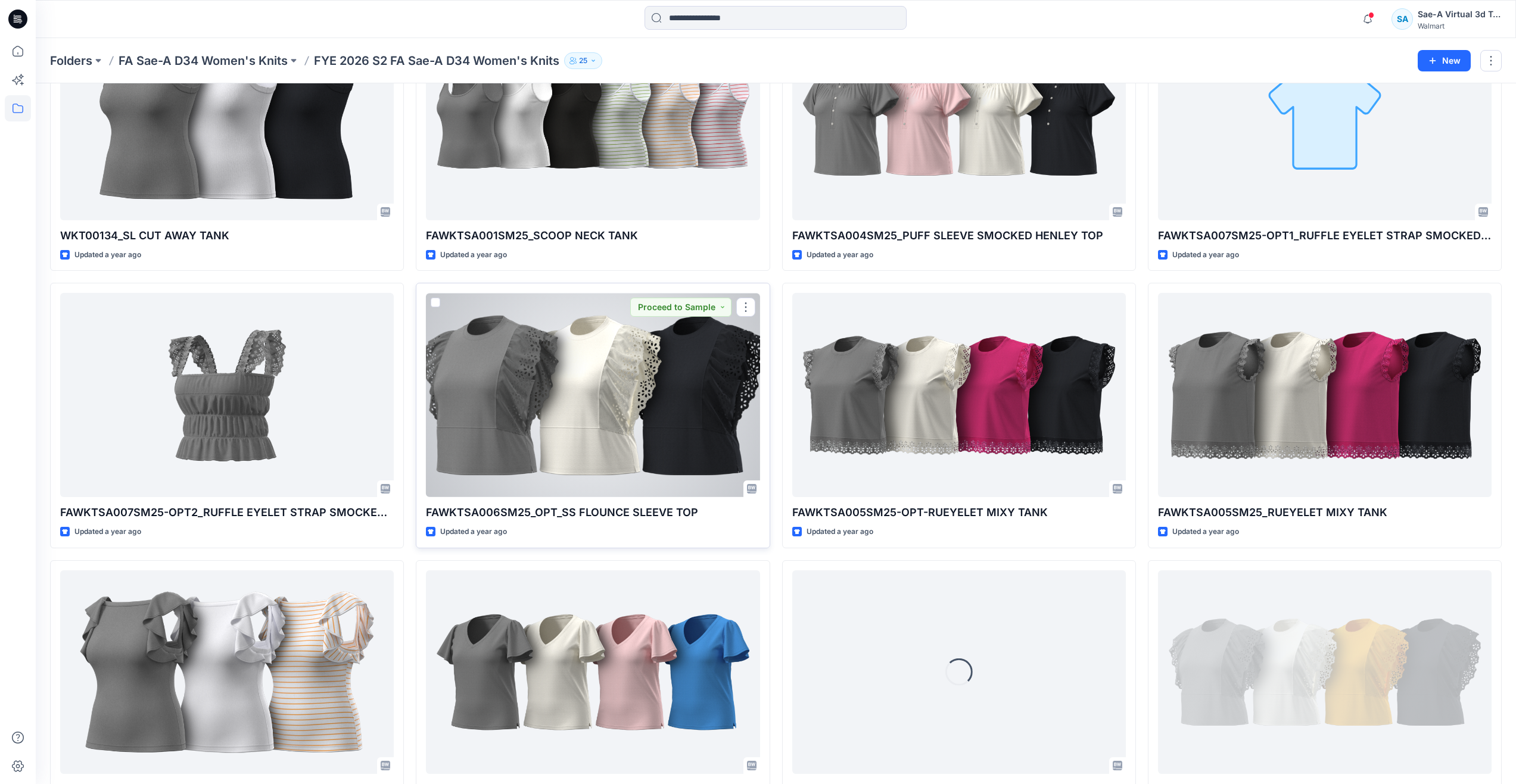
click at [577, 407] on div at bounding box center [593, 395] width 334 height 204
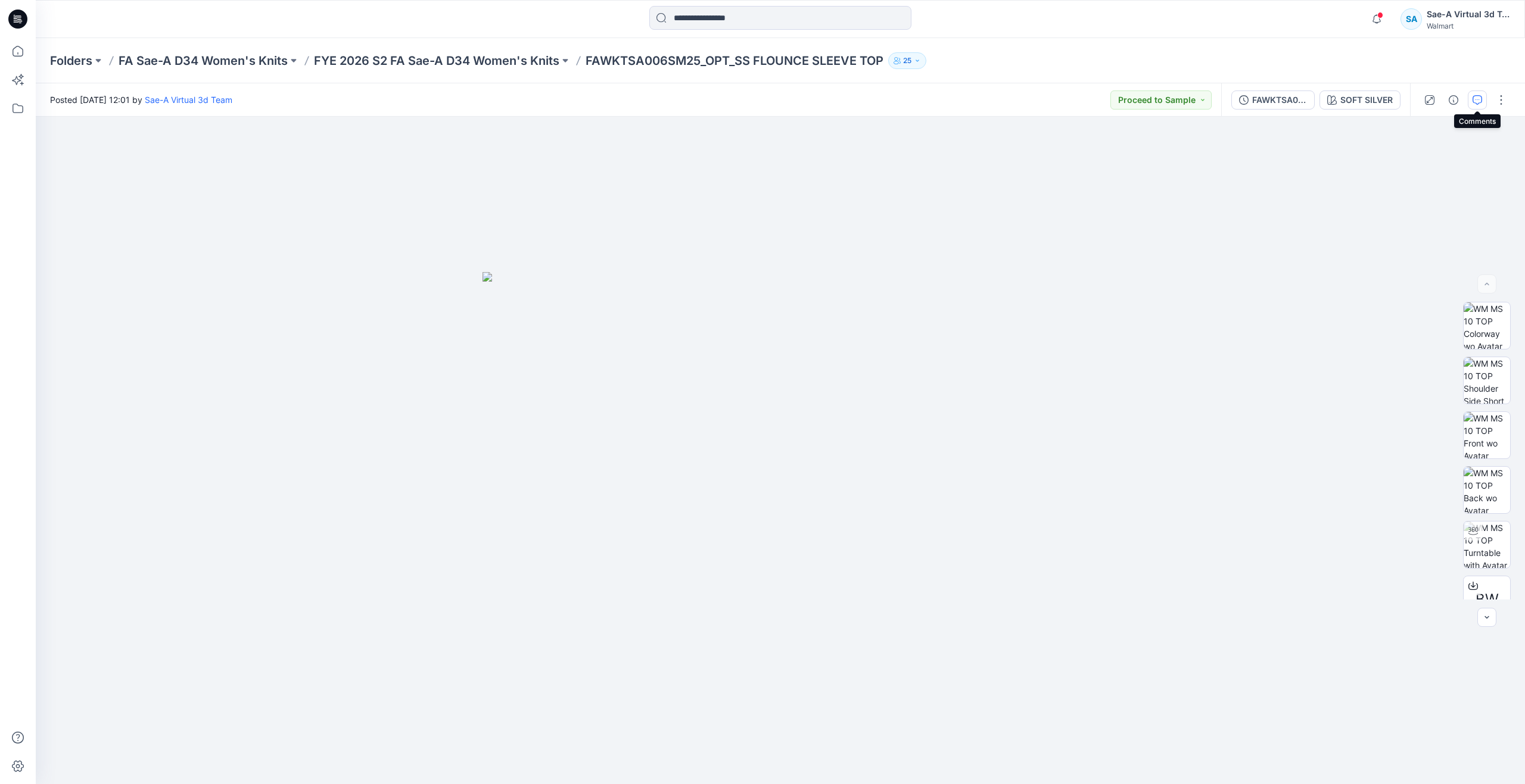
click at [1484, 94] on button "button" at bounding box center [1477, 100] width 19 height 19
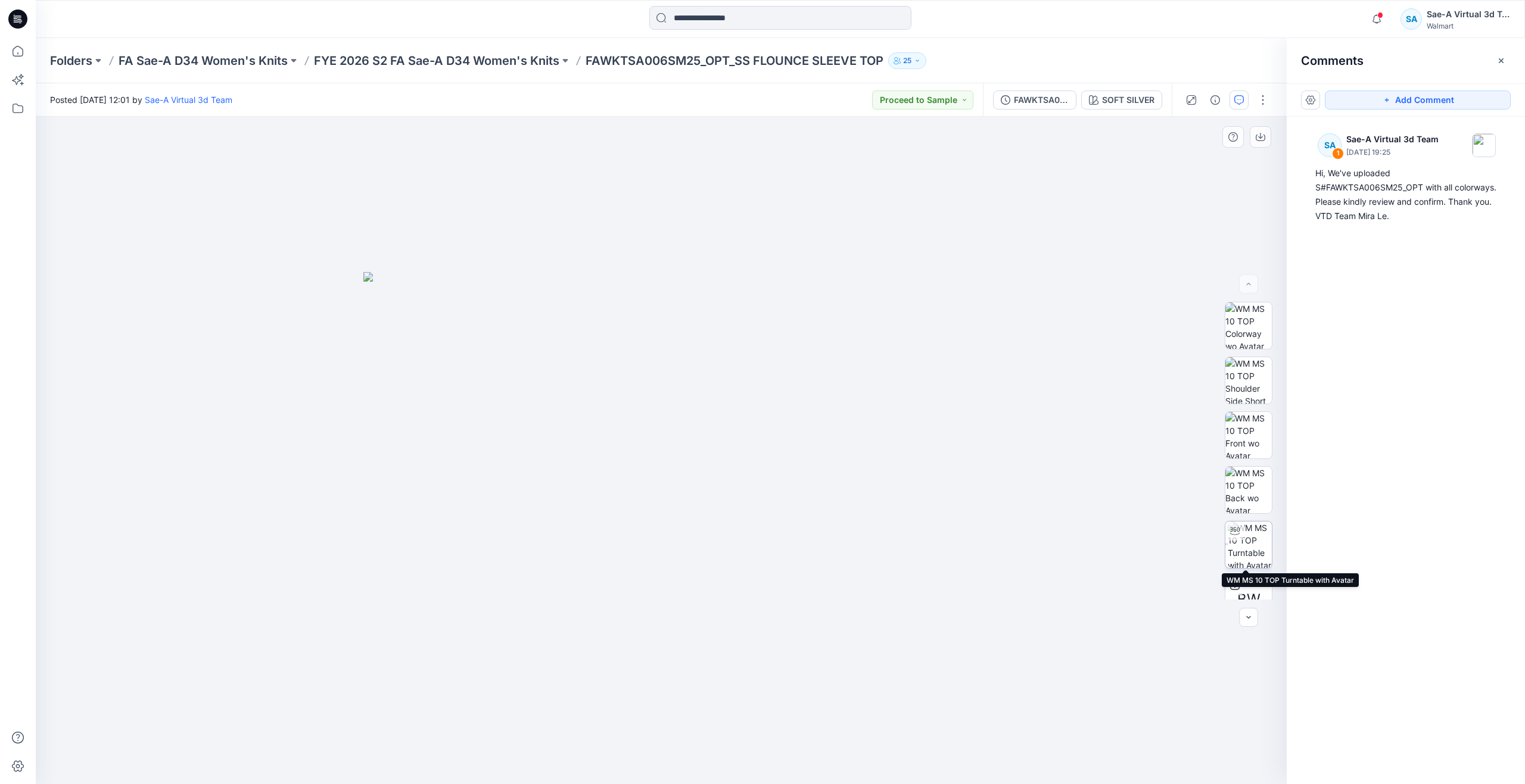
click at [1239, 535] on div at bounding box center [1235, 531] width 19 height 19
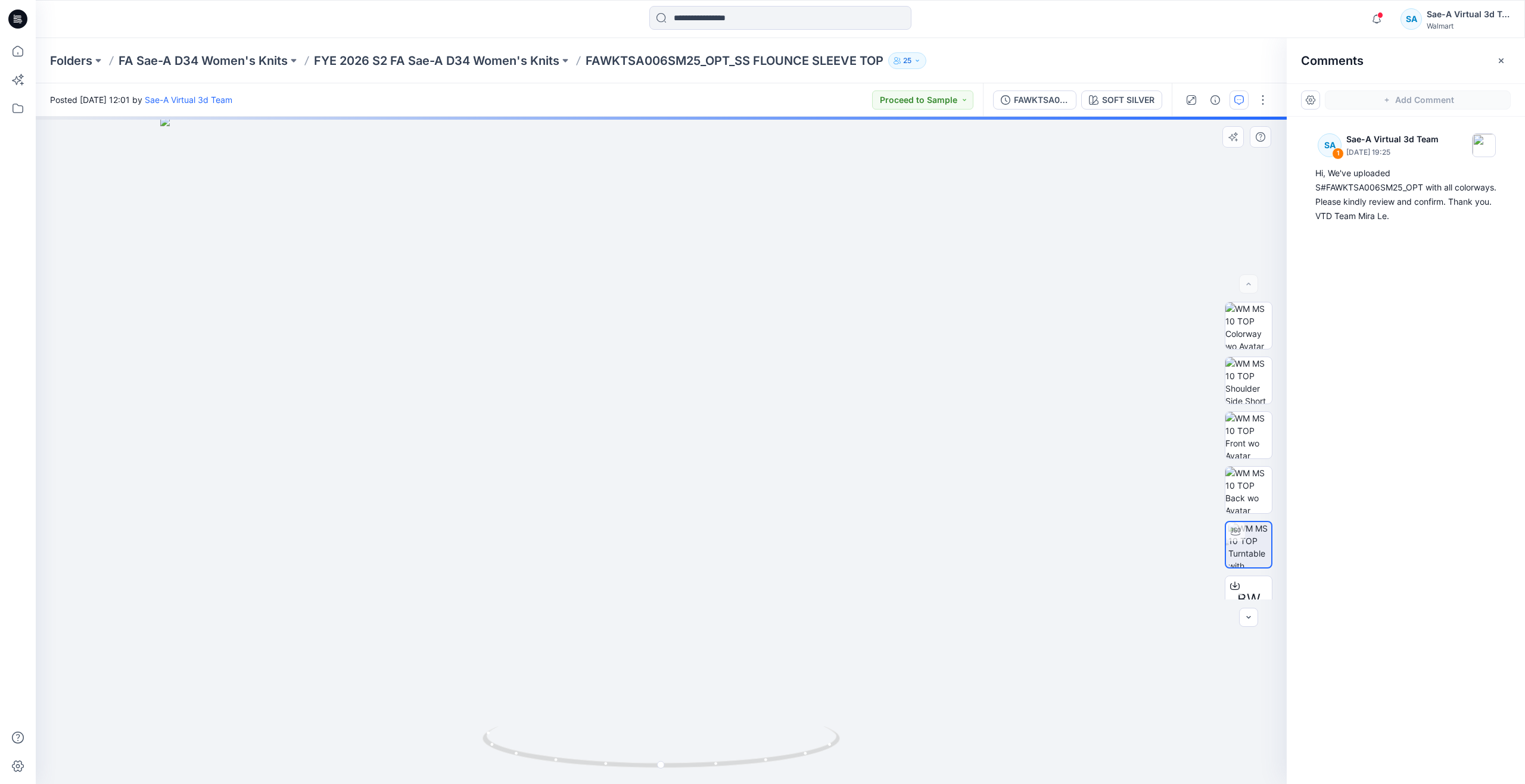
drag, startPoint x: 714, startPoint y: 316, endPoint x: 705, endPoint y: 553, distance: 237.2
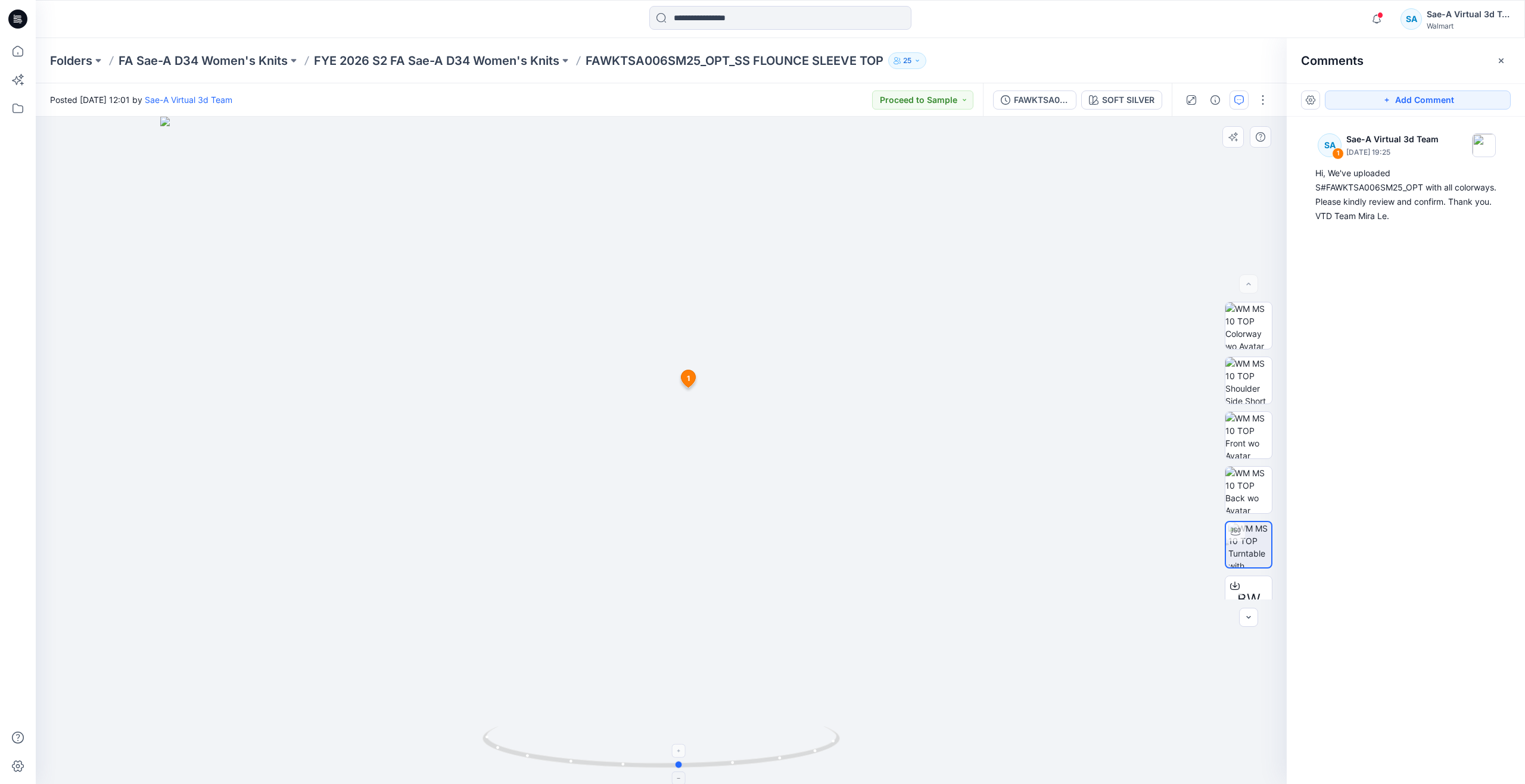
drag, startPoint x: 670, startPoint y: 763, endPoint x: 689, endPoint y: 727, distance: 40.7
click at [689, 727] on icon at bounding box center [662, 749] width 360 height 45
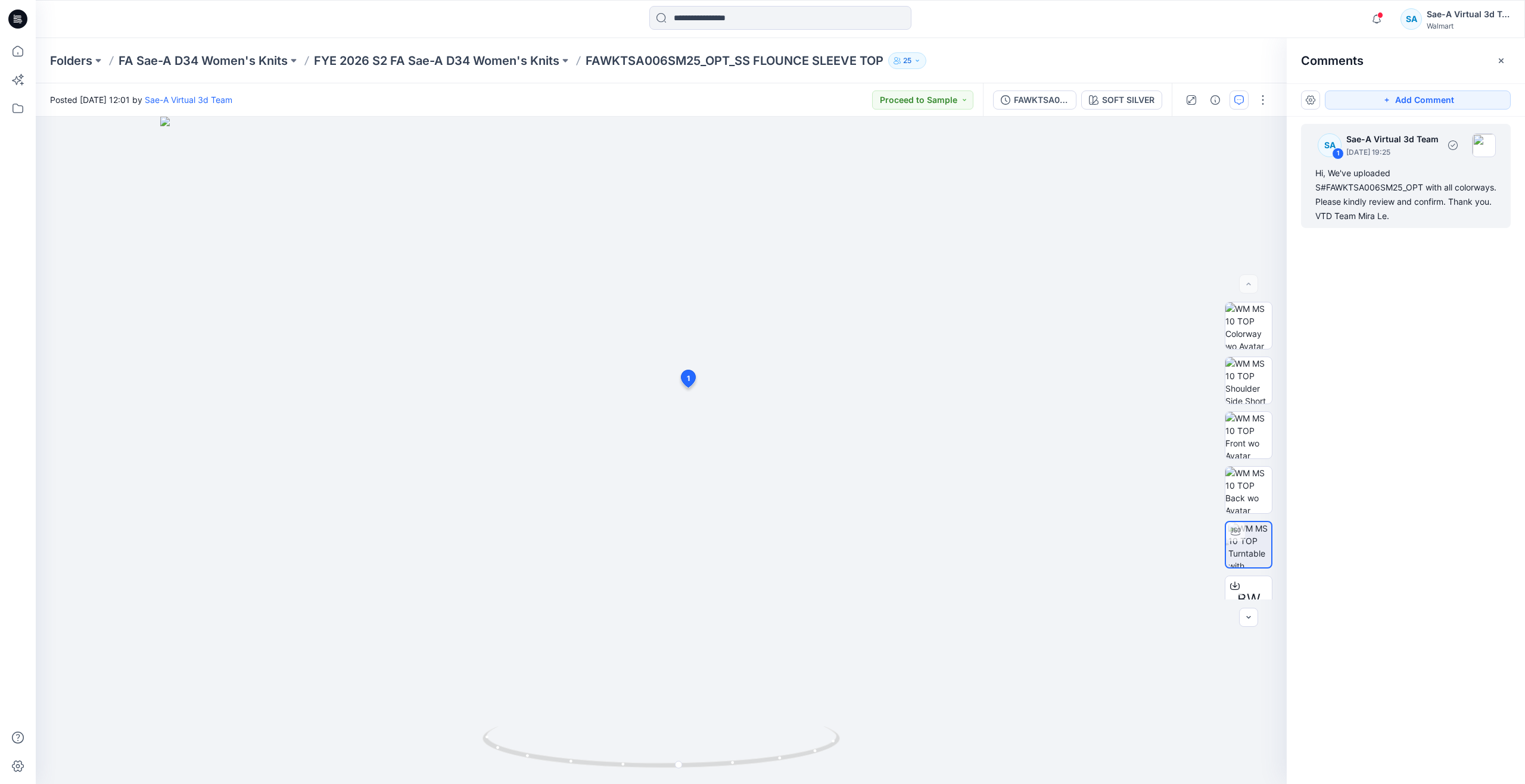
click at [1420, 196] on div "Hi, We've uploaded S#FAWKTSA006SM25_OPT with all colorways. Please kindly revie…" at bounding box center [1406, 194] width 181 height 57
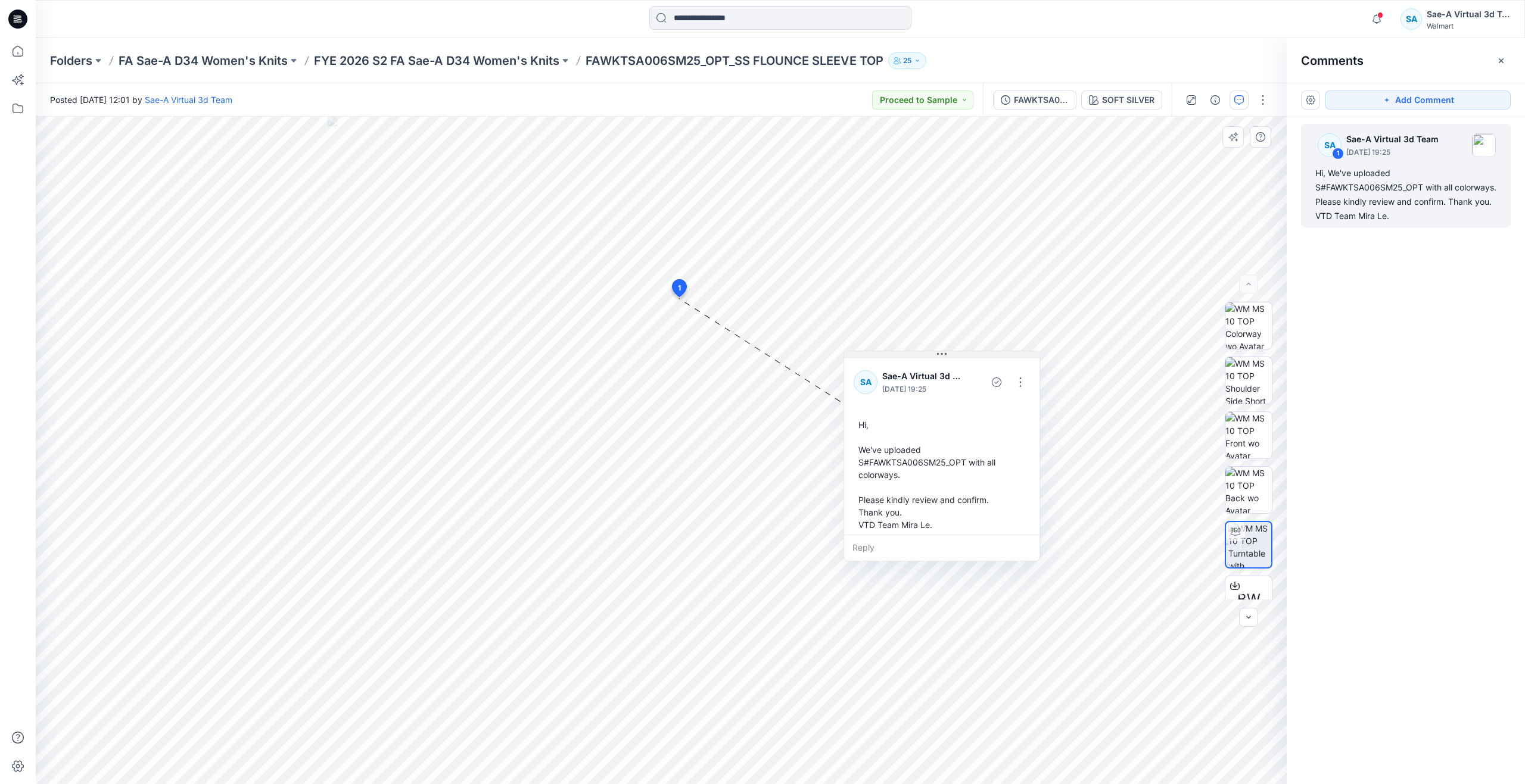
drag, startPoint x: 760, startPoint y: 311, endPoint x: 991, endPoint y: 362, distance: 236.6
click at [947, 359] on icon at bounding box center [941, 354] width 9 height 9
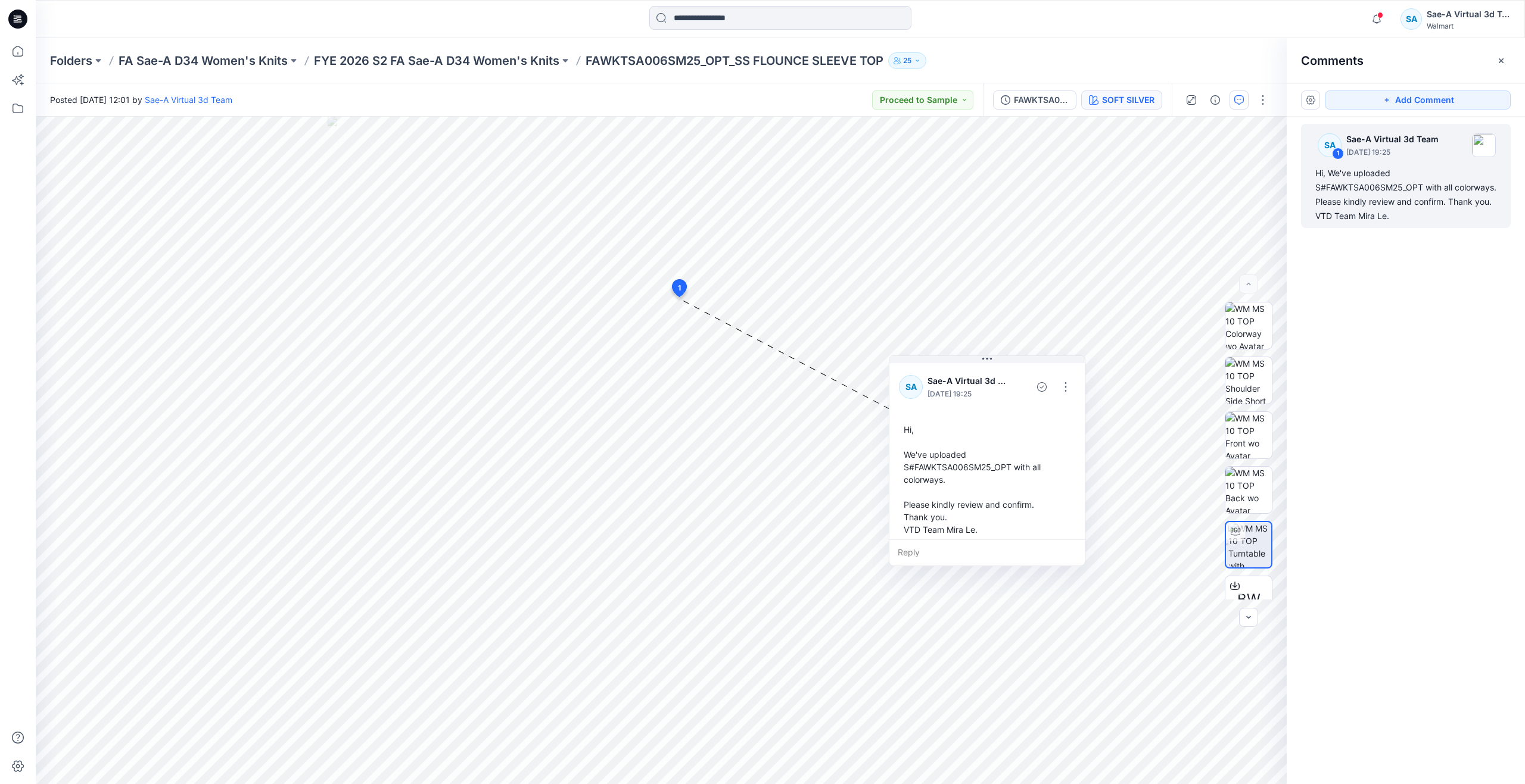
drag, startPoint x: 1124, startPoint y: 92, endPoint x: 1123, endPoint y: 106, distance: 14.0
click at [1123, 96] on button "SOFT SILVER" at bounding box center [1122, 100] width 81 height 19
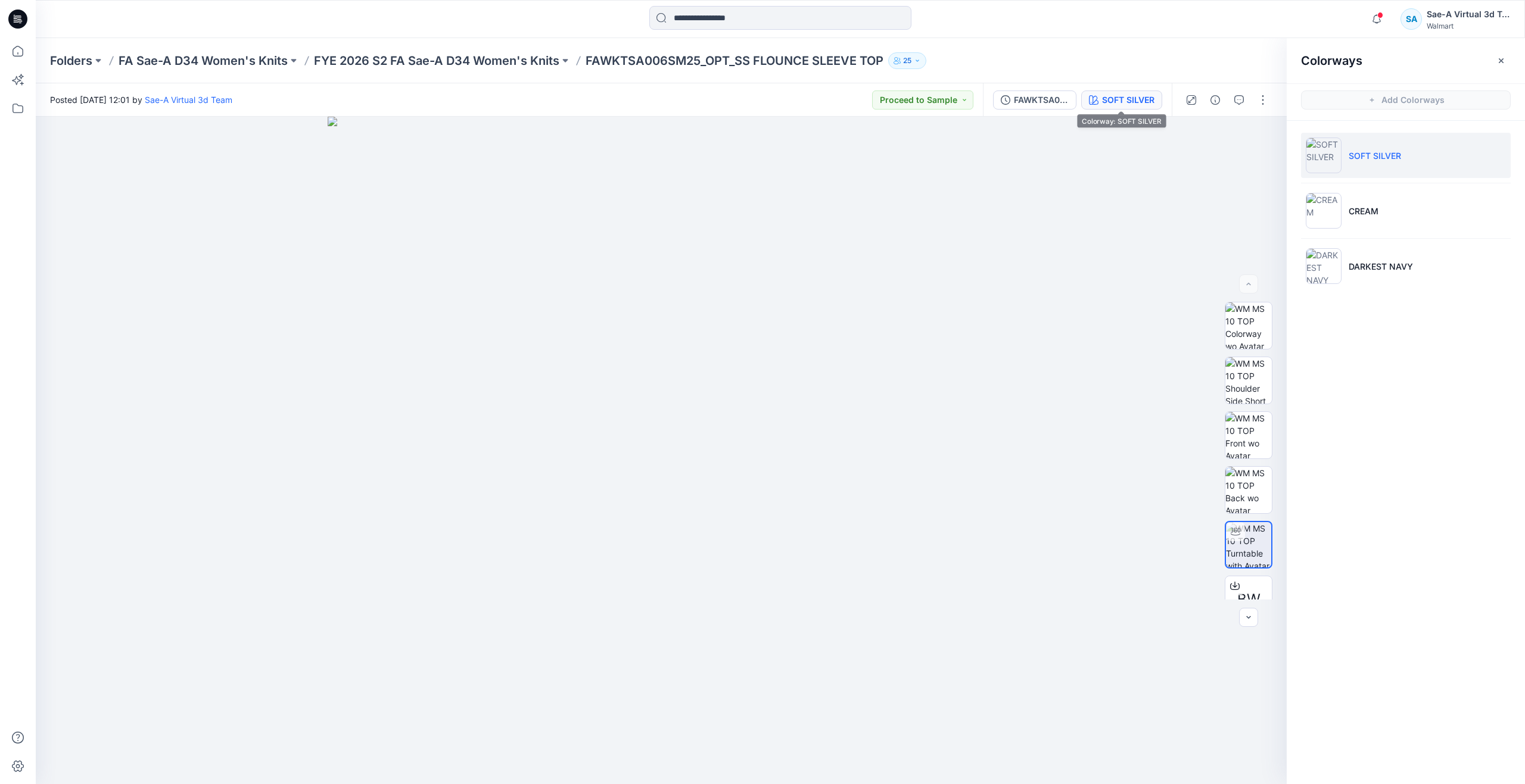
click at [1123, 106] on button "SOFT SILVER" at bounding box center [1122, 100] width 81 height 19
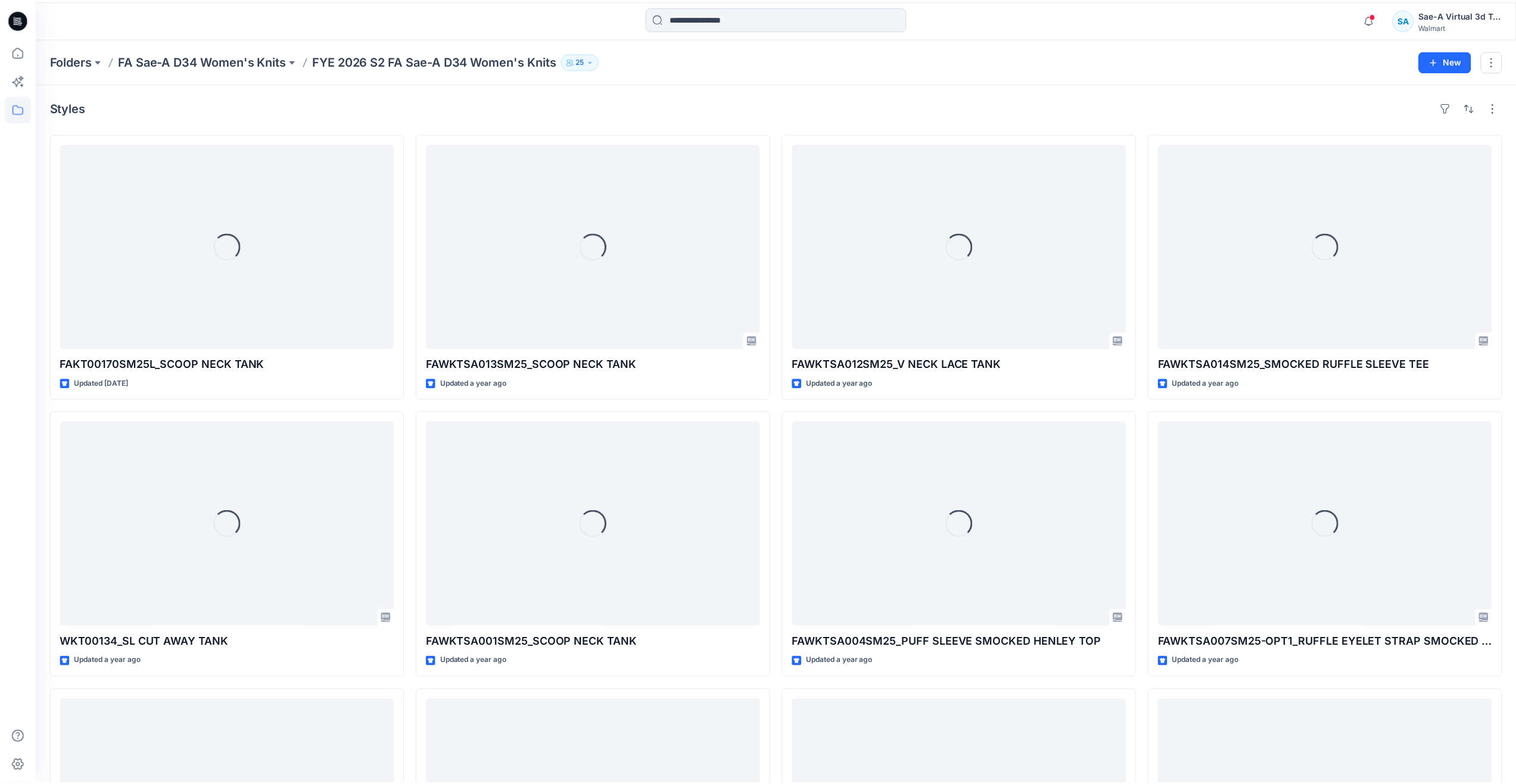
scroll to position [404, 0]
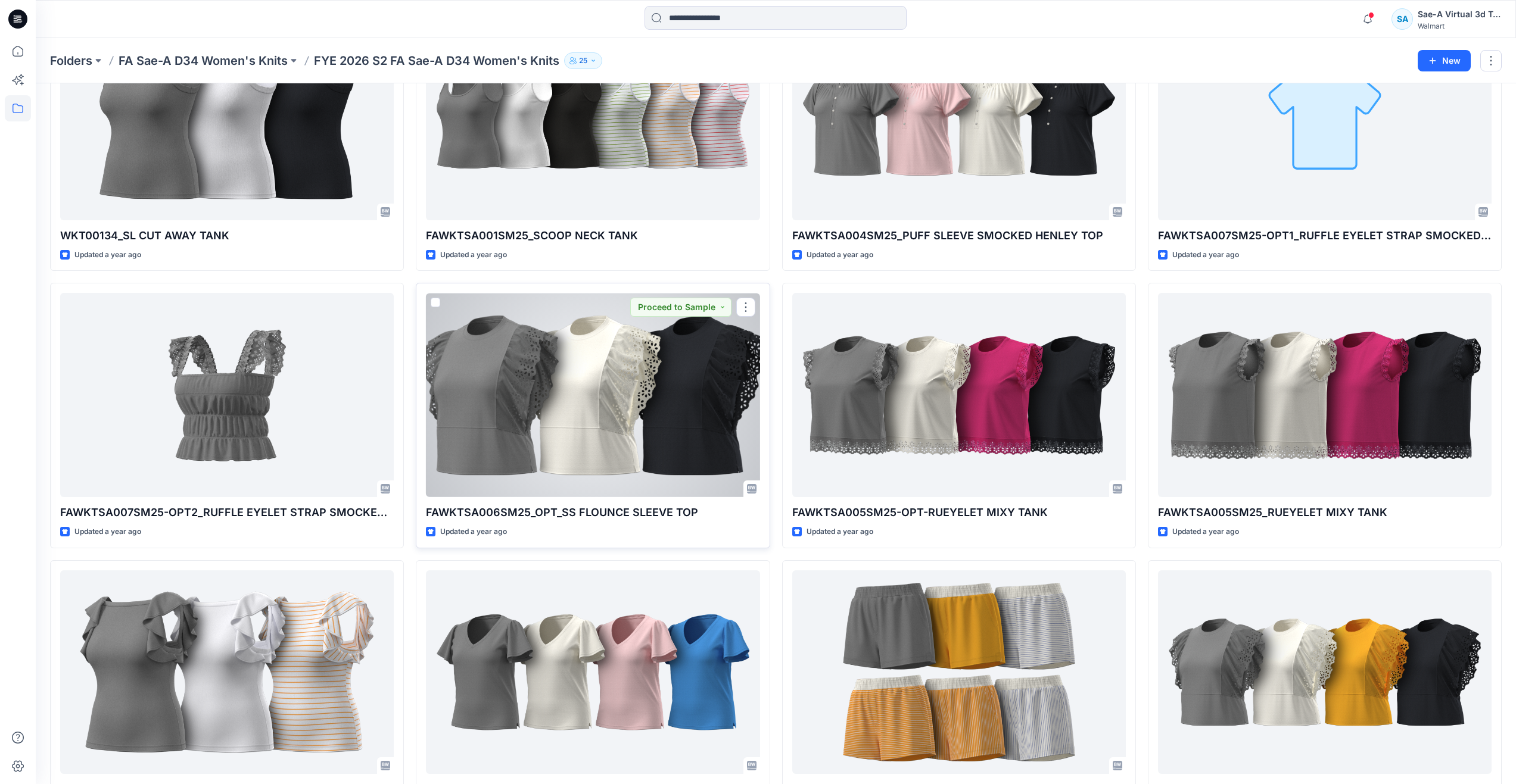
click at [600, 422] on div at bounding box center [593, 395] width 334 height 204
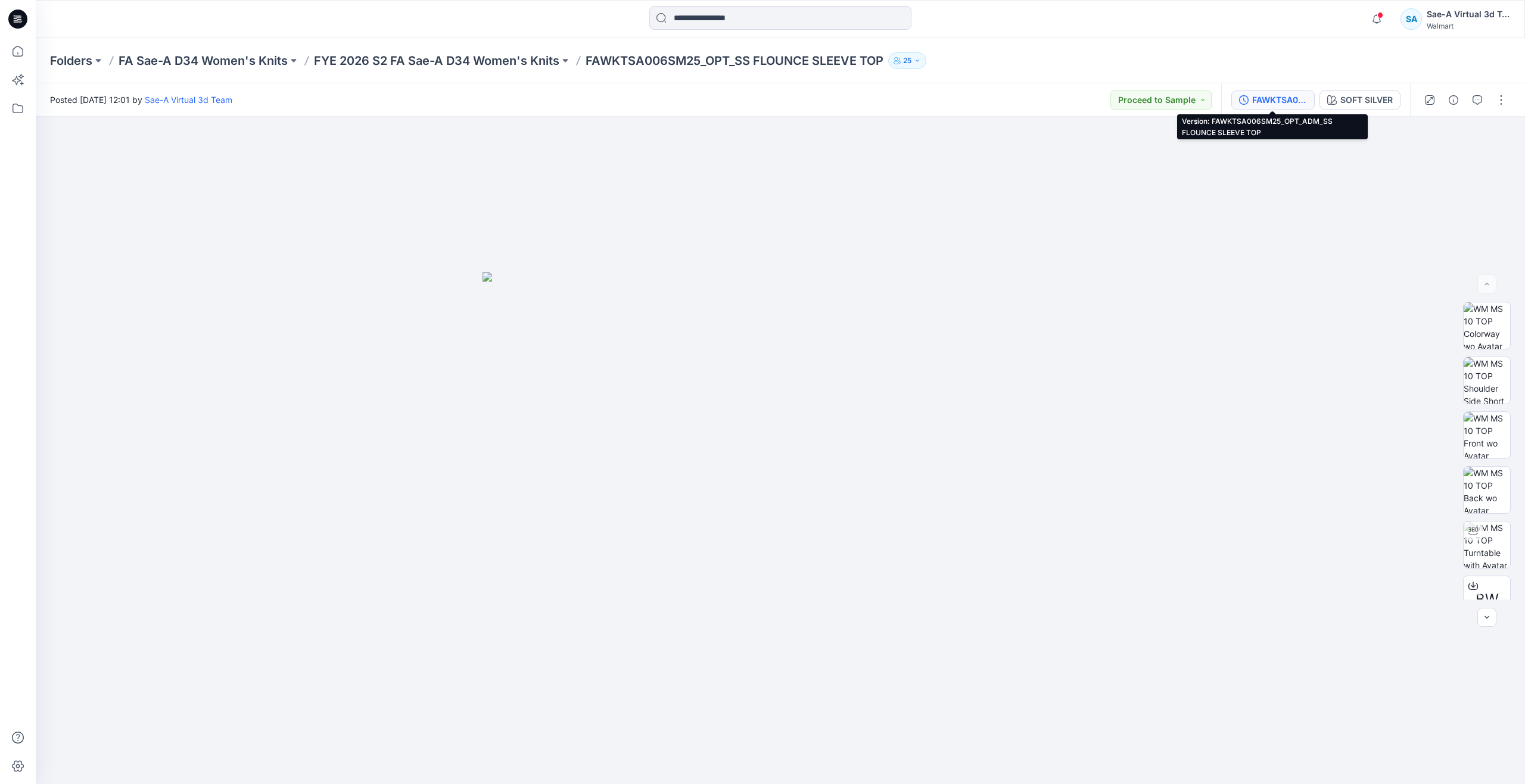
click at [1290, 97] on div "FAWKTSA006SM25_OPT_ADM_SS FLOUNCE SLEEVE TOP" at bounding box center [1279, 100] width 55 height 13
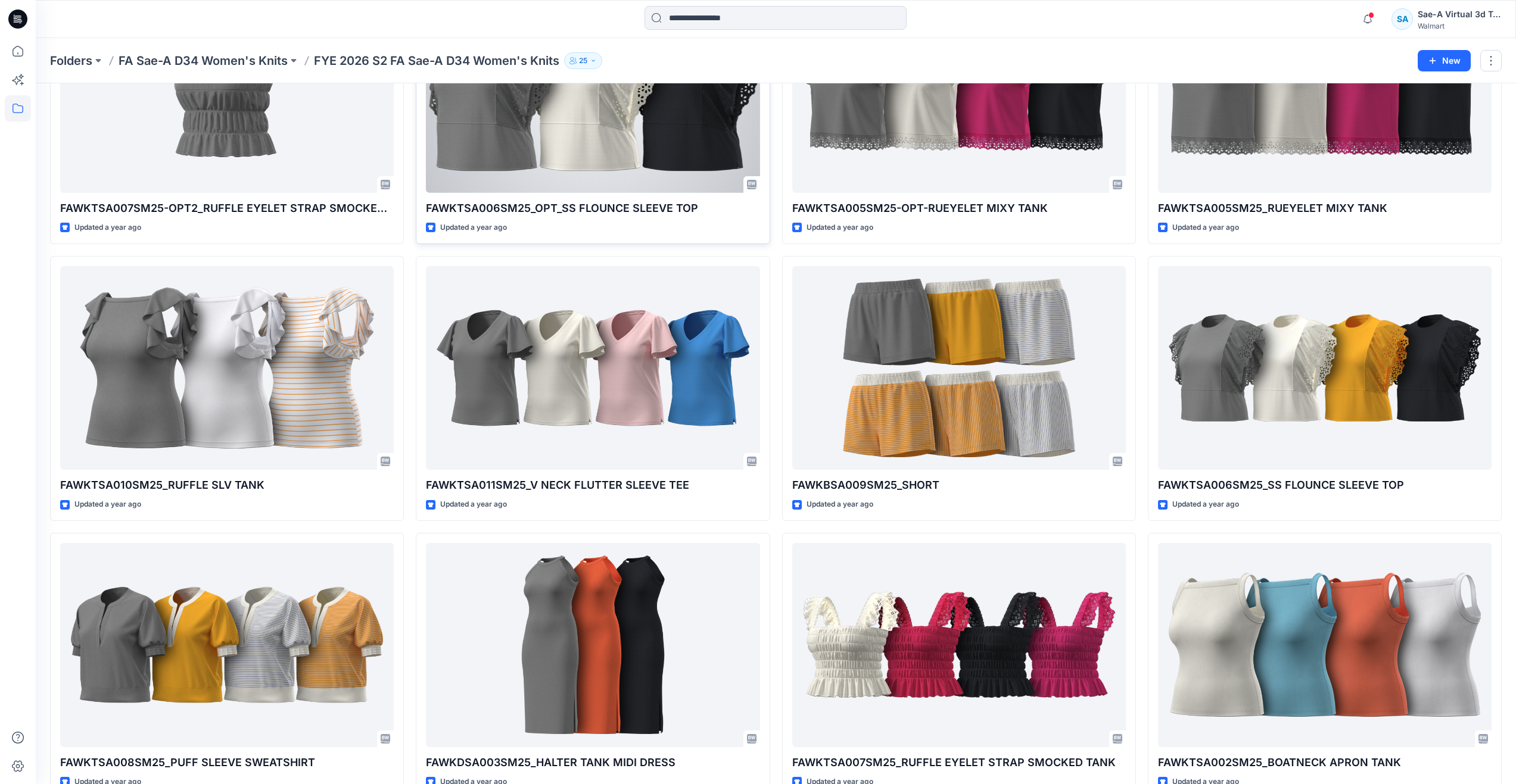
scroll to position [737, 0]
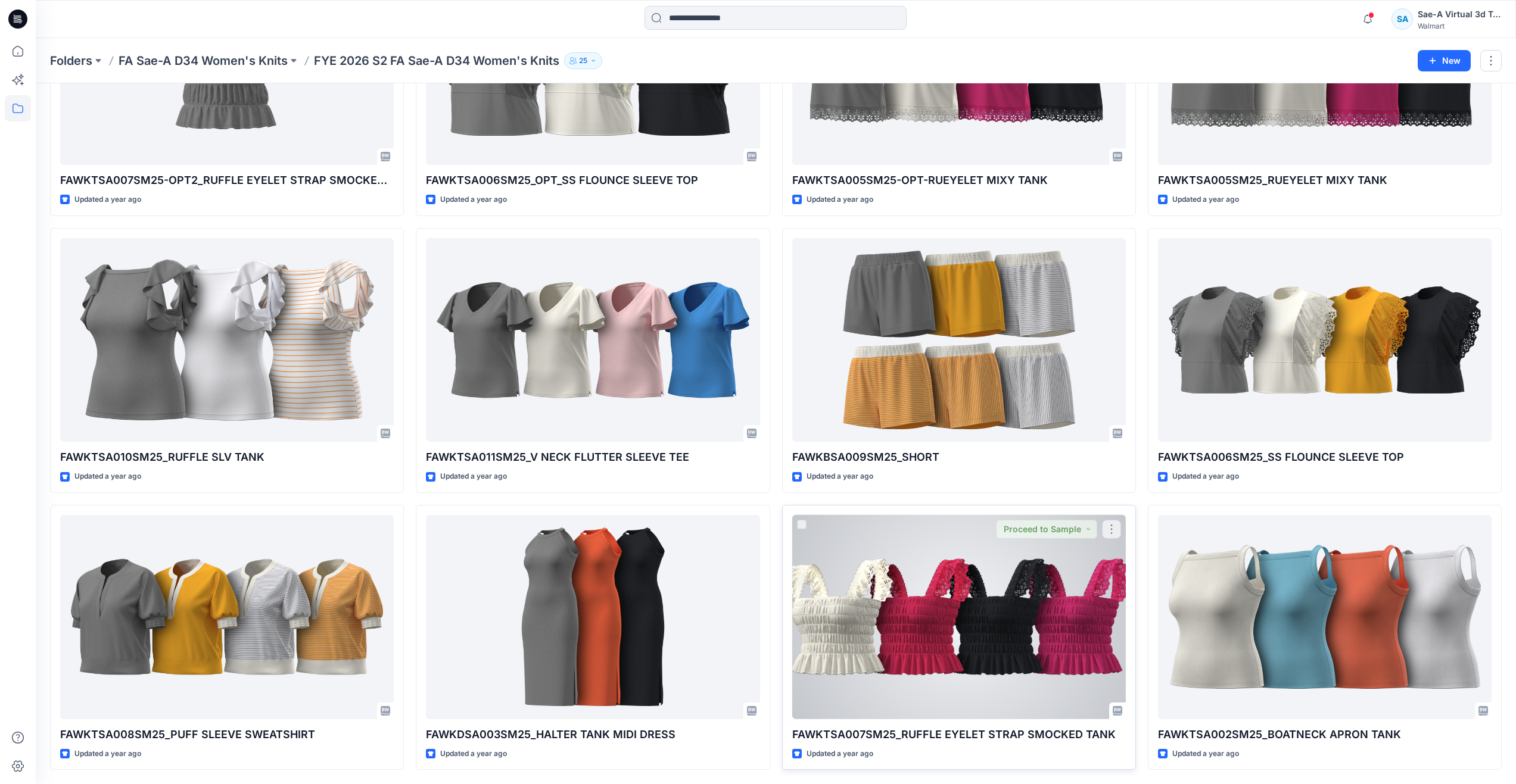
click at [886, 665] on div at bounding box center [959, 617] width 334 height 204
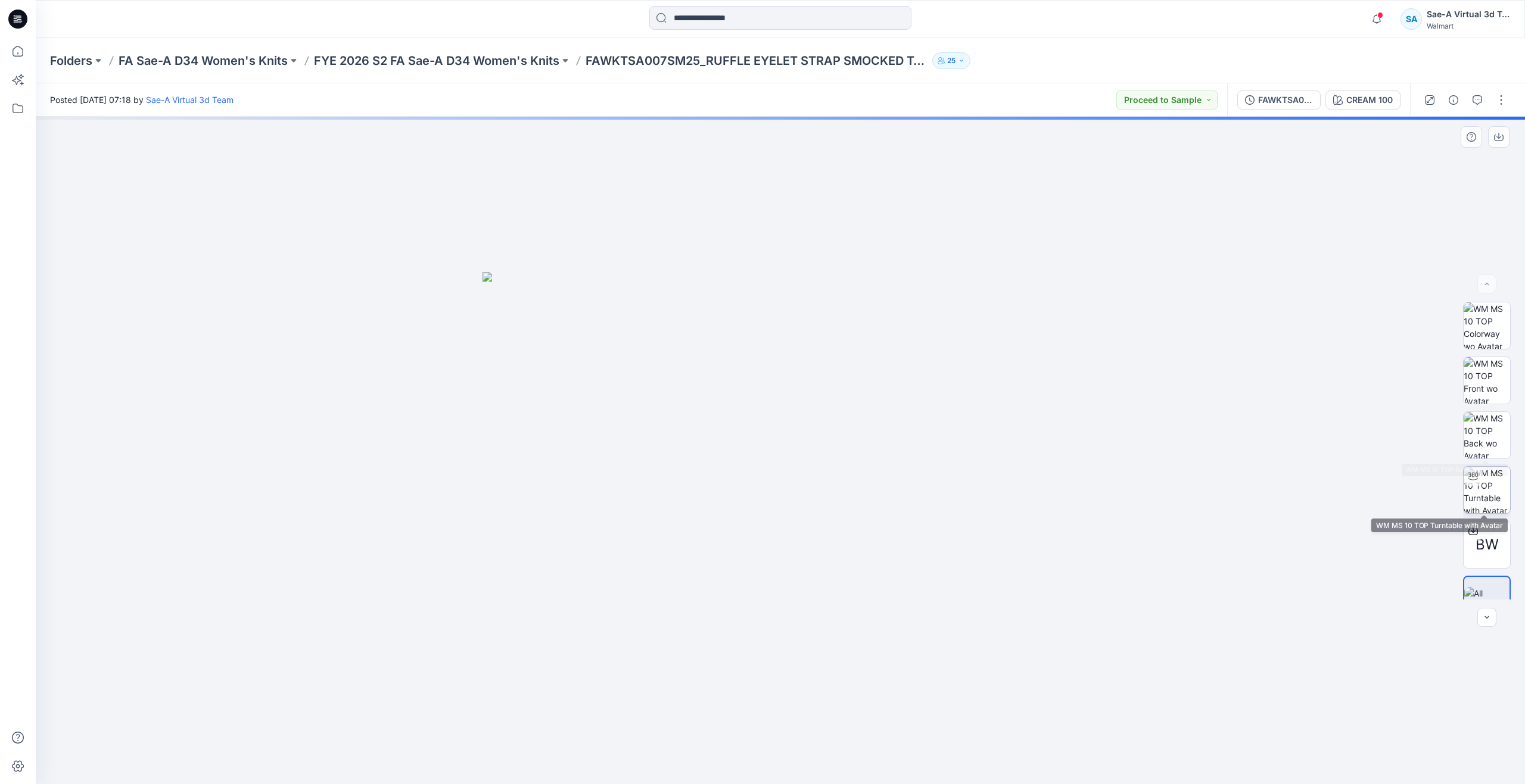
click at [1492, 486] on img at bounding box center [1487, 490] width 46 height 46
drag, startPoint x: 854, startPoint y: 482, endPoint x: 851, endPoint y: 562, distance: 80.1
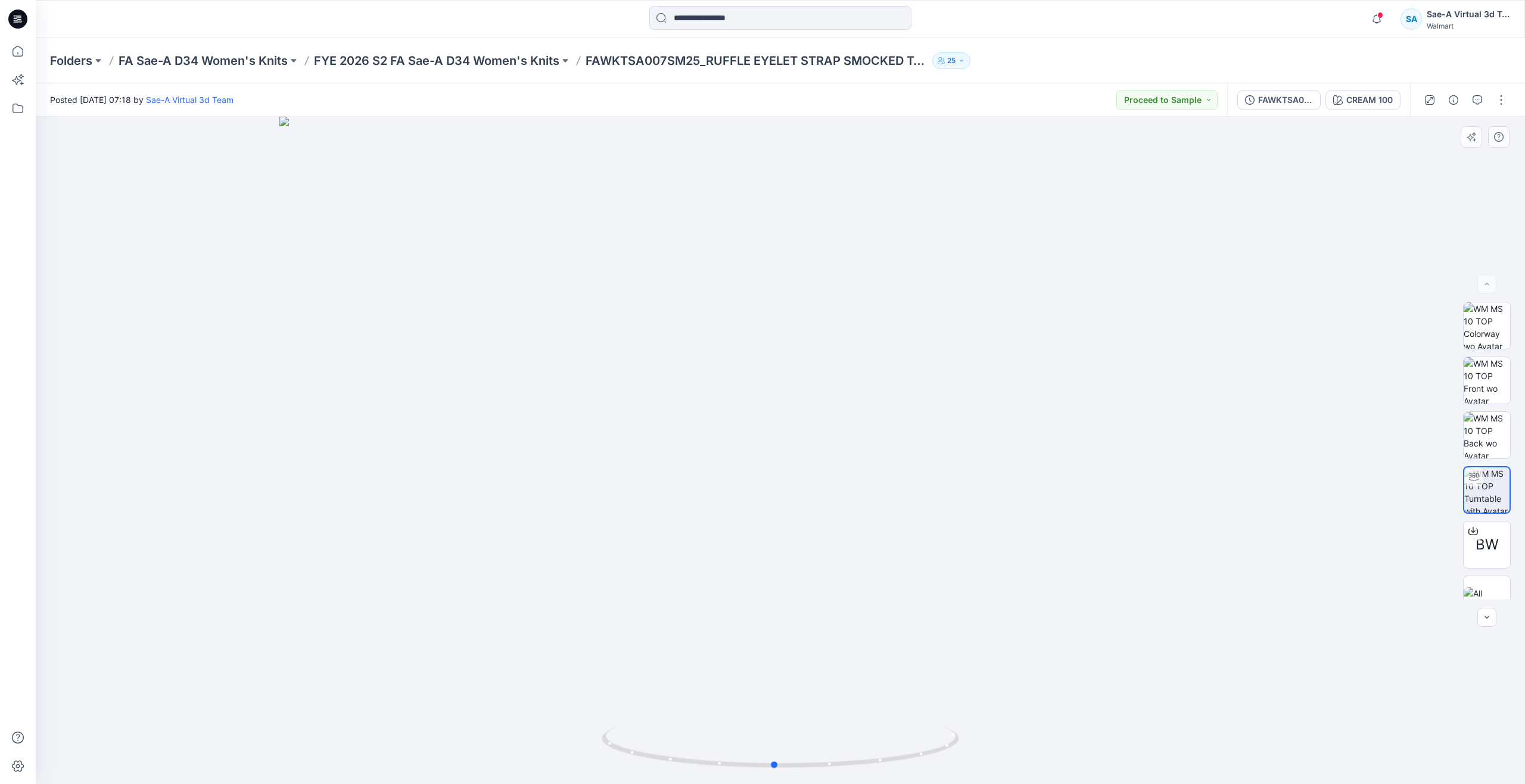
drag, startPoint x: 788, startPoint y: 764, endPoint x: 425, endPoint y: 665, distance: 376.3
click at [425, 665] on div at bounding box center [780, 450] width 1489 height 668
click at [1483, 99] on button "button" at bounding box center [1477, 100] width 19 height 19
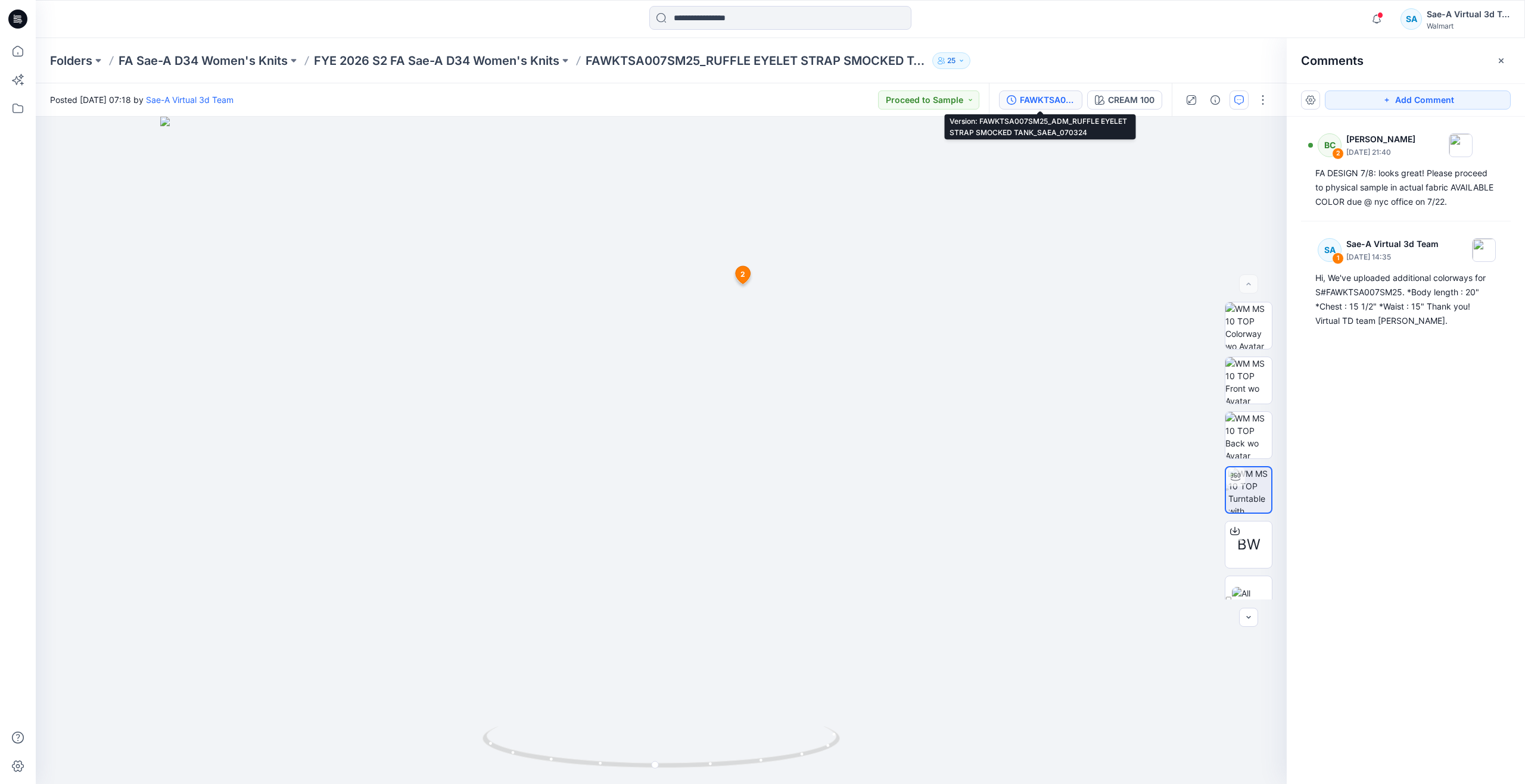
click at [1034, 104] on div "FAWKTSA007SM25_ADM_RUFFLE EYELET STRAP SMOCKED TANK_SAEA_070324" at bounding box center [1047, 100] width 55 height 13
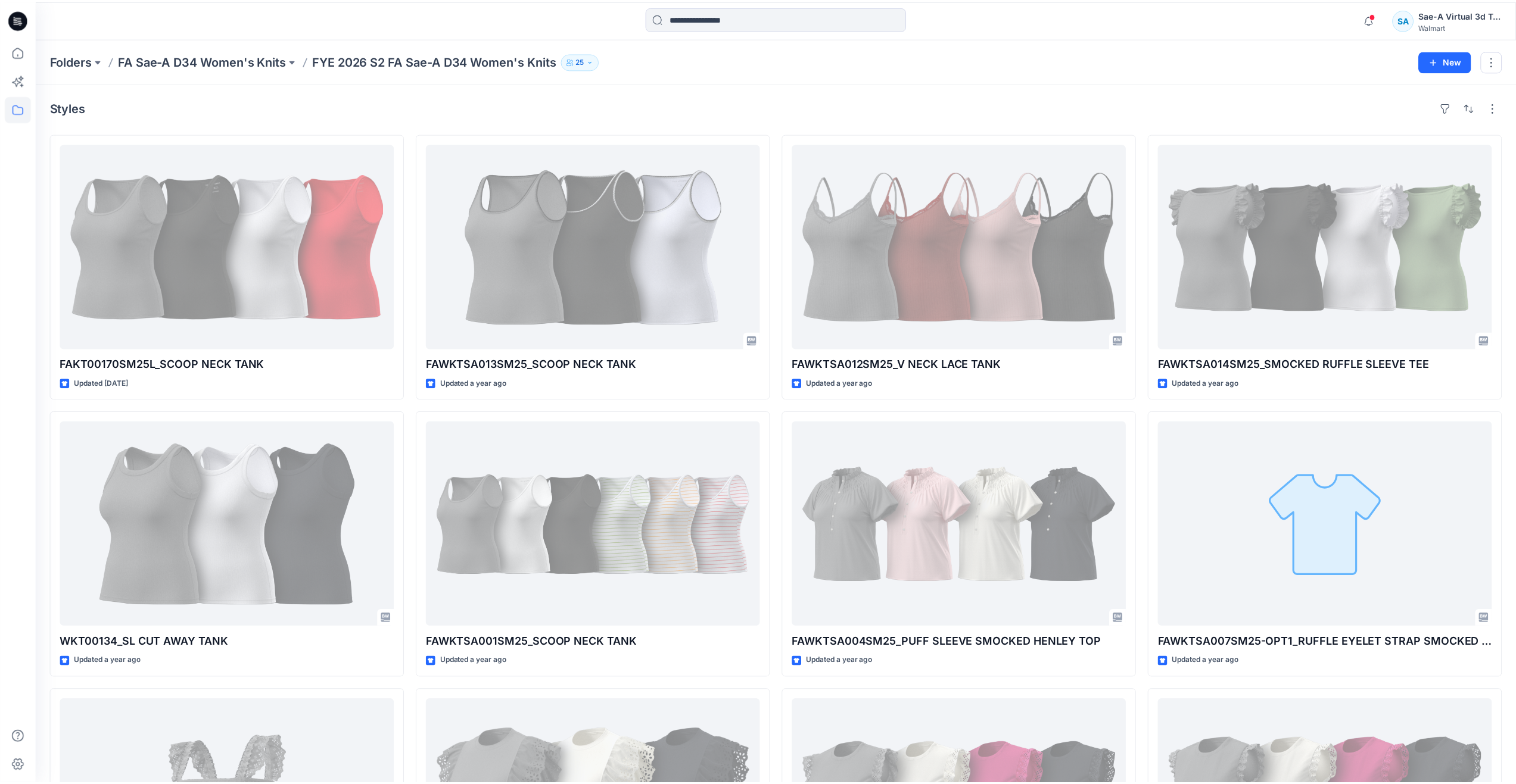
scroll to position [737, 0]
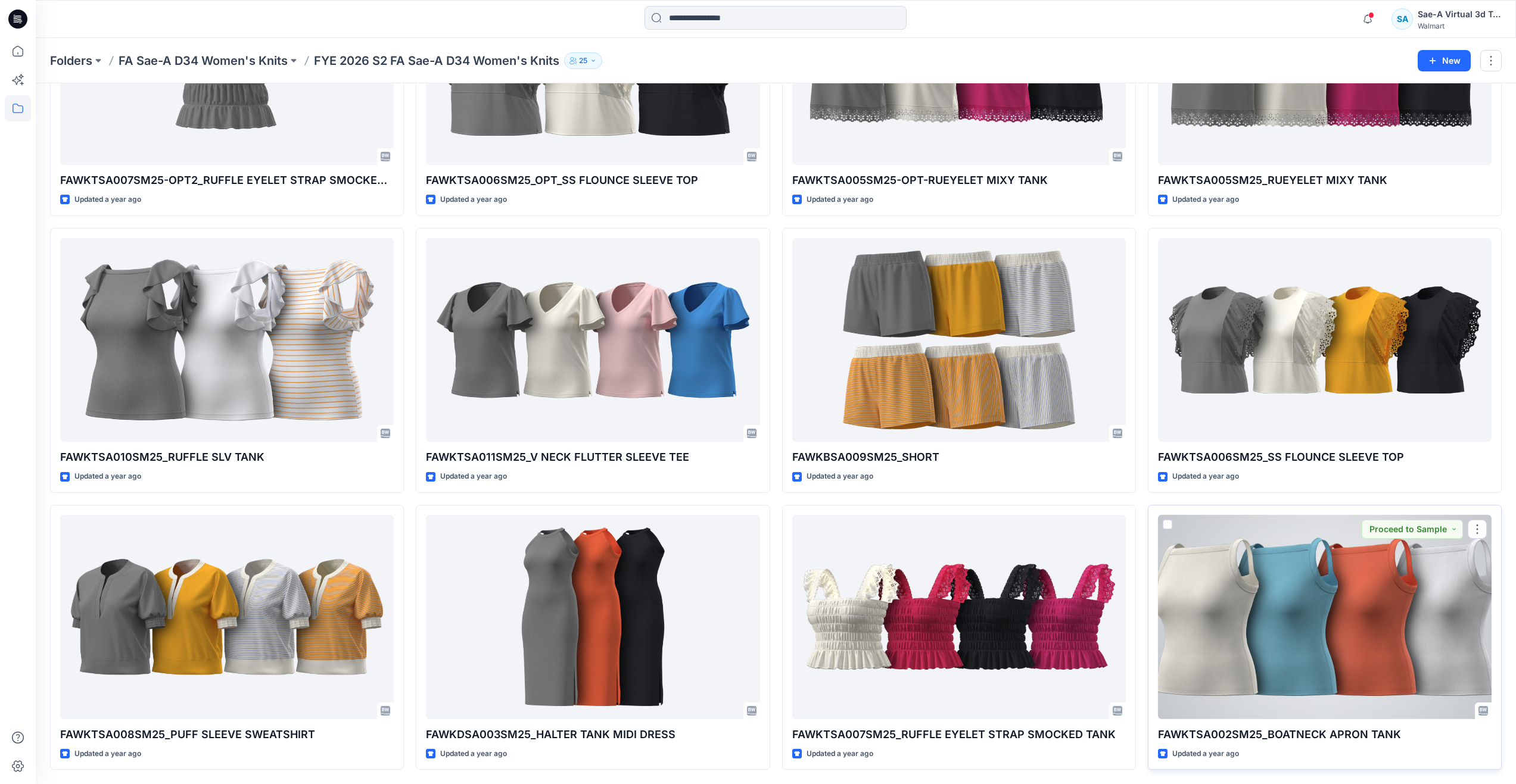
click at [1219, 635] on div at bounding box center [1325, 617] width 334 height 204
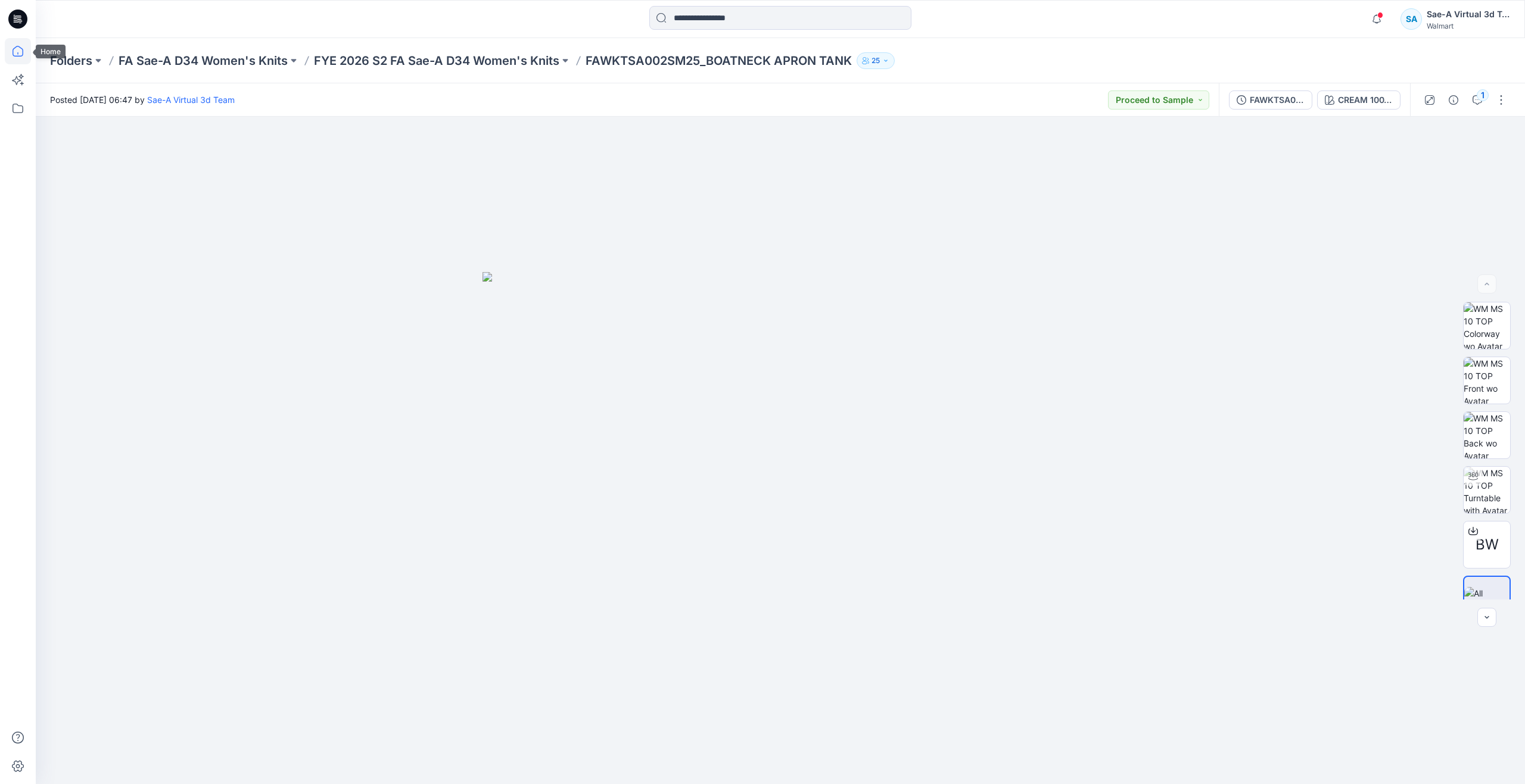
click at [30, 56] on icon at bounding box center [18, 51] width 26 height 26
